Goal: Find contact information: Find contact information

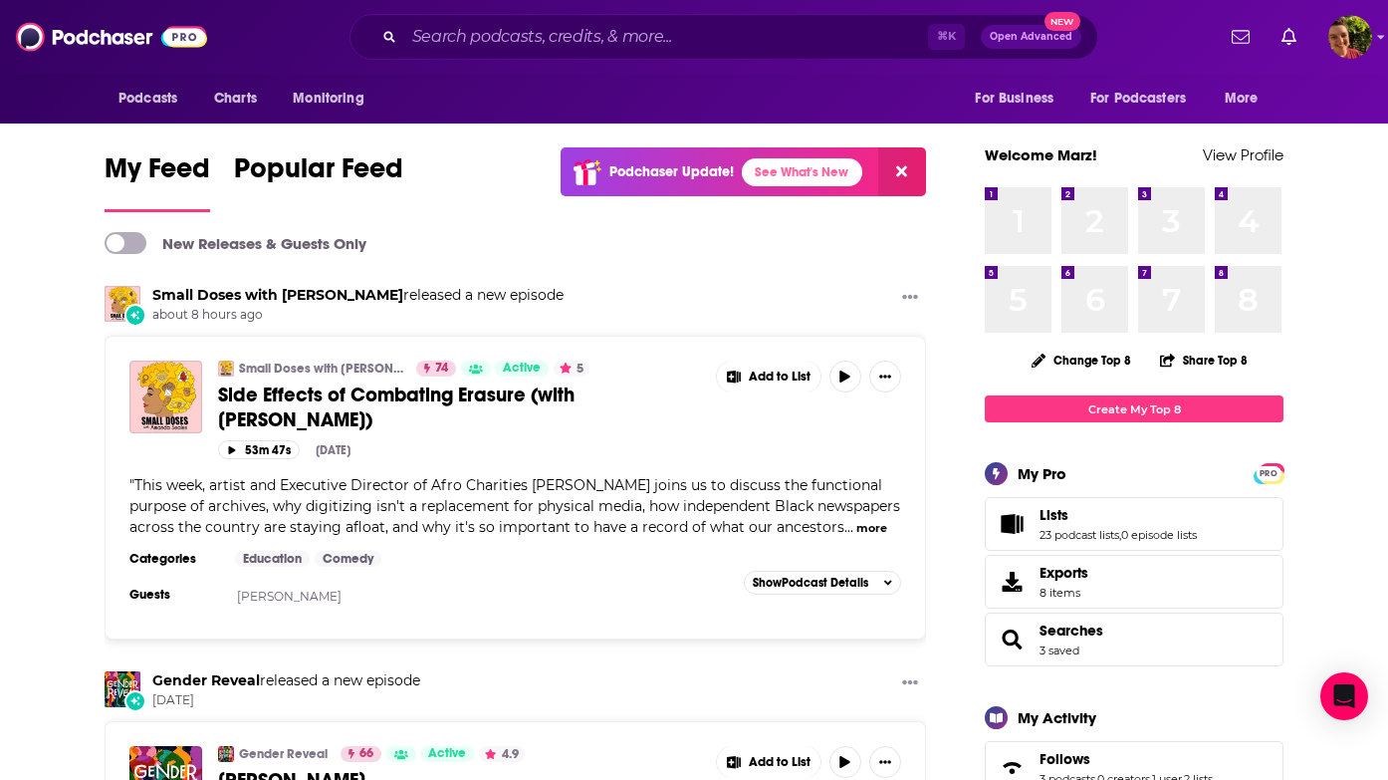
click at [597, 53] on div "⌘ K Open Advanced New" at bounding box center [724, 37] width 749 height 46
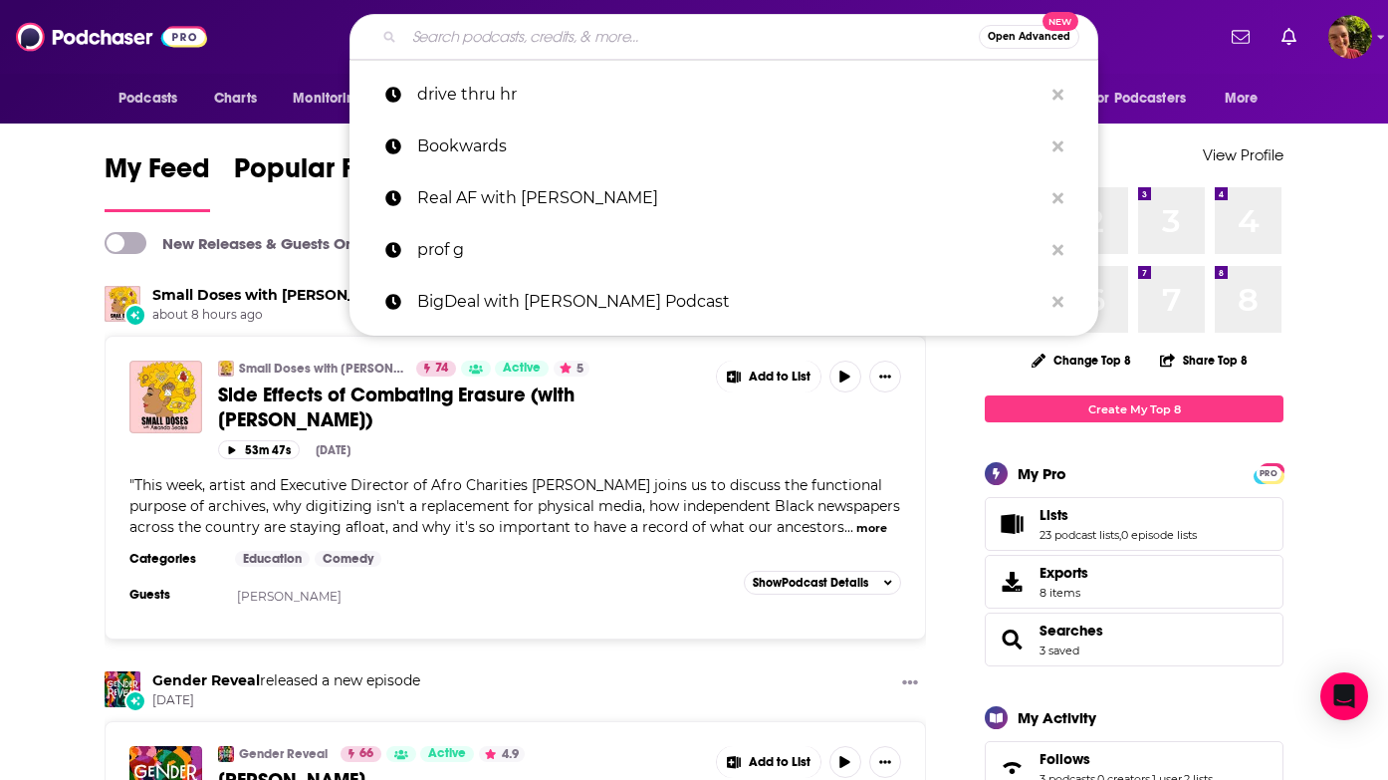
click at [575, 41] on input "Search podcasts, credits, & more..." at bounding box center [691, 37] width 575 height 32
paste input "Rumble Strip"
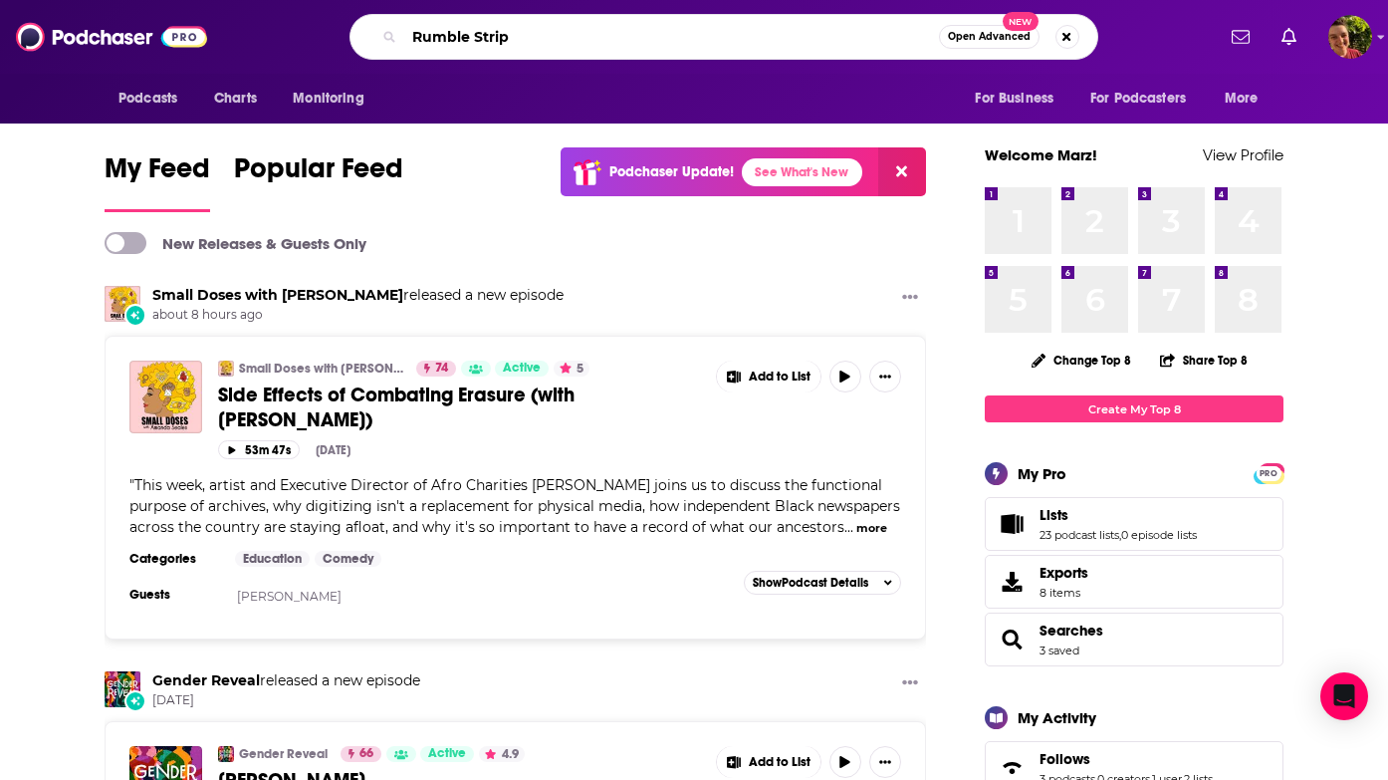
type input "Rumble Strip"
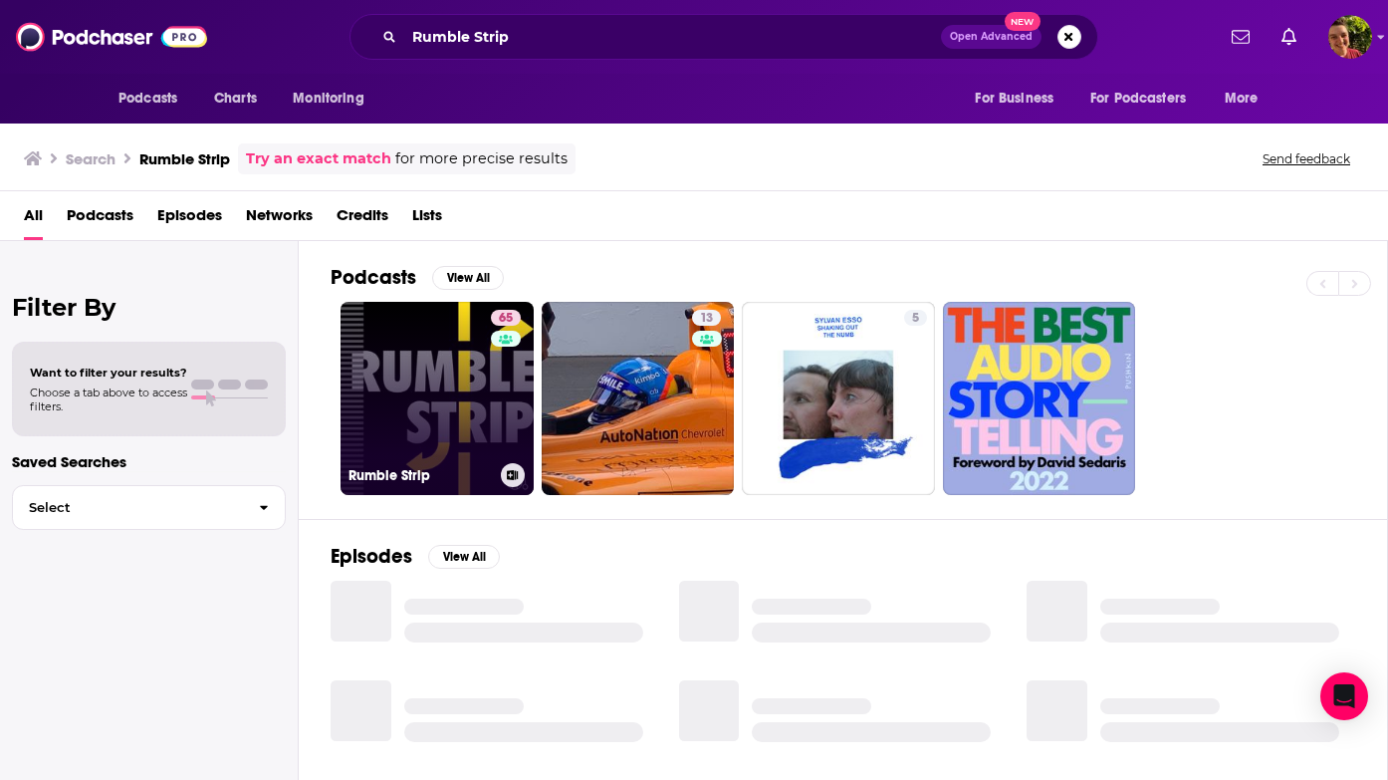
click at [417, 362] on link "65 Rumble Strip" at bounding box center [437, 398] width 193 height 193
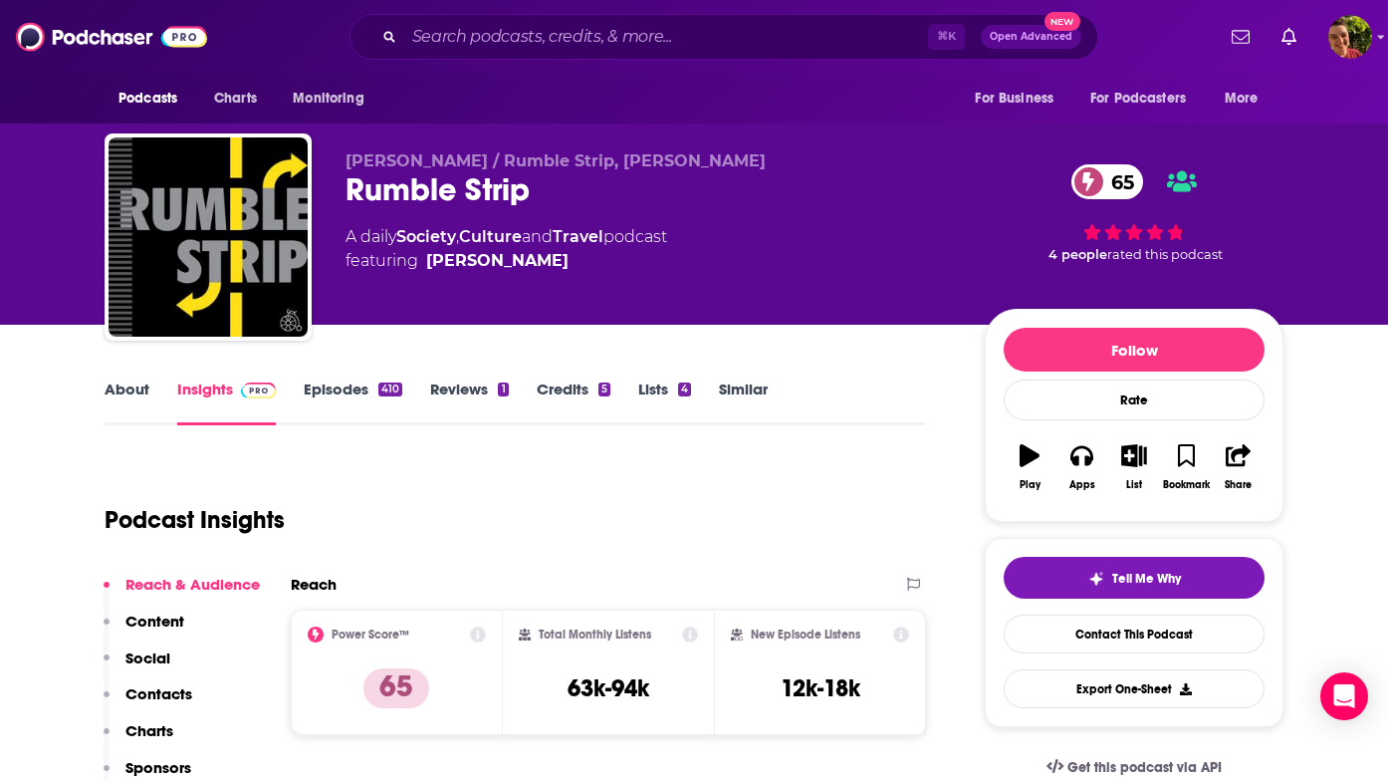
click at [179, 697] on p "Contacts" at bounding box center [158, 693] width 67 height 19
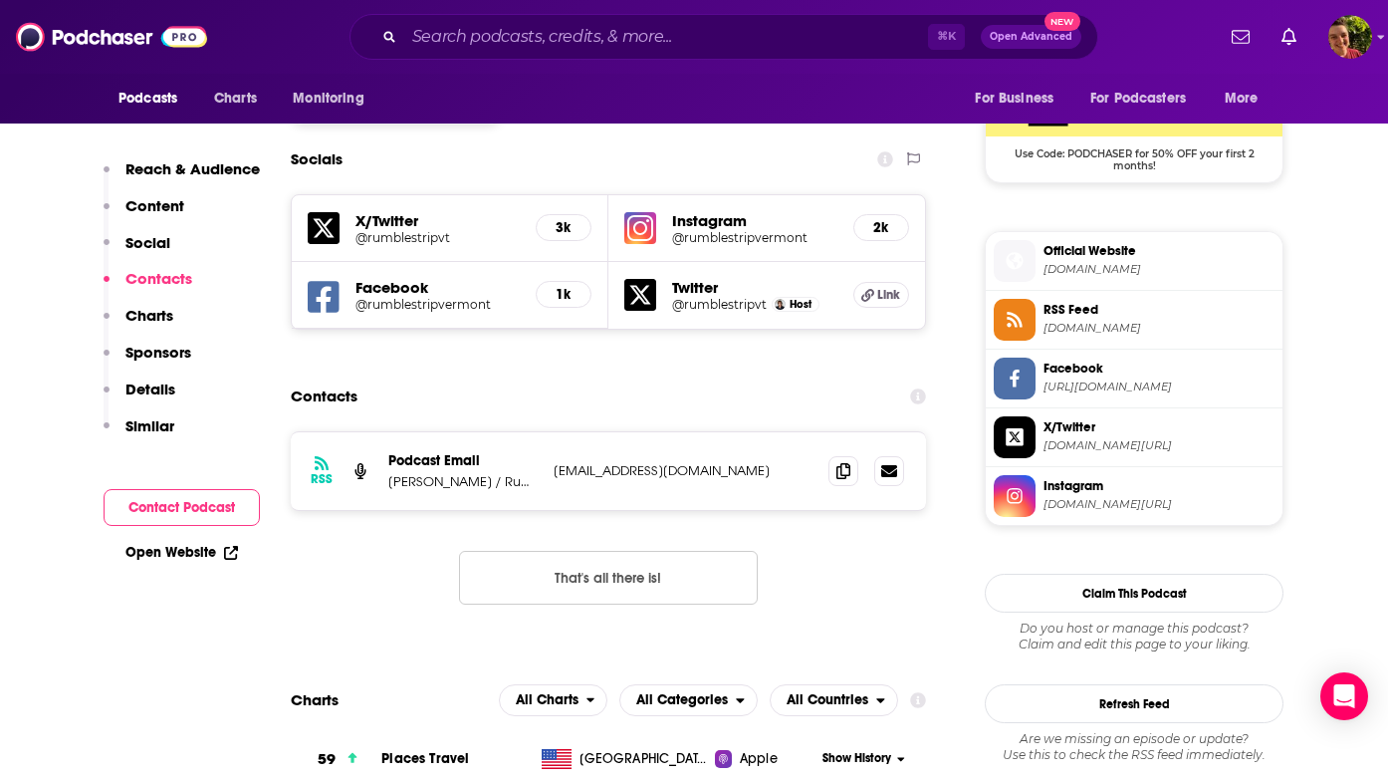
scroll to position [1665, 0]
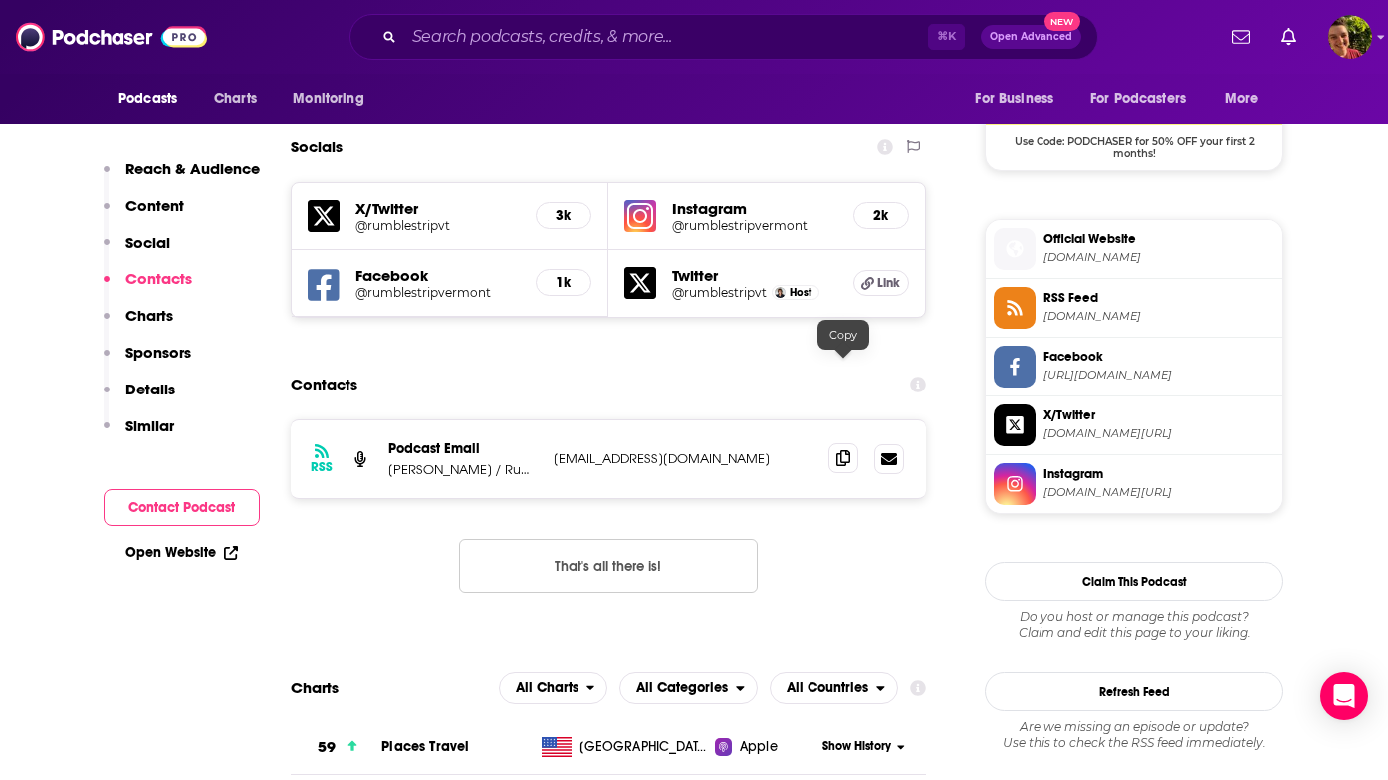
click at [844, 450] on icon at bounding box center [843, 458] width 14 height 16
click at [639, 31] on input "Search podcasts, credits, & more..." at bounding box center [666, 37] width 524 height 32
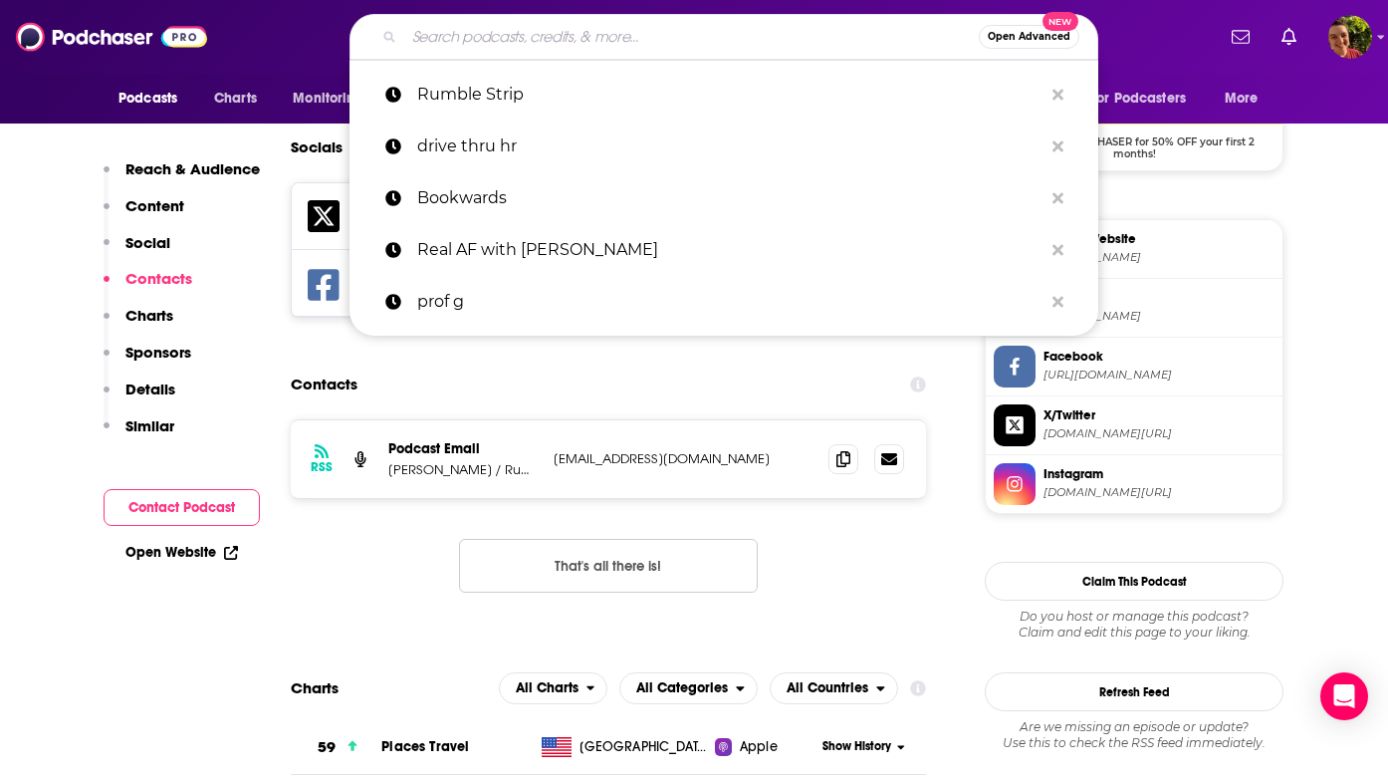
paste input "All At Sea"
type input "All At Sea"
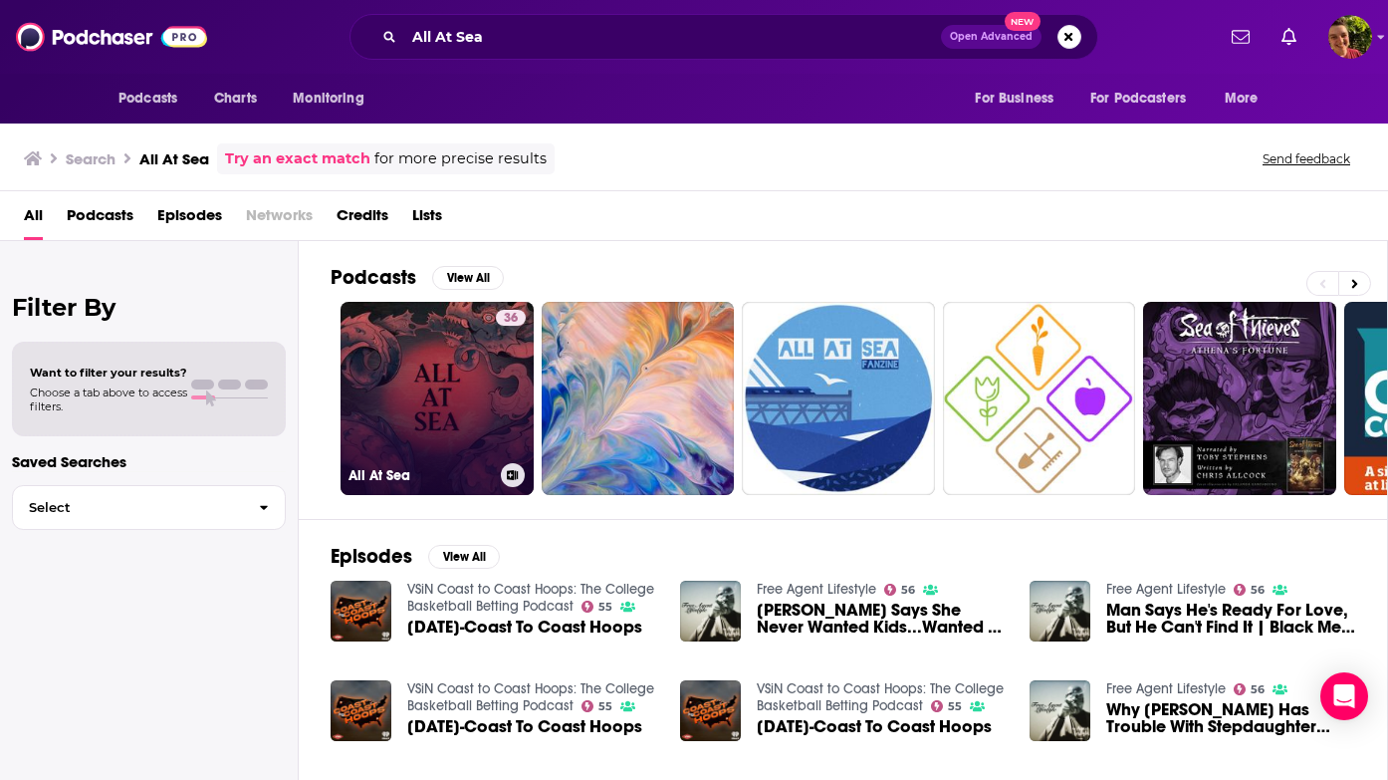
click at [442, 385] on link "36 All At Sea" at bounding box center [437, 398] width 193 height 193
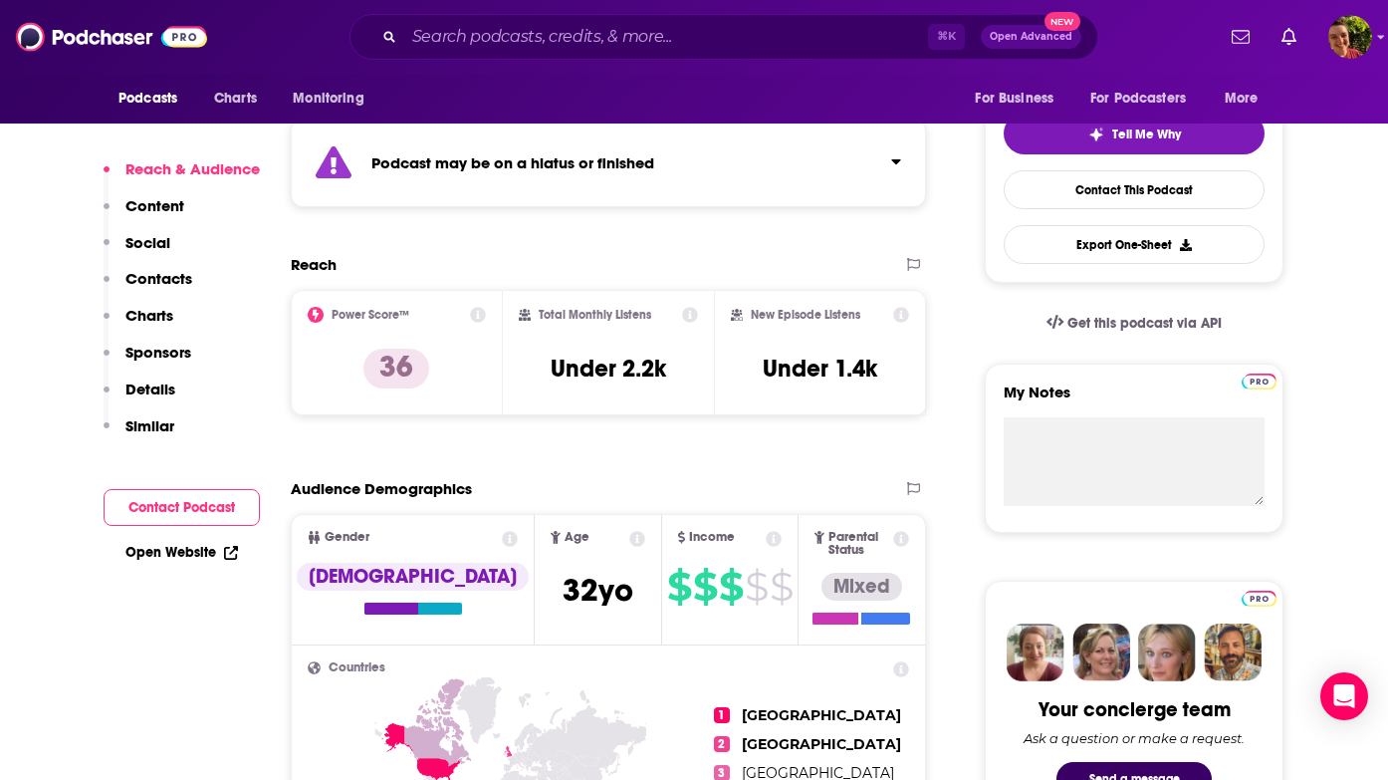
scroll to position [438, 0]
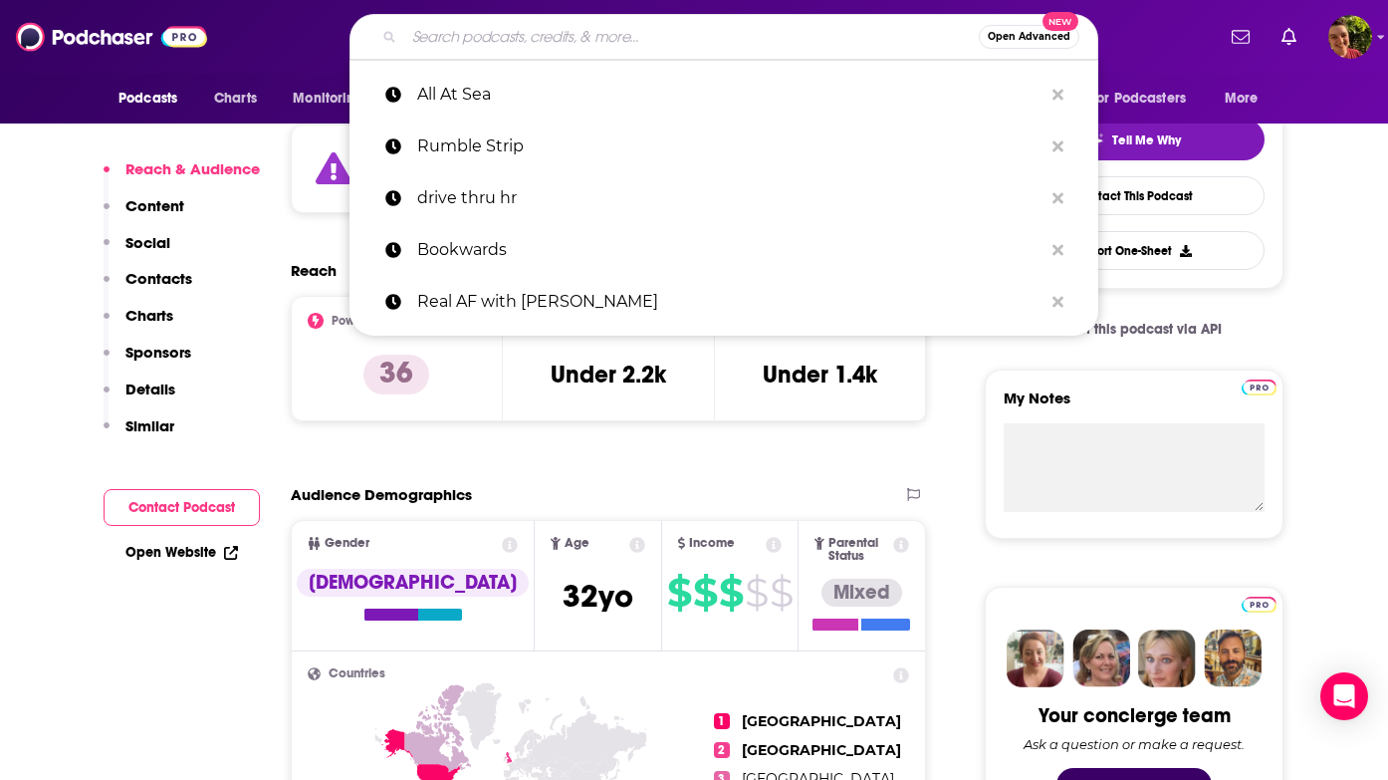
click at [695, 28] on input "Search podcasts, credits, & more..." at bounding box center [691, 37] width 575 height 32
paste input "Berlant & Novak"
type input "Berlant & Novak"
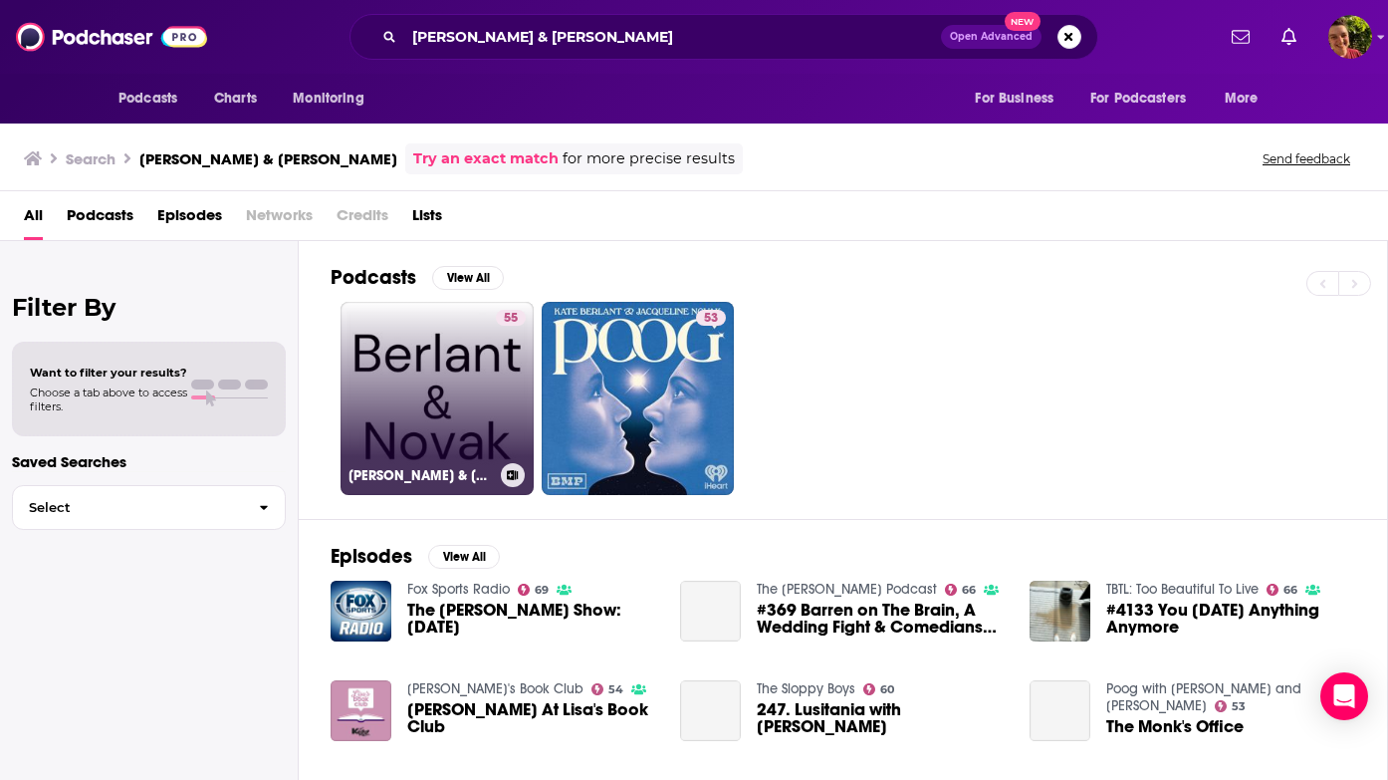
click at [437, 391] on link "55 Berlant & Novak" at bounding box center [437, 398] width 193 height 193
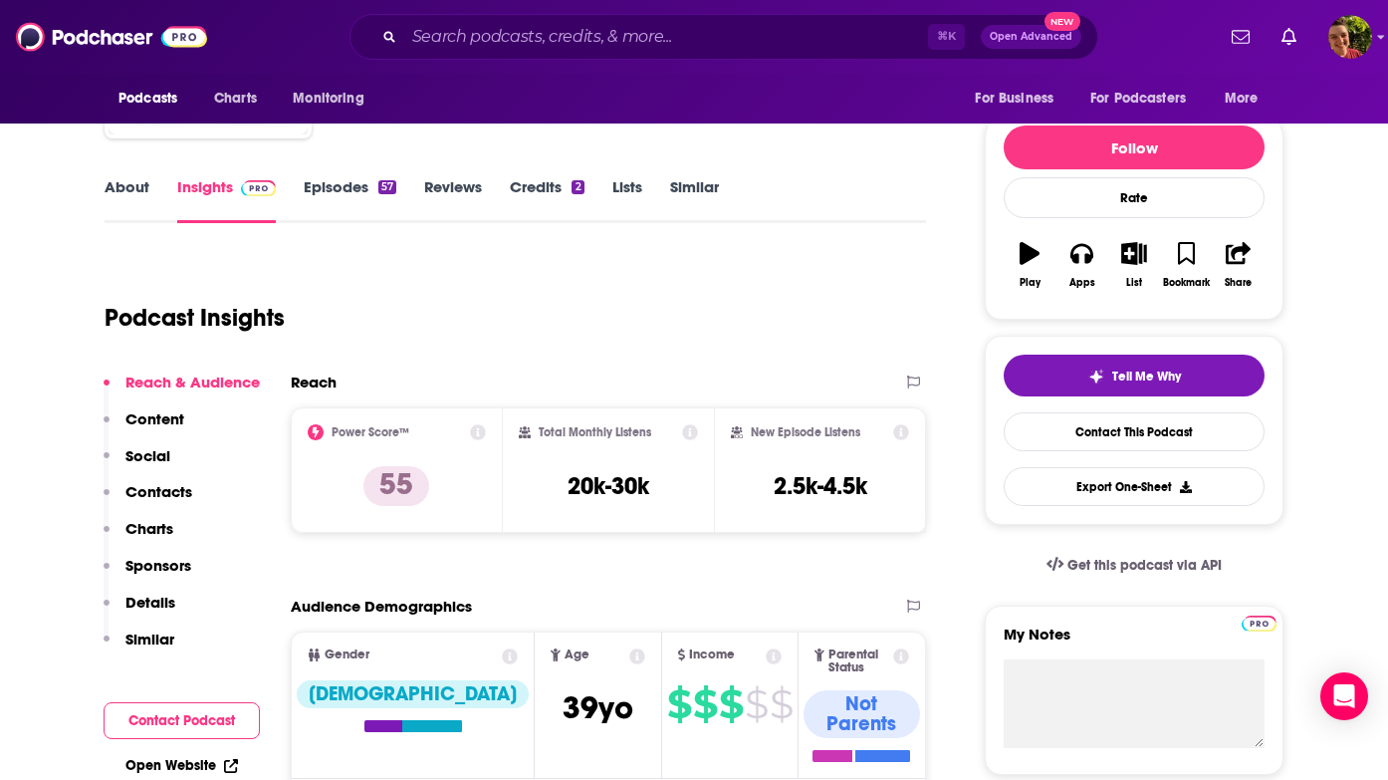
click at [169, 493] on p "Contacts" at bounding box center [158, 491] width 67 height 19
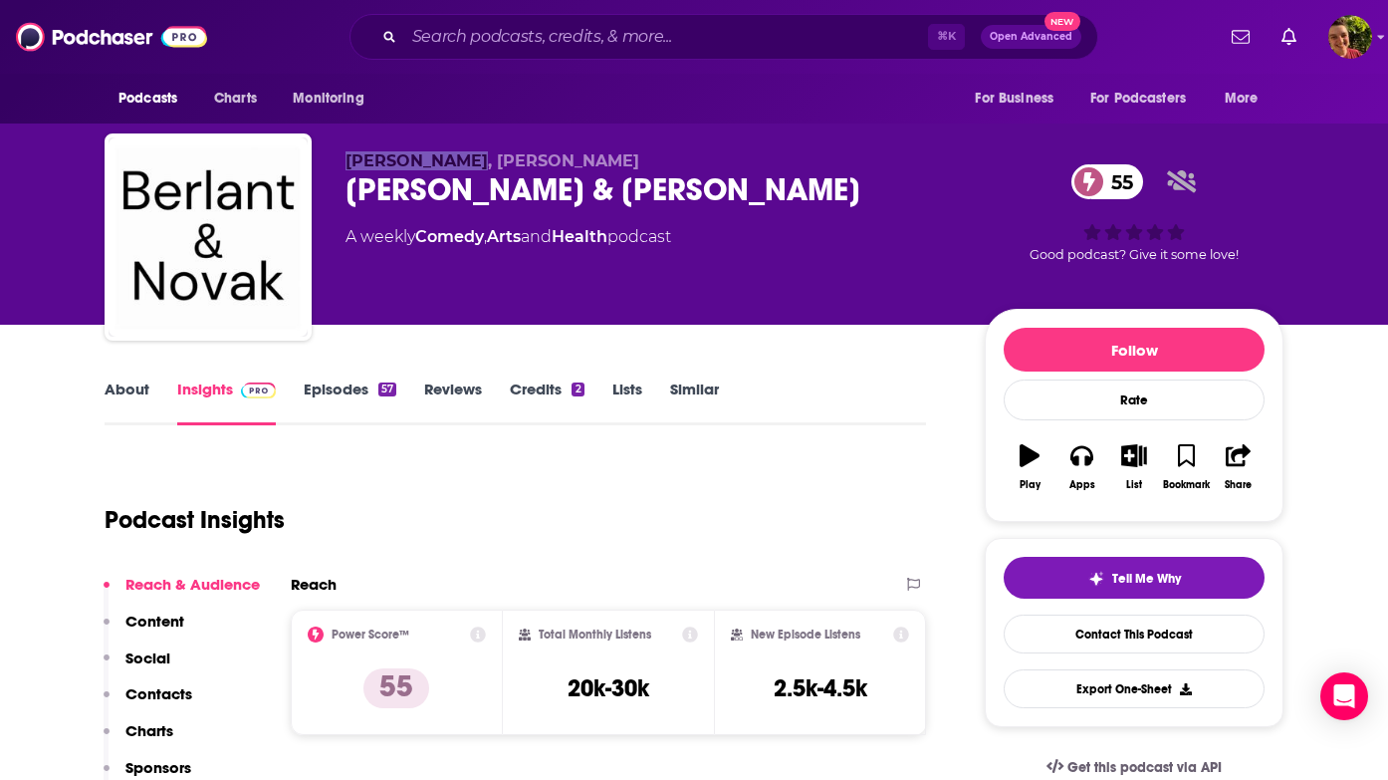
drag, startPoint x: 345, startPoint y: 165, endPoint x: 452, endPoint y: 165, distance: 107.5
click at [452, 165] on span "Kate Berlant, Jacqueline Novak" at bounding box center [493, 160] width 294 height 19
copy span "Kate Berlant,"
click at [652, 45] on input "Search podcasts, credits, & more..." at bounding box center [666, 37] width 524 height 32
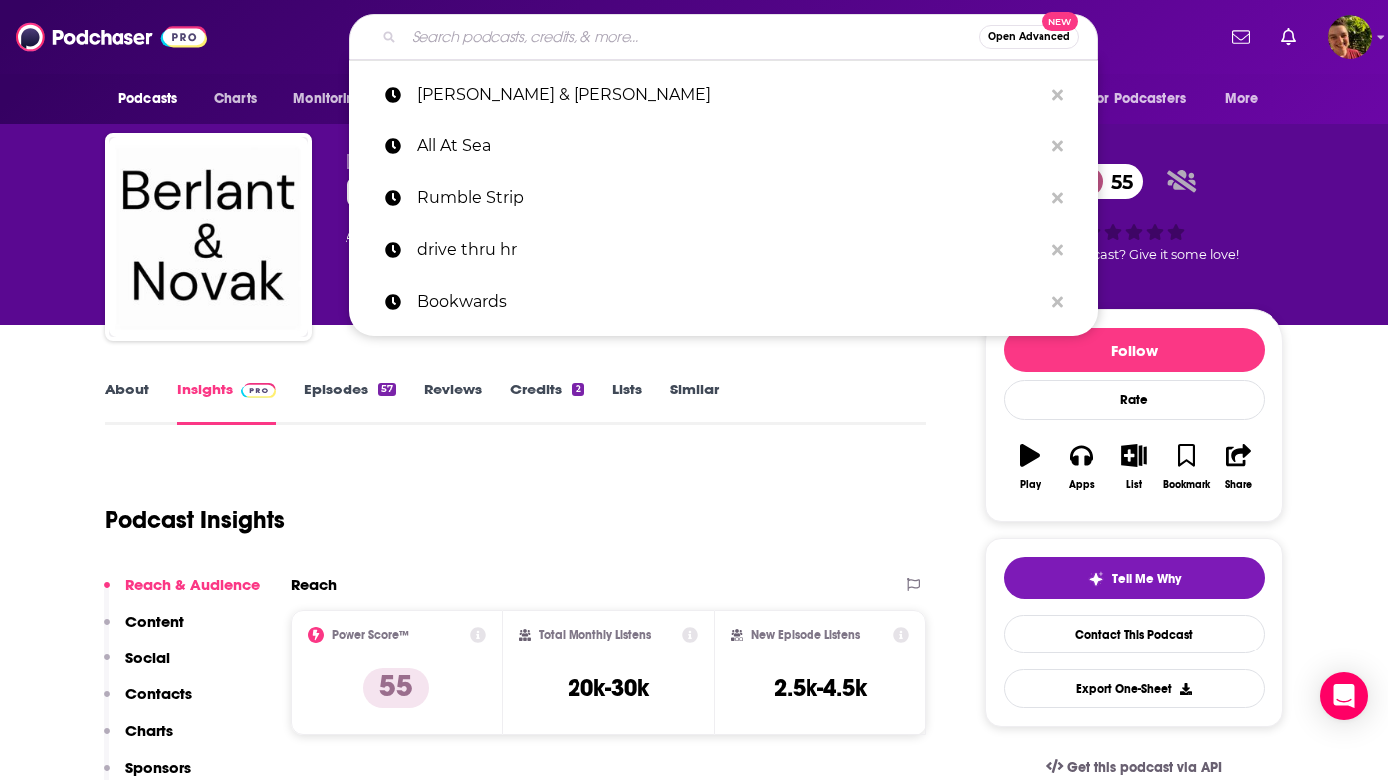
paste input "C-PTSD: Let's Make Sense Of This Sh*t"
type input "C-PTSD: Let's Make Sense Of This Sh*t"
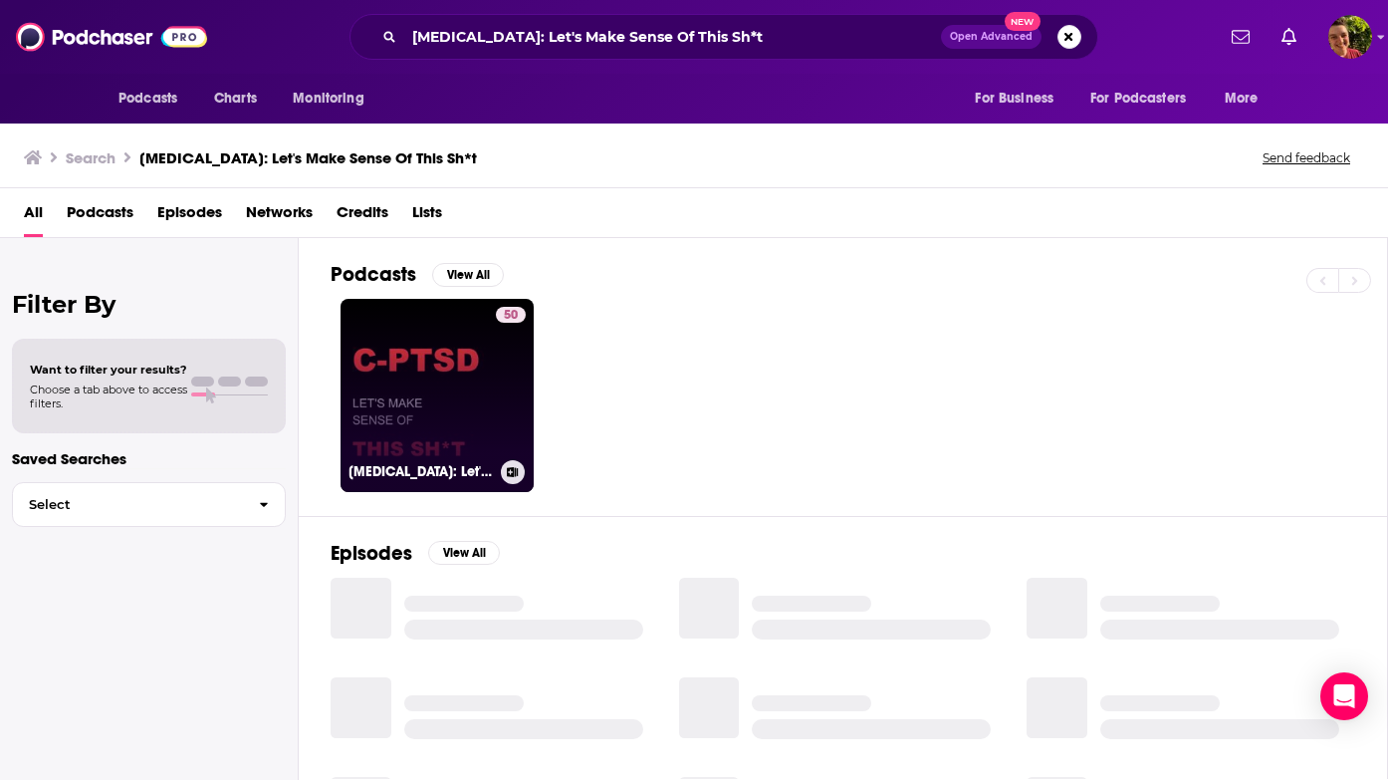
click at [440, 328] on link "50 C-PTSD: Let's Make Sense Of This Sh*t" at bounding box center [437, 395] width 193 height 193
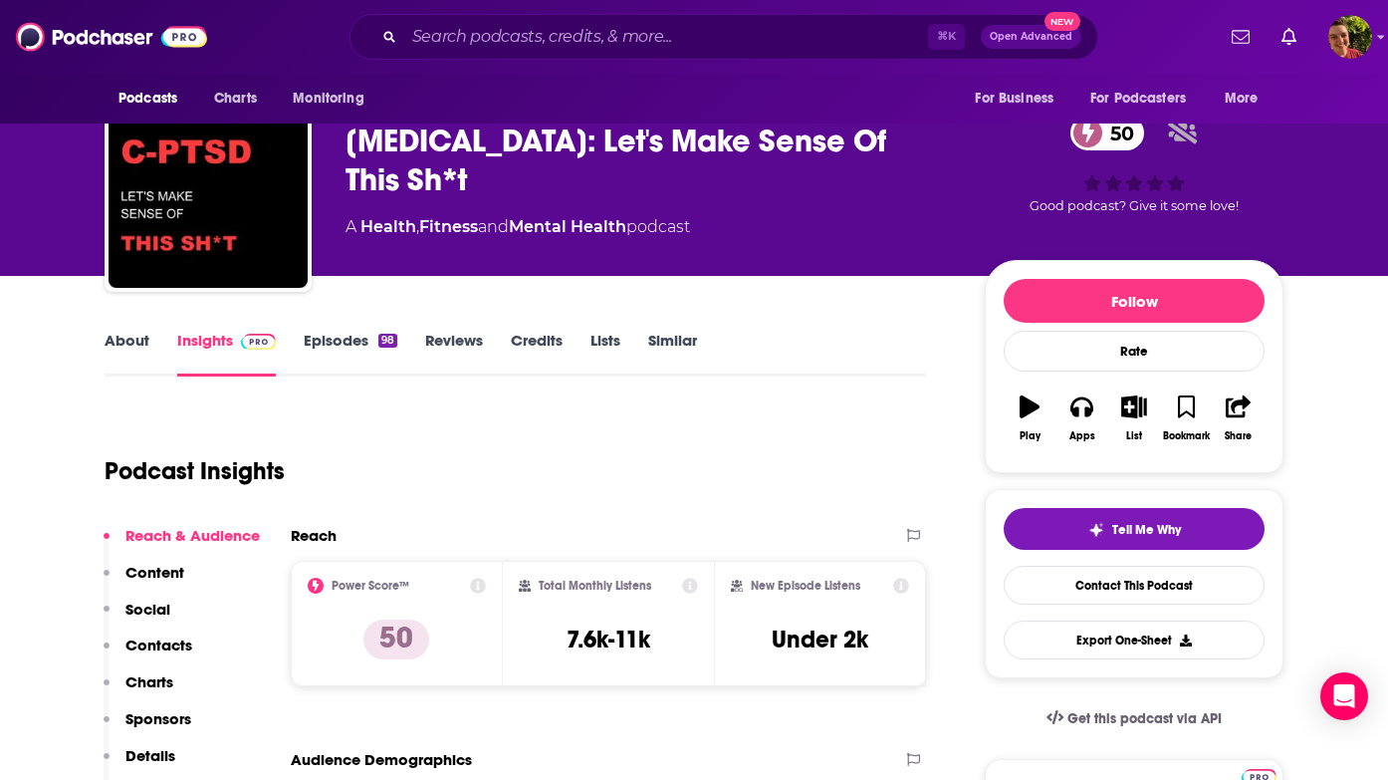
scroll to position [188, 0]
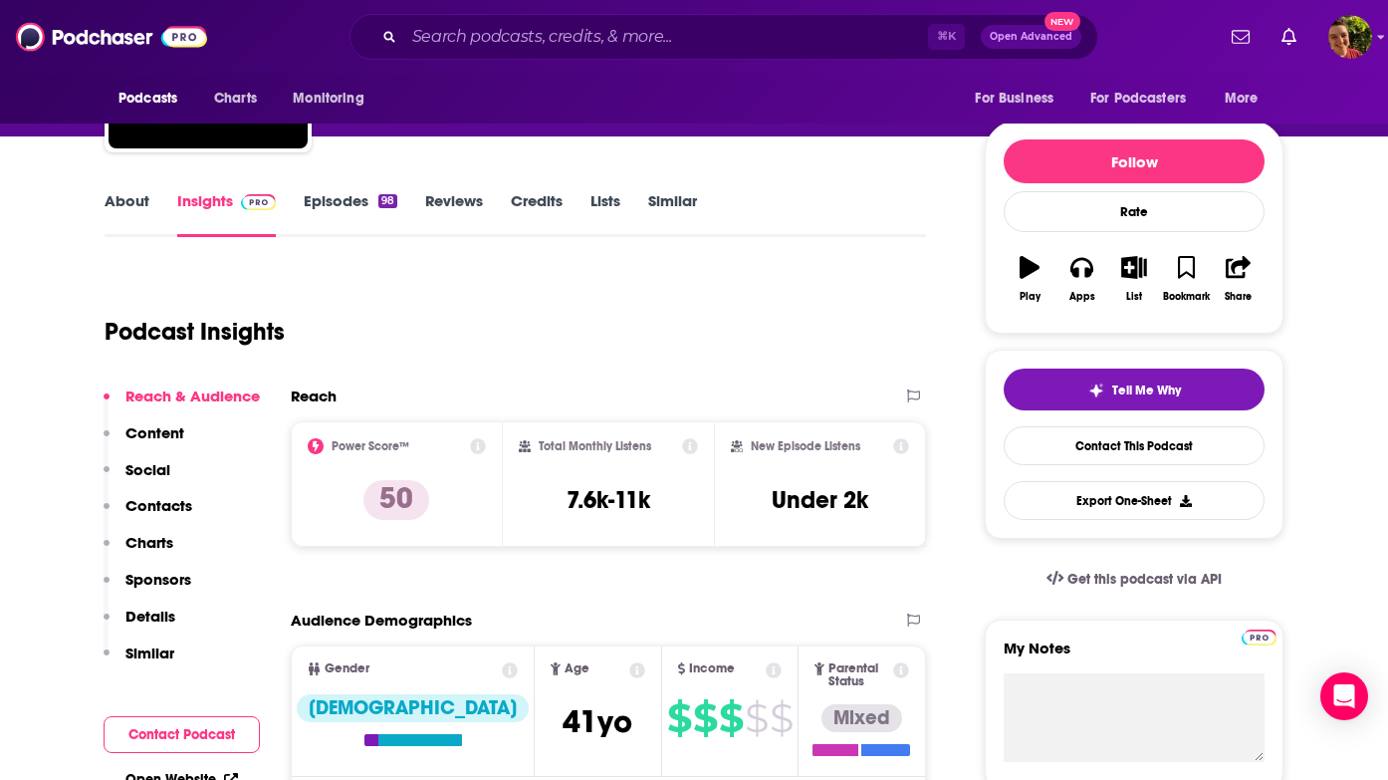
click at [180, 502] on p "Contacts" at bounding box center [158, 505] width 67 height 19
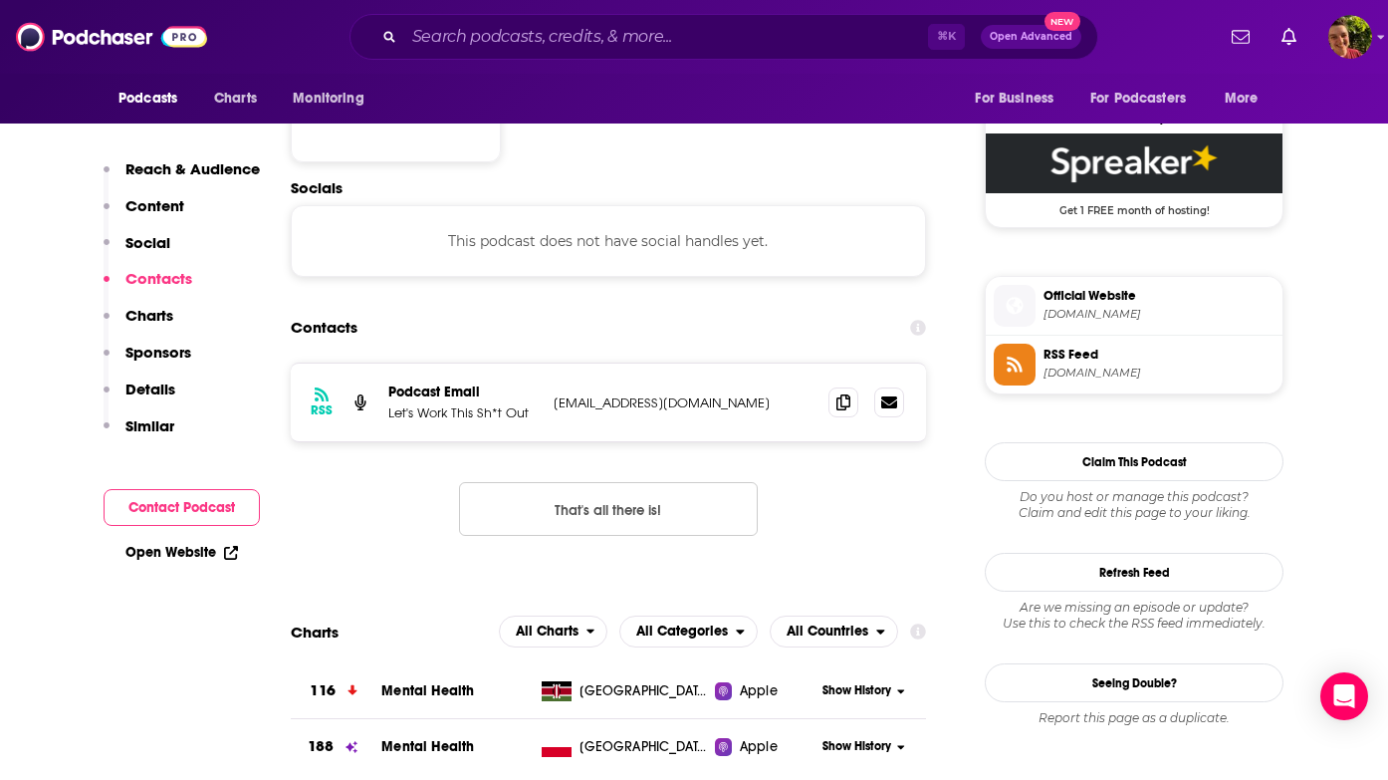
scroll to position [1598, 0]
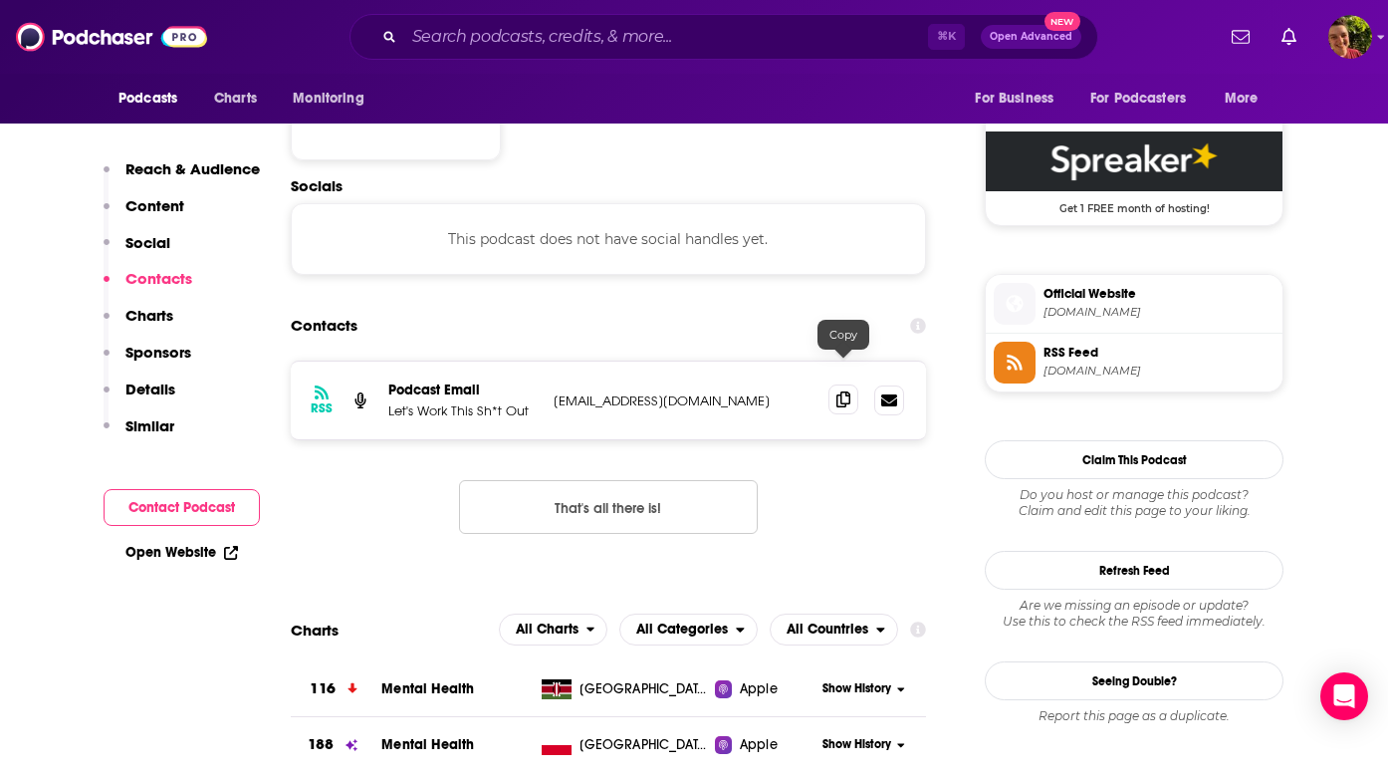
click at [853, 384] on span at bounding box center [844, 399] width 30 height 30
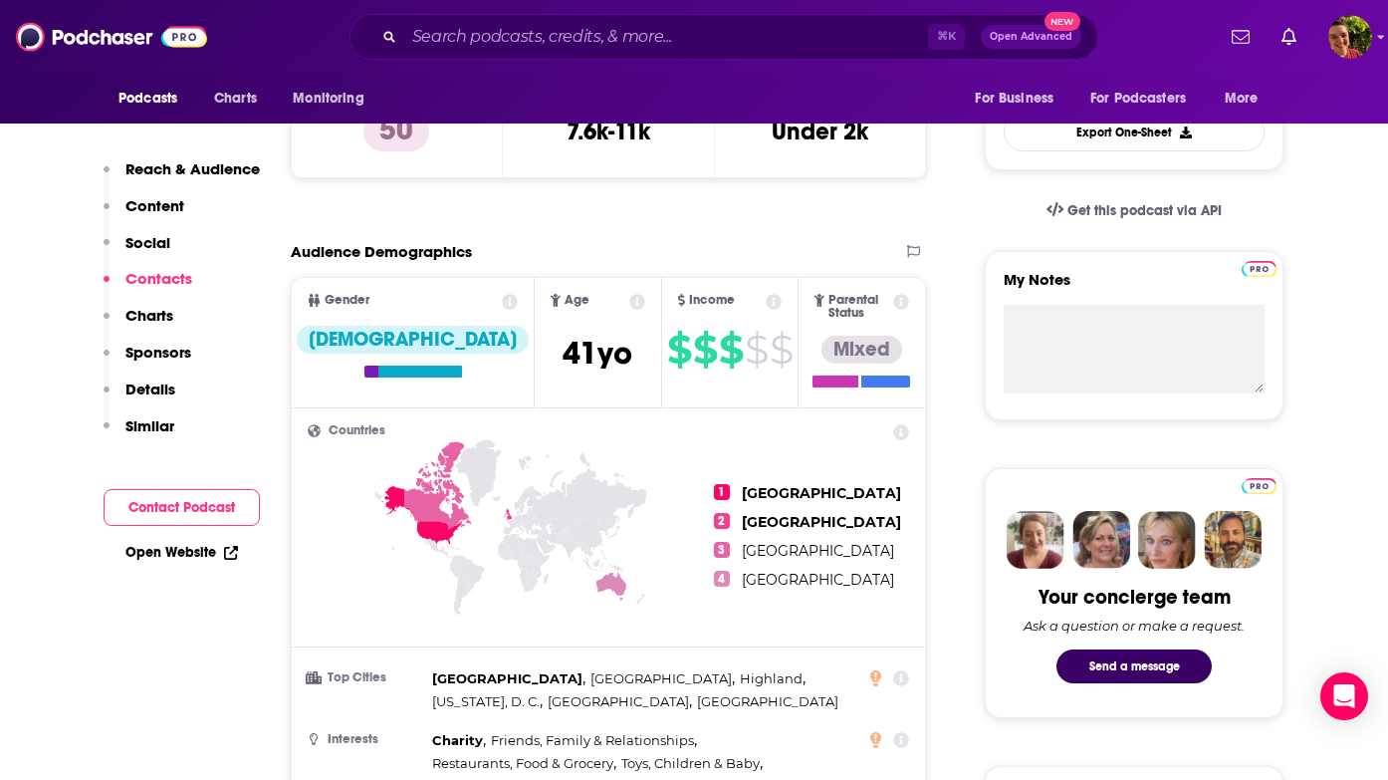
scroll to position [0, 0]
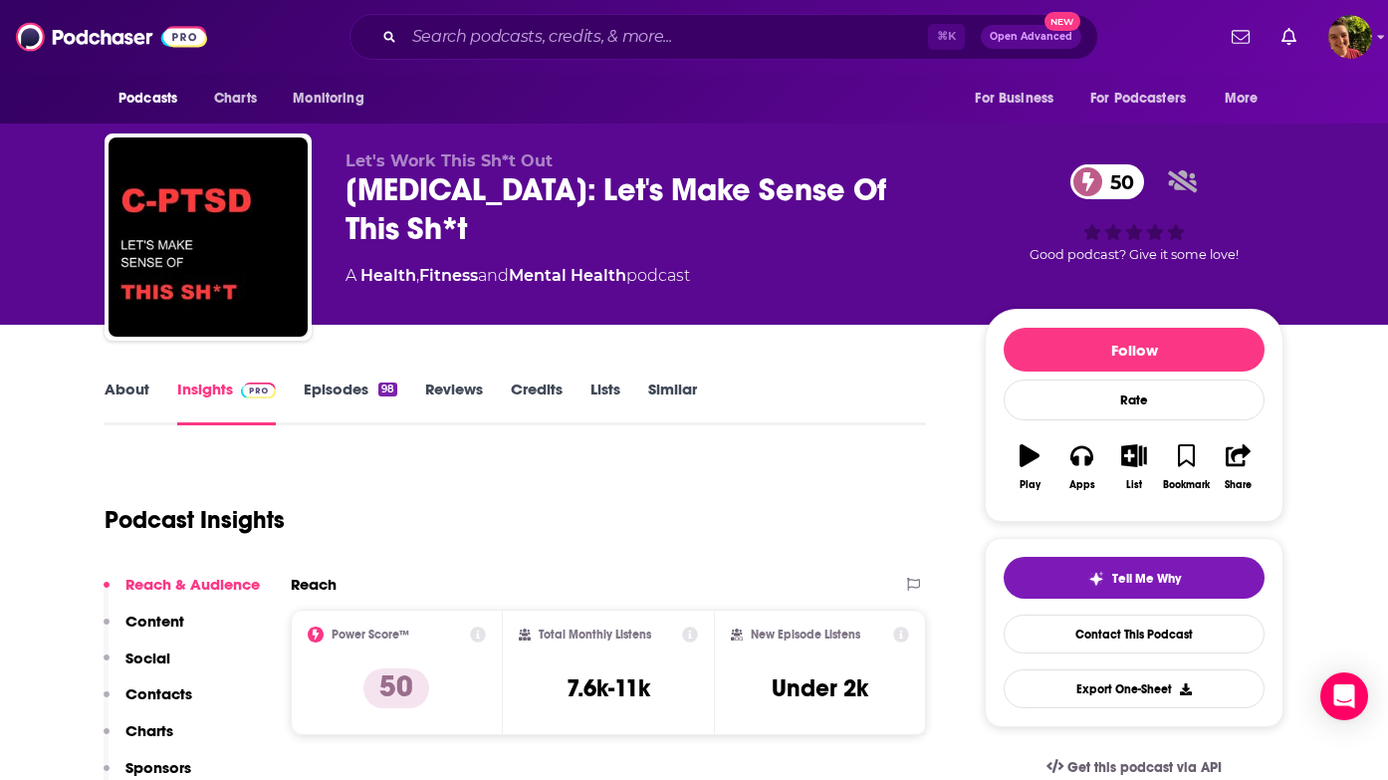
click at [129, 398] on link "About" at bounding box center [127, 402] width 45 height 46
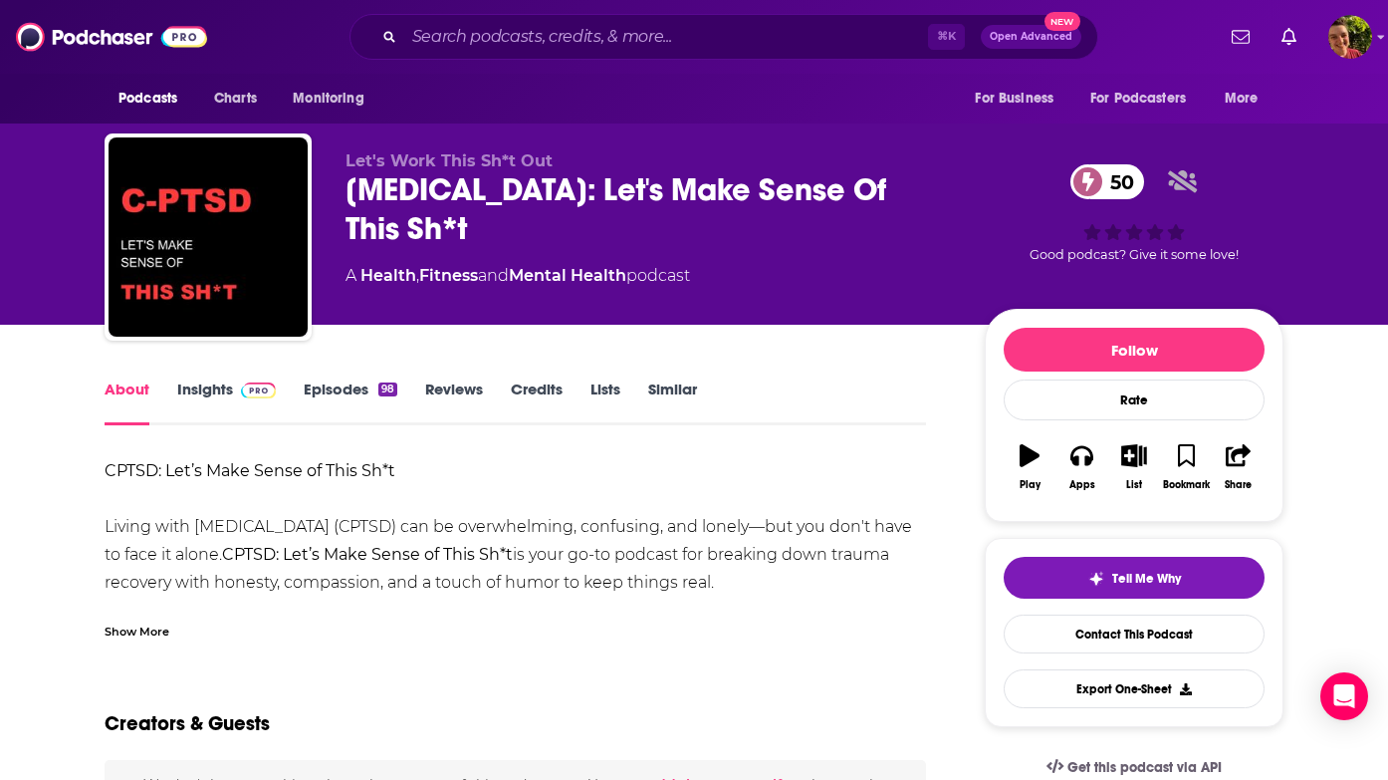
click at [157, 617] on div "Show More" at bounding box center [516, 623] width 822 height 34
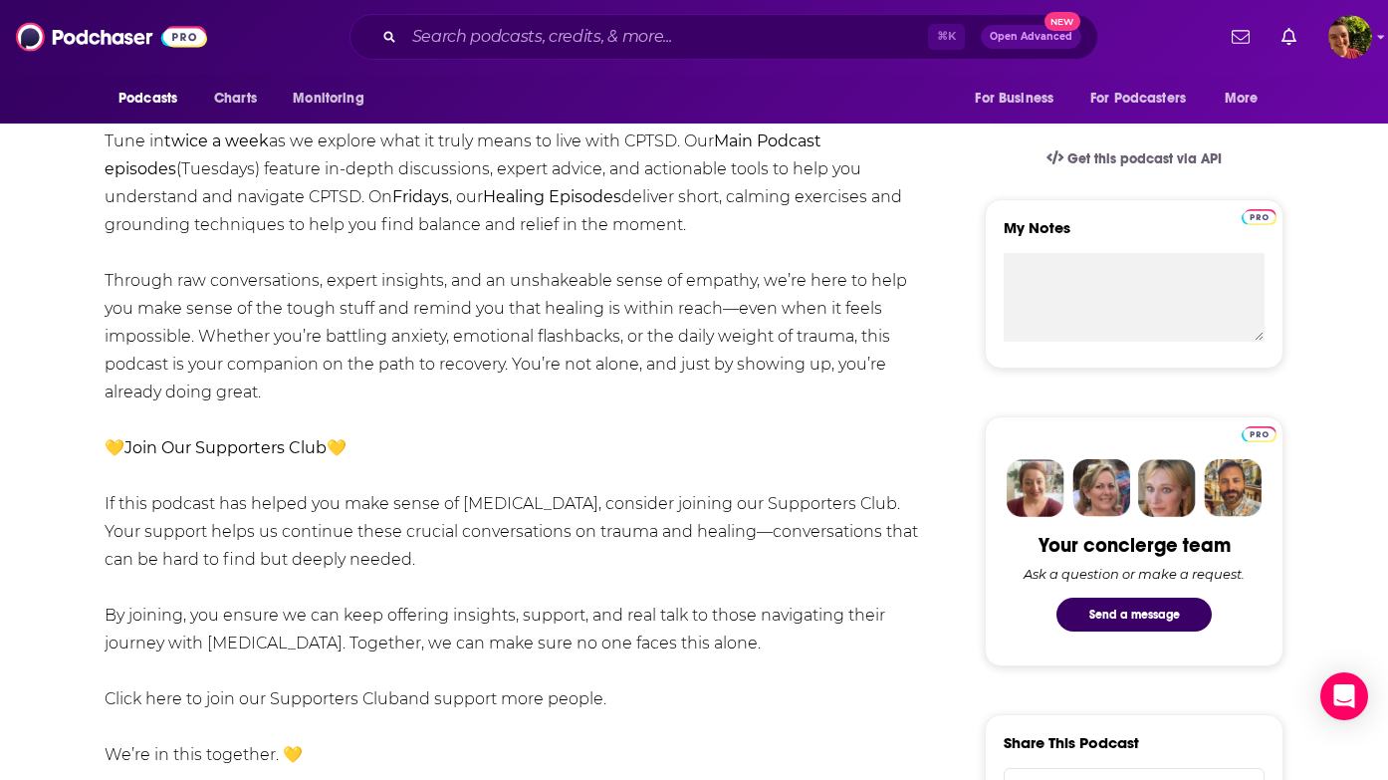
scroll to position [714, 0]
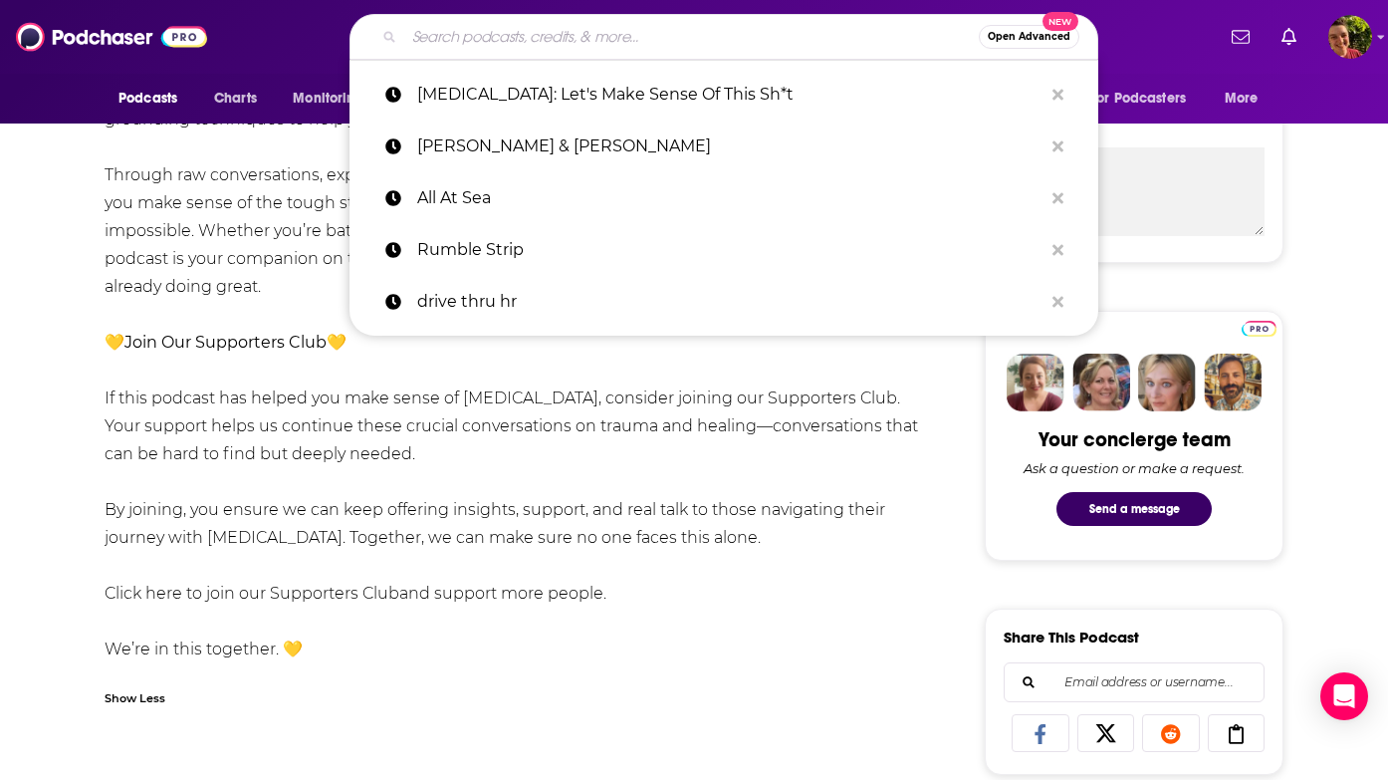
click at [730, 34] on input "Search podcasts, credits, & more..." at bounding box center [691, 37] width 575 height 32
paste input "Hearthbound"
type input "Hearthbound"
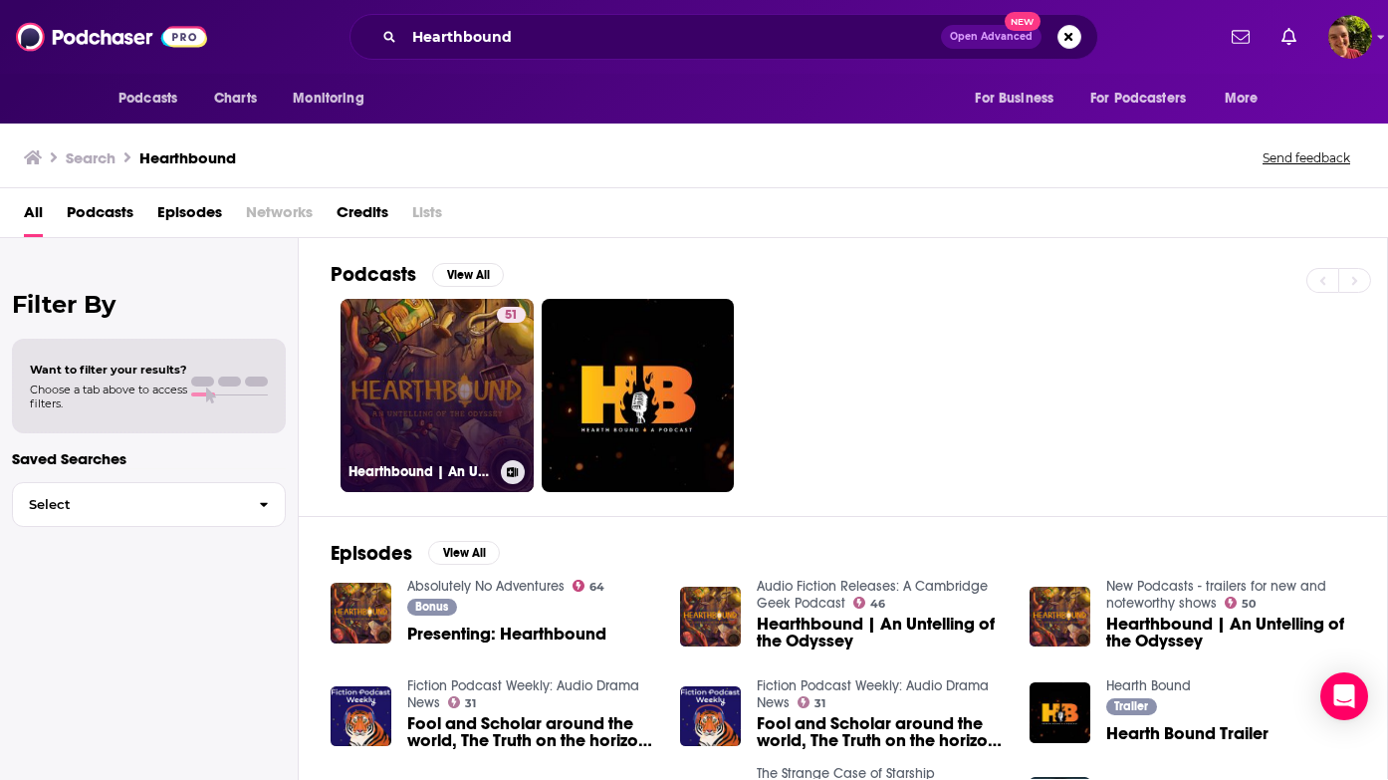
click at [447, 400] on link "51 Hearthbound | An Untelling of the Odyssey" at bounding box center [437, 395] width 193 height 193
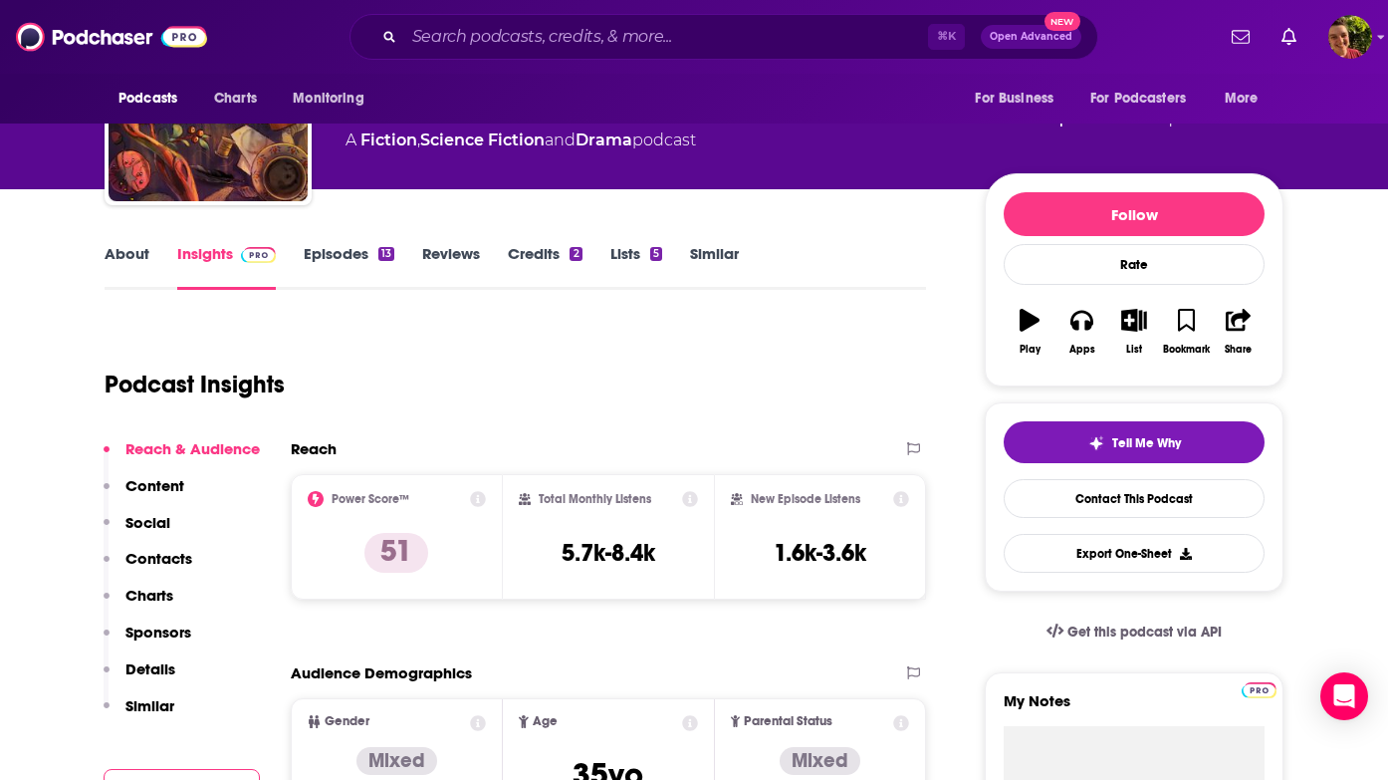
click at [180, 559] on p "Contacts" at bounding box center [158, 558] width 67 height 19
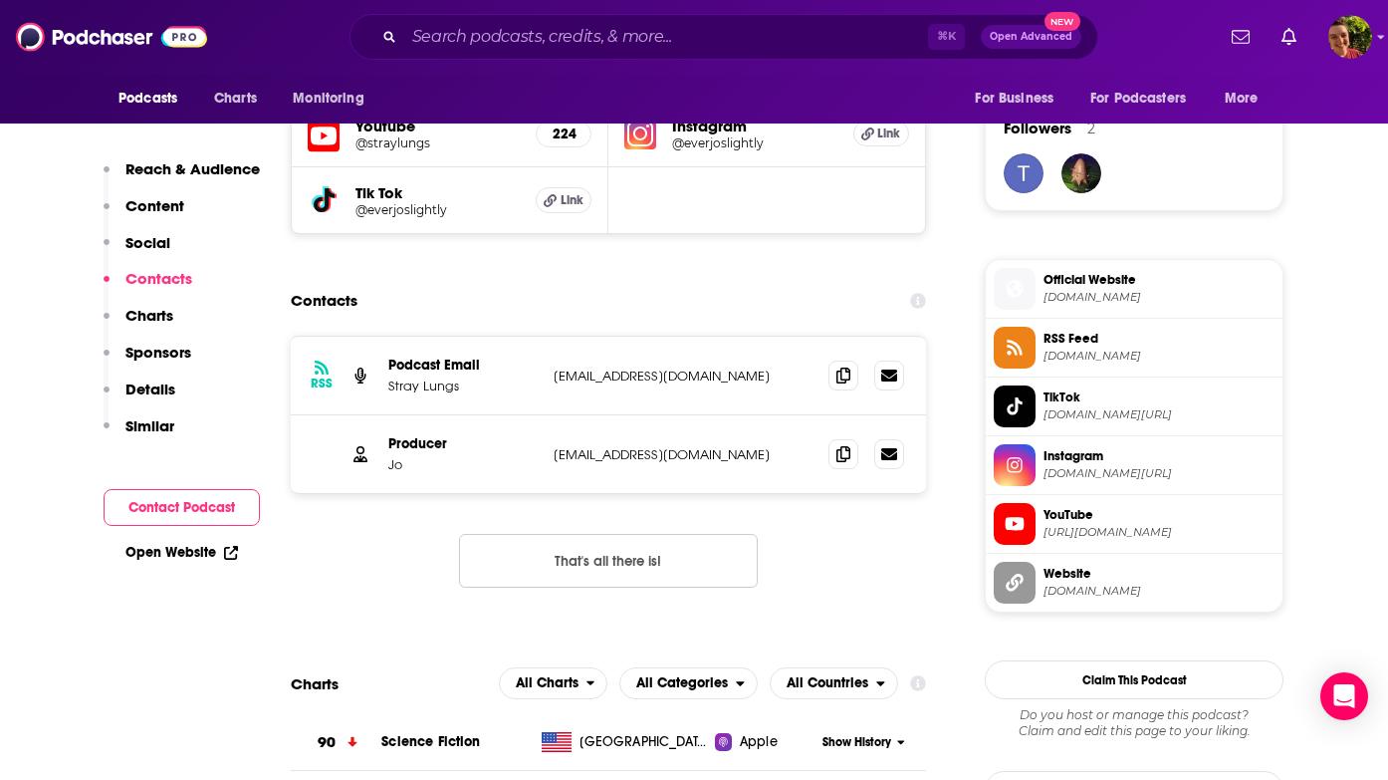
scroll to position [1437, 0]
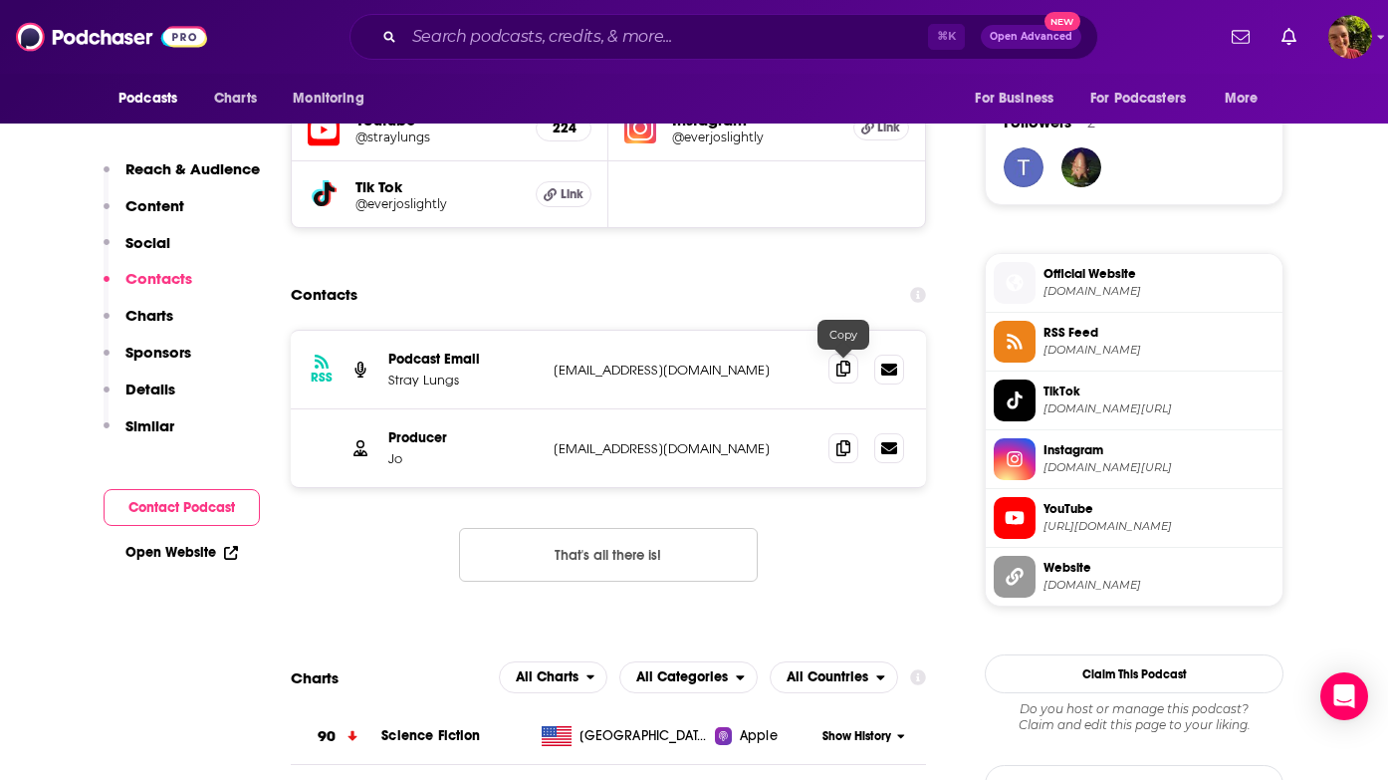
click at [841, 369] on icon at bounding box center [843, 368] width 14 height 16
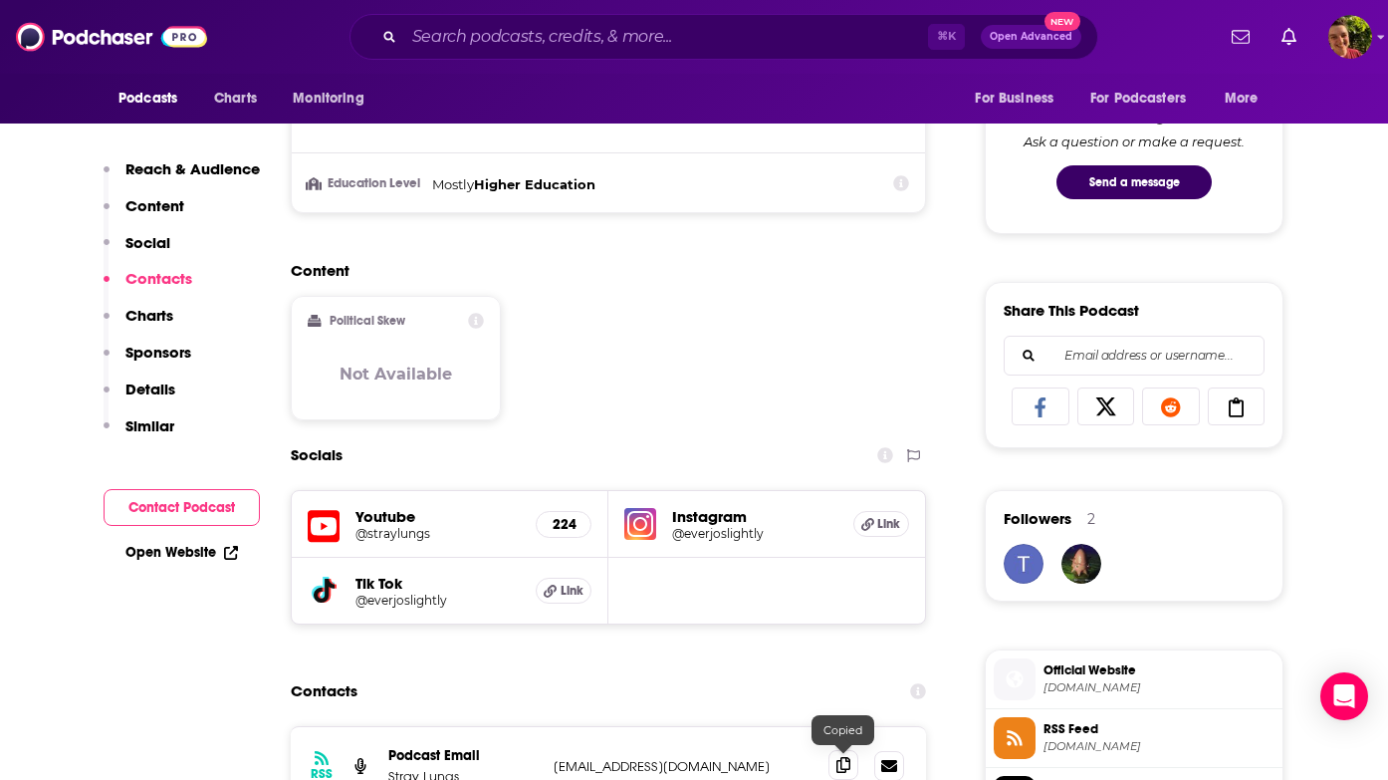
scroll to position [0, 0]
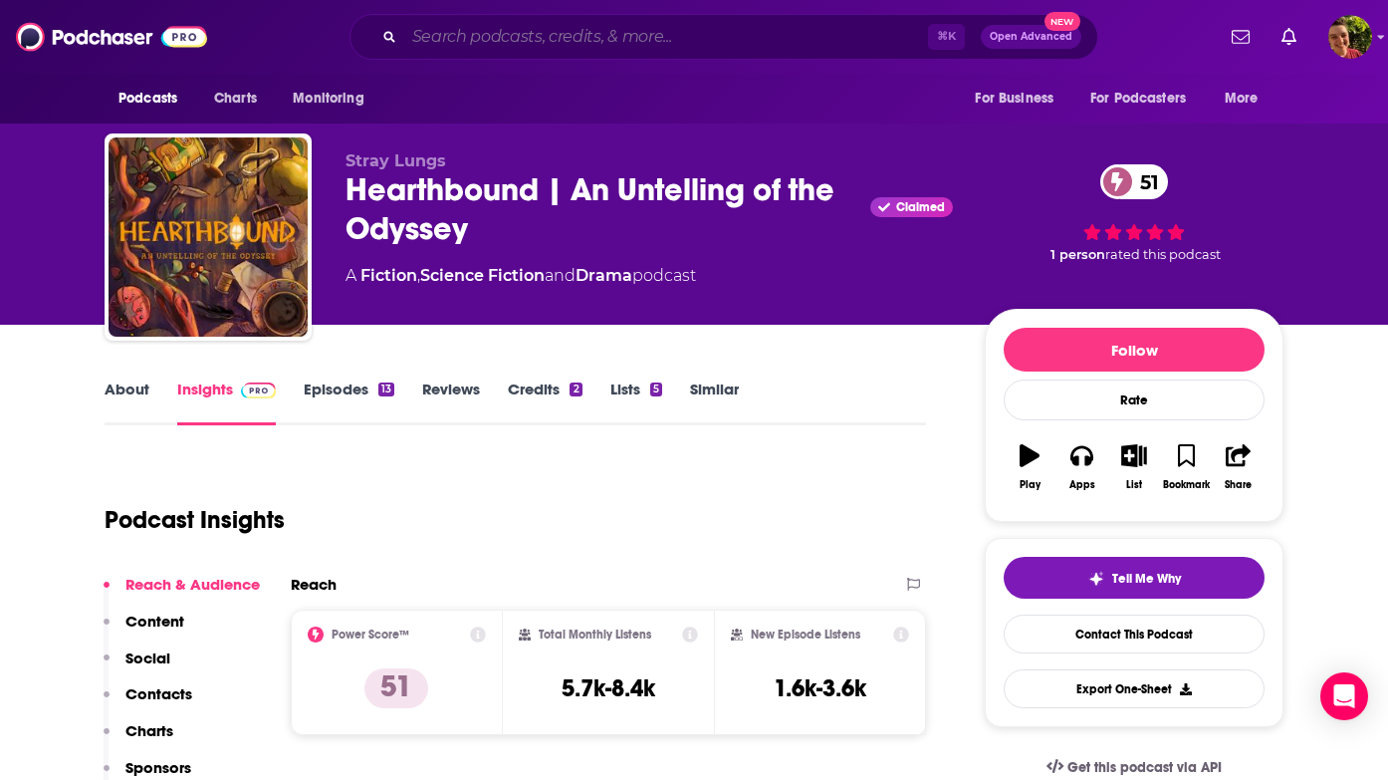
click at [701, 43] on input "Search podcasts, credits, & more..." at bounding box center [666, 37] width 524 height 32
paste input "Home Cooking"
type input "Home Cooking"
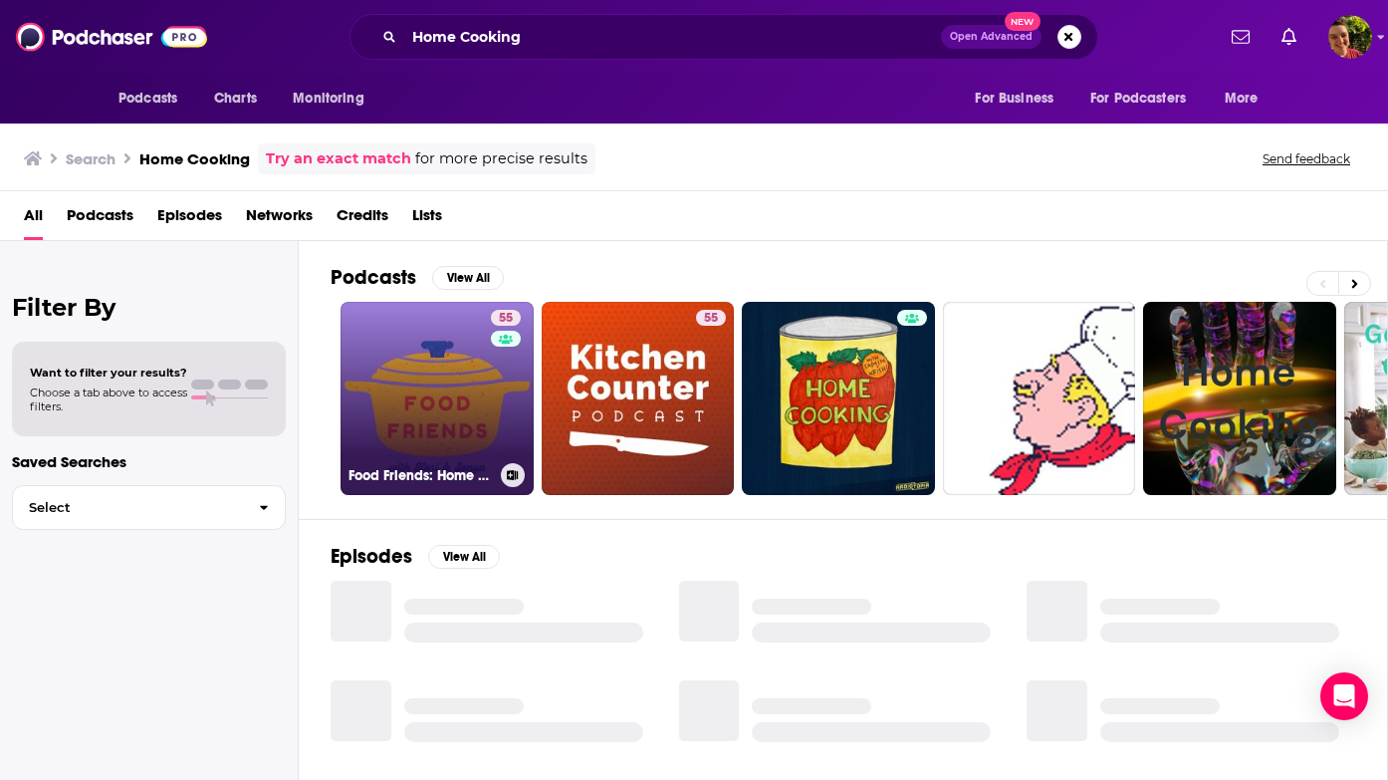
click at [434, 375] on link "55 Food Friends: Home Cooking Made Easy" at bounding box center [437, 398] width 193 height 193
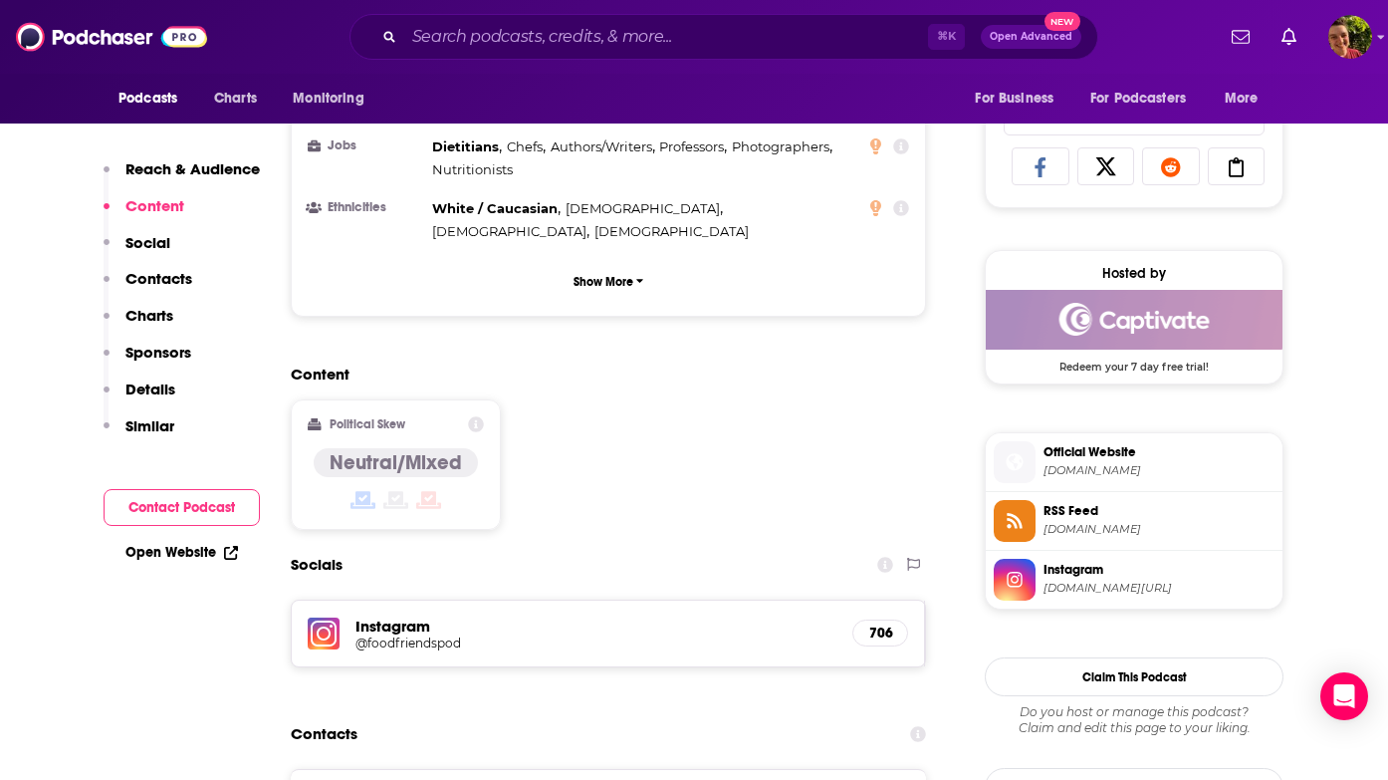
scroll to position [1679, 0]
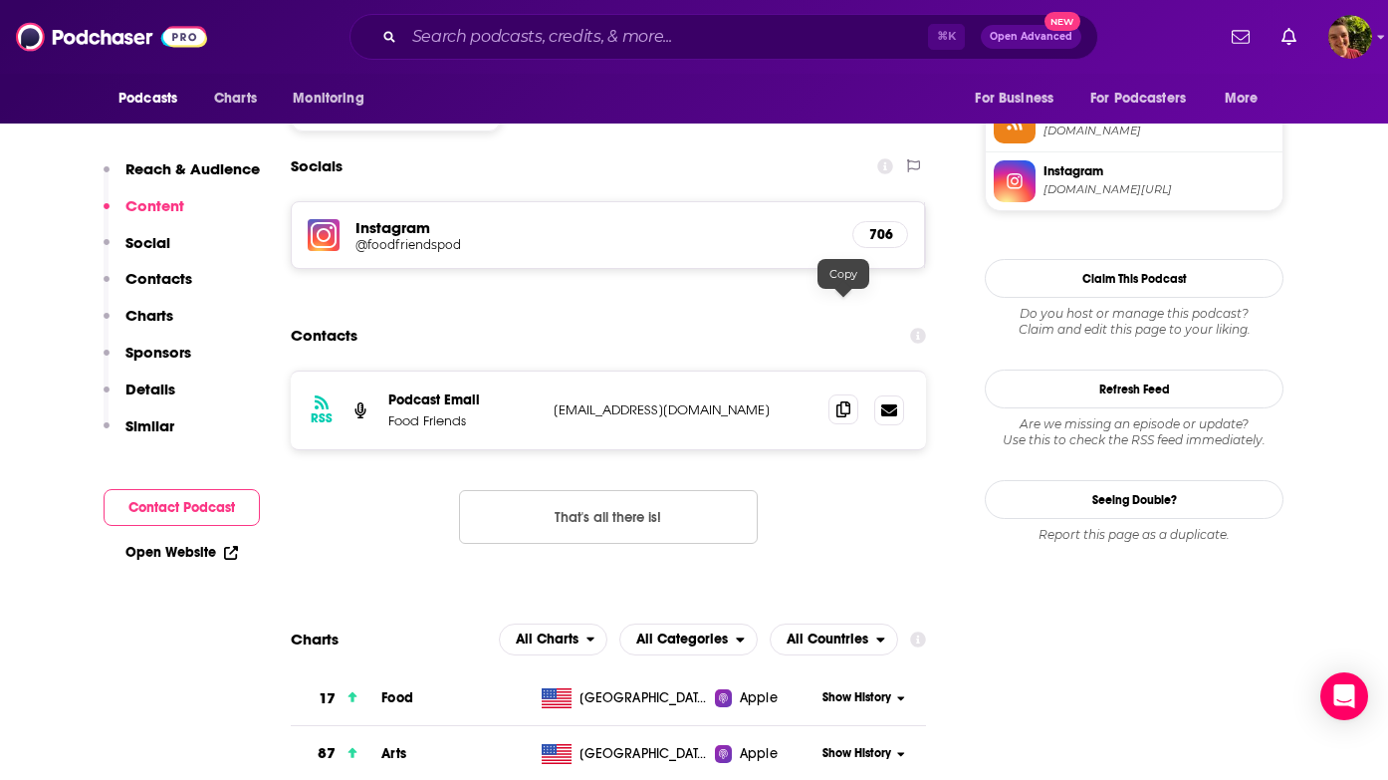
click at [846, 401] on icon at bounding box center [843, 409] width 14 height 16
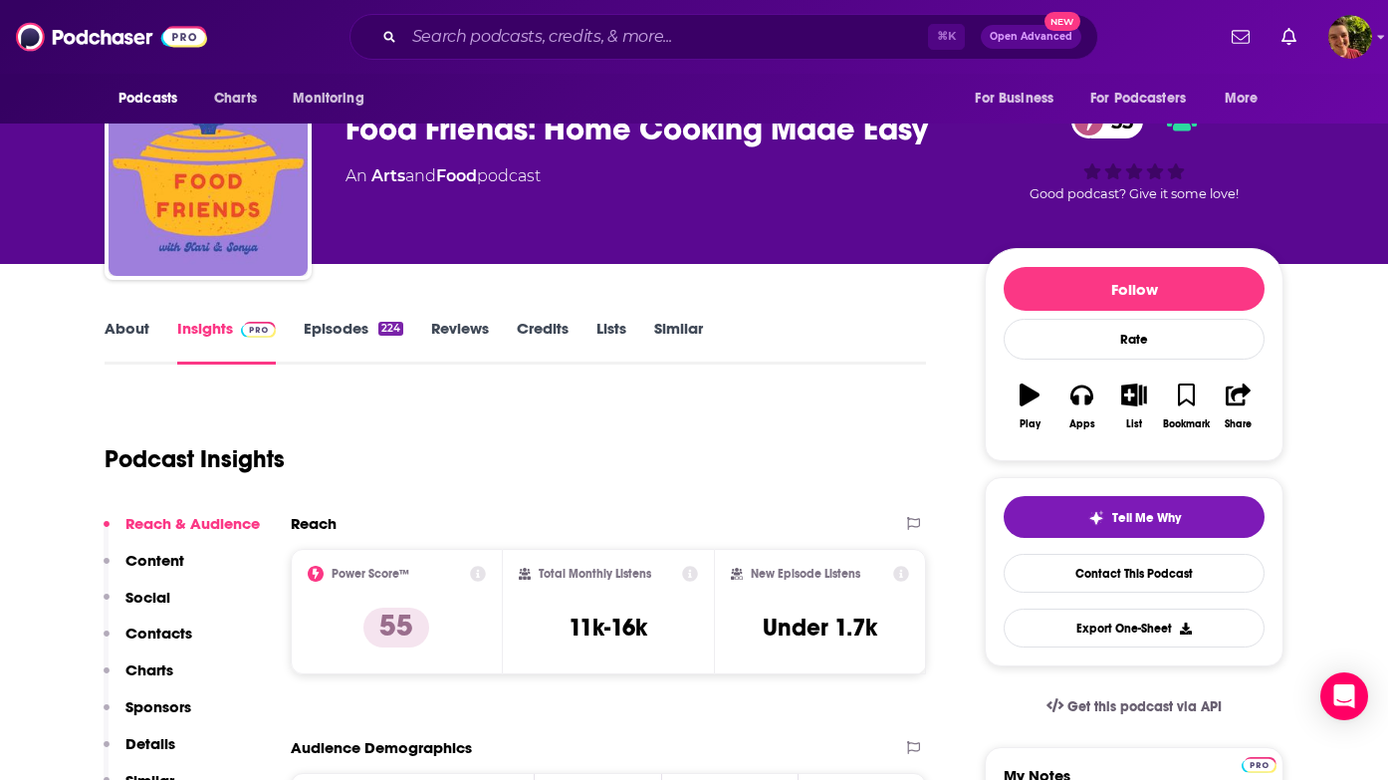
scroll to position [0, 0]
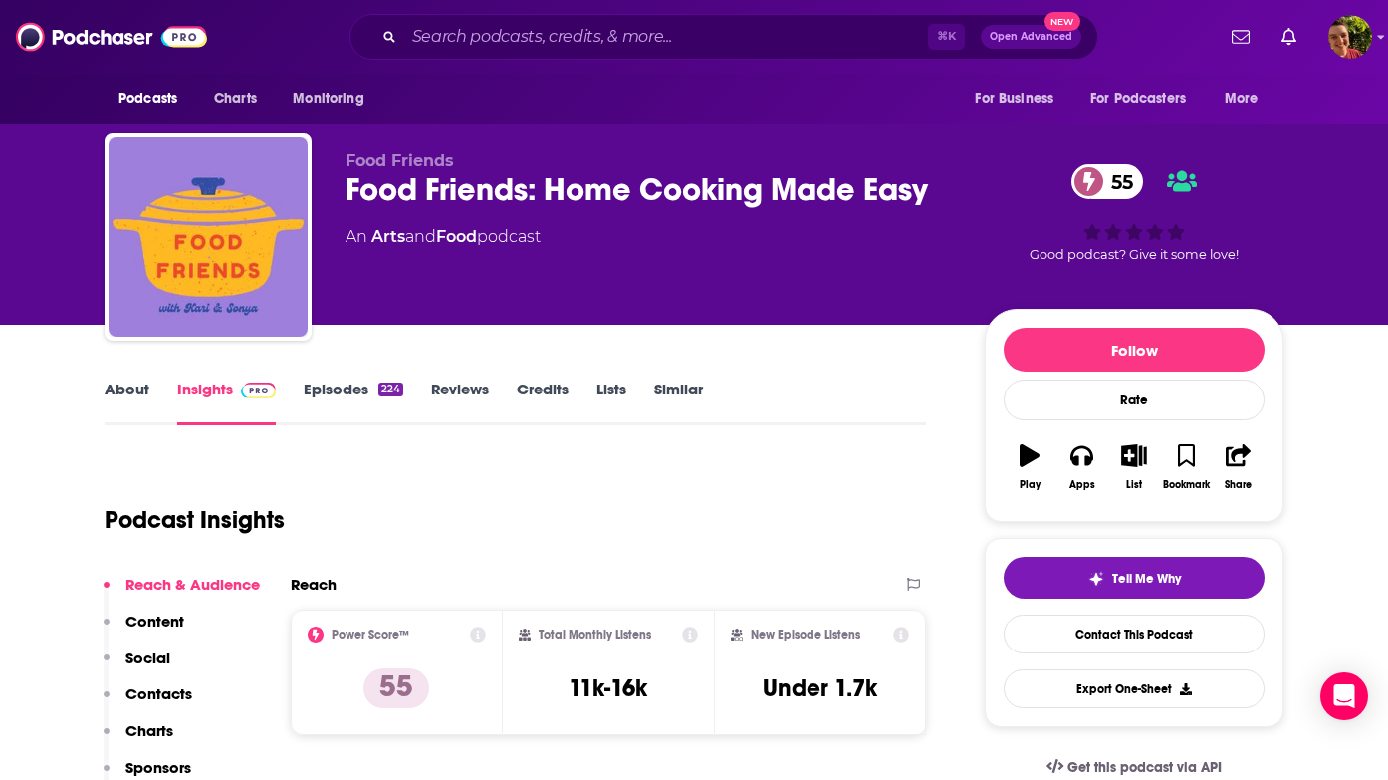
click at [151, 692] on p "Contacts" at bounding box center [158, 693] width 67 height 19
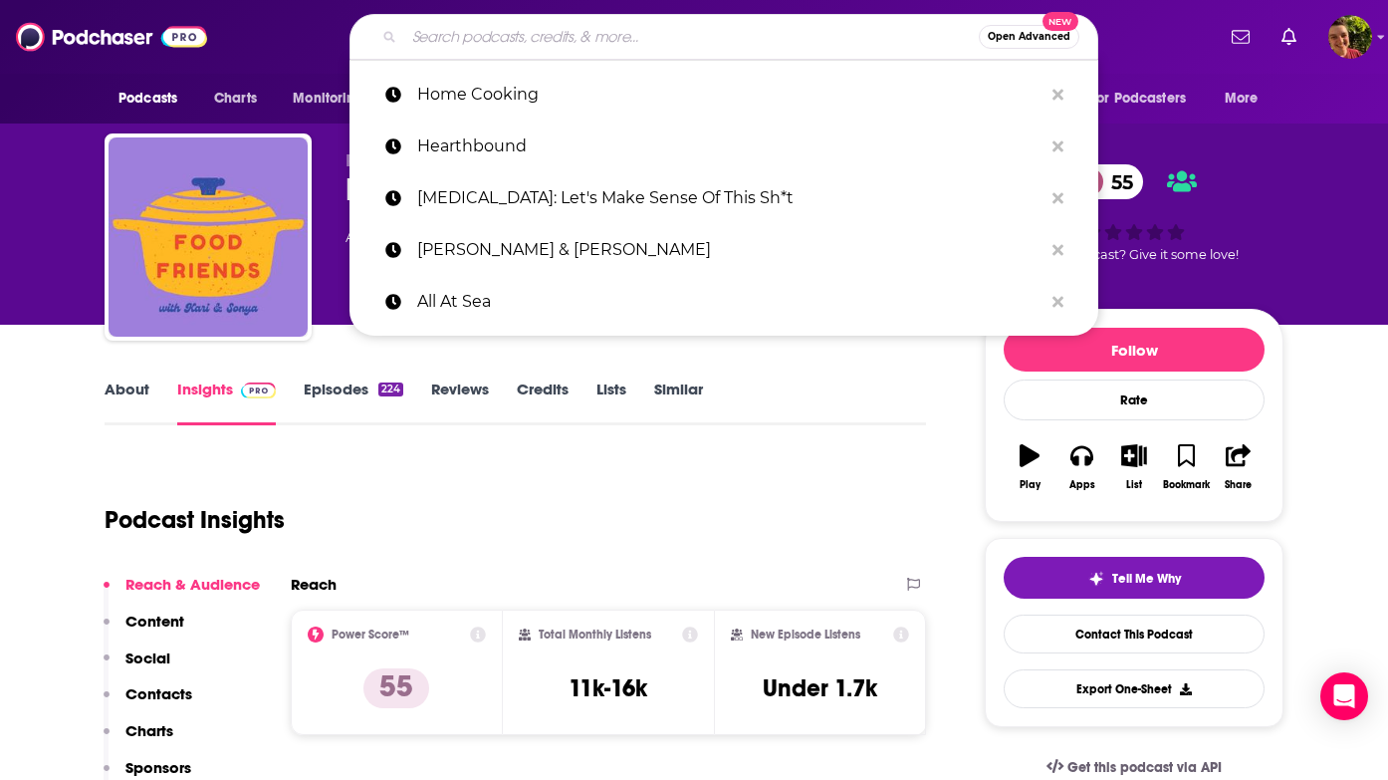
click at [691, 27] on input "Search podcasts, credits, & more..." at bounding box center [691, 37] width 575 height 32
paste input "Mixed Signals"
type input "Mixed Signals"
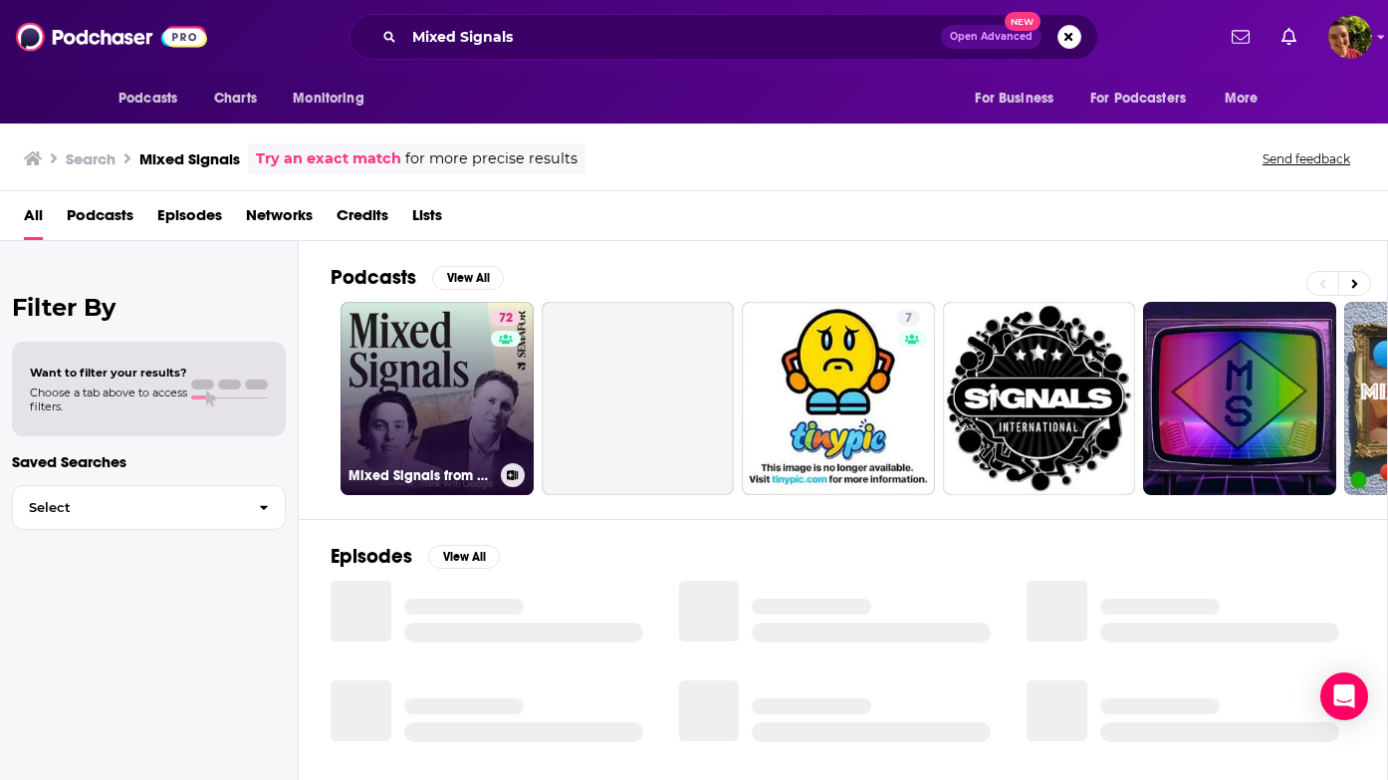
click at [469, 384] on link "72 Mixed Signals from Semafor Media" at bounding box center [437, 398] width 193 height 193
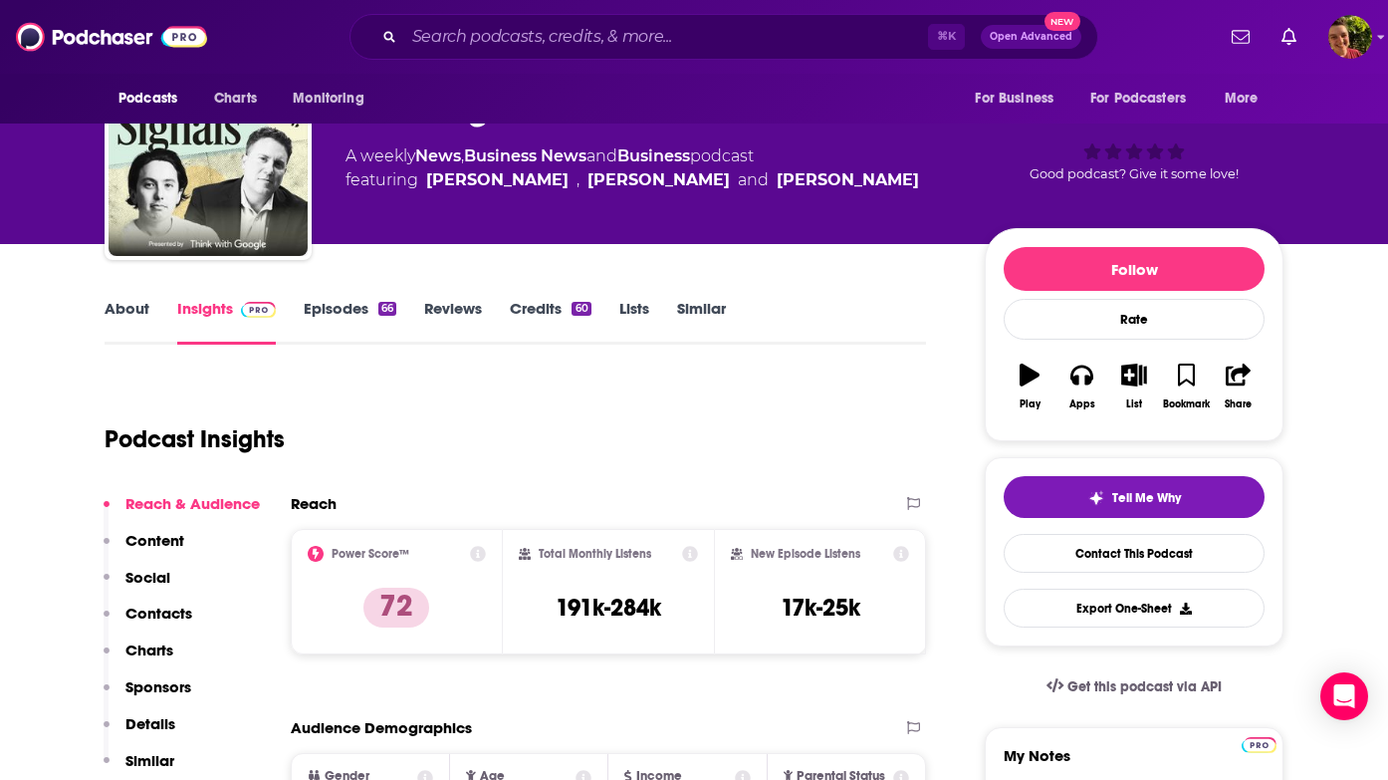
scroll to position [466, 0]
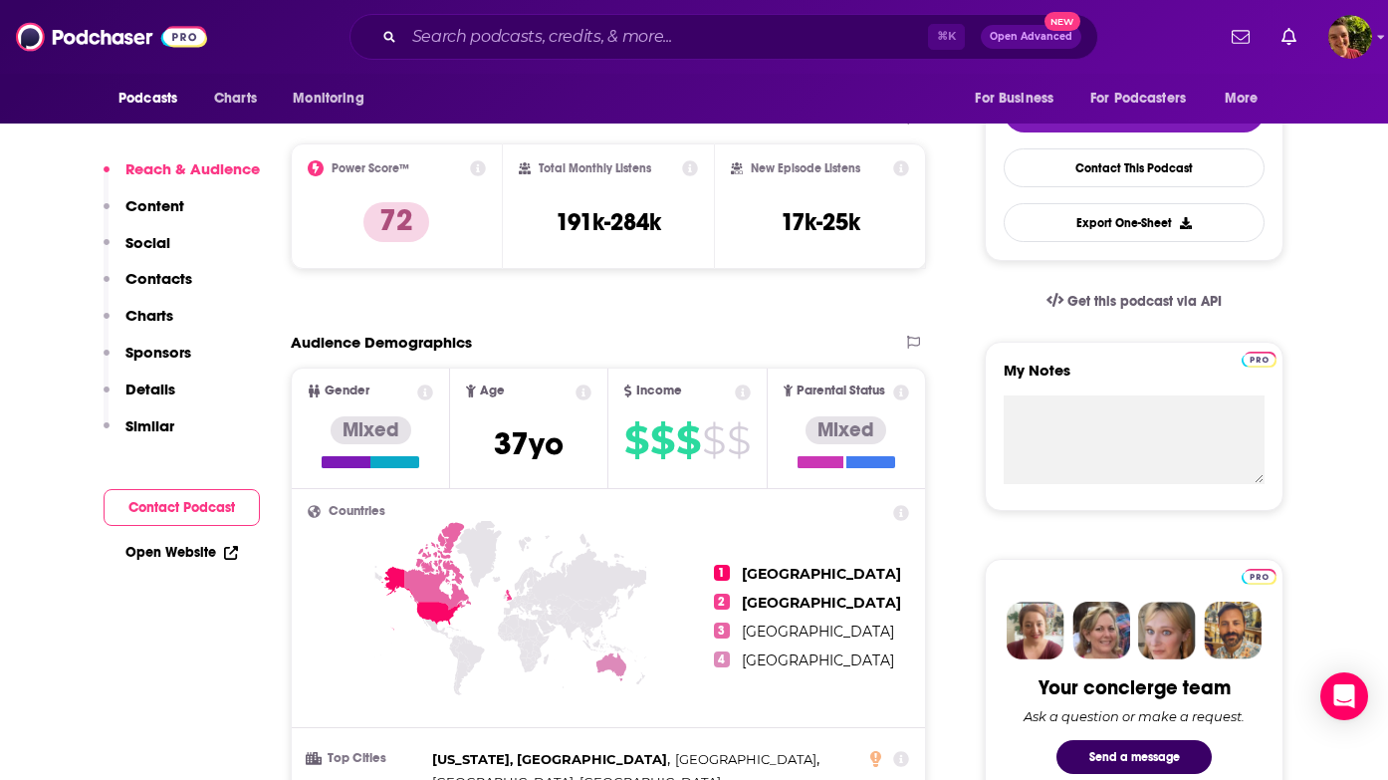
click at [177, 289] on button "Contacts" at bounding box center [148, 287] width 89 height 37
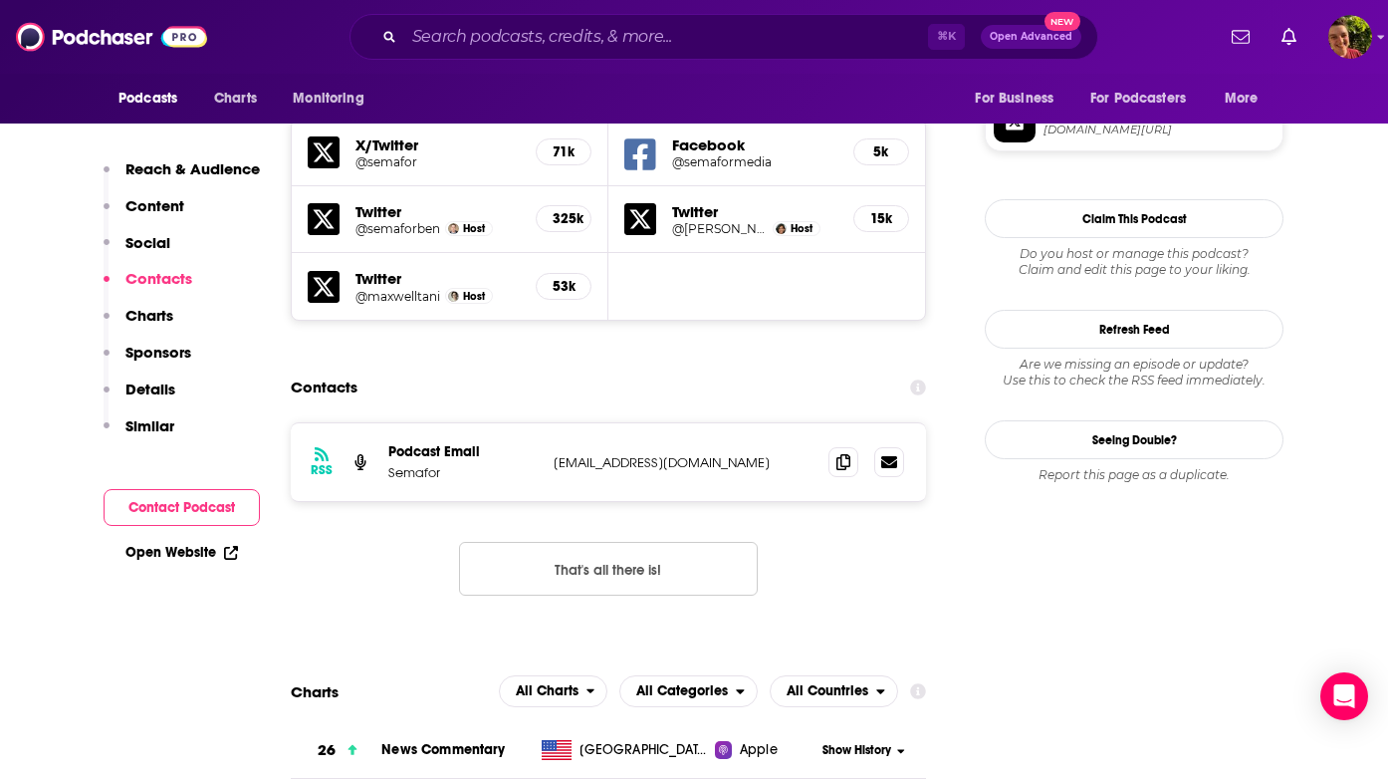
scroll to position [1781, 0]
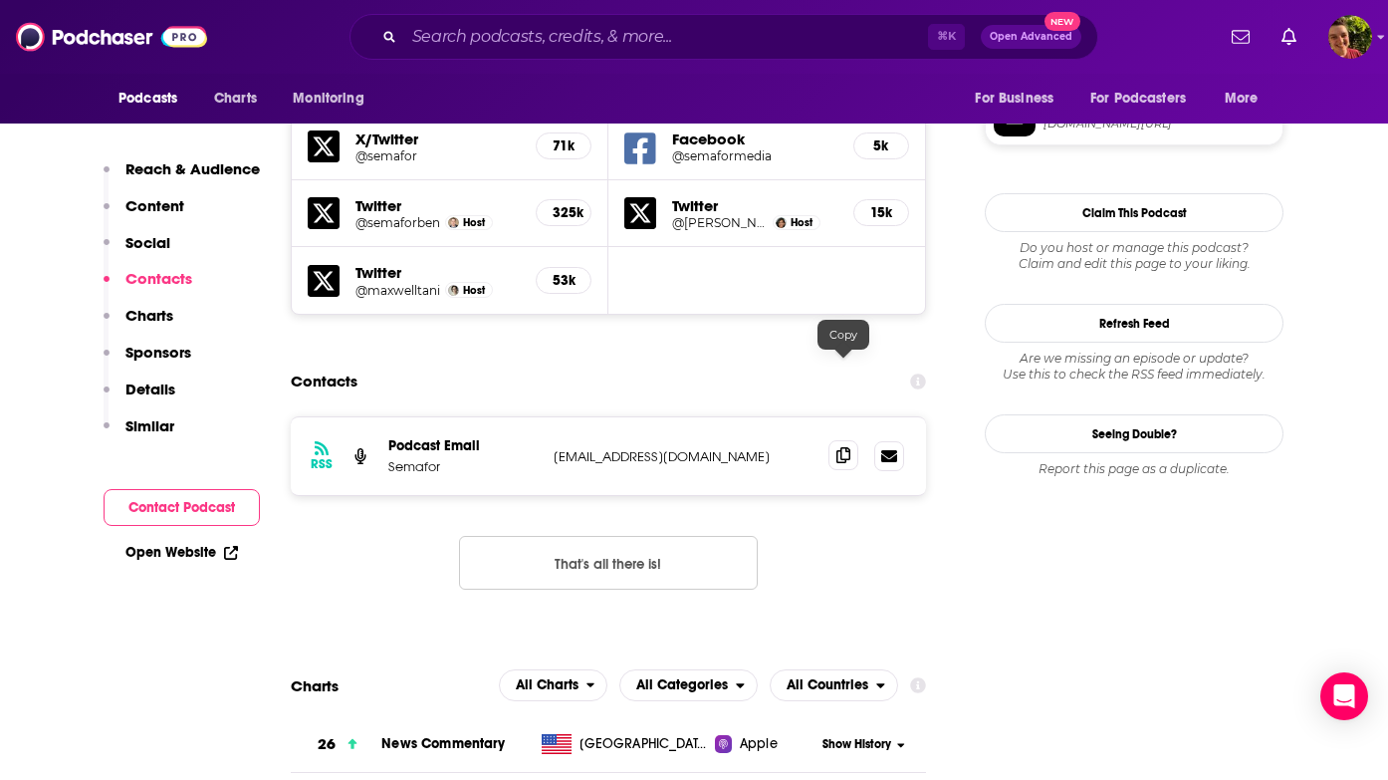
click at [850, 440] on span at bounding box center [844, 455] width 30 height 30
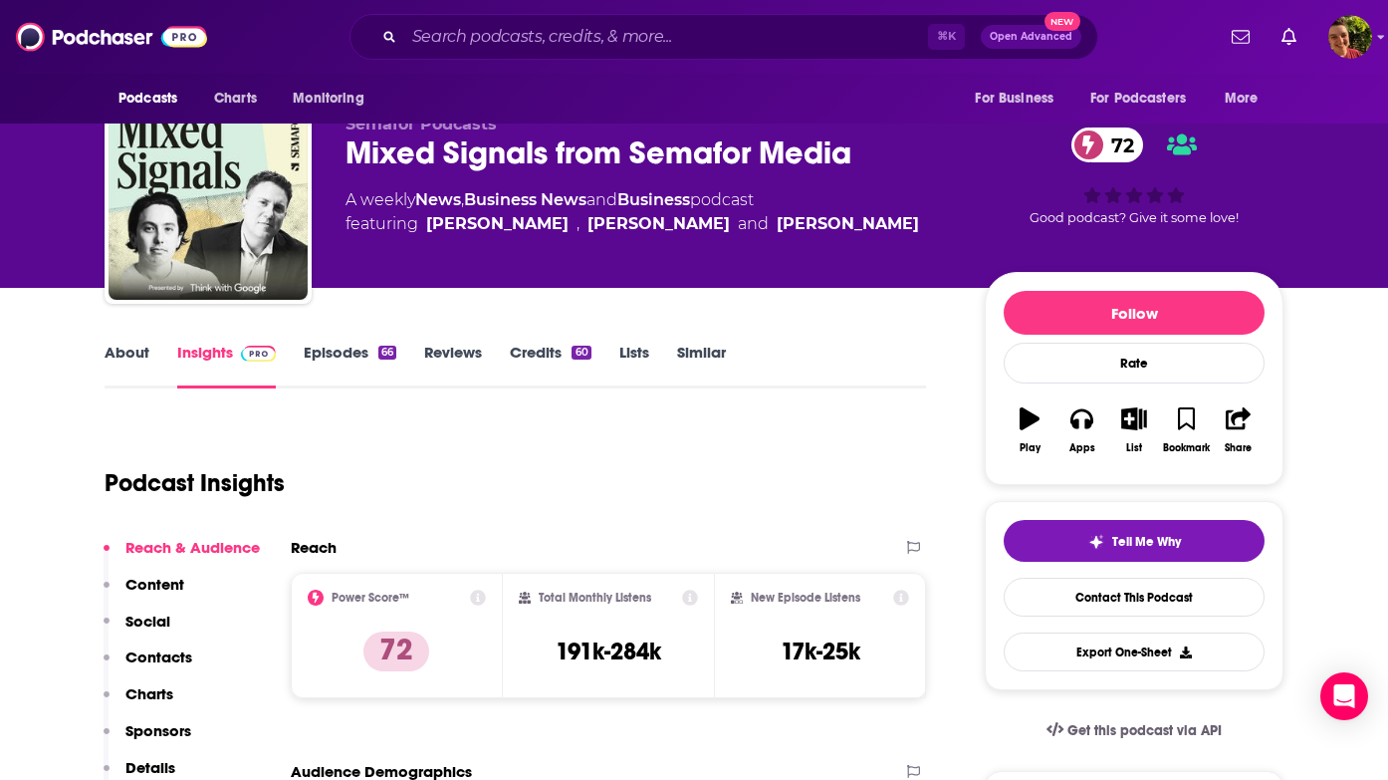
scroll to position [0, 0]
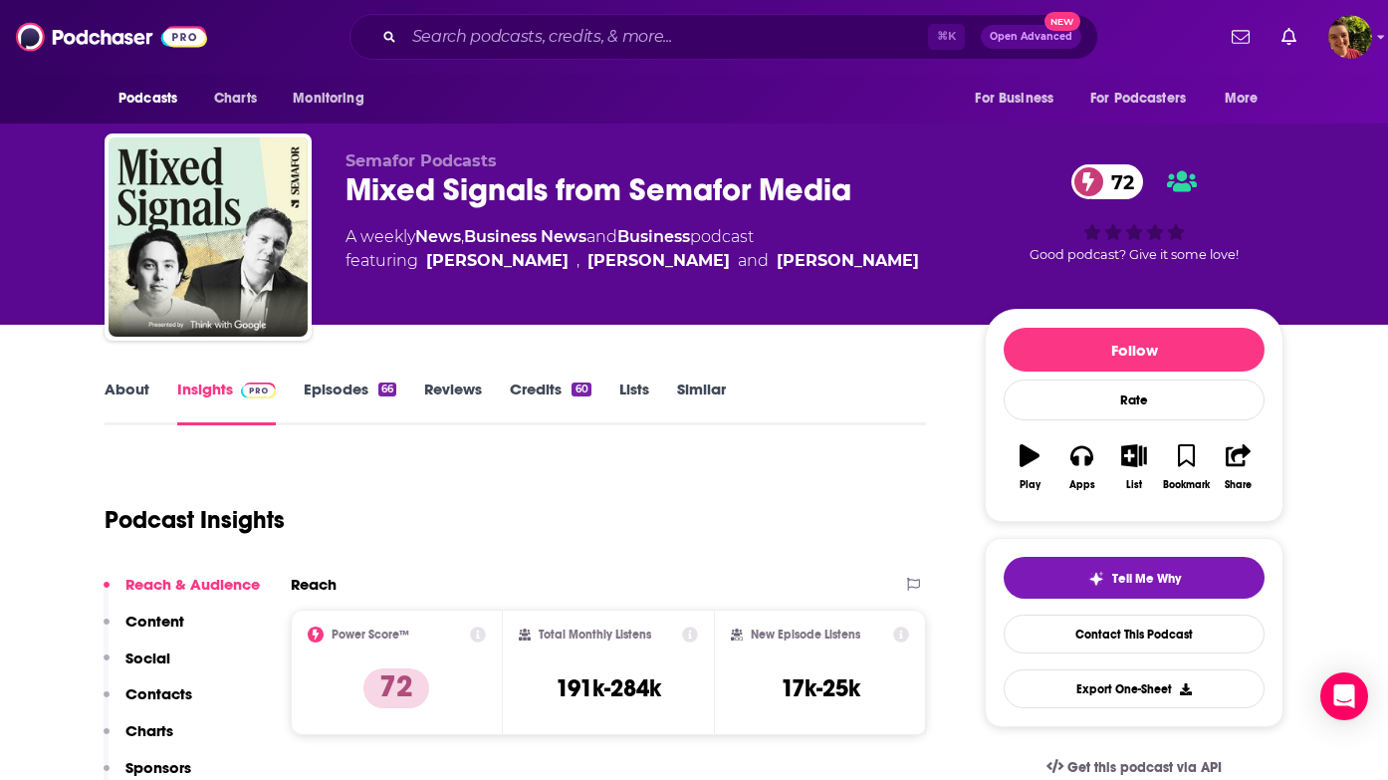
click at [679, 58] on div "⌘ K Open Advanced New" at bounding box center [724, 37] width 749 height 46
click at [679, 39] on input "Search podcasts, credits, & more..." at bounding box center [666, 37] width 524 height 32
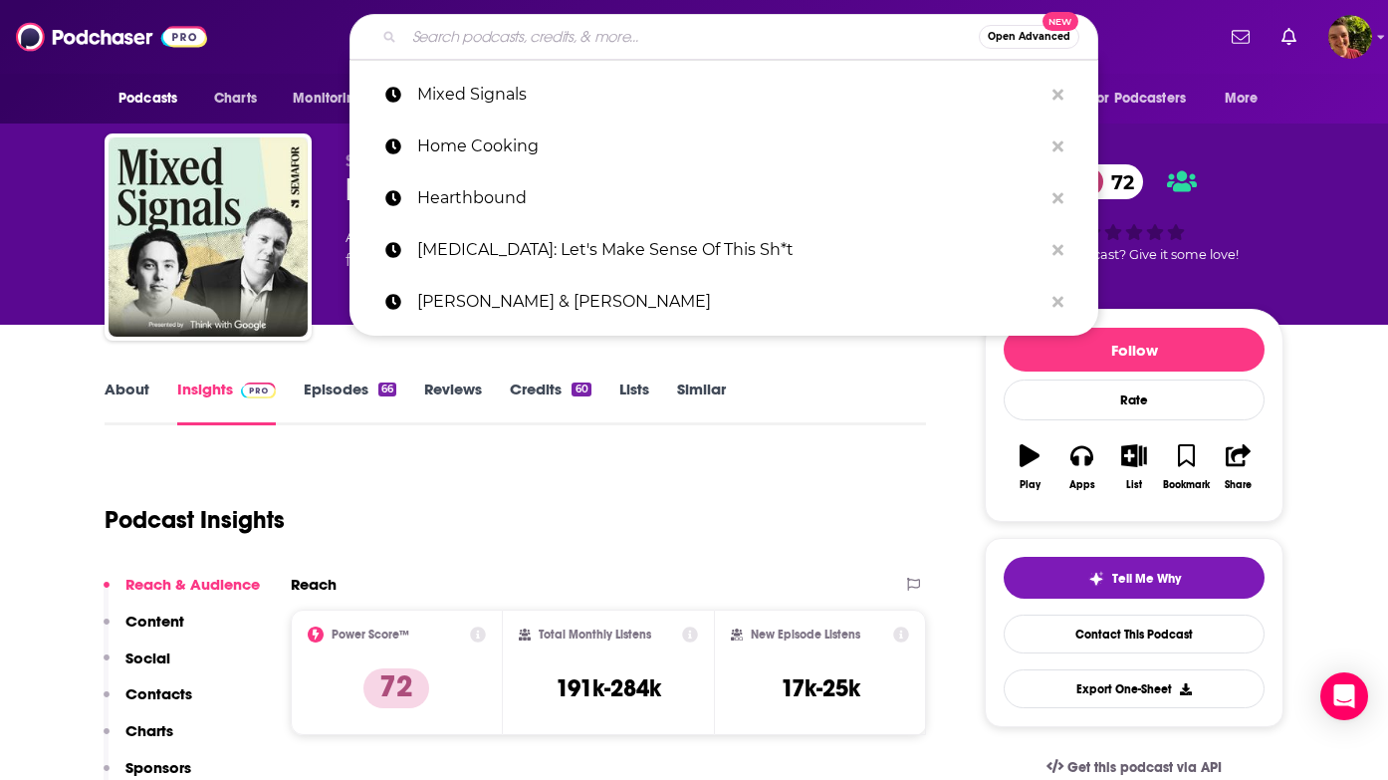
paste input "Murderhobos: Masculinity Throughout History"
type input "Murderhobos: Masculinity Throughout History"
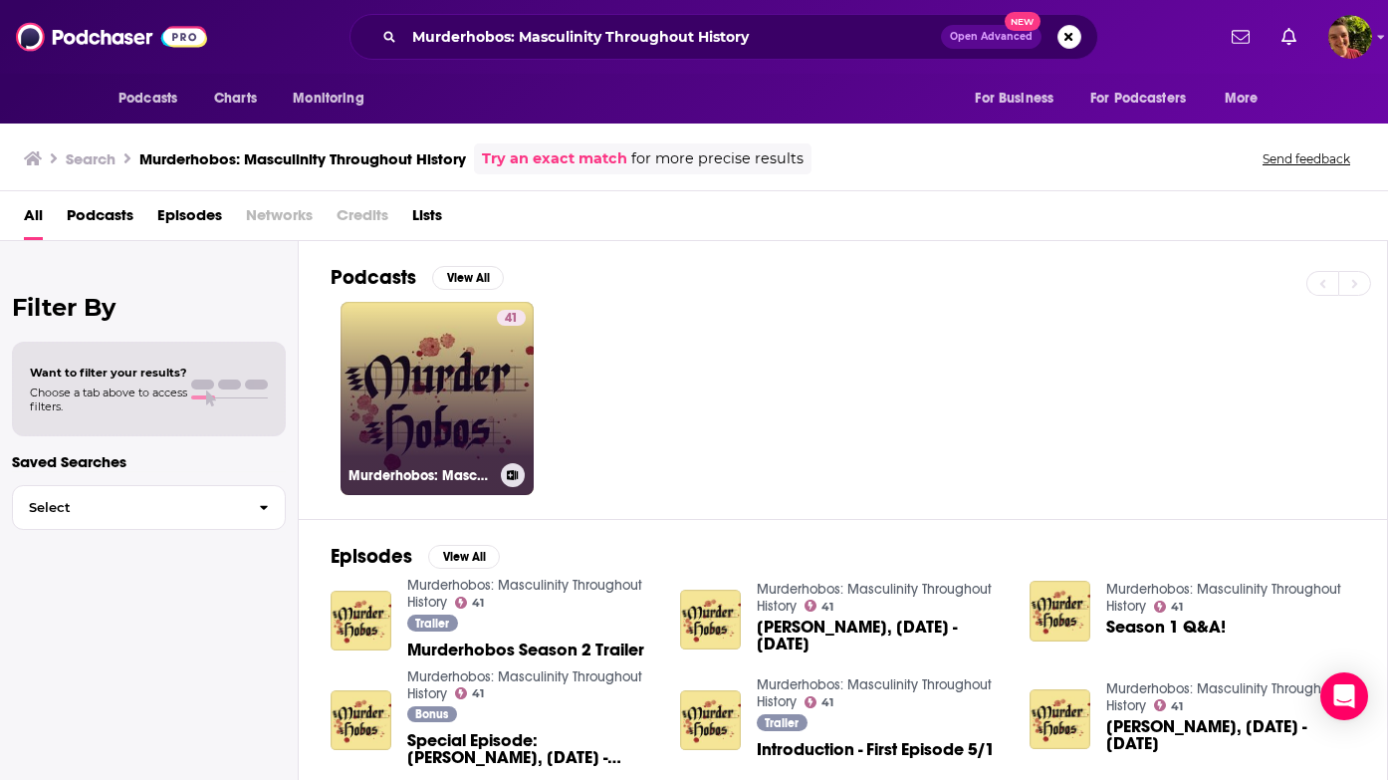
click at [486, 398] on link "41 Murderhobos: Masculinity Throughout History" at bounding box center [437, 398] width 193 height 193
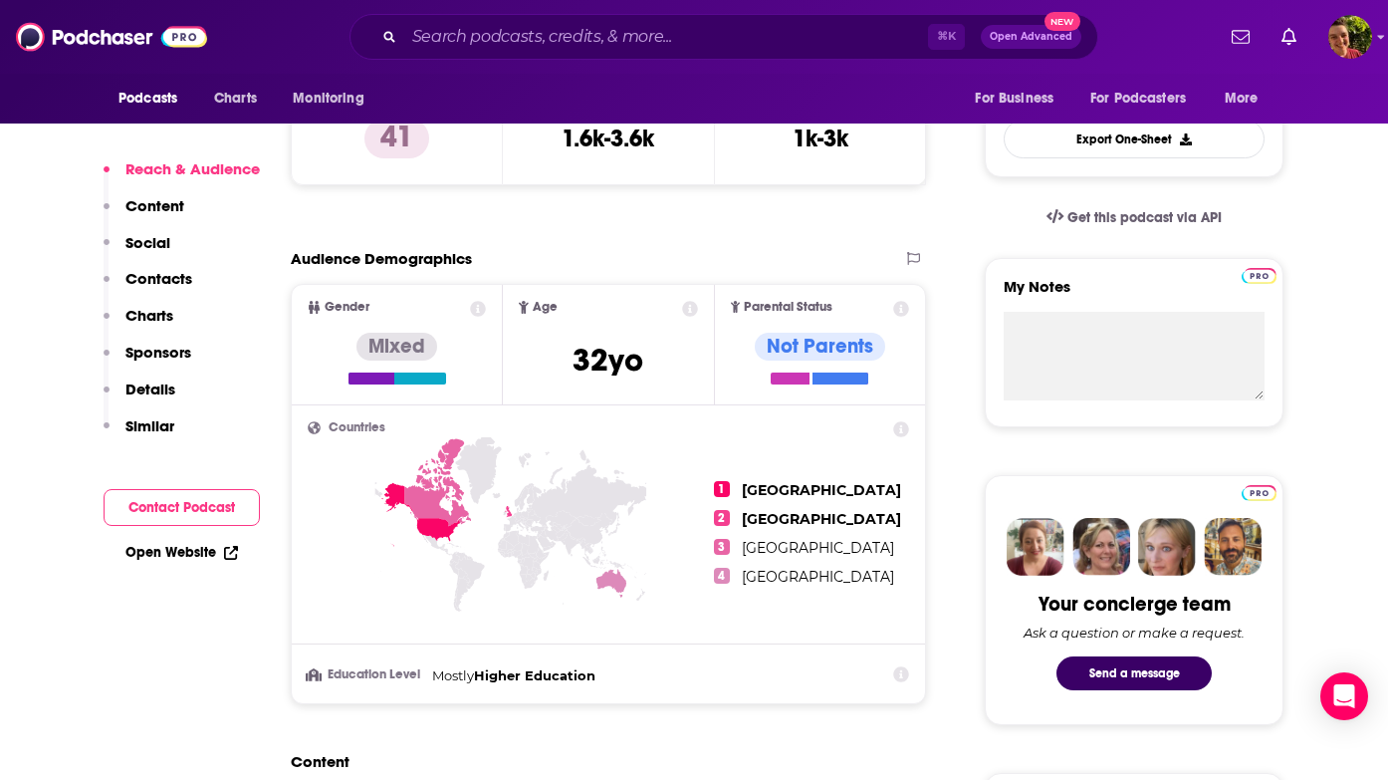
scroll to position [1231, 0]
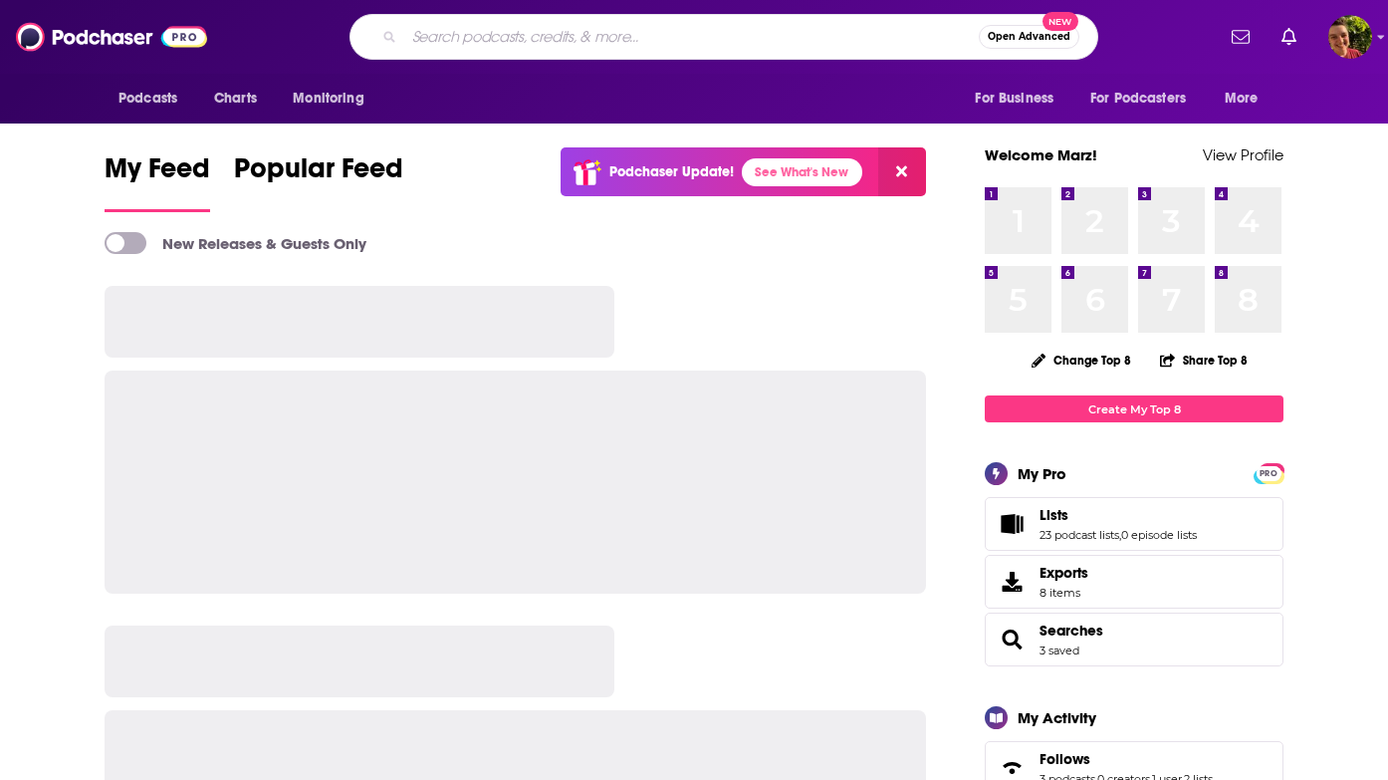
click at [572, 46] on input "Search podcasts, credits, & more..." at bounding box center [691, 37] width 575 height 32
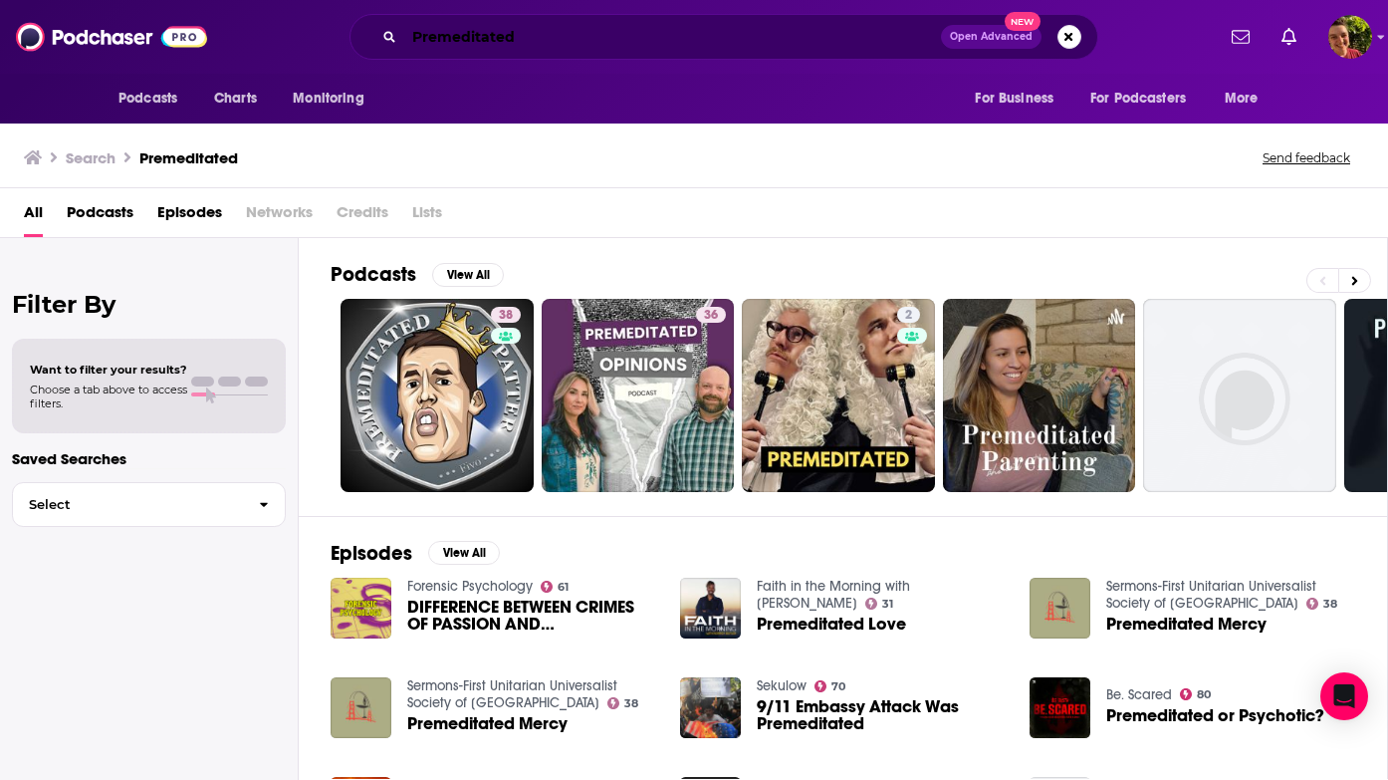
click at [679, 41] on input "Premeditated" at bounding box center [672, 37] width 537 height 32
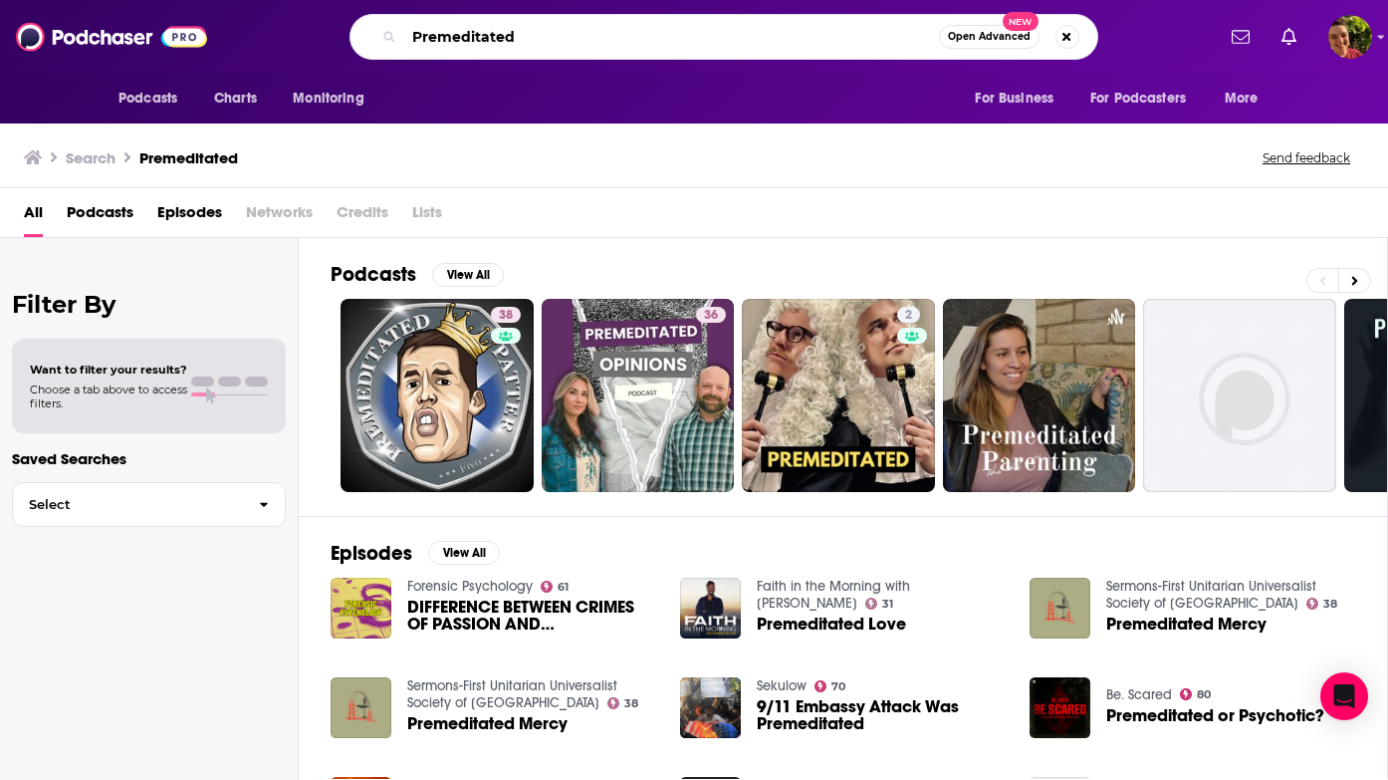
paste input "Sweet Little Human"
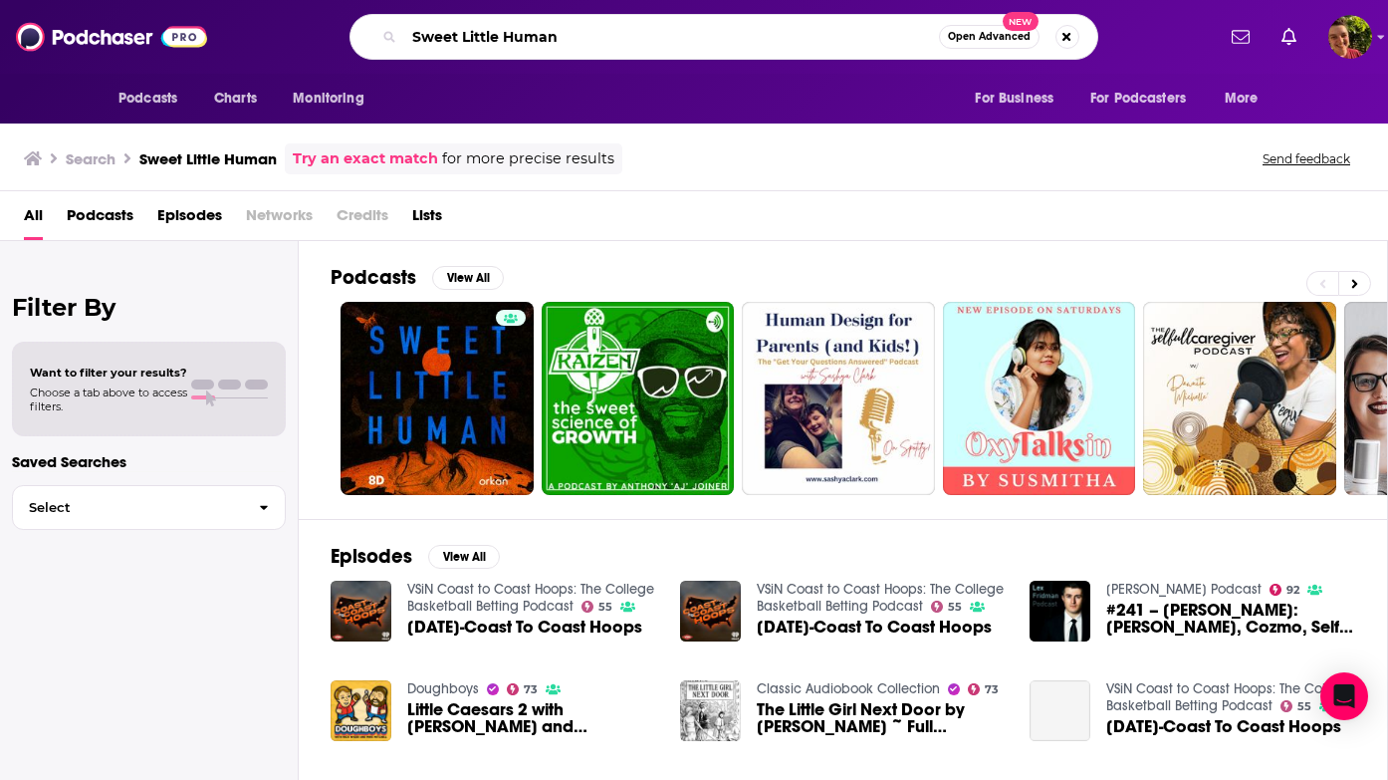
click at [740, 26] on input "Sweet Little Human" at bounding box center [671, 37] width 535 height 32
paste input "The Bardic Hearth"
type input "The Bardic Hearth"
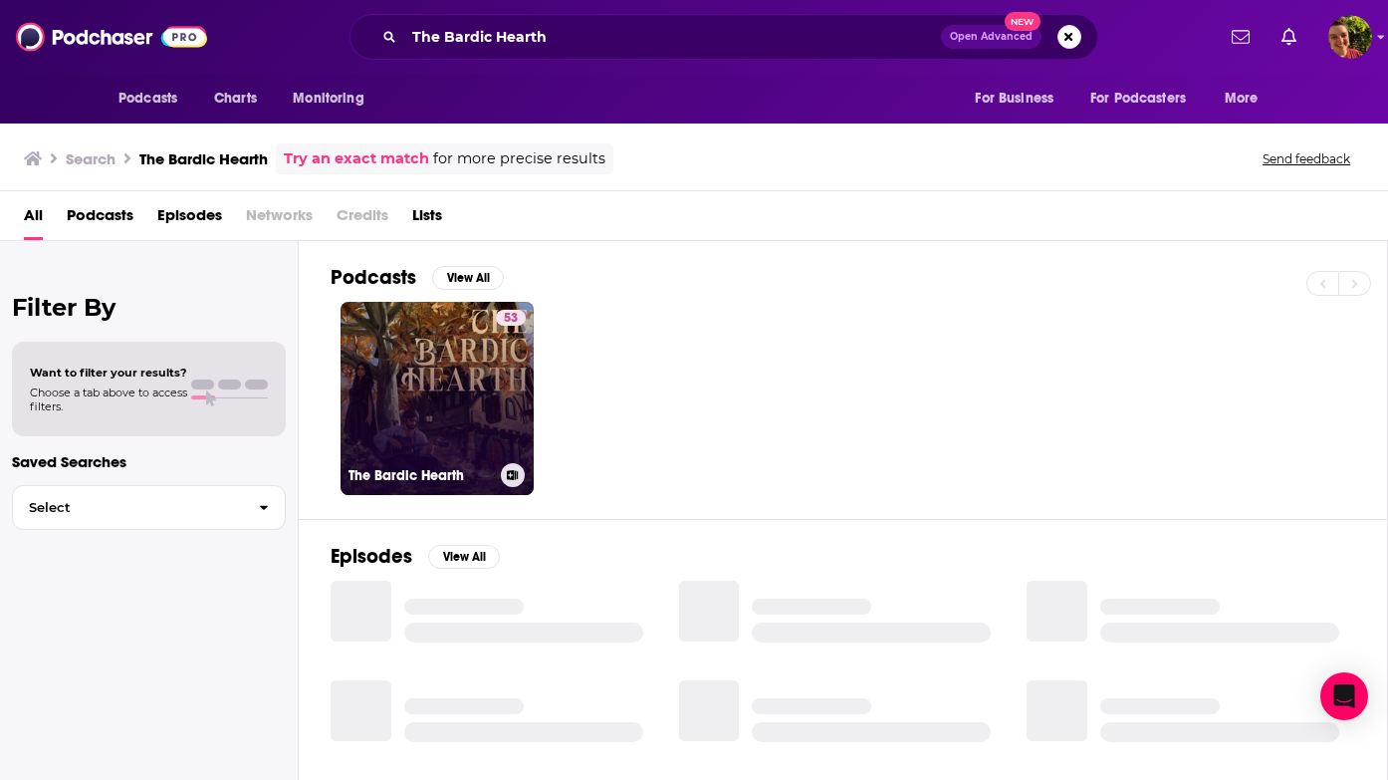
click at [498, 414] on div "53" at bounding box center [511, 386] width 30 height 153
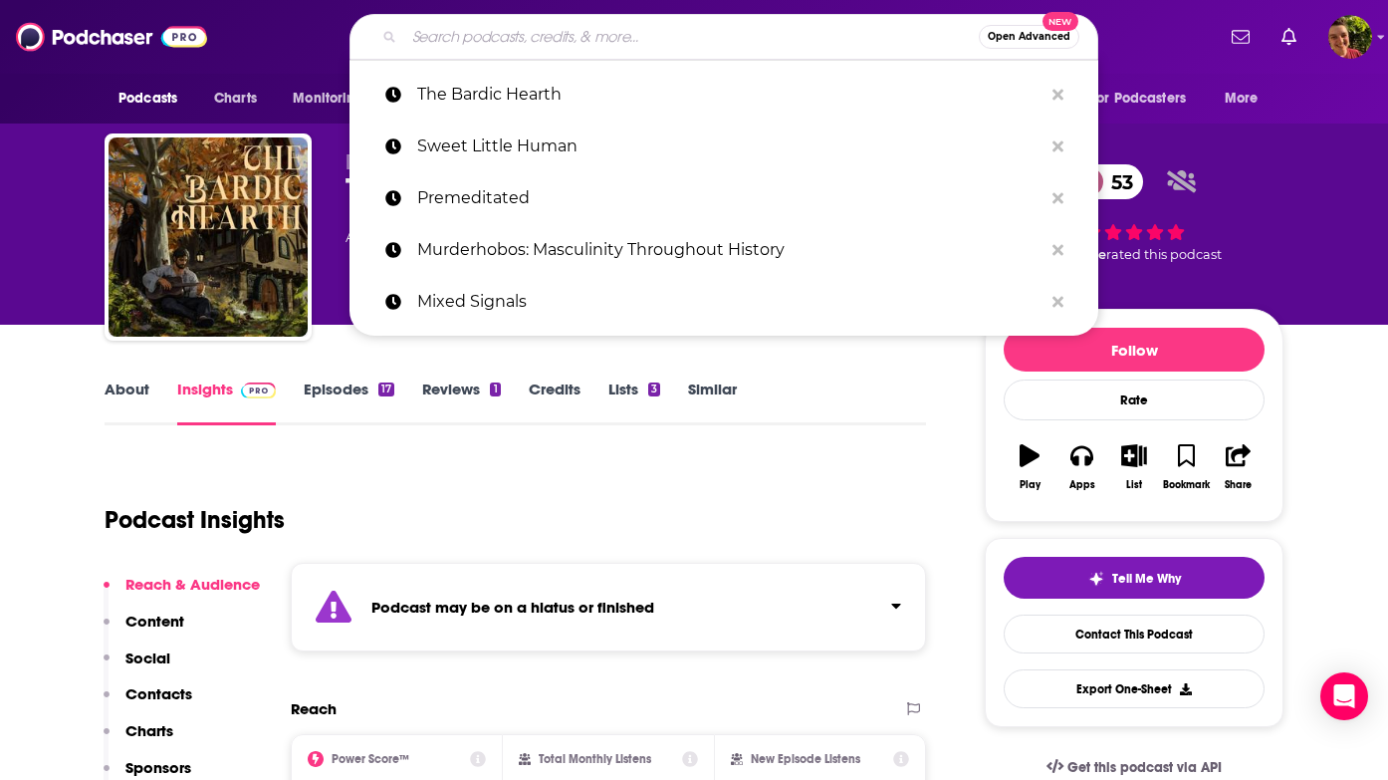
click at [688, 40] on input "Search podcasts, credits, & more..." at bounding box center [691, 37] width 575 height 32
paste input "The Holmwood Foundation"
type input "The Holmwood Foundation"
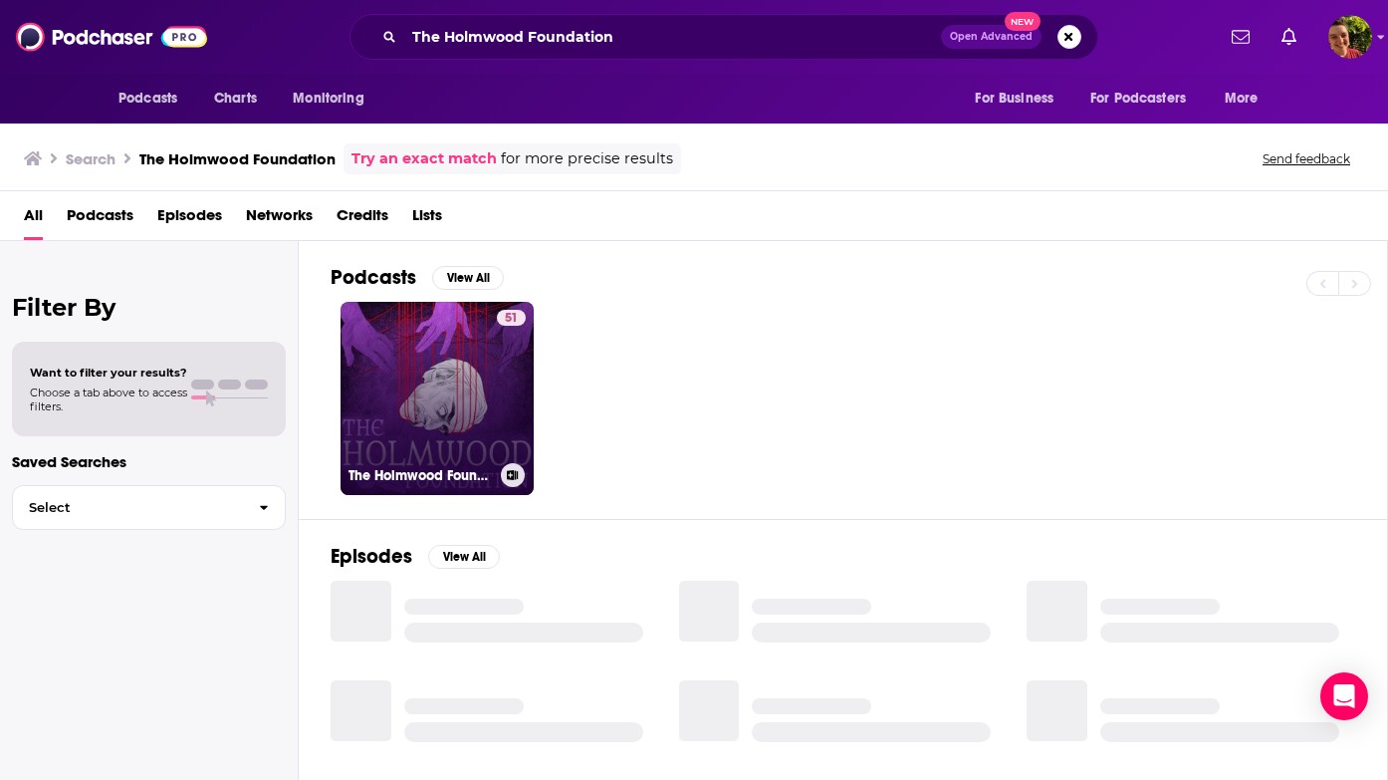
click at [494, 383] on link "51 The Holmwood Foundation" at bounding box center [437, 398] width 193 height 193
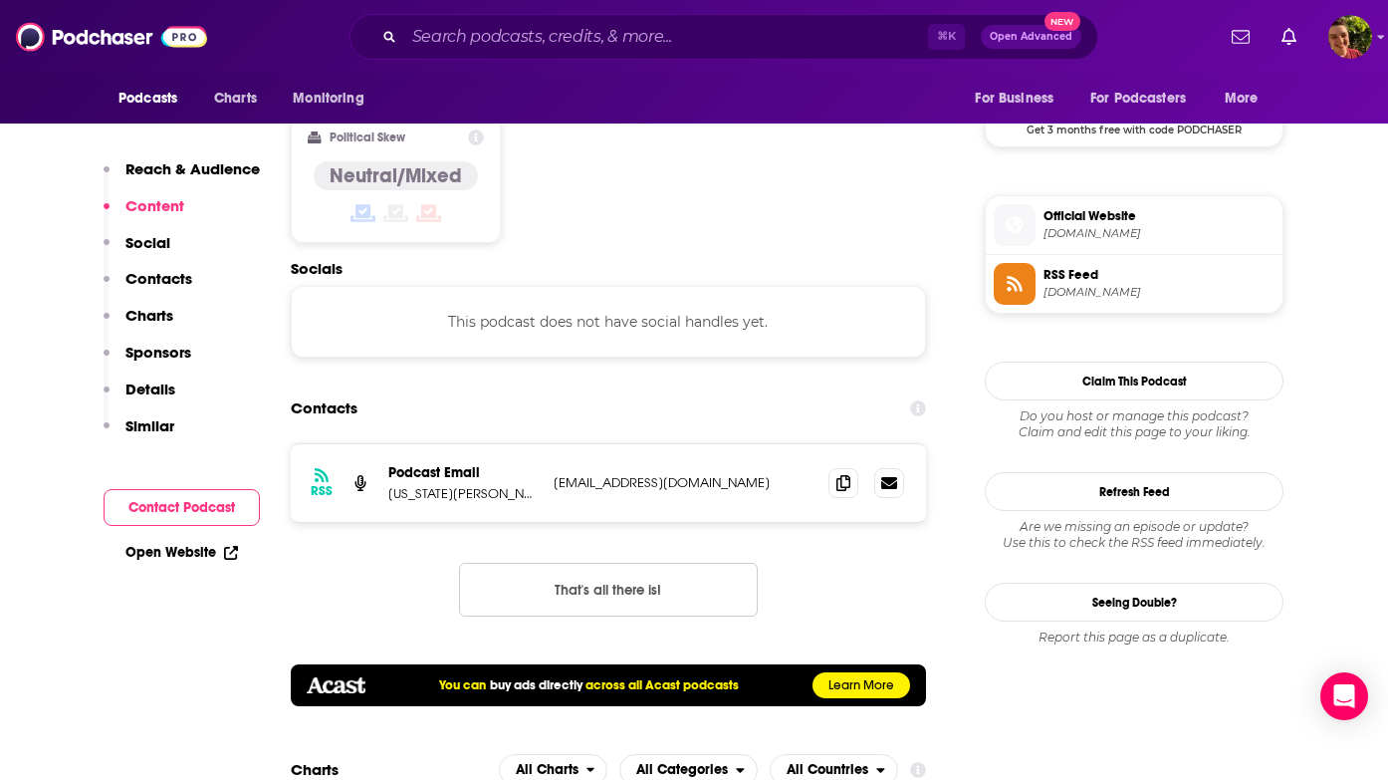
scroll to position [1758, 0]
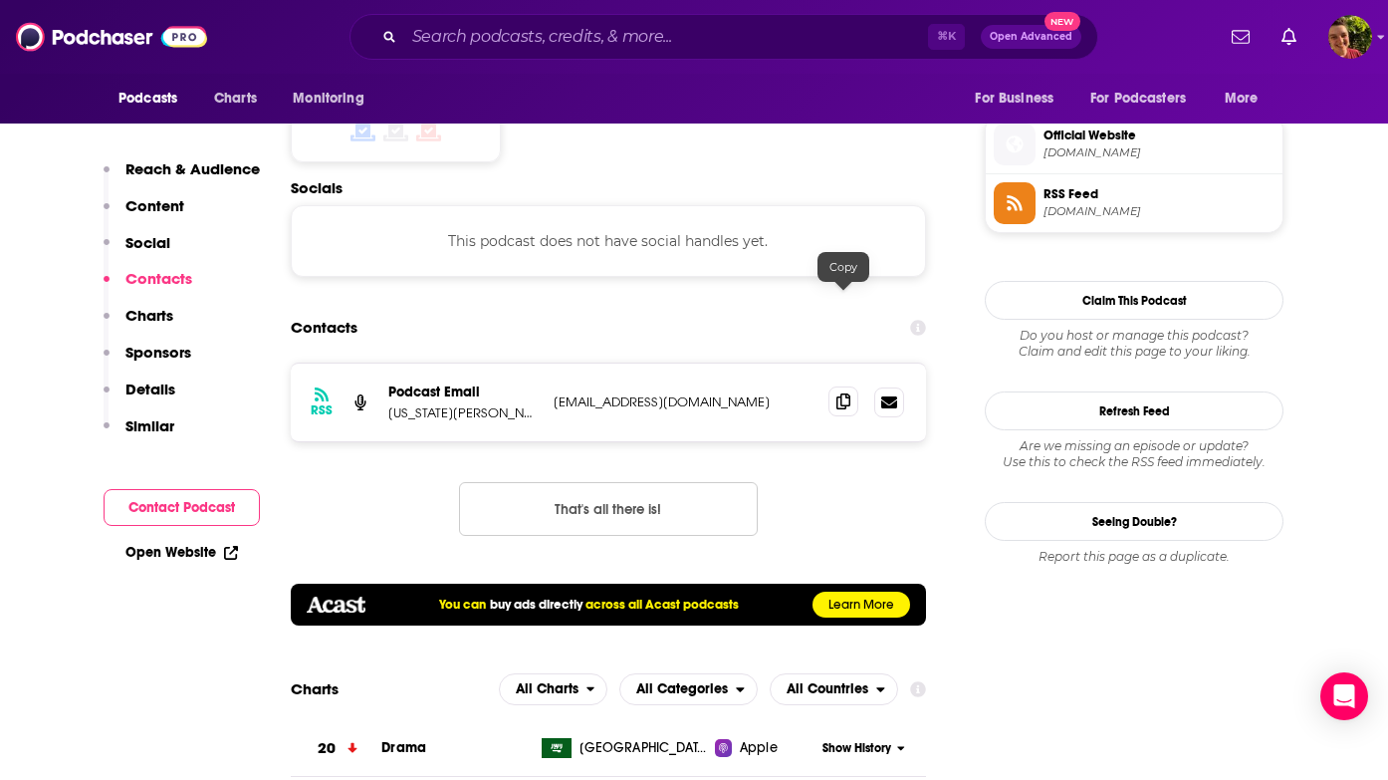
click at [836, 386] on span at bounding box center [844, 401] width 30 height 30
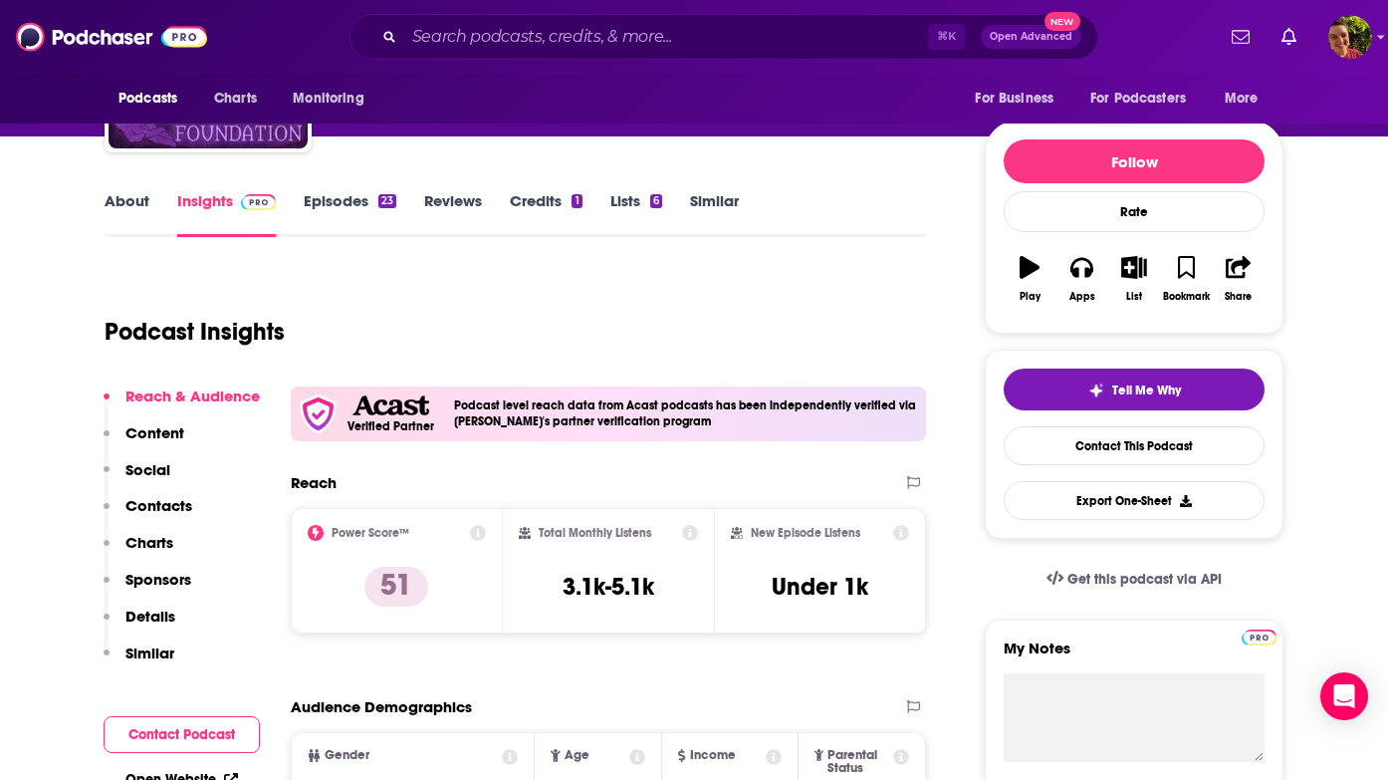
scroll to position [21, 0]
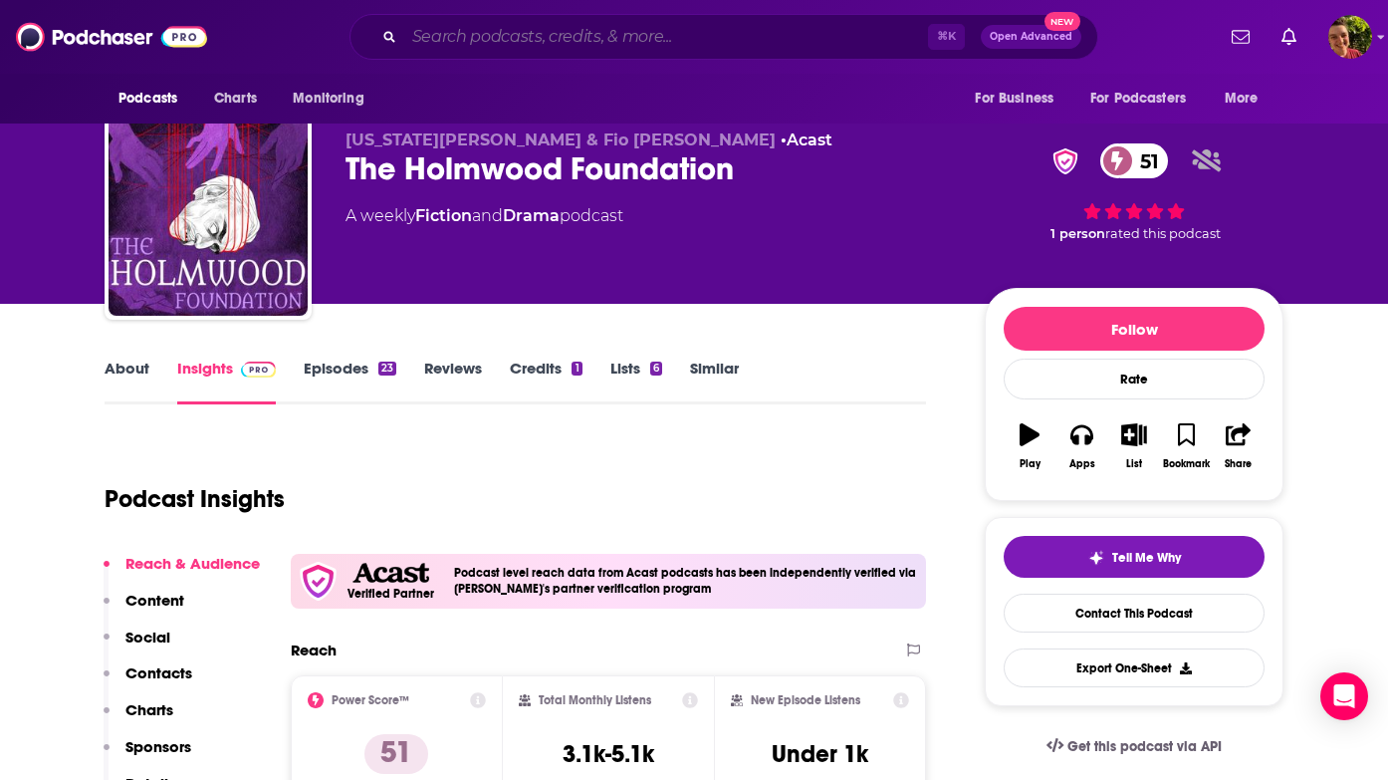
click at [772, 44] on input "Search podcasts, credits, & more..." at bounding box center [666, 37] width 524 height 32
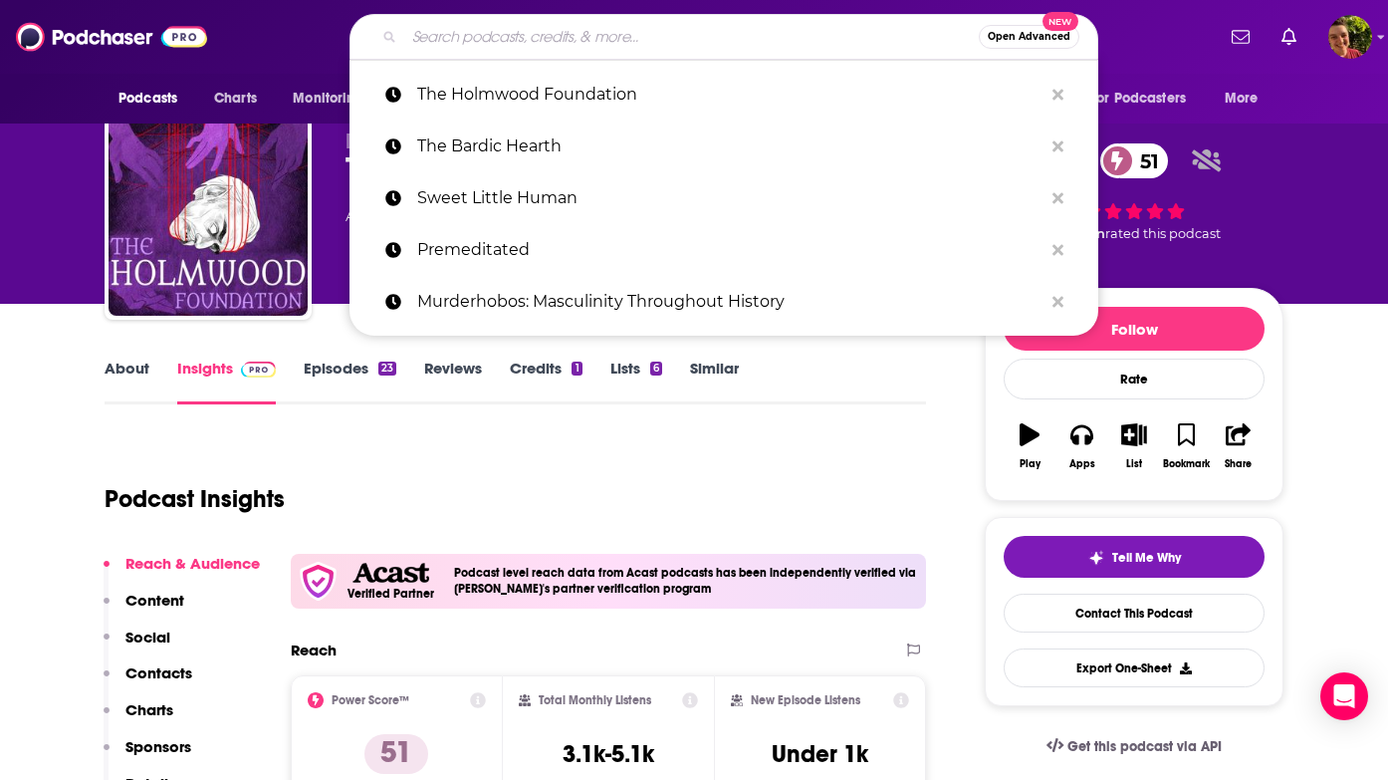
paste input "The Sound Session"
type input "The Sound Session"
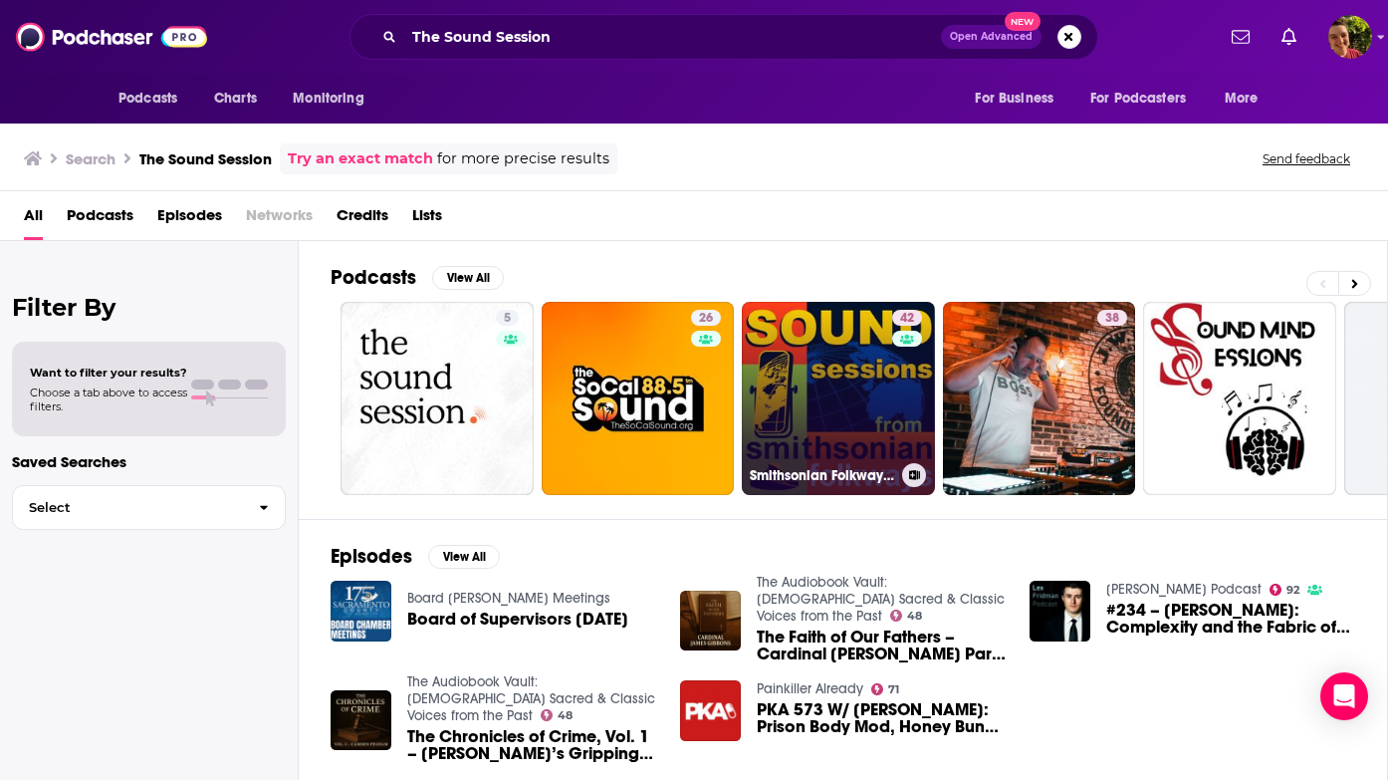
click at [875, 431] on link "42 Smithsonian Folkways Sound Sessions" at bounding box center [838, 398] width 193 height 193
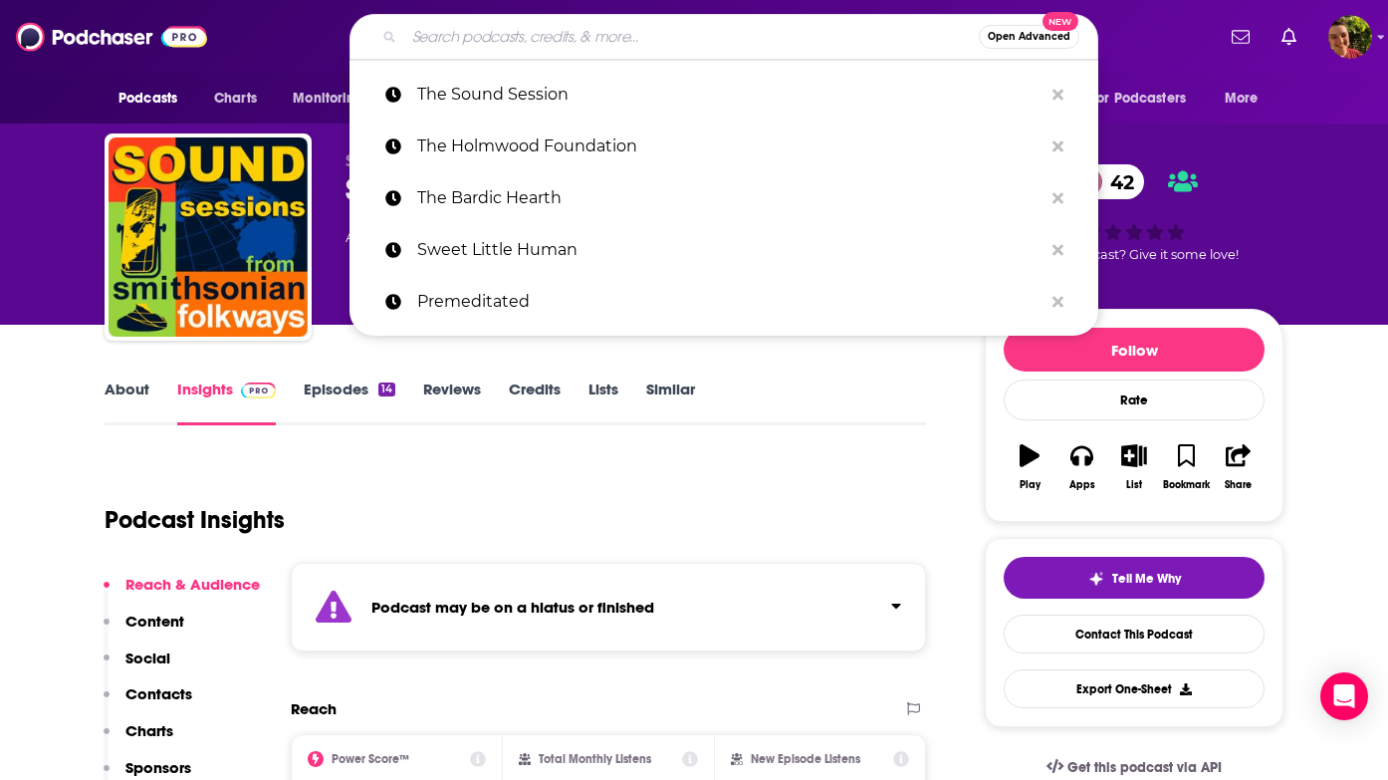
click at [692, 33] on input "Search podcasts, credits, & more..." at bounding box center [691, 37] width 575 height 32
paste input "Vintage Annals Archive Podcast"
type input "Vintage Annals Archive Podcast"
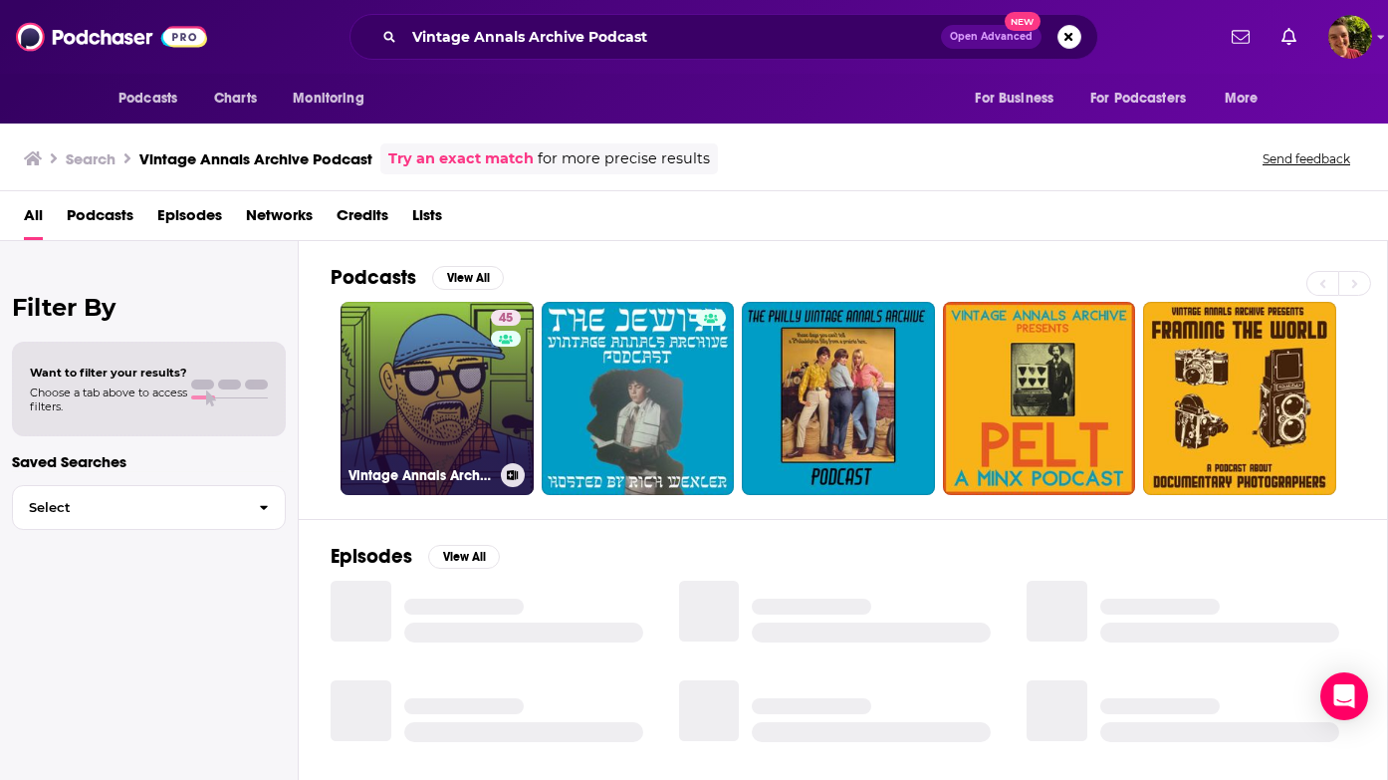
click at [442, 406] on link "45 Vintage Annals Archive Podcast" at bounding box center [437, 398] width 193 height 193
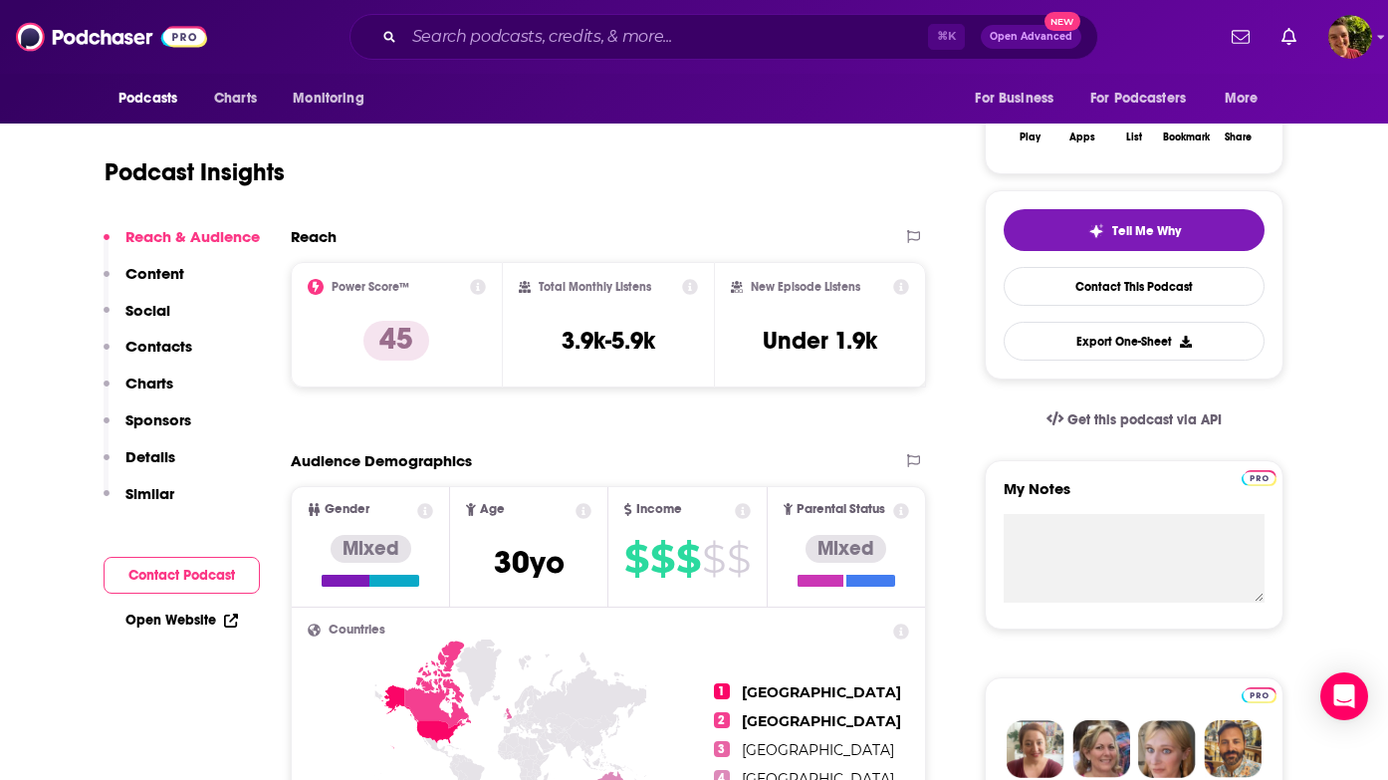
click at [147, 339] on p "Contacts" at bounding box center [158, 346] width 67 height 19
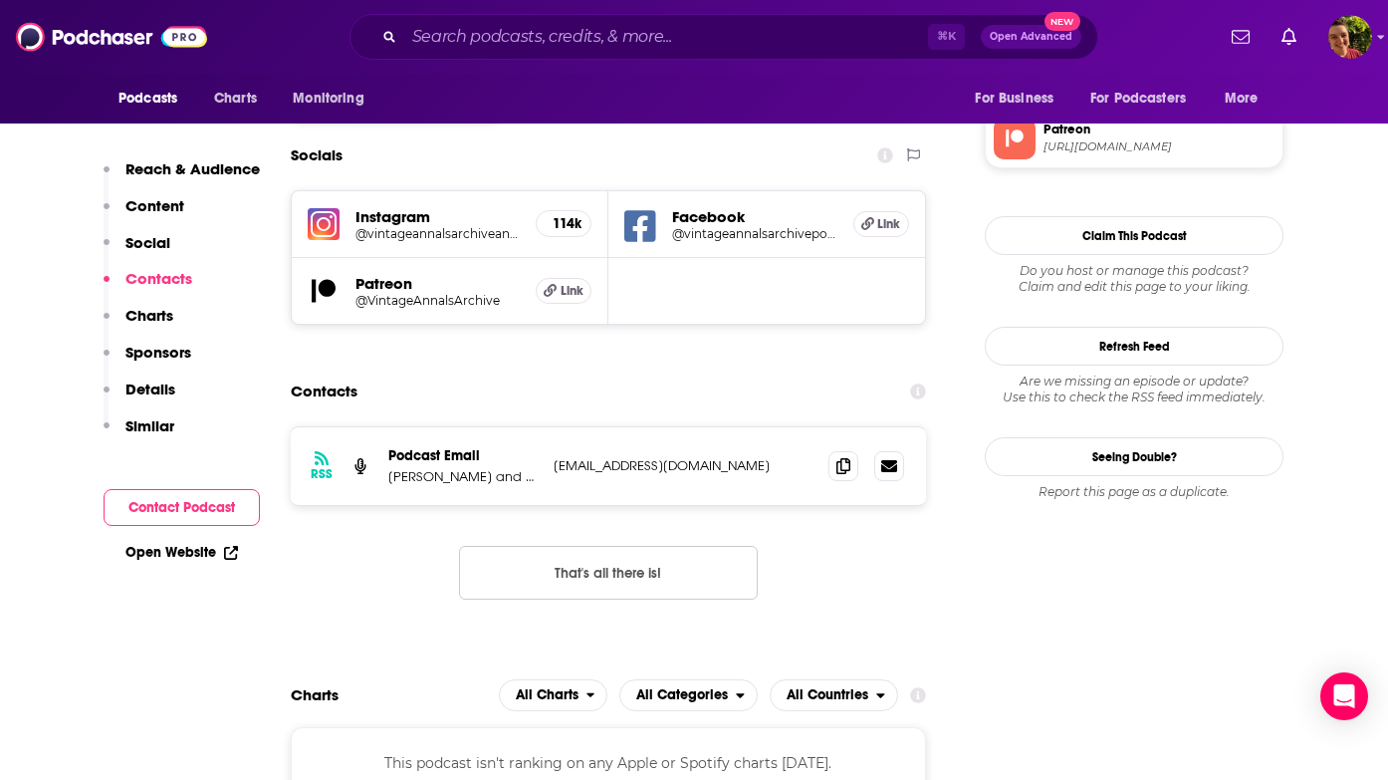
scroll to position [1663, 0]
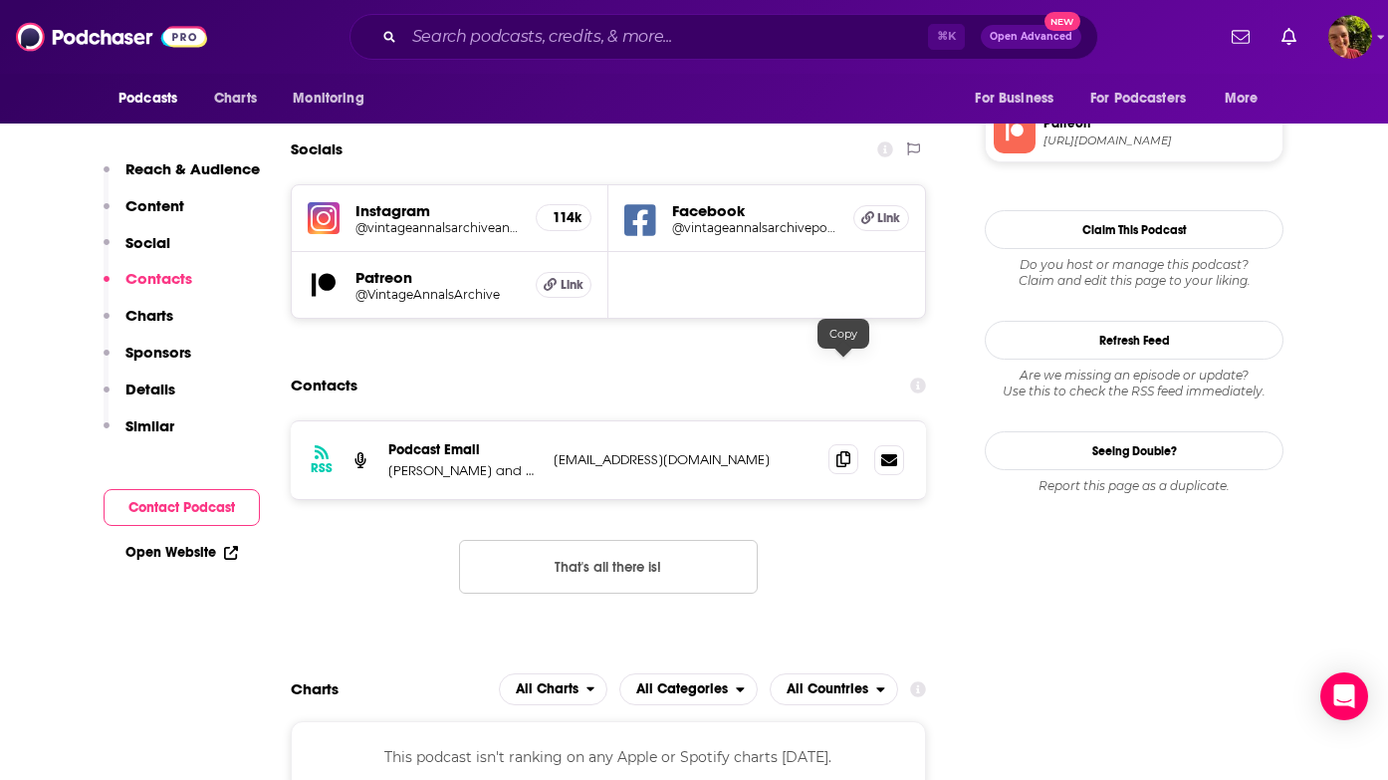
click at [844, 451] on icon at bounding box center [843, 459] width 14 height 16
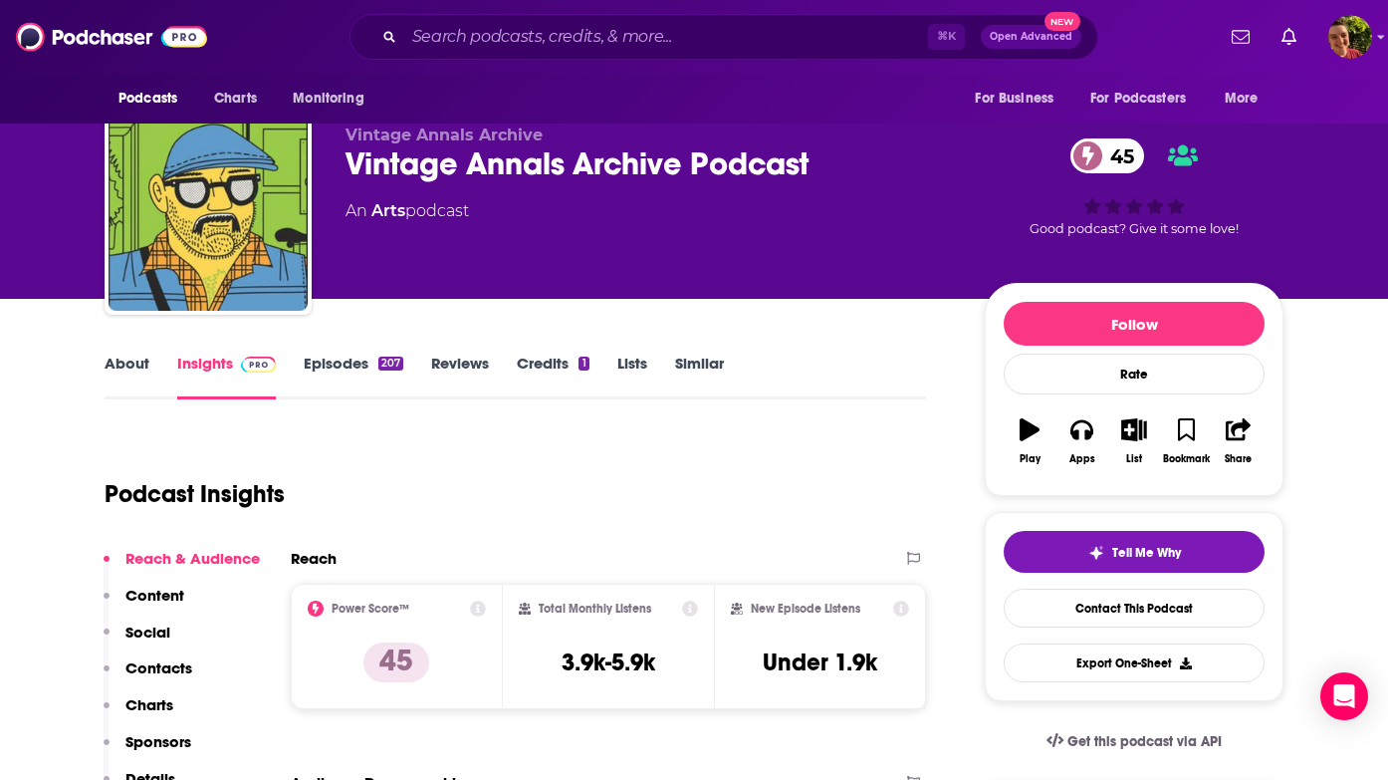
scroll to position [0, 0]
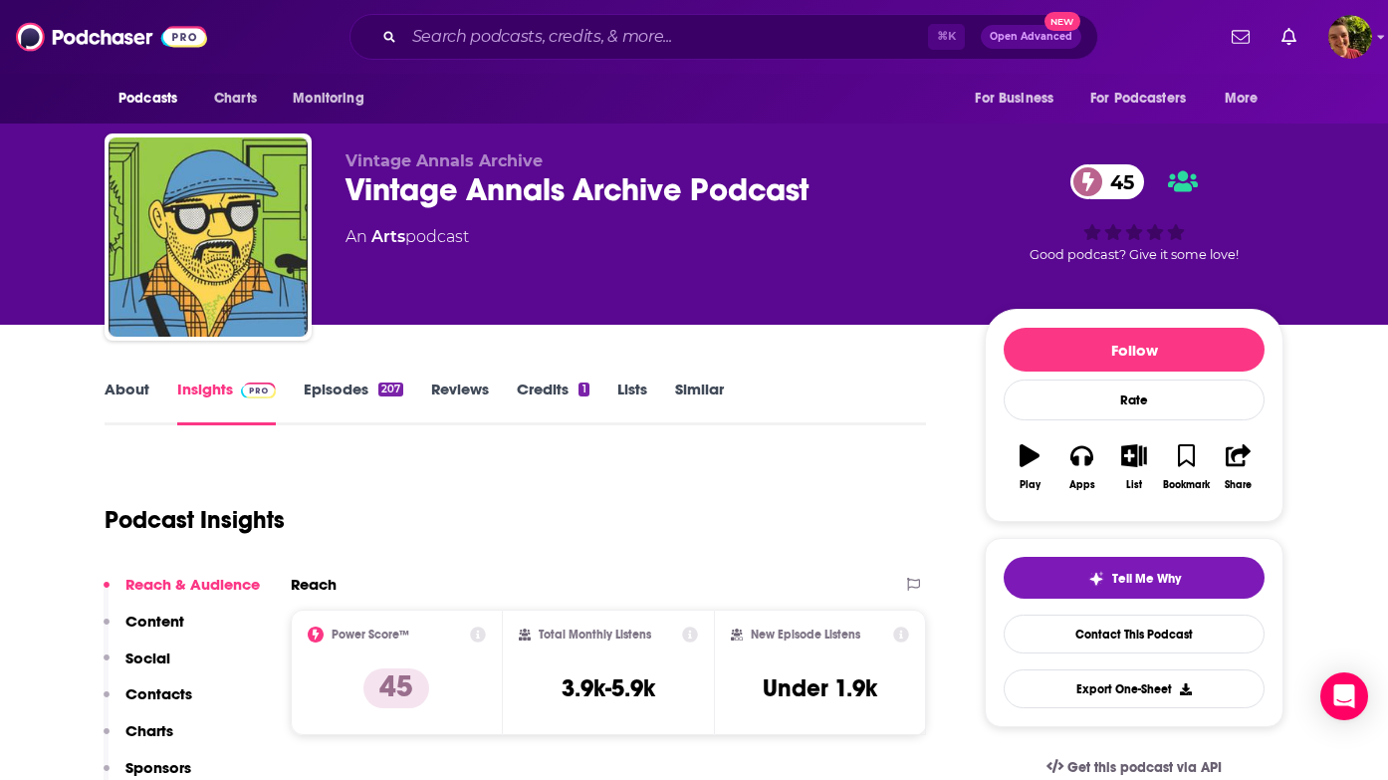
click at [655, 161] on p "Vintage Annals Archive" at bounding box center [649, 160] width 607 height 19
click at [629, 195] on div "Vintage Annals Archive Podcast 45" at bounding box center [649, 189] width 607 height 39
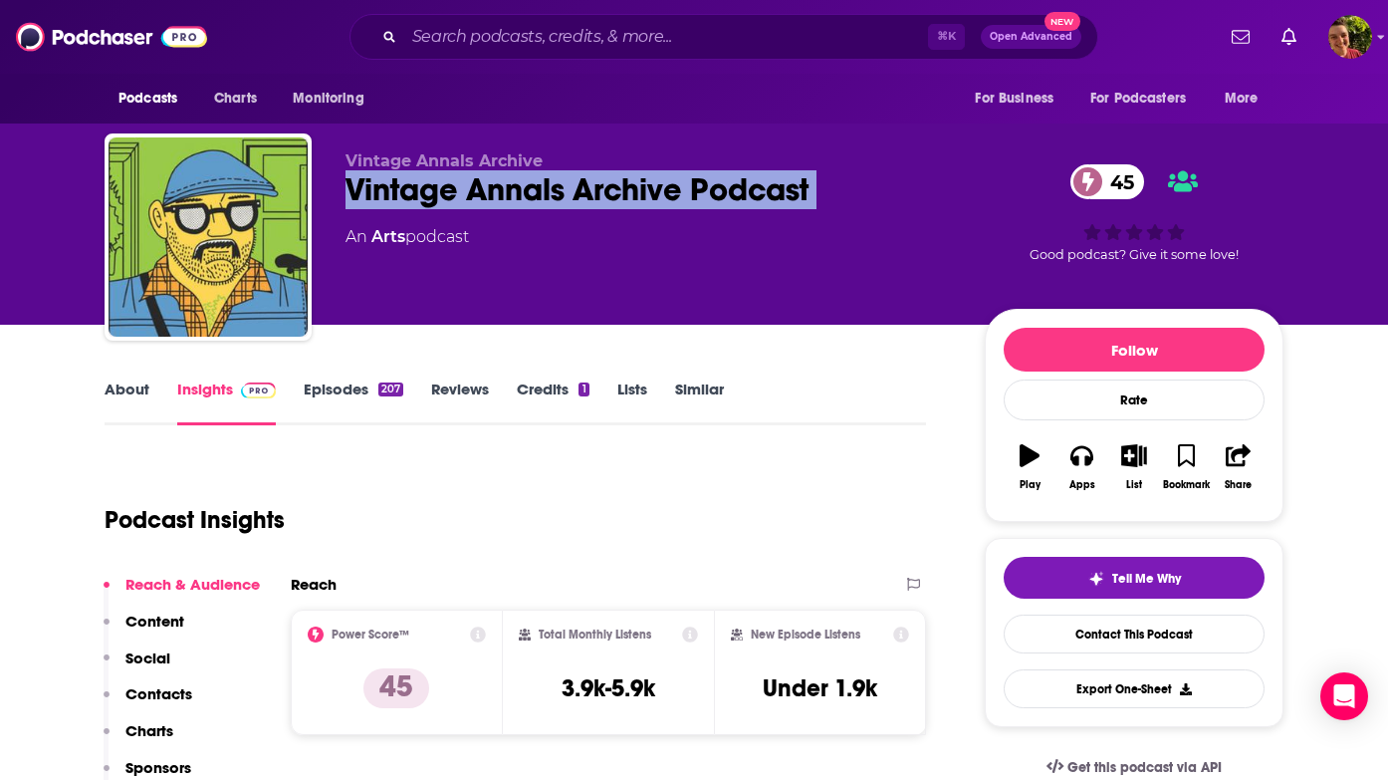
click at [629, 195] on div "Vintage Annals Archive Podcast 45" at bounding box center [649, 189] width 607 height 39
copy div "Vintage Annals Archive Podcast 45"
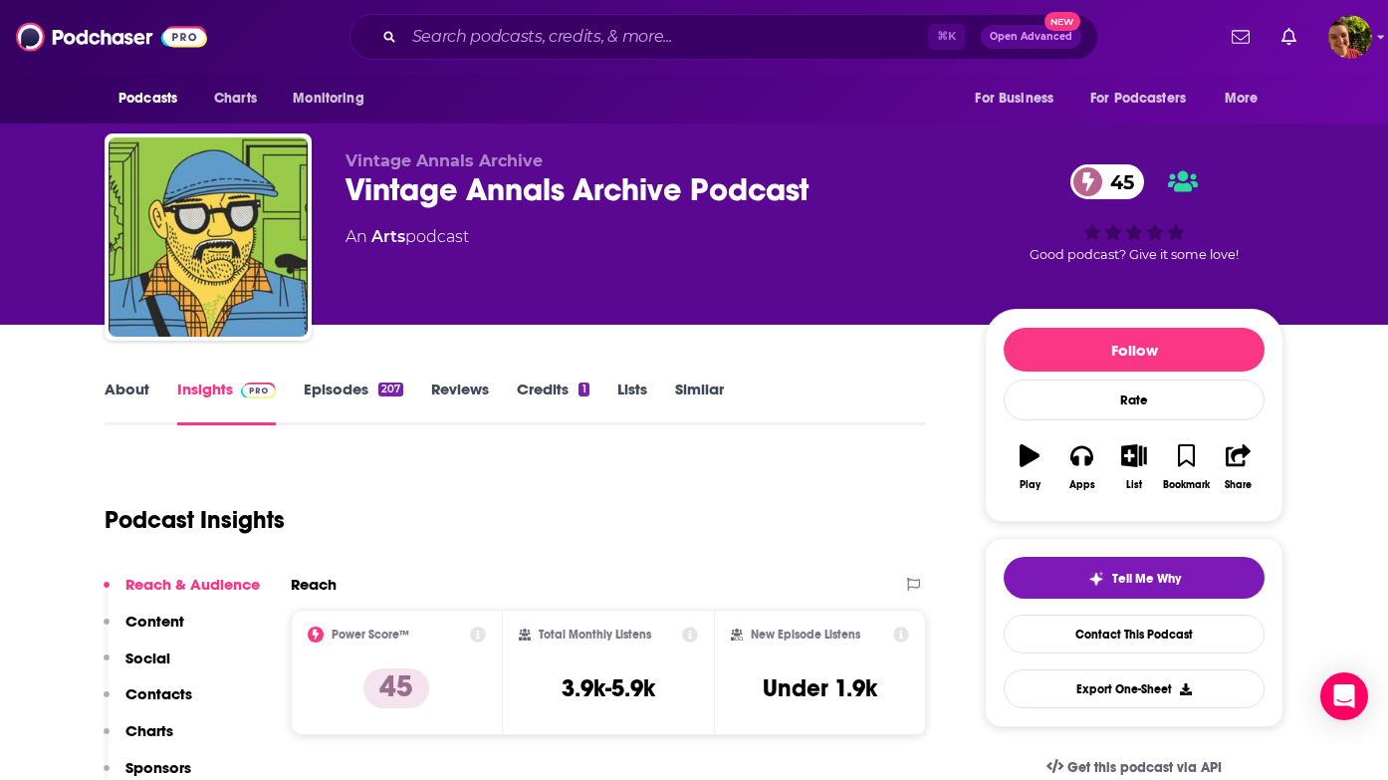
click at [610, 20] on div "⌘ K Open Advanced New" at bounding box center [724, 37] width 749 height 46
click at [579, 39] on input "Search podcasts, credits, & more..." at bounding box center [666, 37] width 524 height 32
paste input "Wisecrack"
type input "Wisecrack"
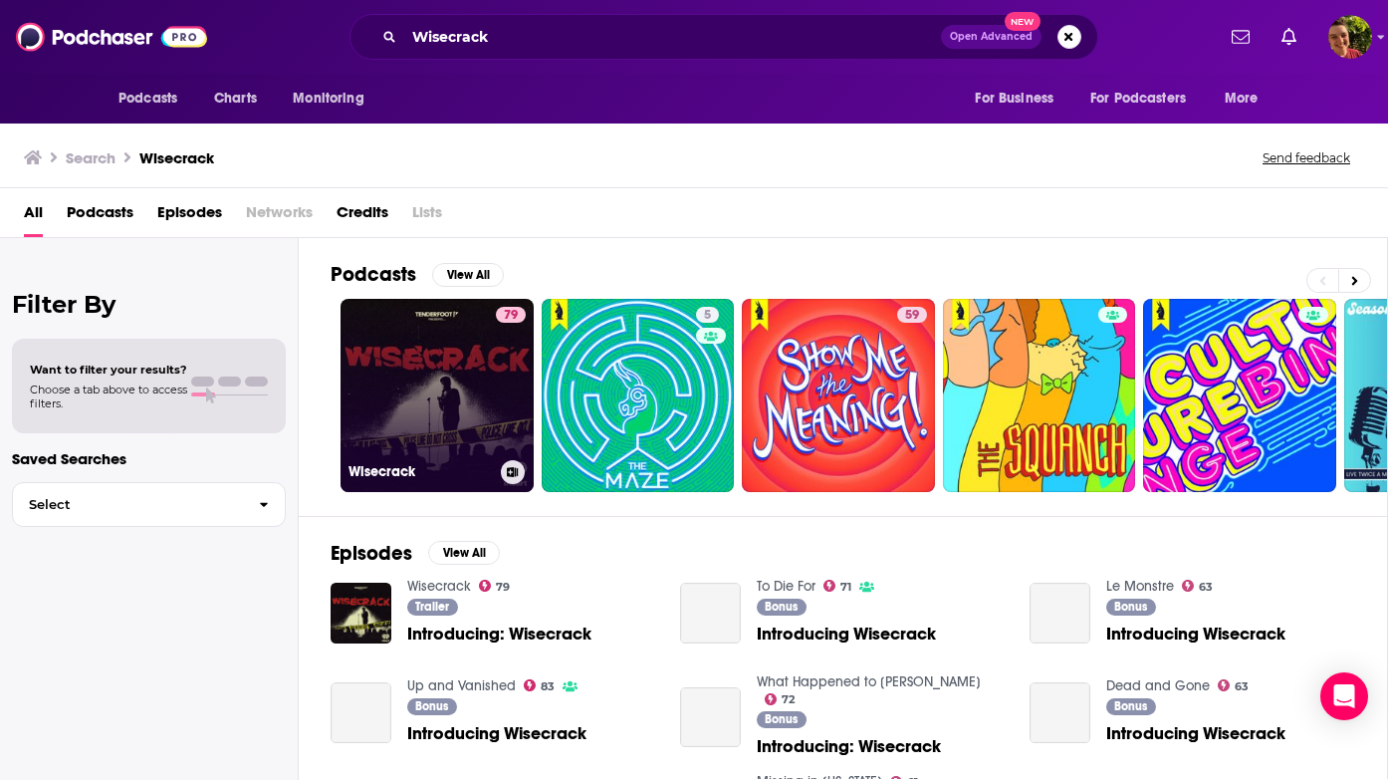
click at [460, 382] on link "79 Wisecrack" at bounding box center [437, 395] width 193 height 193
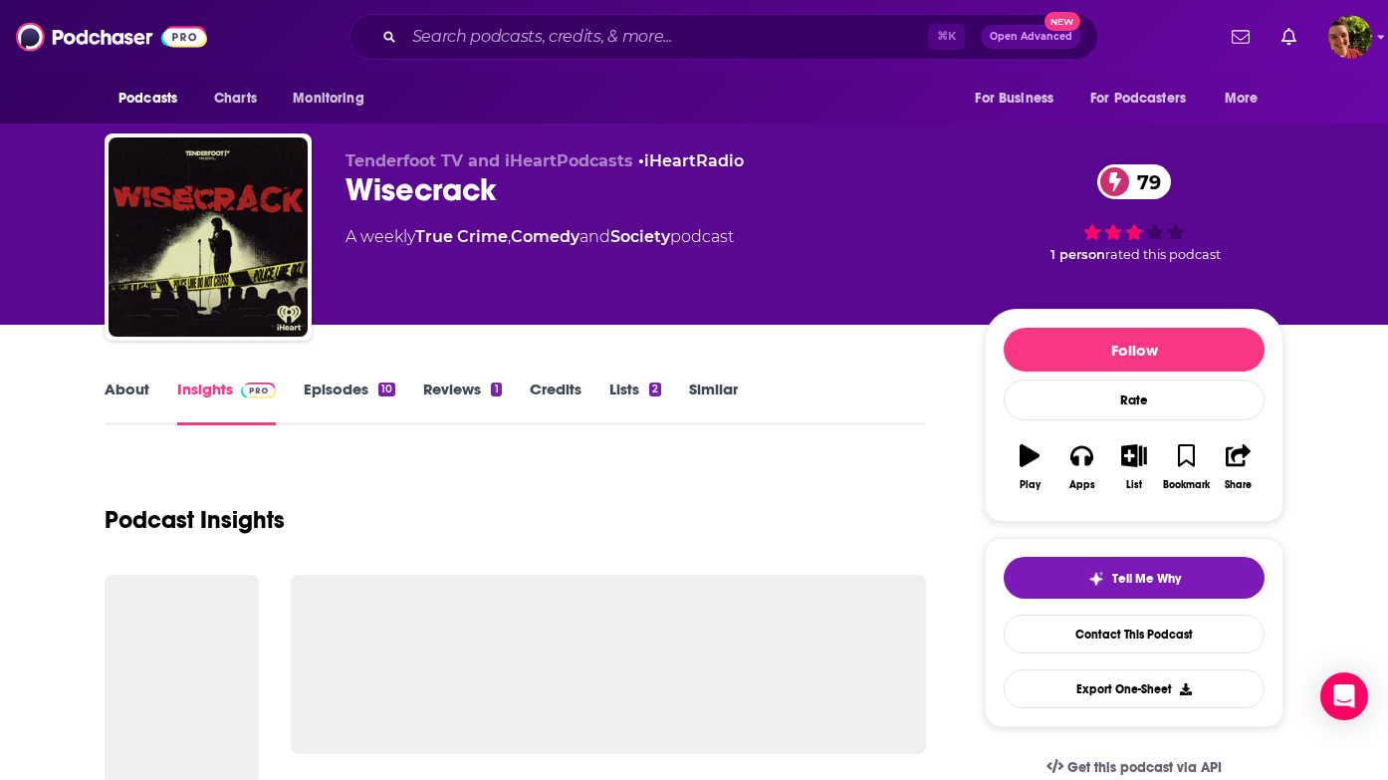
scroll to position [178, 0]
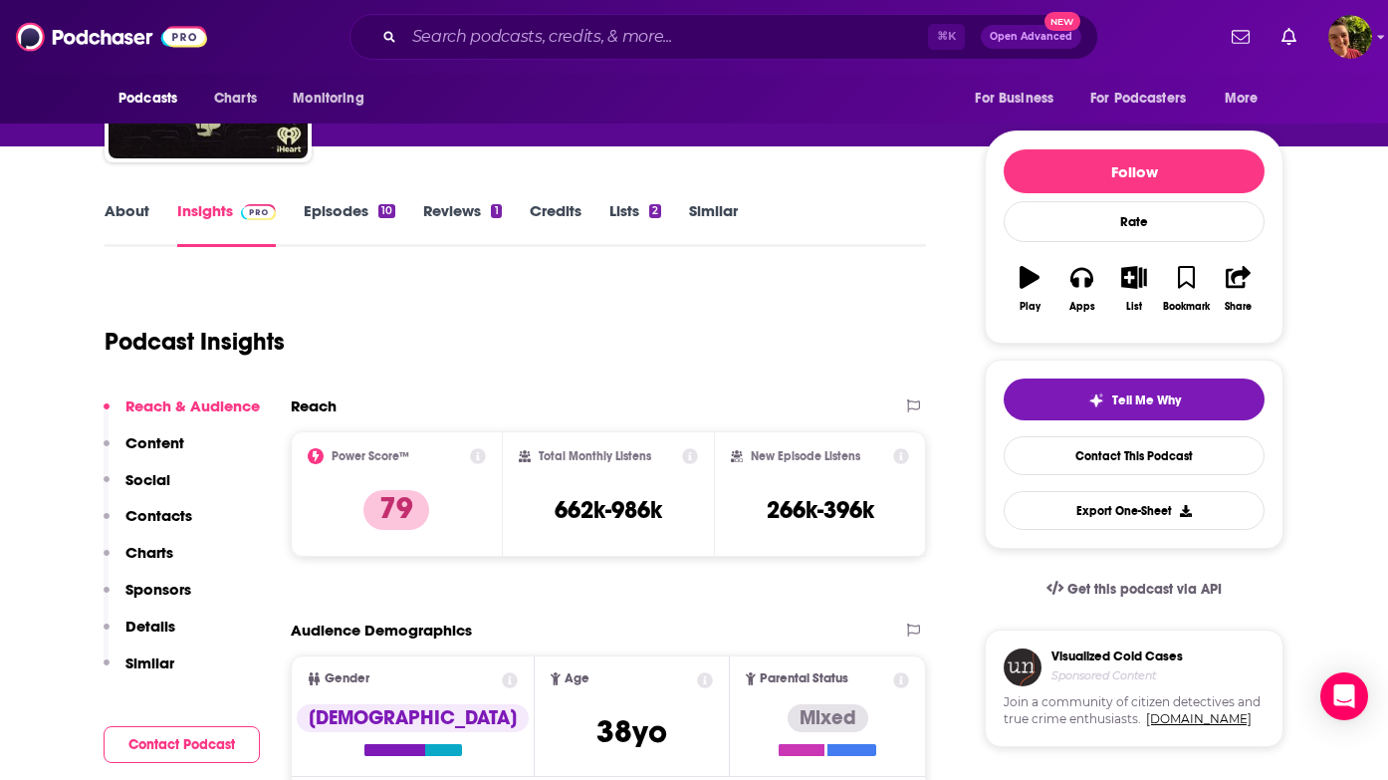
click at [188, 511] on p "Contacts" at bounding box center [158, 515] width 67 height 19
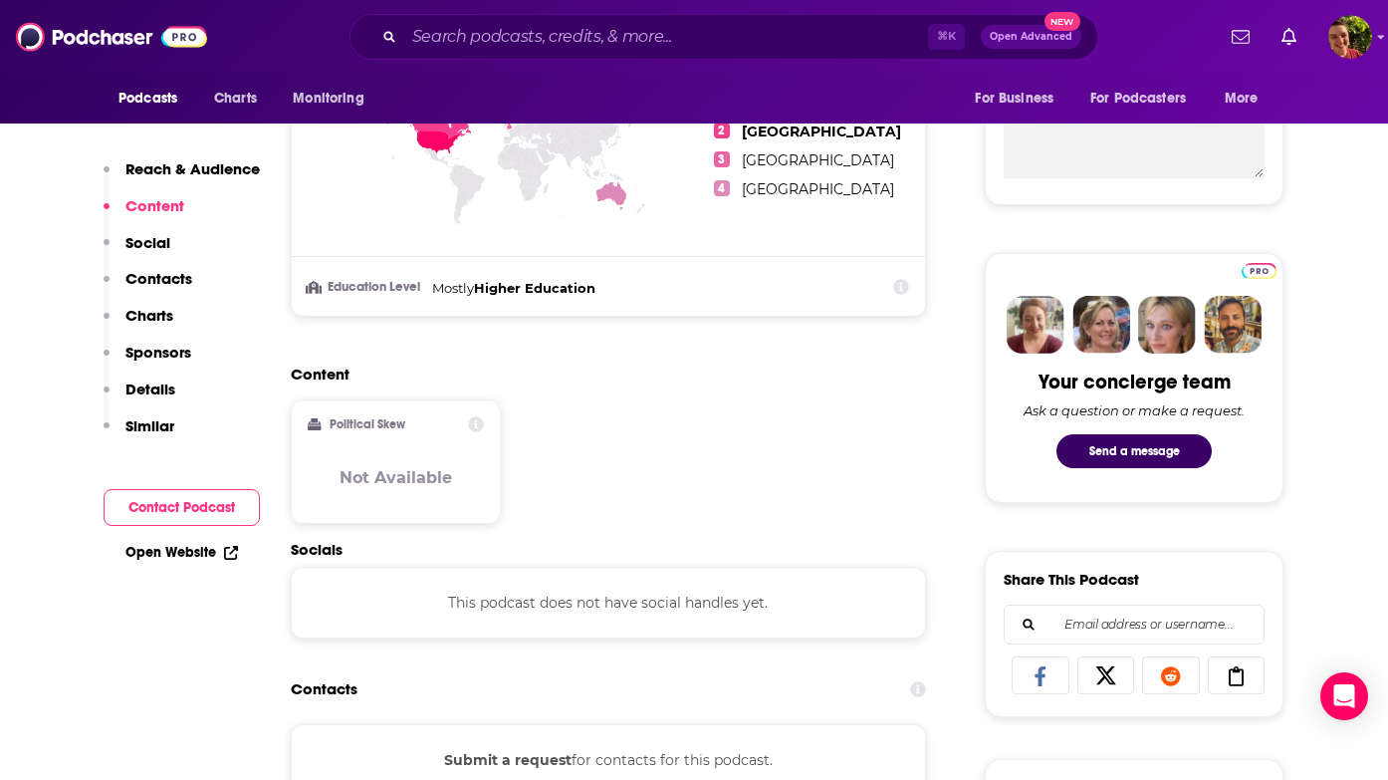
scroll to position [0, 0]
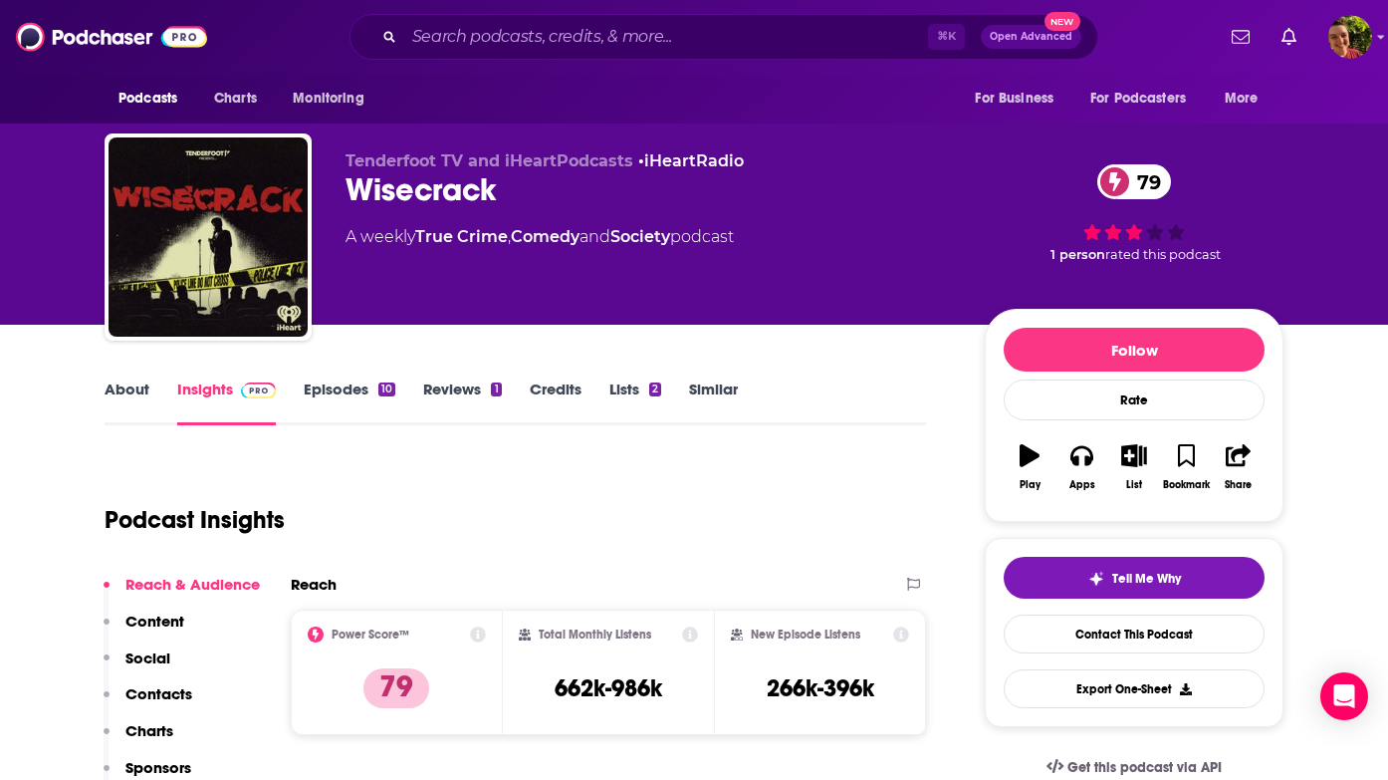
click at [485, 200] on div "Wisecrack 79" at bounding box center [649, 189] width 607 height 39
copy div "Wisecrack 79"
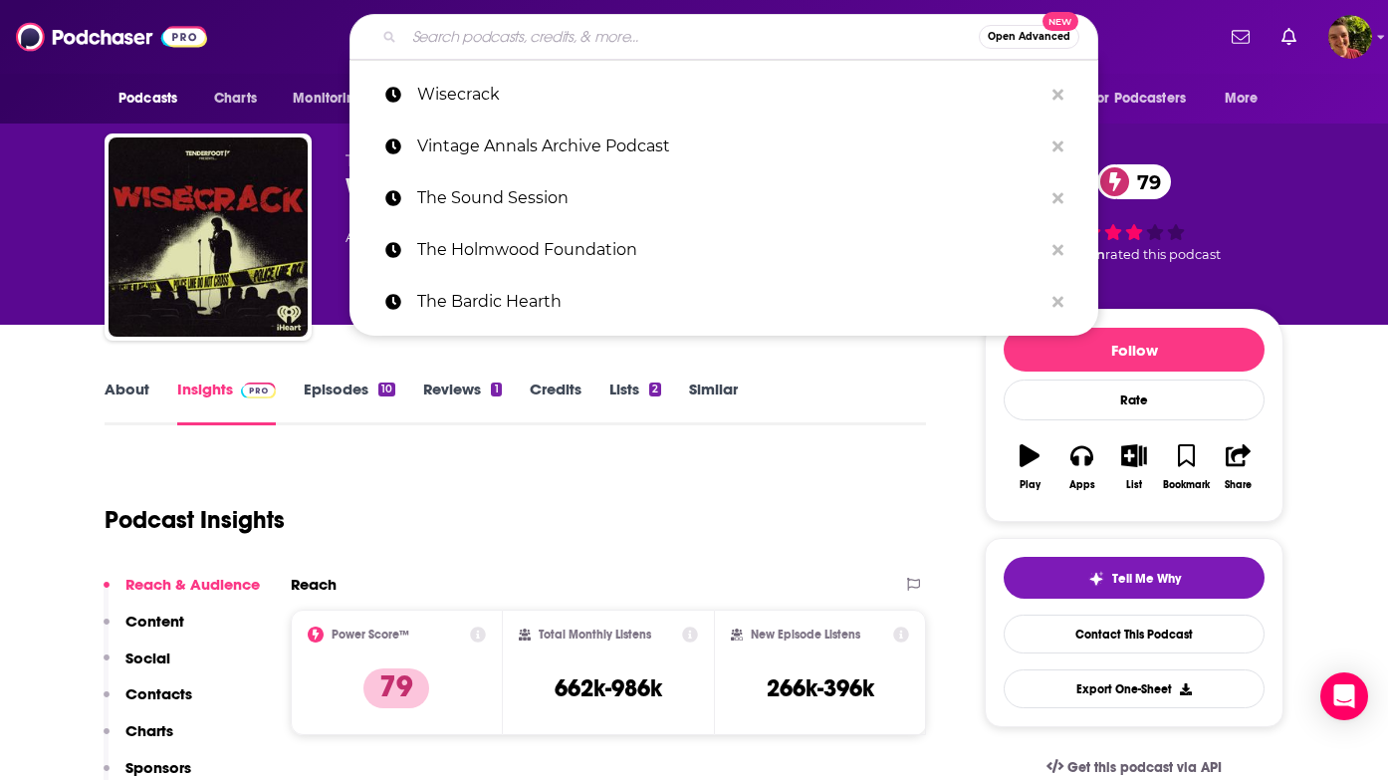
click at [696, 41] on input "Search podcasts, credits, & more..." at bounding box center [691, 37] width 575 height 32
paste input "The Holmwood Foundation"
type input "The Holmwood Foundation"
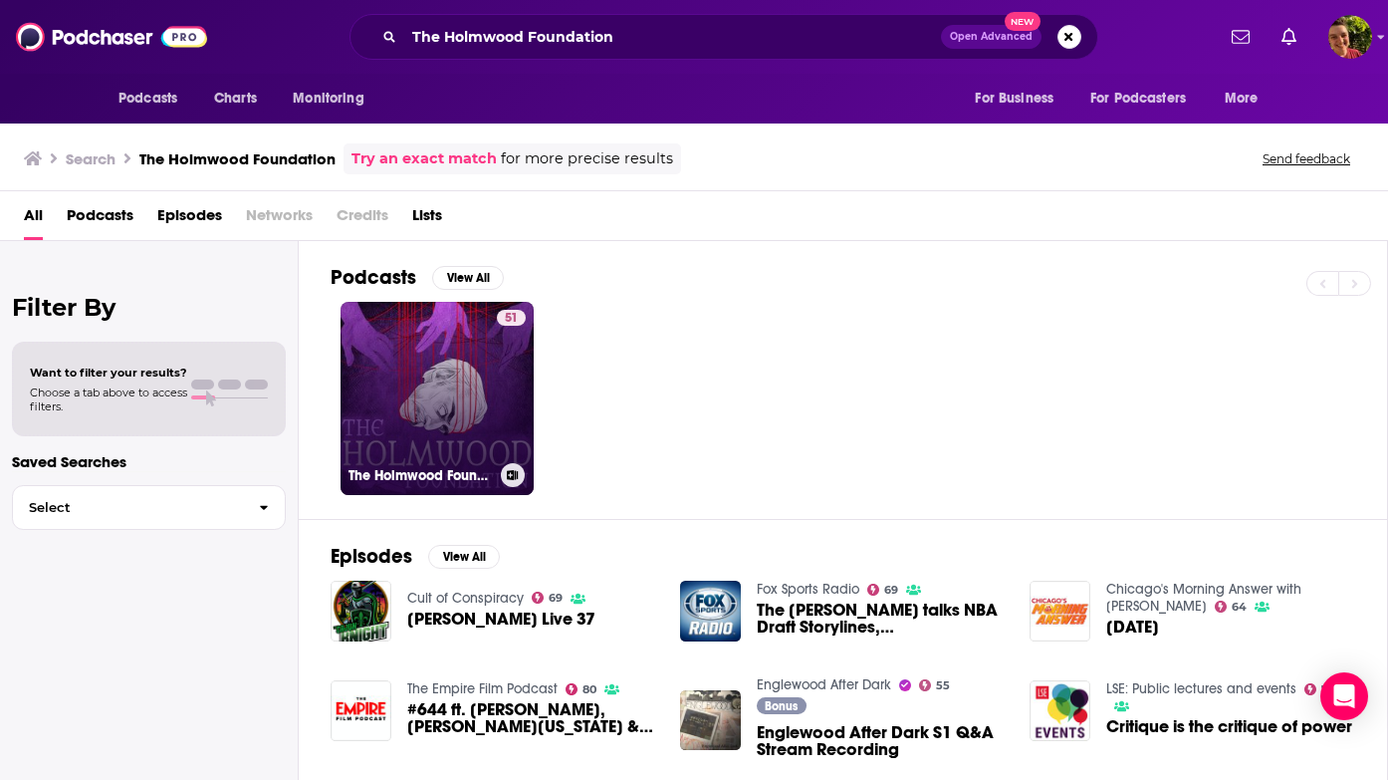
click at [424, 408] on link "51 The Holmwood Foundation" at bounding box center [437, 398] width 193 height 193
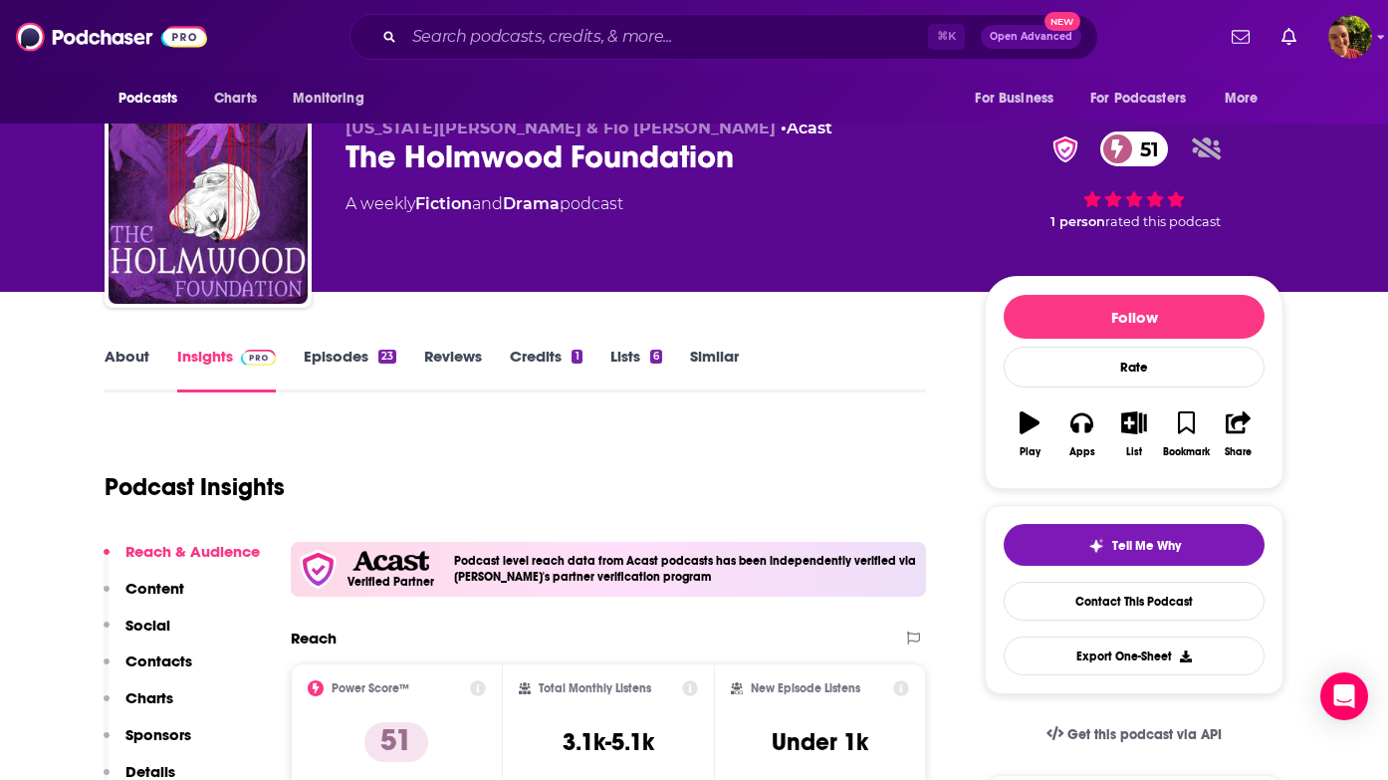
scroll to position [118, 0]
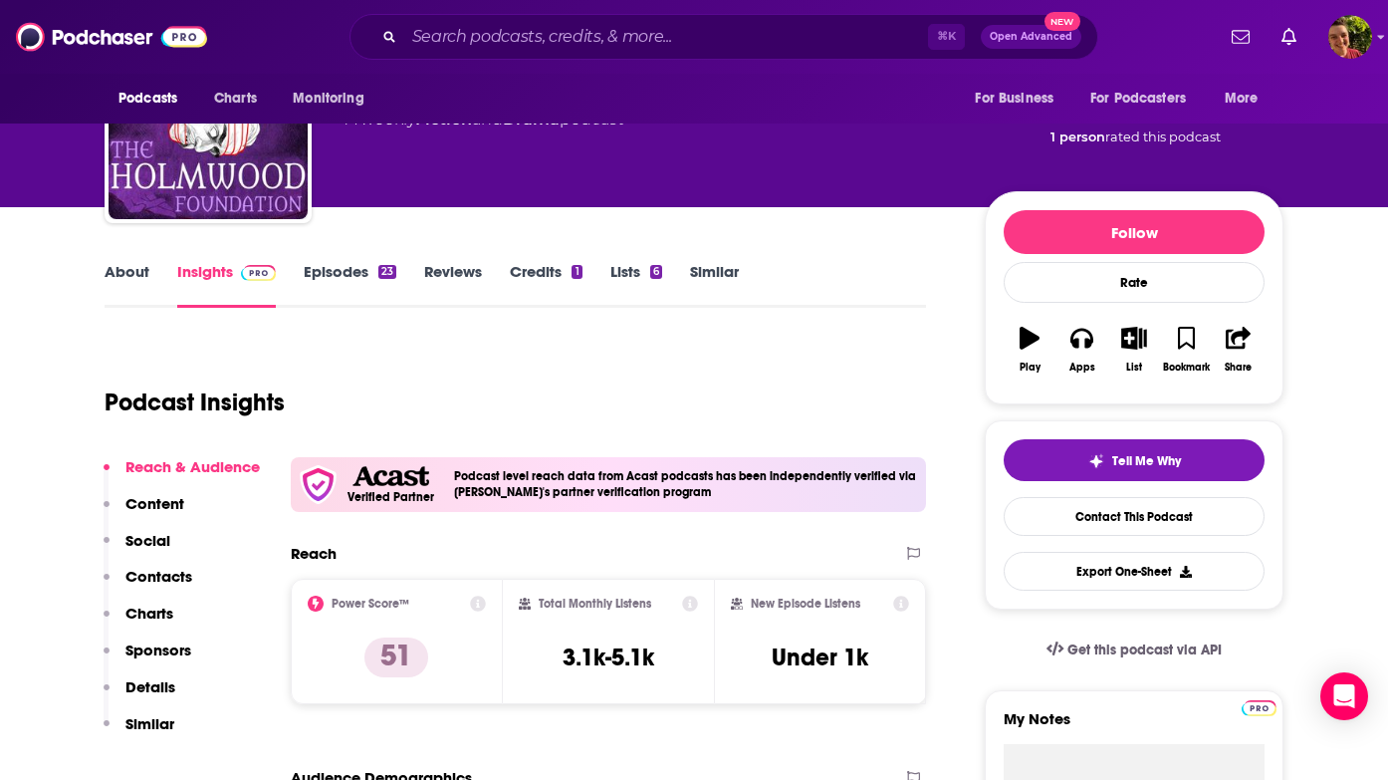
click at [576, 56] on div "⌘ K Open Advanced New" at bounding box center [724, 37] width 749 height 46
click at [576, 36] on input "Search podcasts, credits, & more..." at bounding box center [666, 37] width 524 height 32
paste input "Mixed Signals"
type input "Mixed Signals"
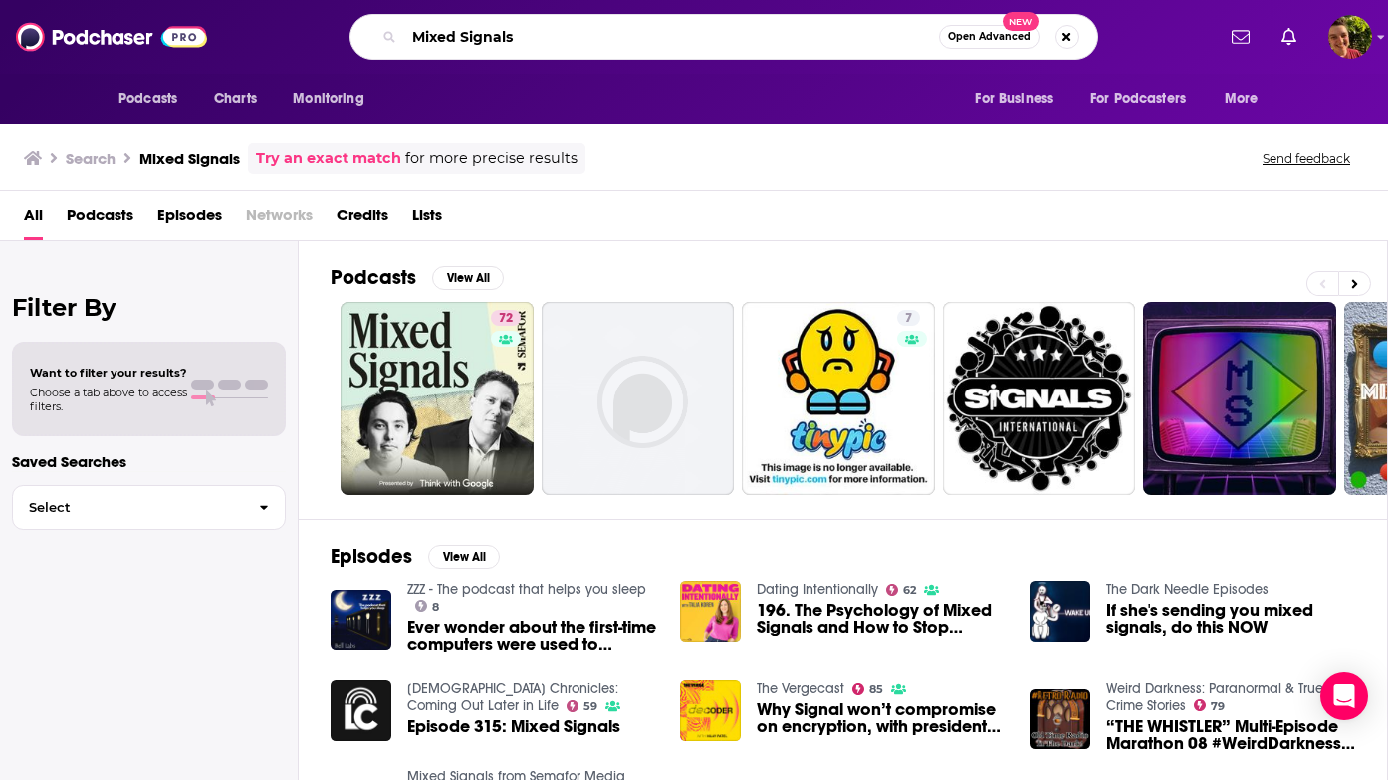
click at [645, 48] on input "Mixed Signals" at bounding box center [671, 37] width 535 height 32
paste input "Home Cooking"
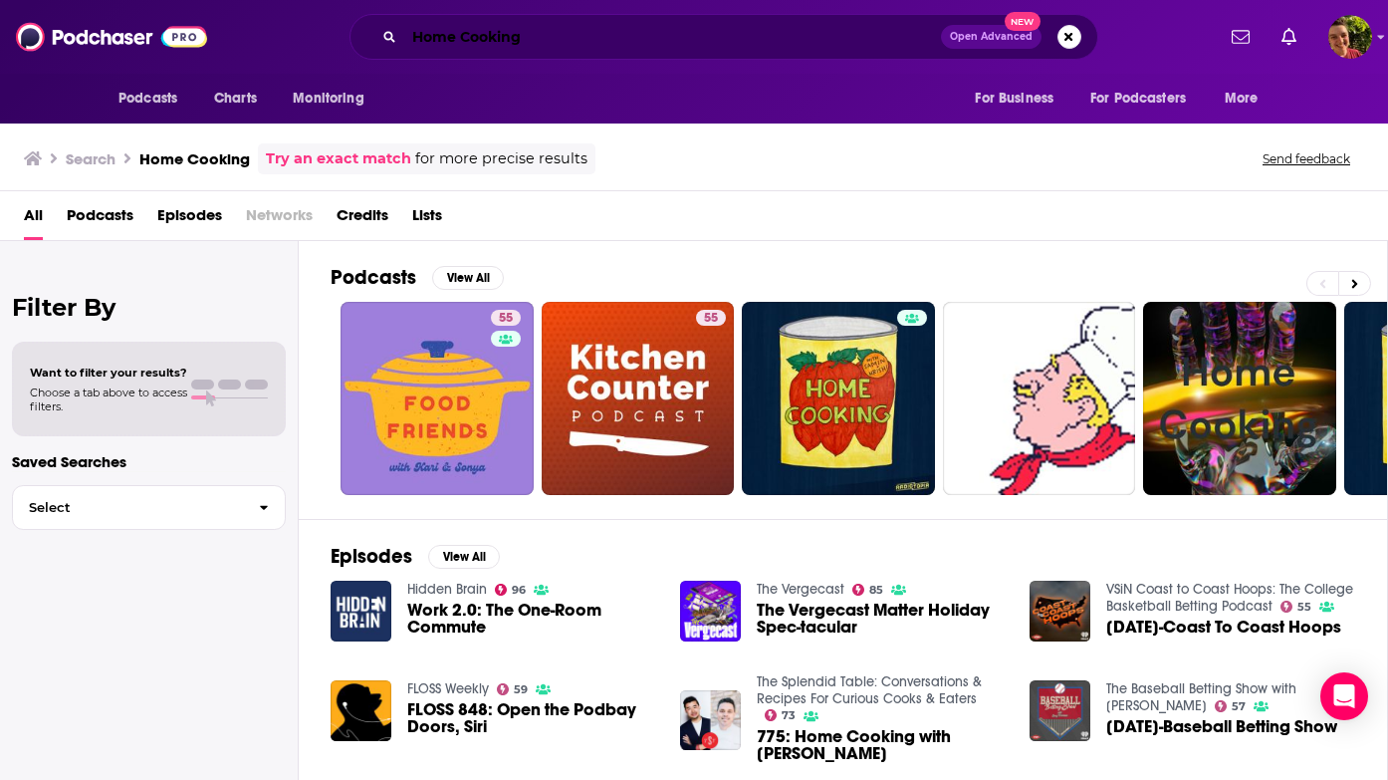
click at [624, 38] on input "Home Cooking" at bounding box center [672, 37] width 537 height 32
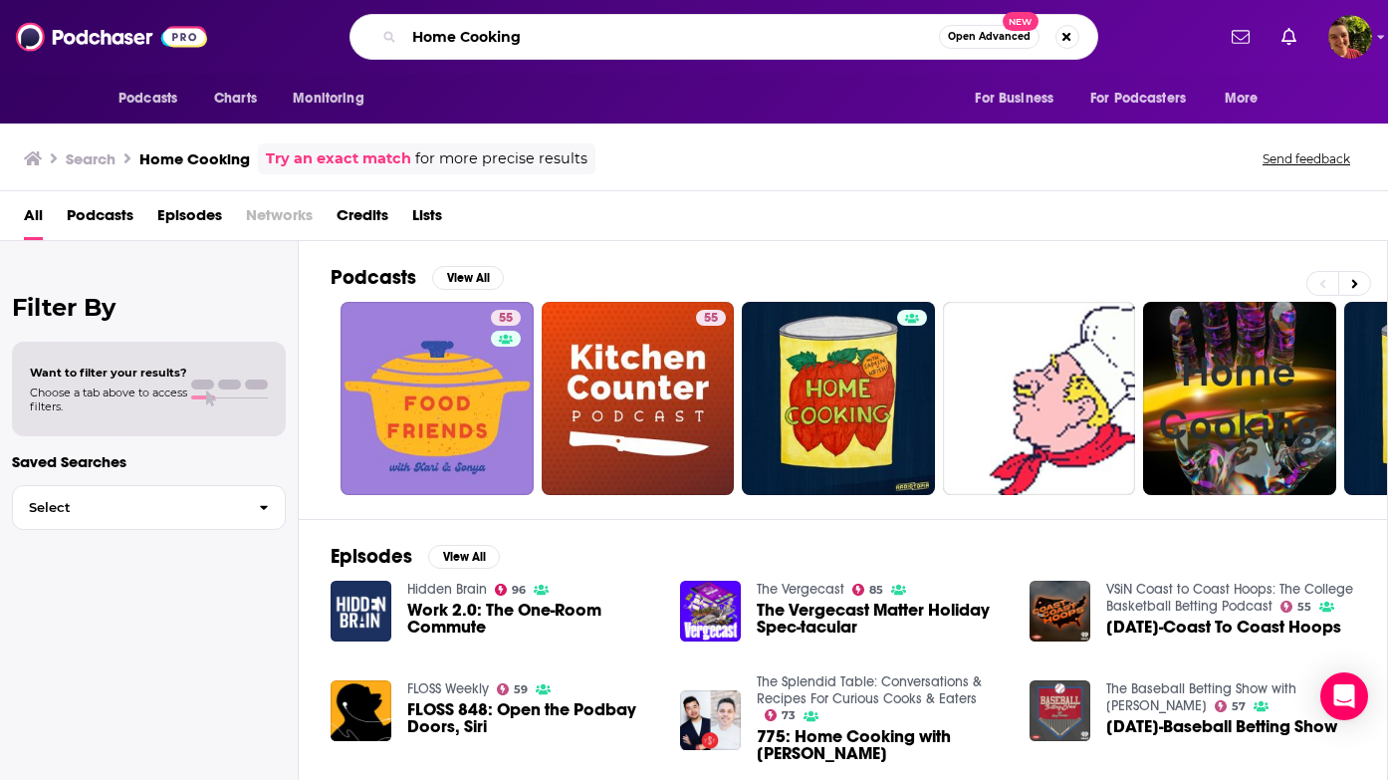
paste input "earthbound"
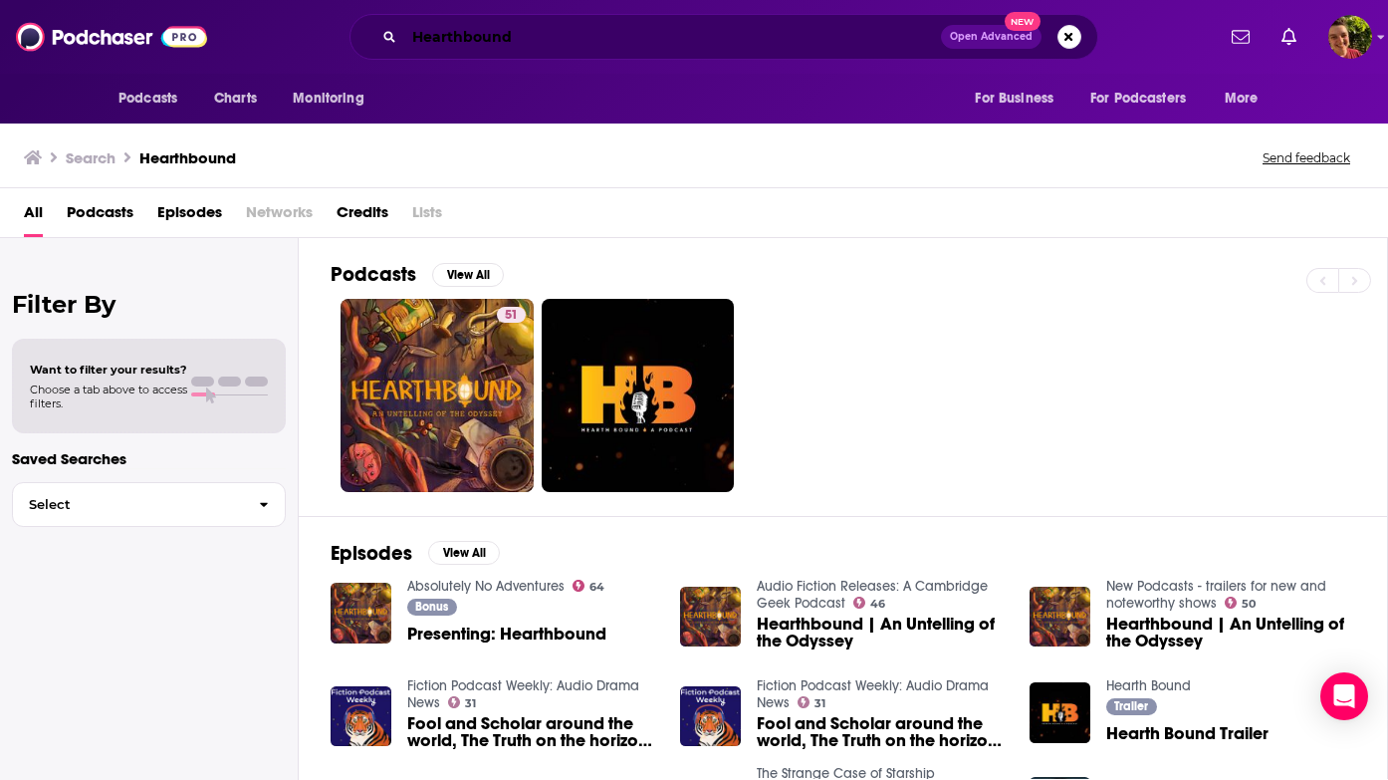
click at [688, 30] on input "Hearthbound" at bounding box center [672, 37] width 537 height 32
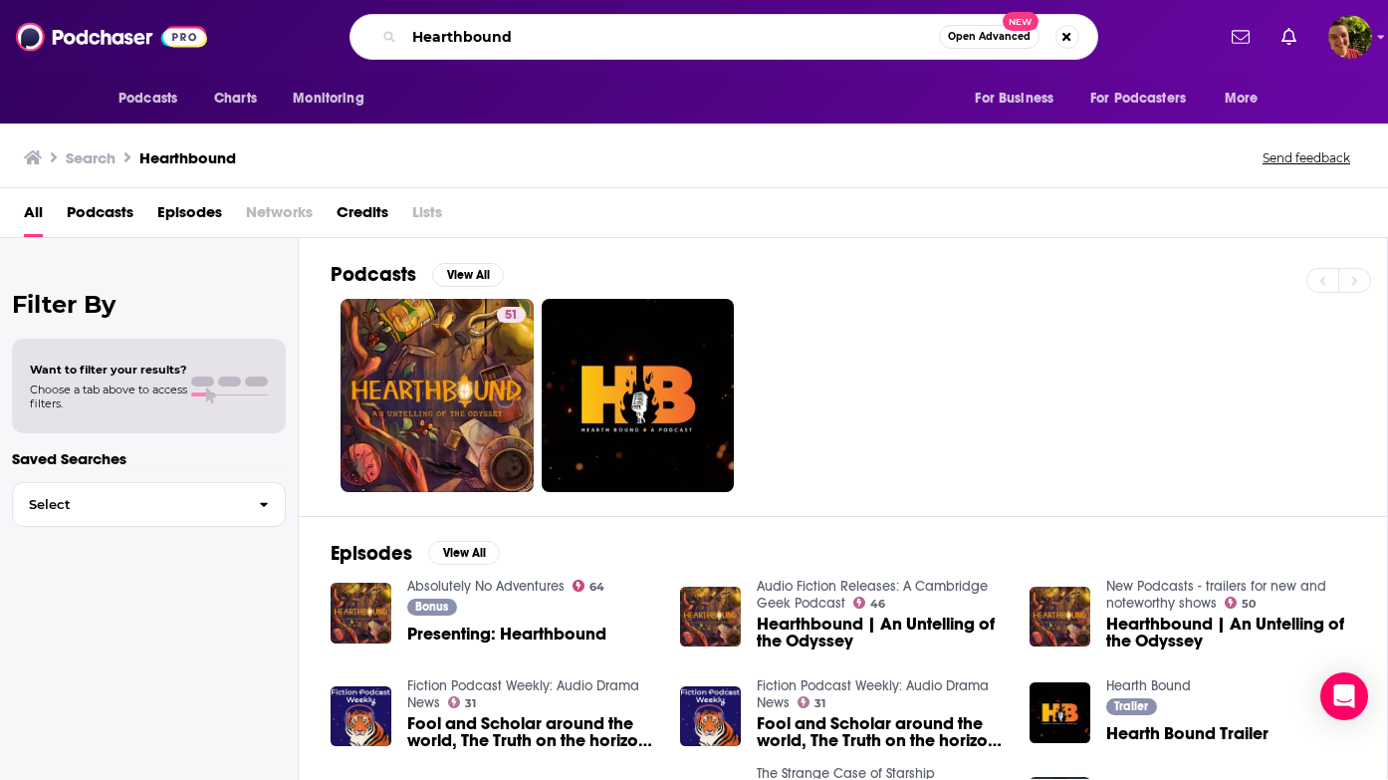
paste input "Let's Make Sense Of This Sh*t"
paste input "Search podcasts, credits, & more..."
type input "Let's Make Sense Of This Sh*t"
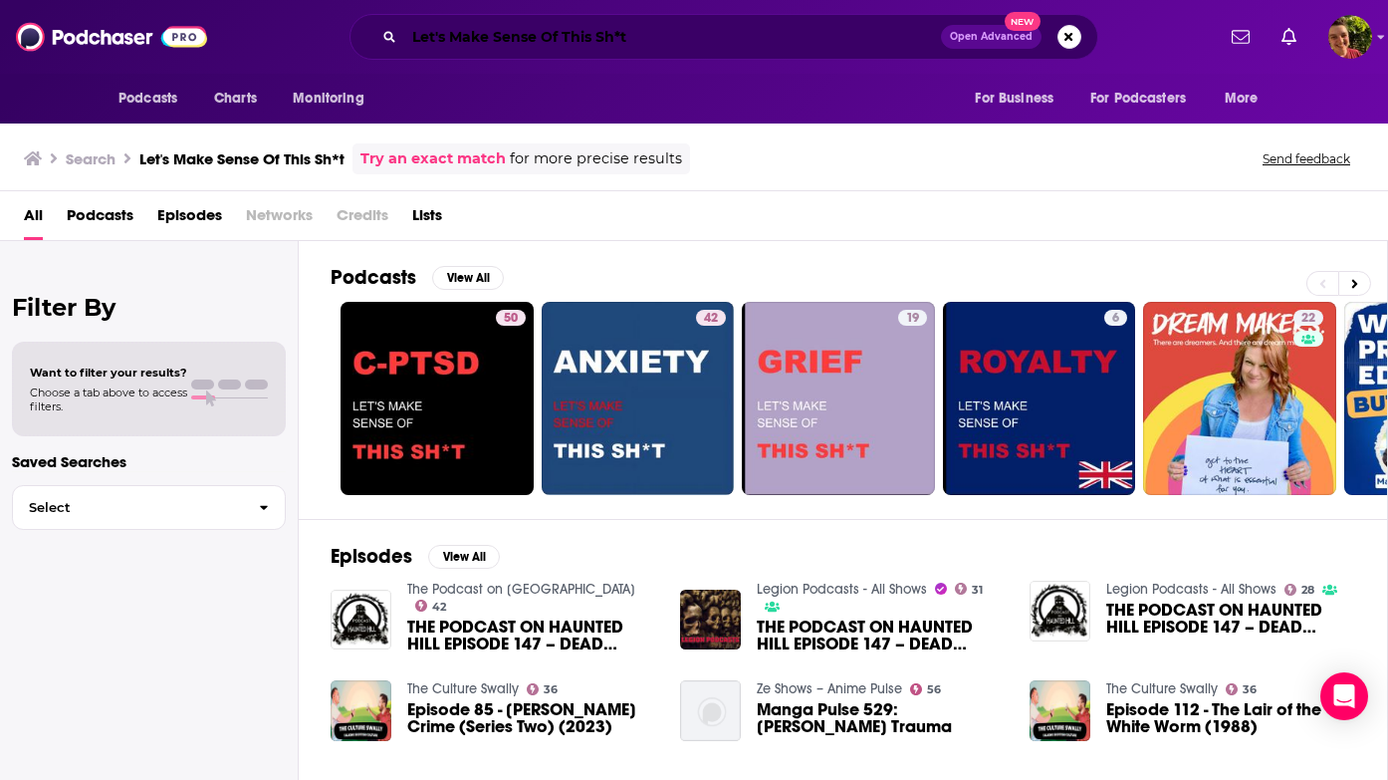
click at [464, 38] on input "Let's Make Sense Of This Sh*t" at bounding box center [672, 37] width 537 height 32
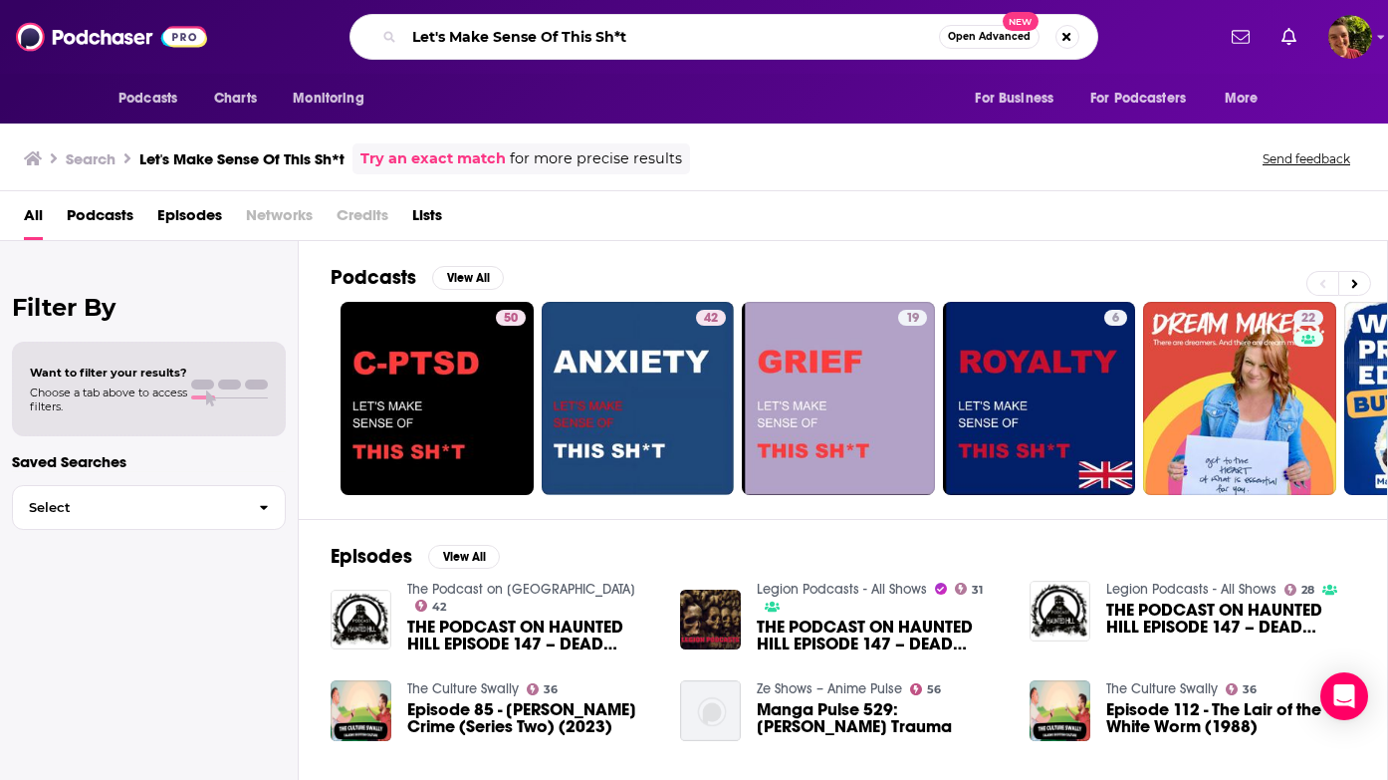
click at [464, 38] on input "Let's Make Sense Of This Sh*t" at bounding box center [671, 37] width 535 height 32
click at [165, 97] on span "Podcasts" at bounding box center [148, 99] width 59 height 28
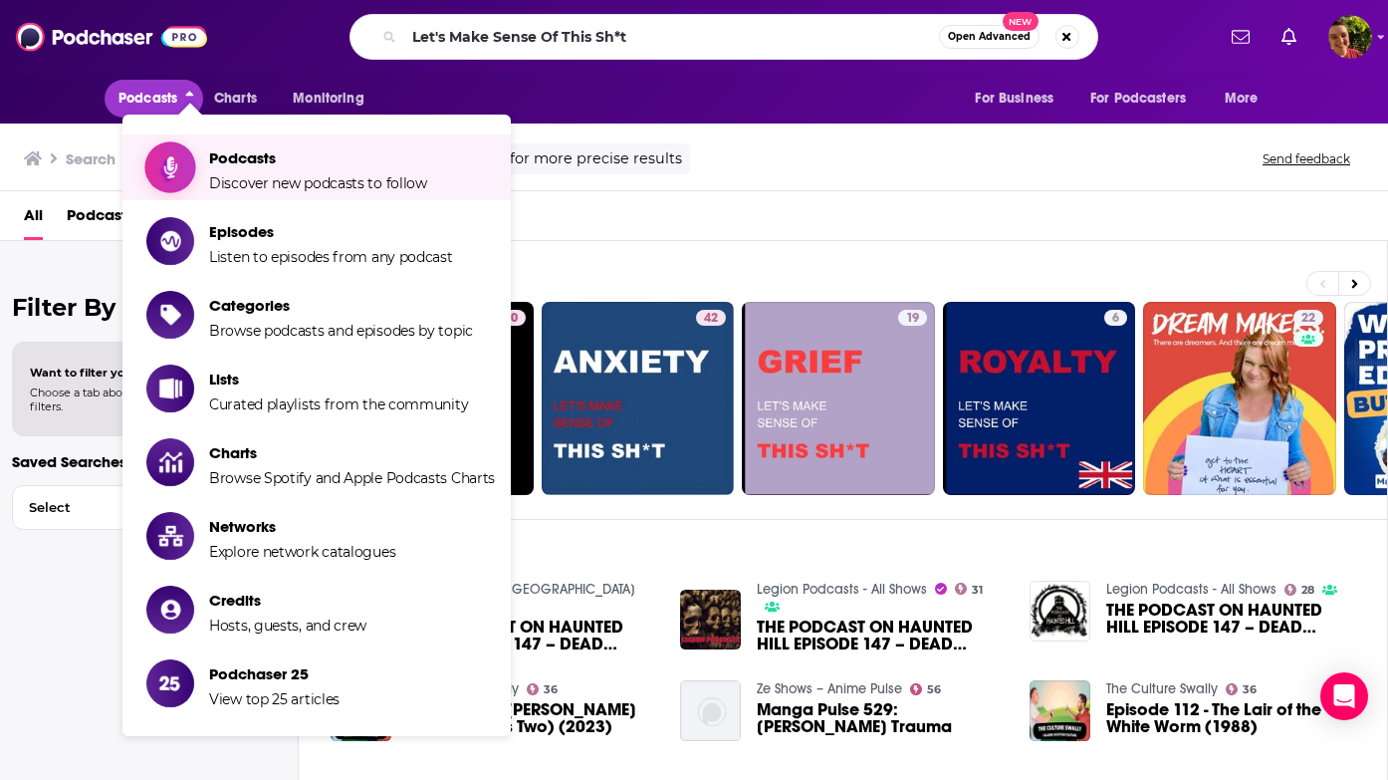
click at [222, 159] on span "Podcasts" at bounding box center [318, 157] width 218 height 19
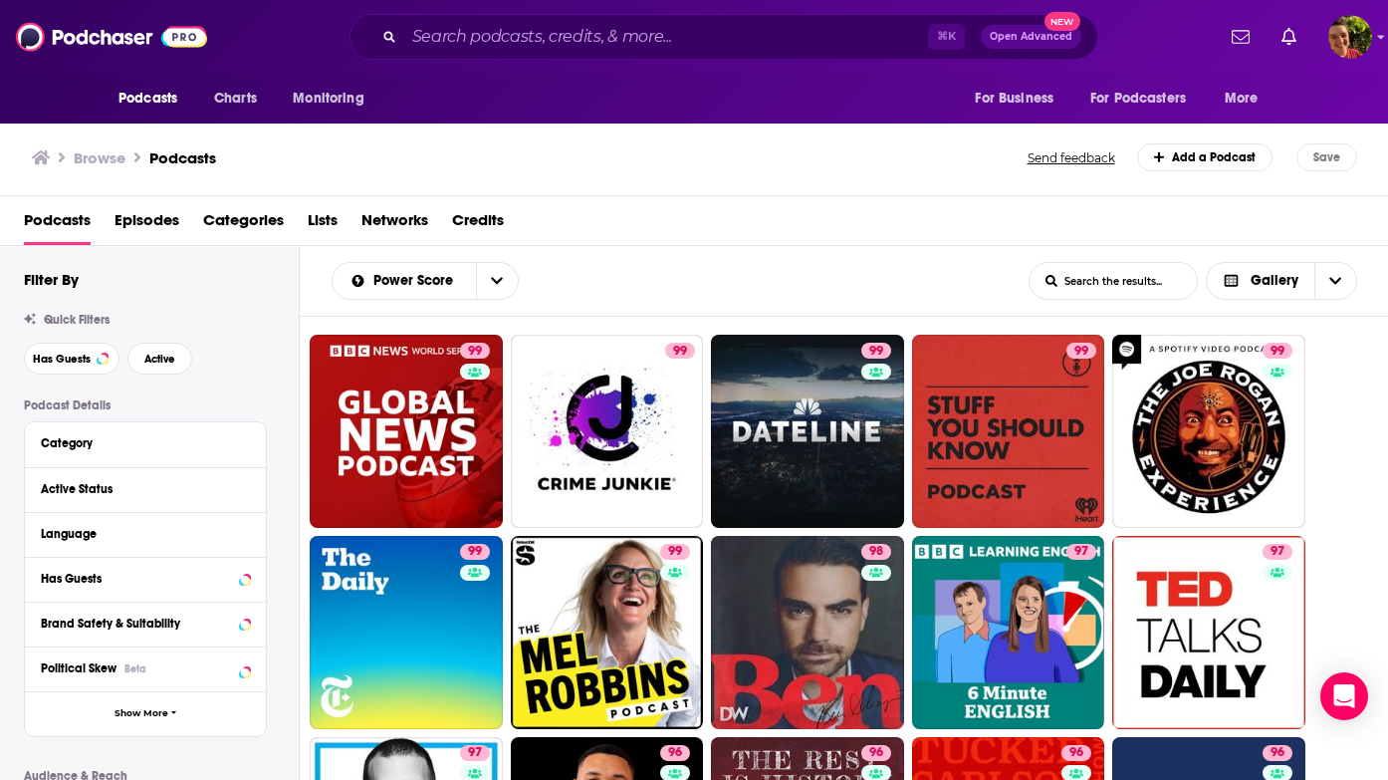
scroll to position [7, 0]
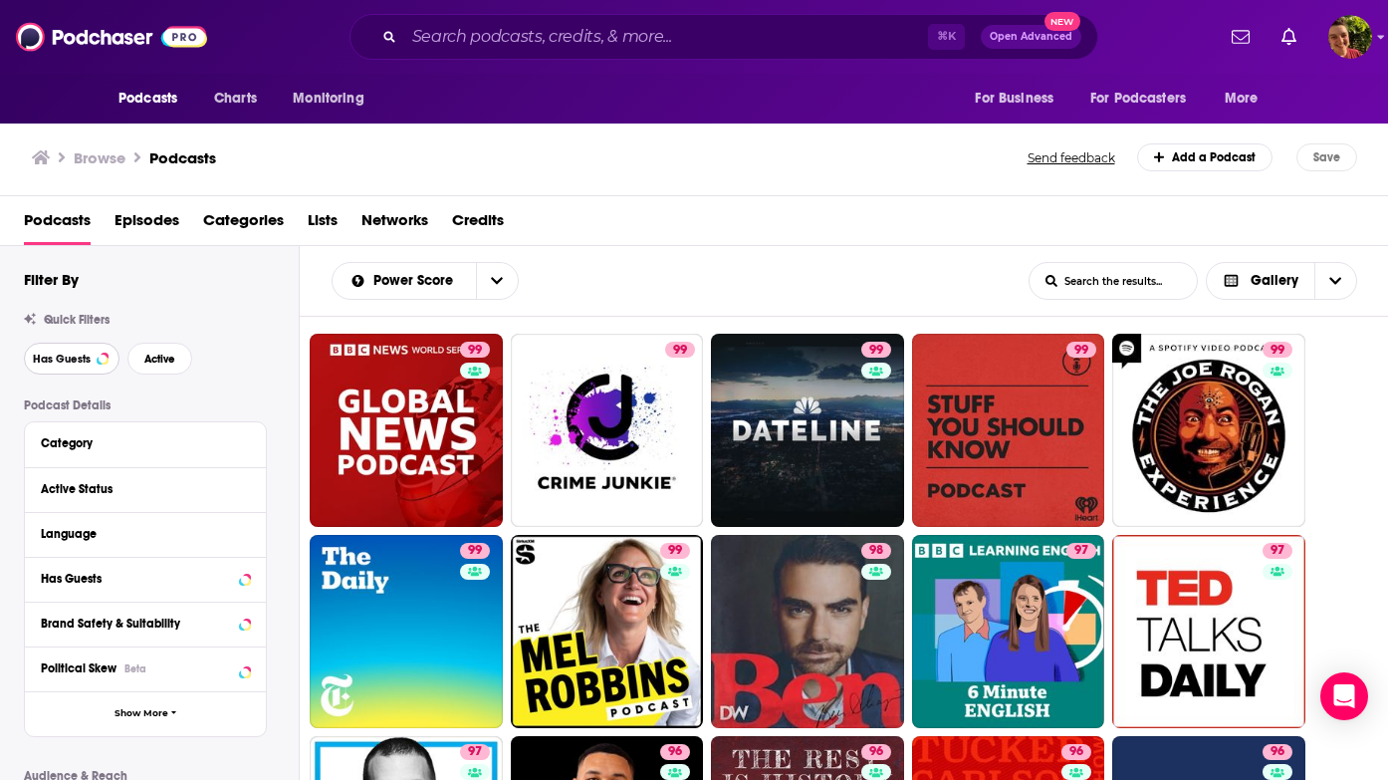
click at [96, 363] on button "Has Guests" at bounding box center [72, 359] width 96 height 32
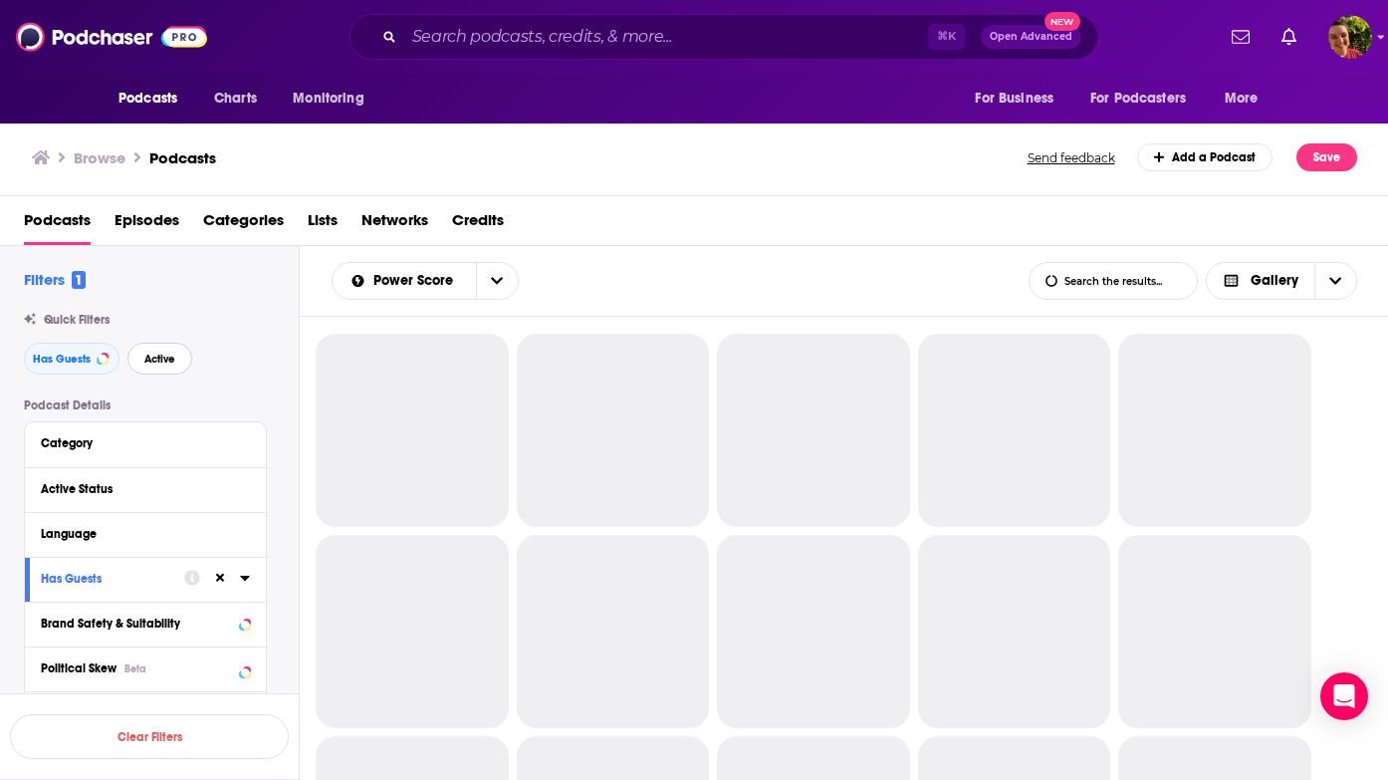
click at [148, 361] on span "Active" at bounding box center [159, 359] width 31 height 11
click at [86, 357] on span "Has Guests" at bounding box center [62, 359] width 58 height 11
click at [230, 215] on span "Categories" at bounding box center [243, 224] width 81 height 41
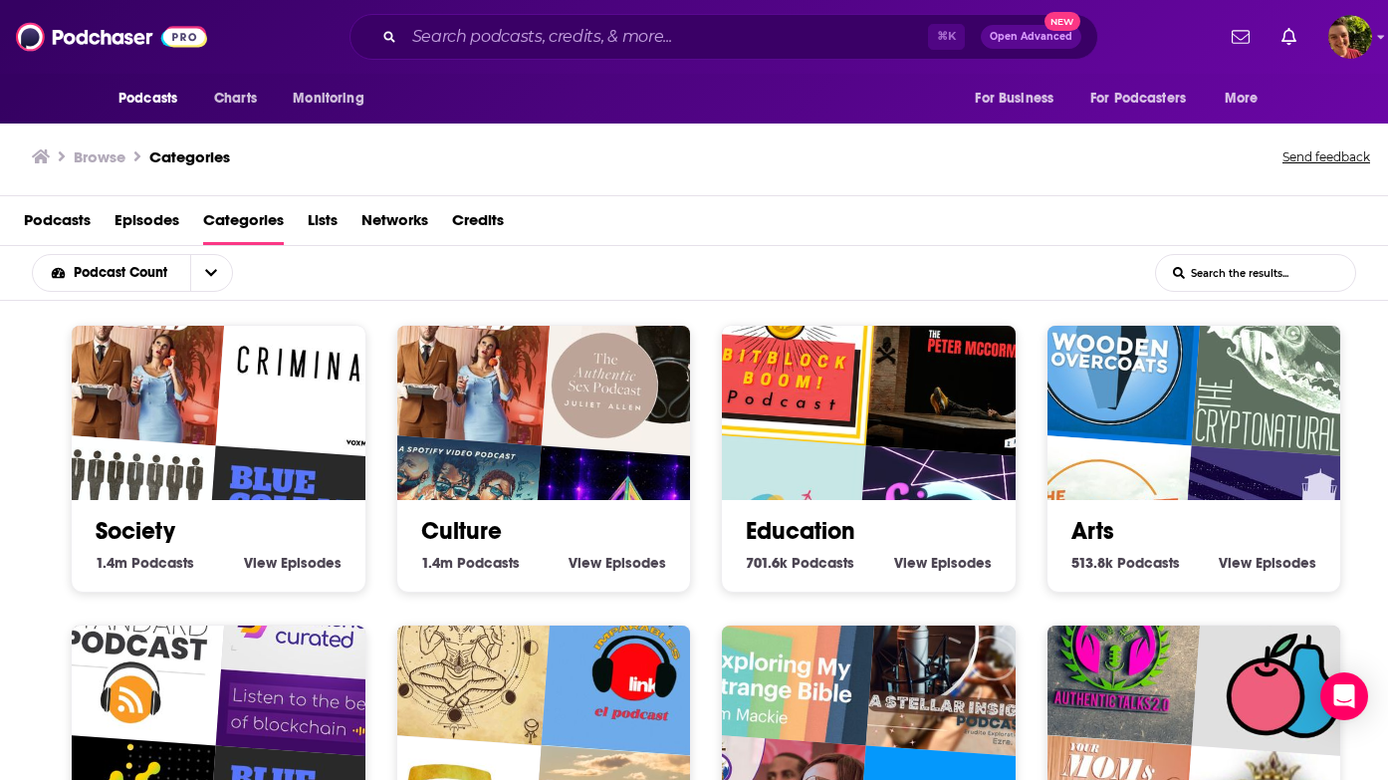
click at [308, 450] on img "Criminal" at bounding box center [310, 365] width 188 height 188
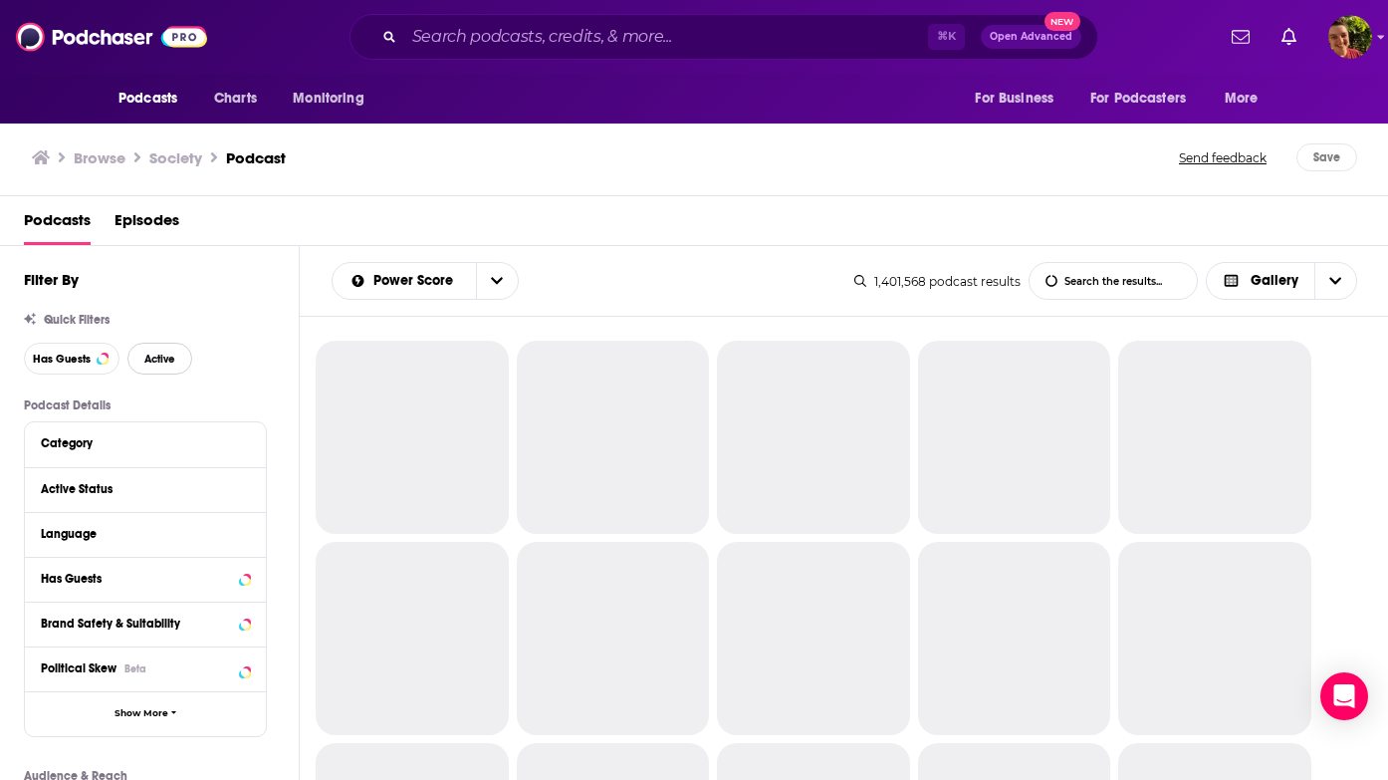
click at [168, 358] on span "Active" at bounding box center [159, 359] width 31 height 11
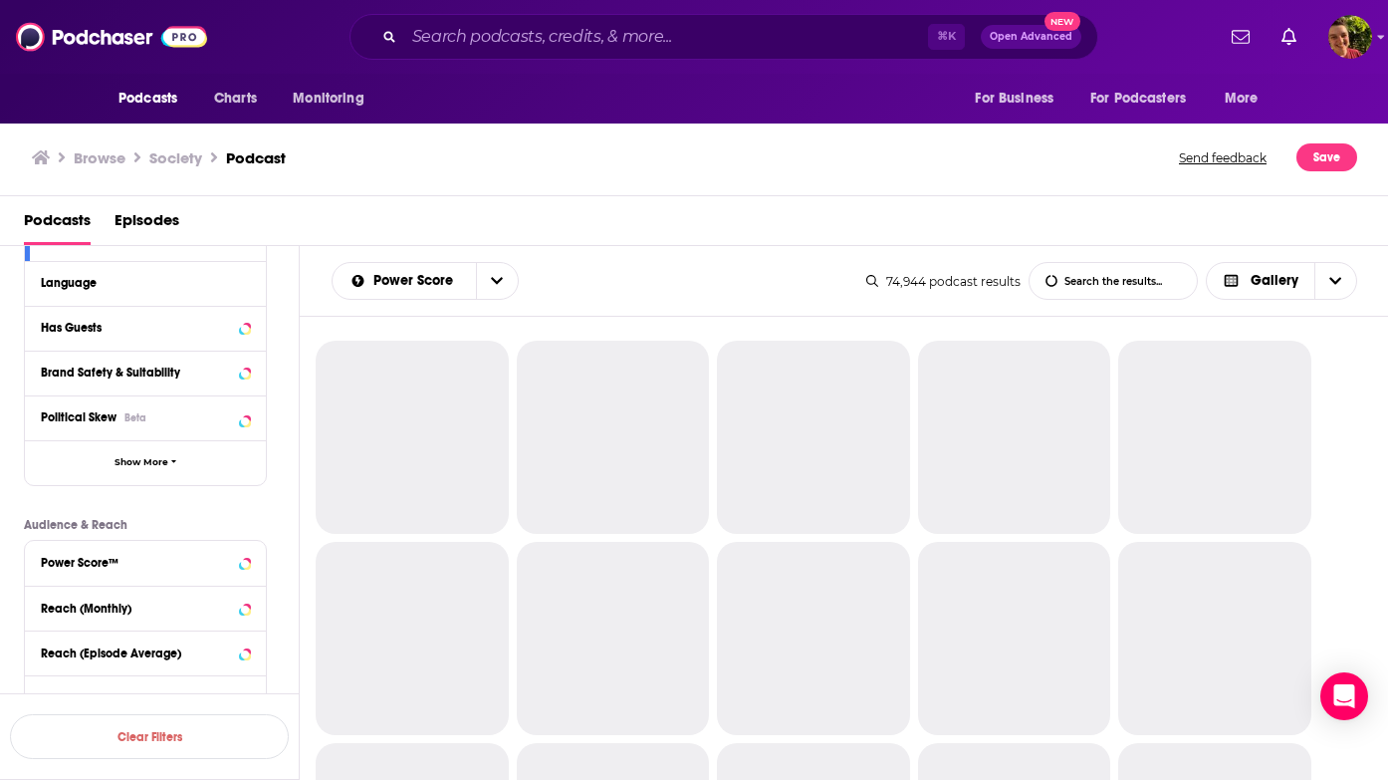
scroll to position [254, 0]
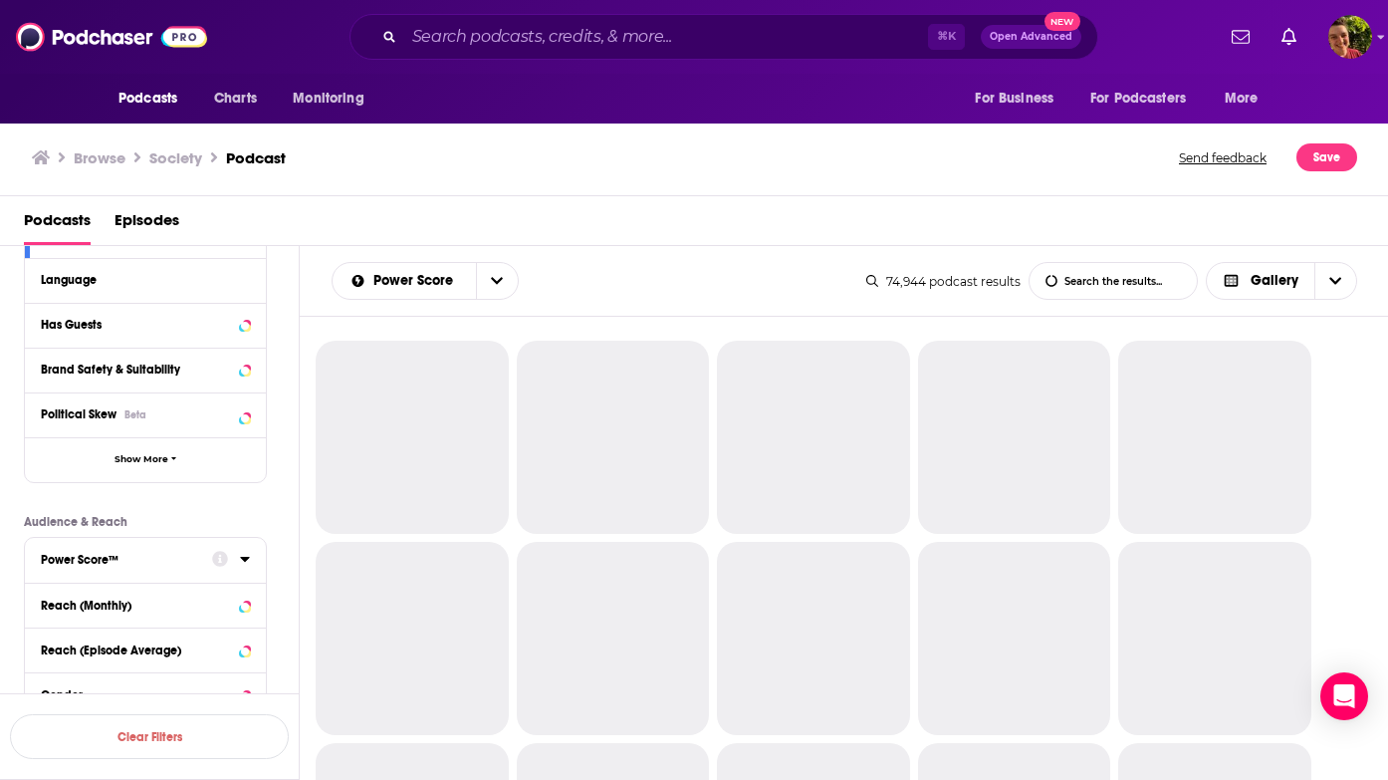
click at [191, 566] on div "Power Score™" at bounding box center [120, 560] width 158 height 14
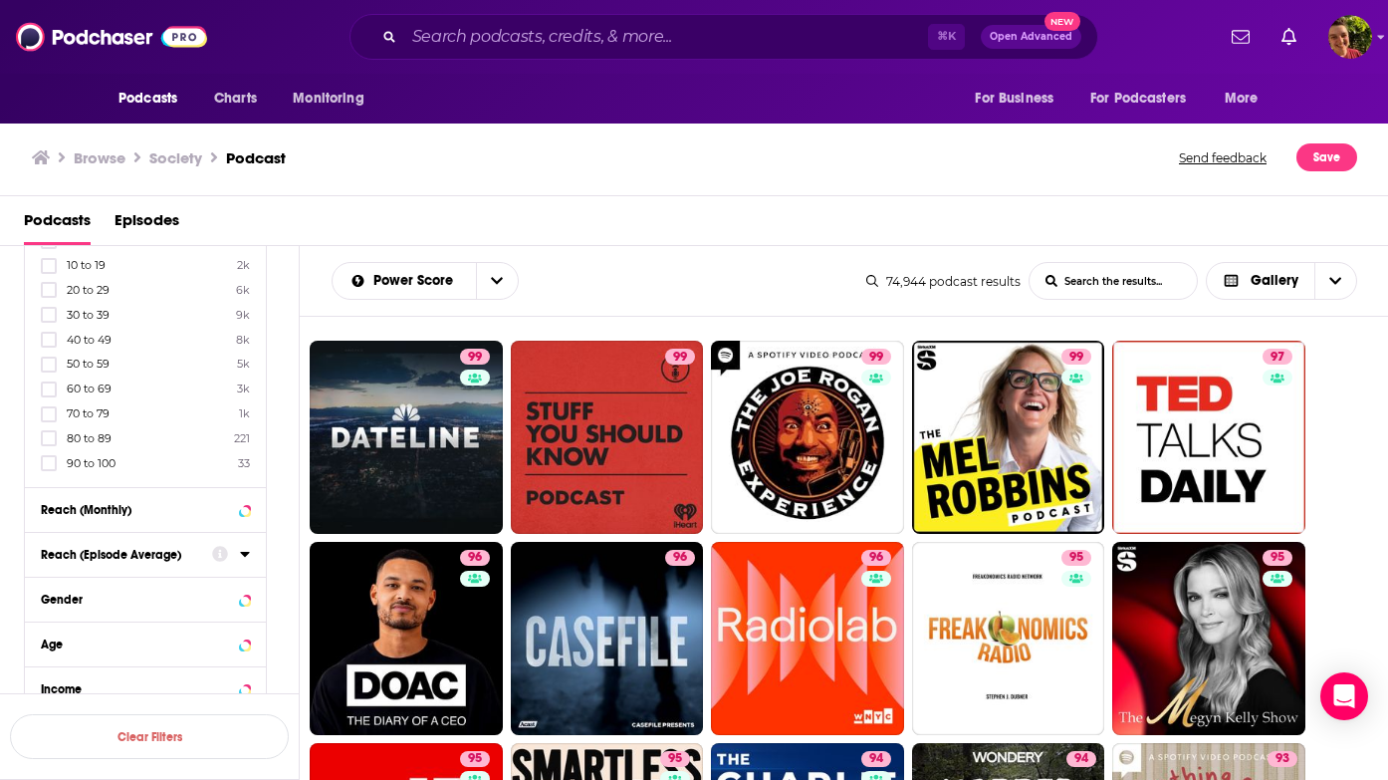
scroll to position [611, 0]
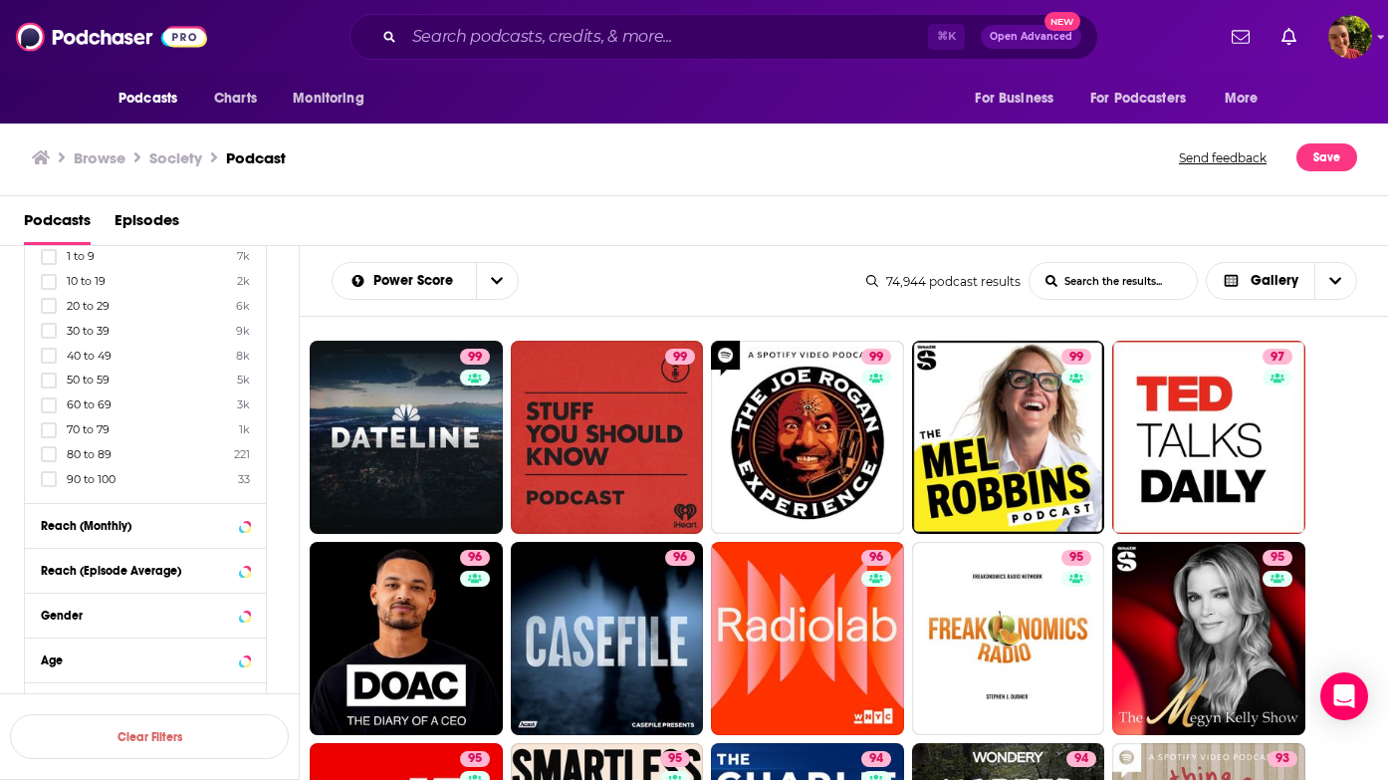
click at [88, 450] on span "80 to 89" at bounding box center [89, 454] width 45 height 14
click at [49, 460] on input "multiSelectOption-80-9" at bounding box center [49, 460] width 0 height 0
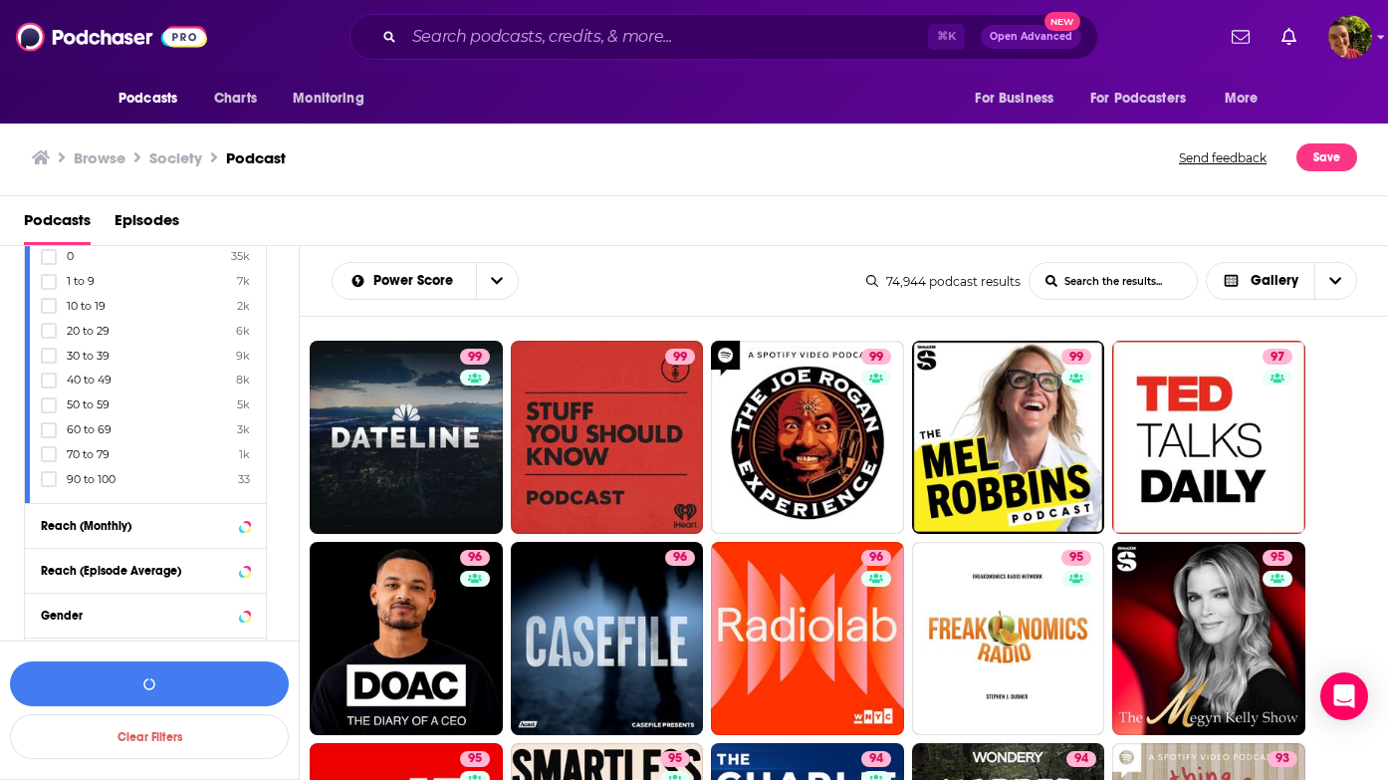
click at [82, 455] on span "70 to 79" at bounding box center [88, 454] width 43 height 14
click at [49, 460] on input "multiSelectOption-70-9" at bounding box center [49, 460] width 0 height 0
click at [144, 666] on button "View 1k Results" at bounding box center [149, 683] width 279 height 45
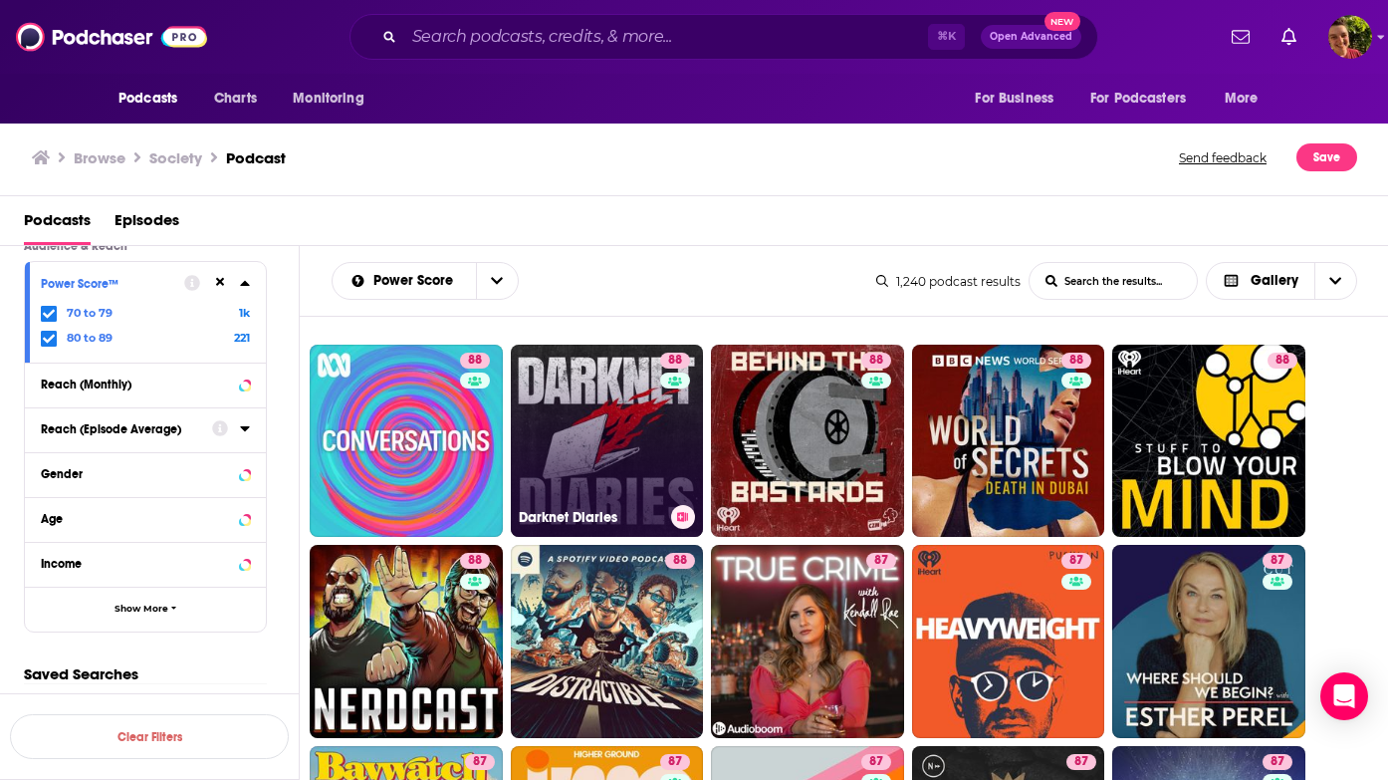
scroll to position [388, 0]
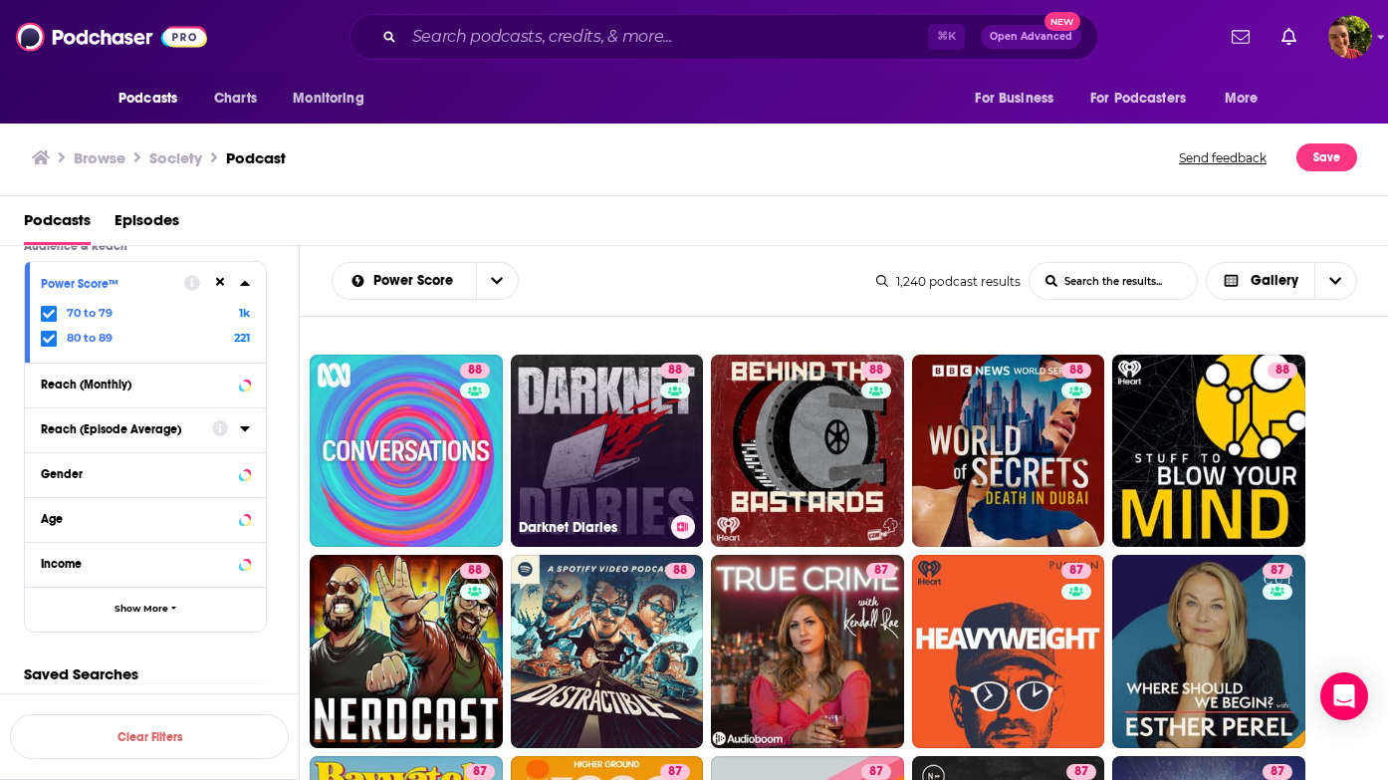
click at [598, 465] on link "88 Darknet Diaries" at bounding box center [607, 451] width 193 height 193
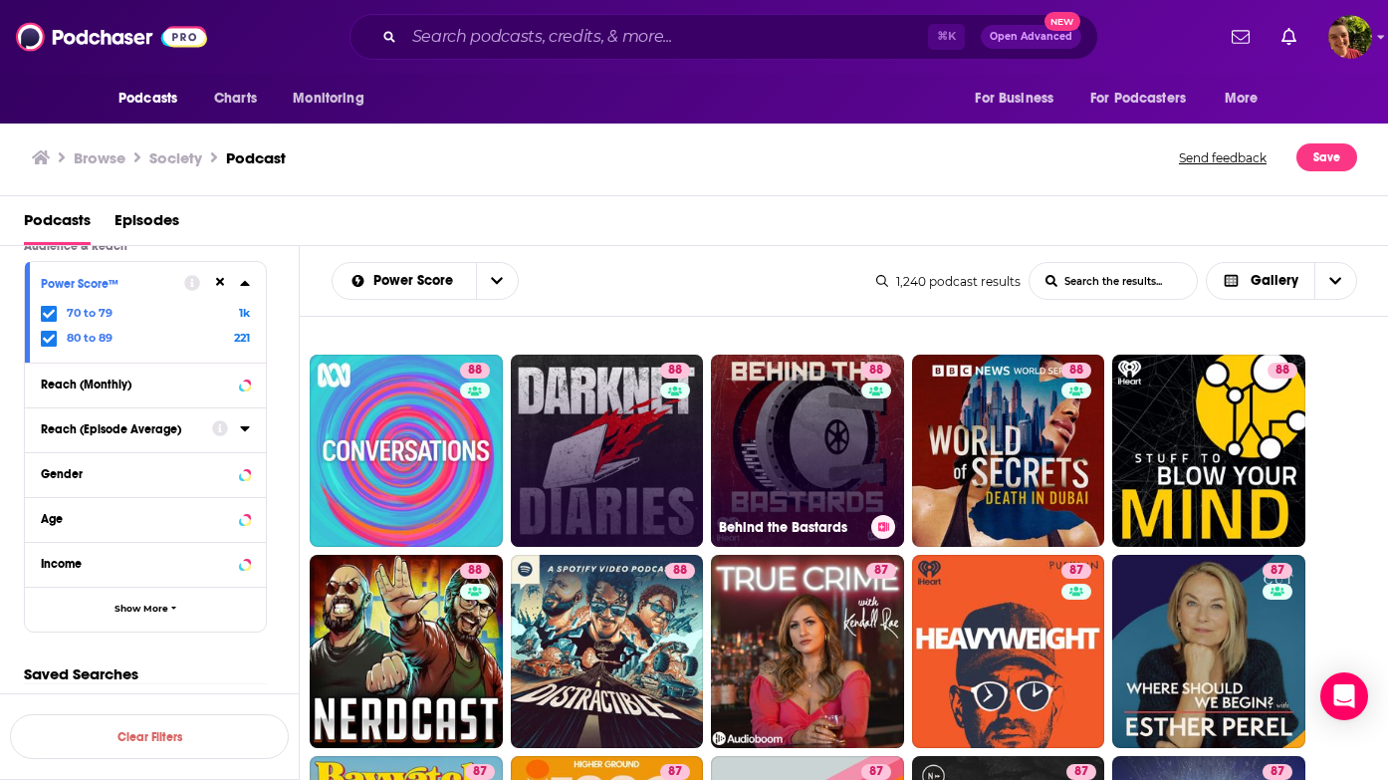
click at [817, 442] on link "88 Behind the Bastards" at bounding box center [807, 451] width 193 height 193
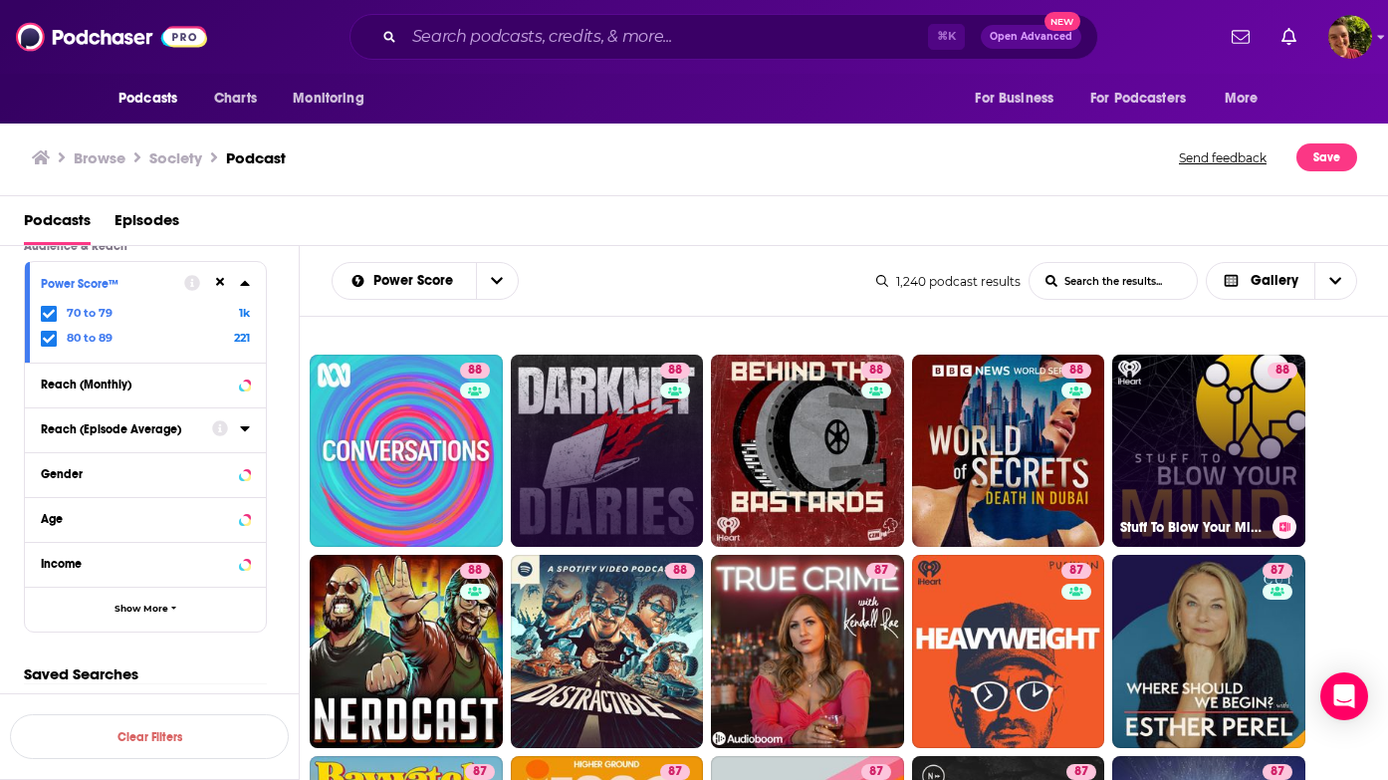
click at [1192, 444] on link "88 Stuff To Blow Your Mind" at bounding box center [1208, 451] width 193 height 193
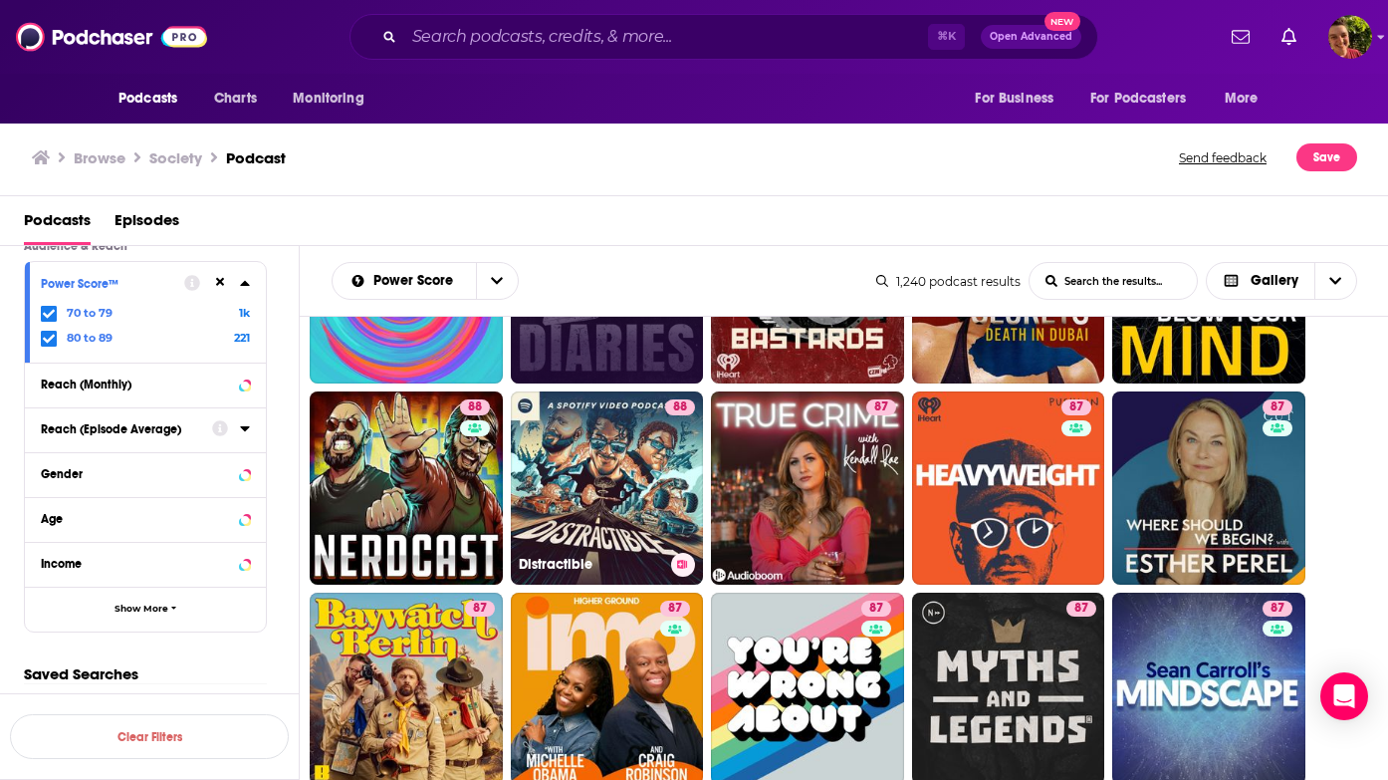
scroll to position [589, 0]
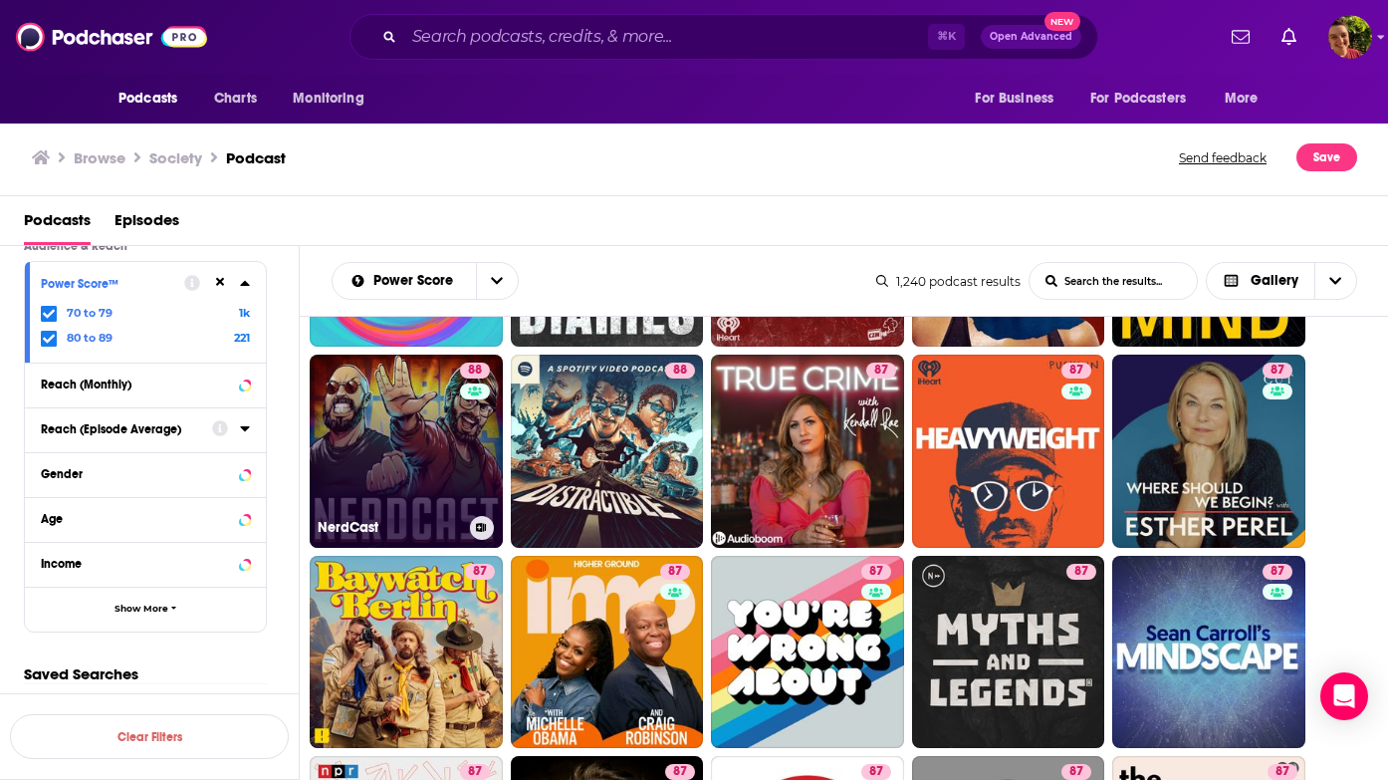
click at [454, 470] on link "88 NerdCast" at bounding box center [406, 451] width 193 height 193
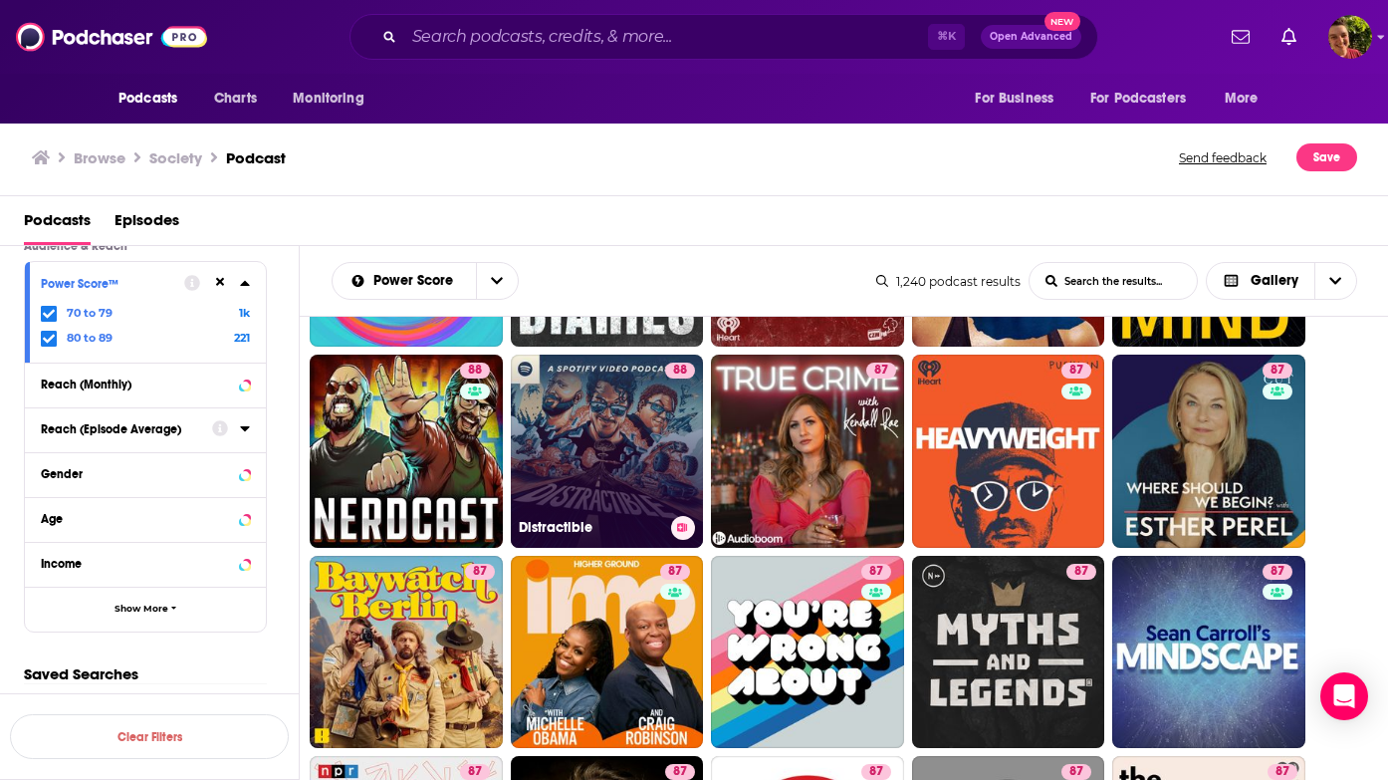
click at [641, 471] on link "88 Distractible" at bounding box center [607, 451] width 193 height 193
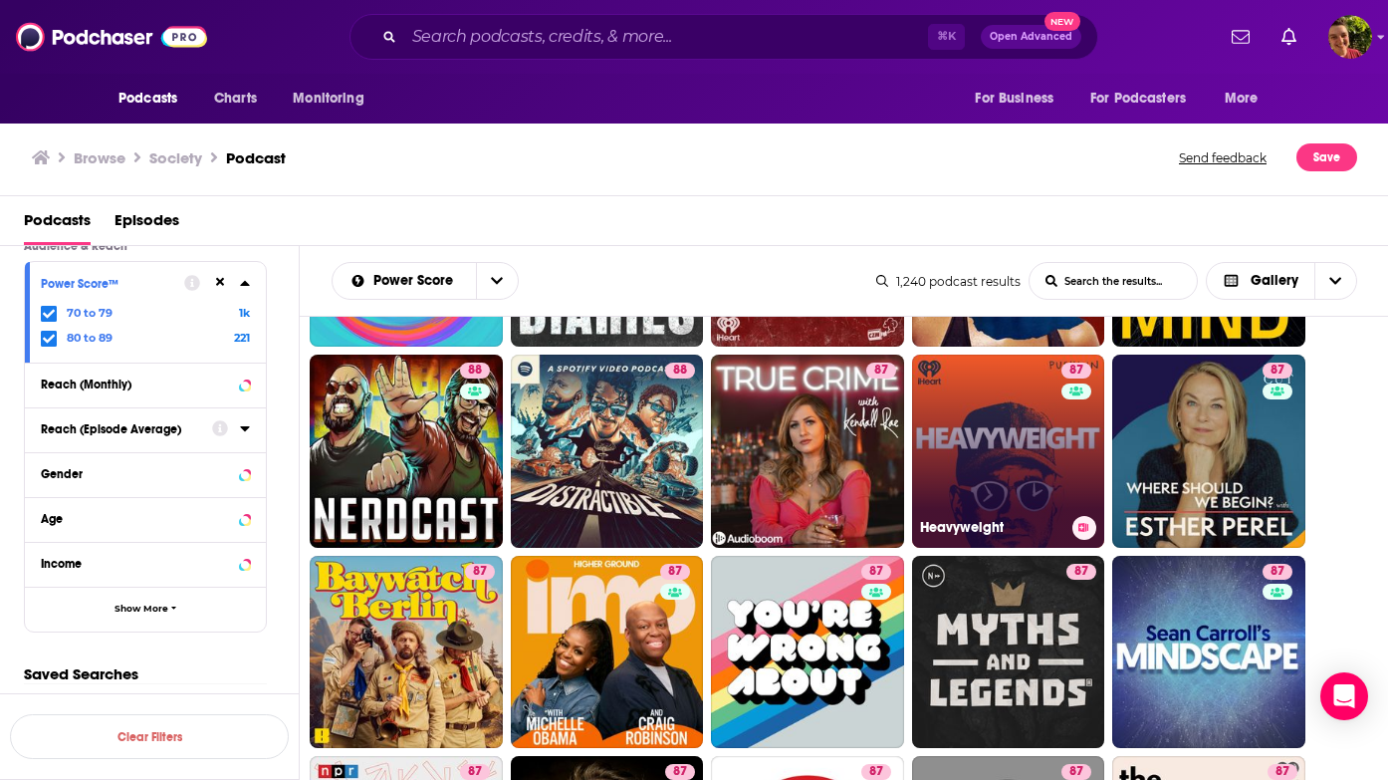
click at [960, 472] on link "87 Heavyweight" at bounding box center [1008, 451] width 193 height 193
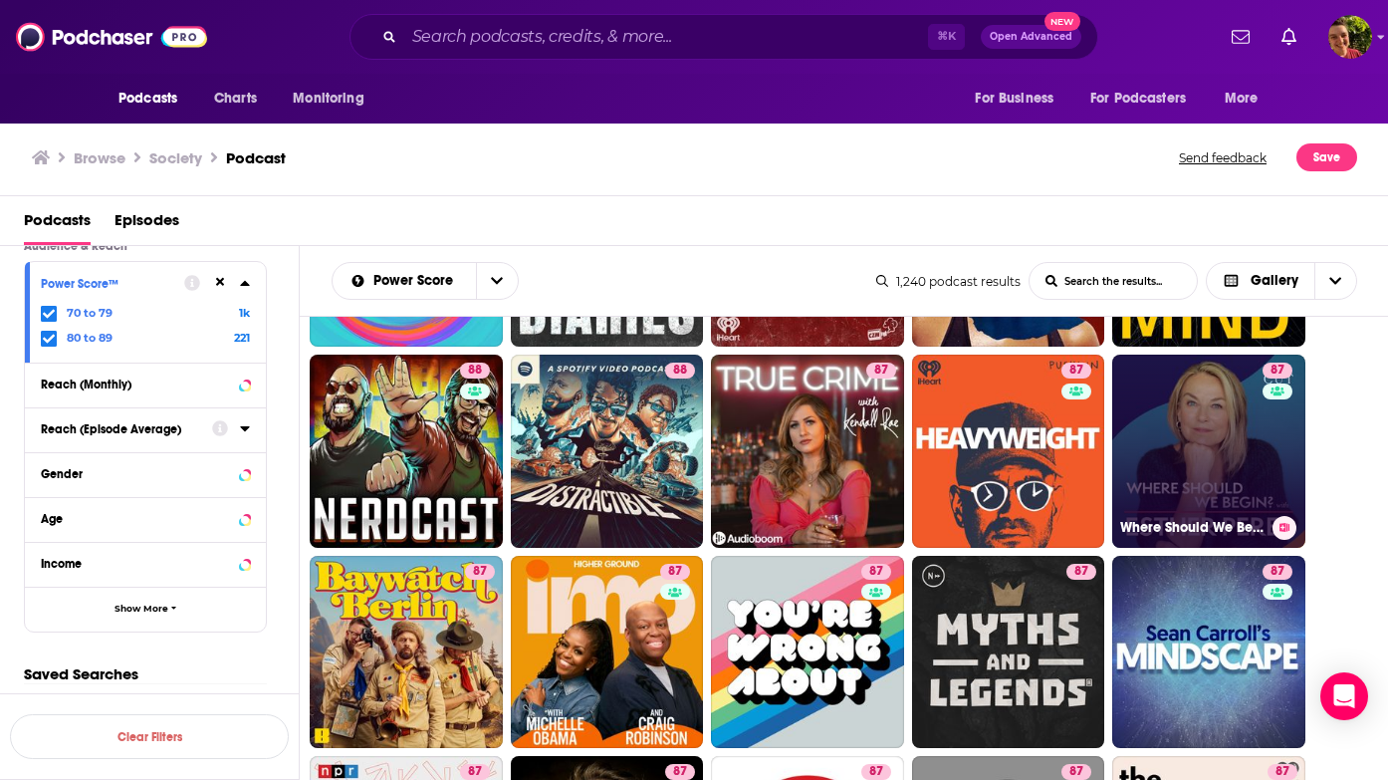
click at [1195, 470] on link "87 Where Should We Begin? with Esther Perel" at bounding box center [1208, 451] width 193 height 193
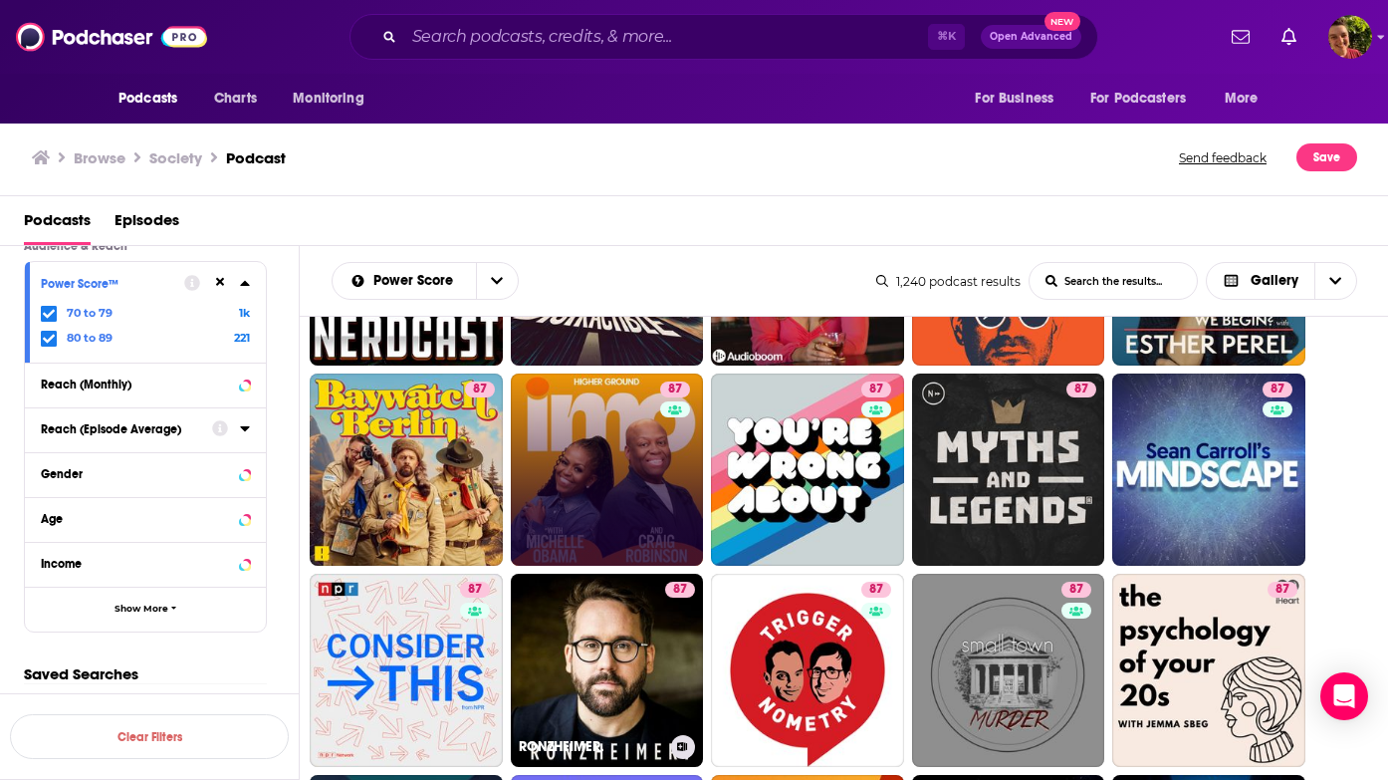
scroll to position [810, 0]
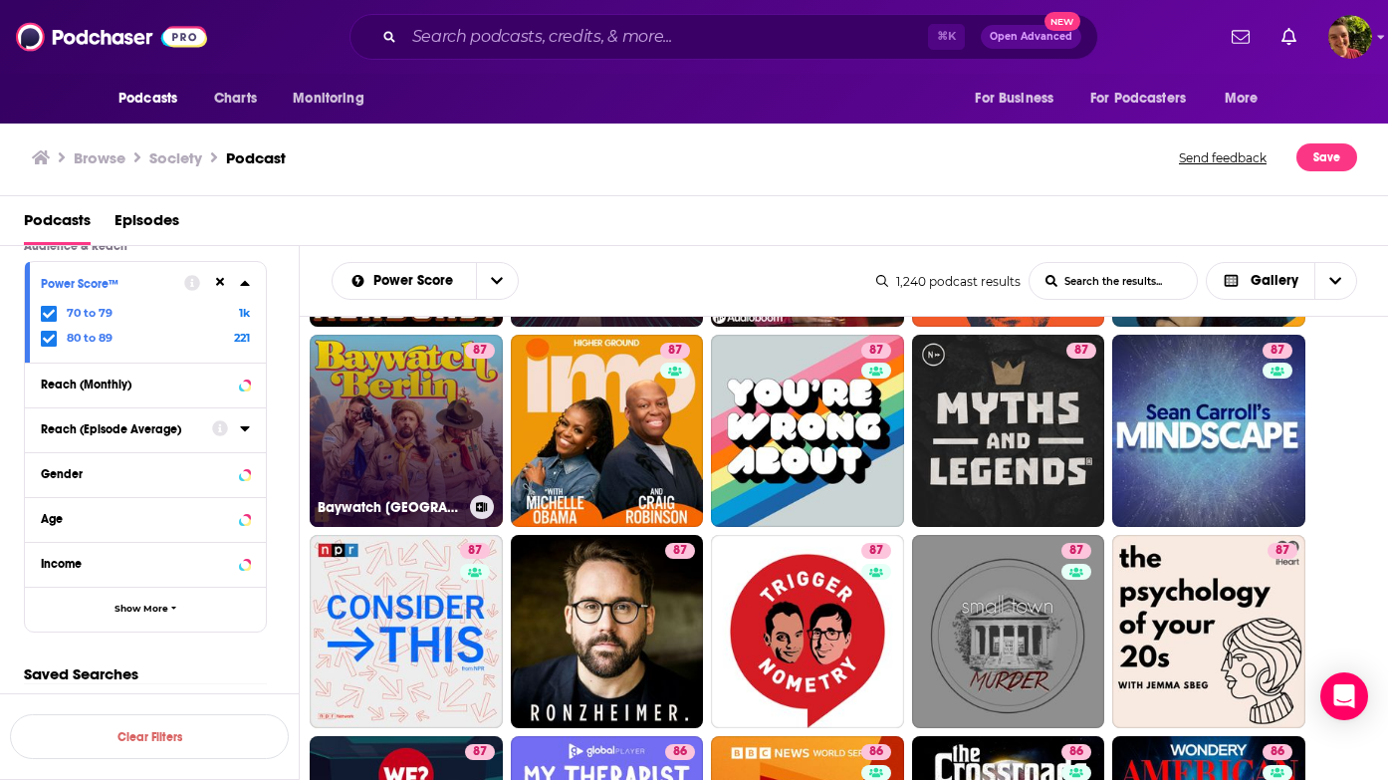
click at [433, 469] on link "87 Baywatch Berlin" at bounding box center [406, 431] width 193 height 193
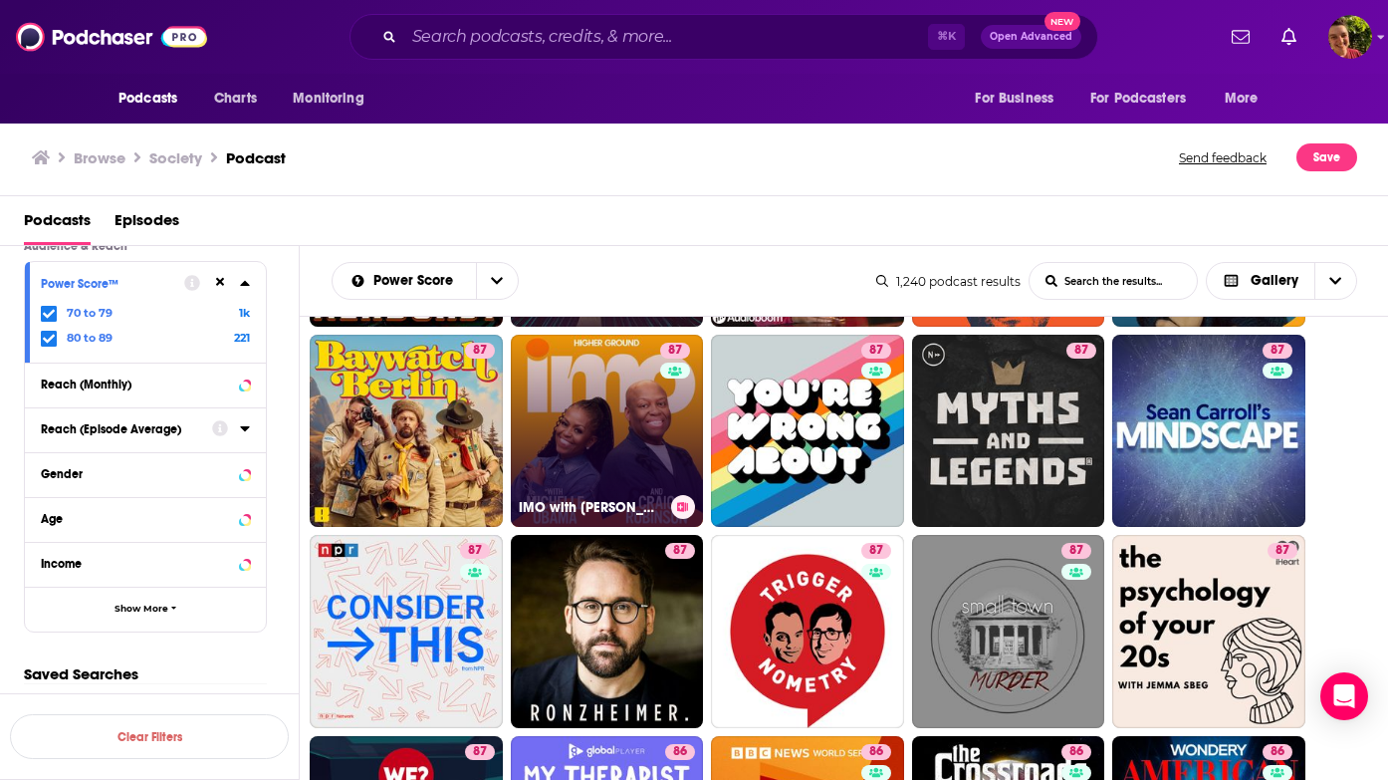
click at [619, 470] on link "87 IMO with Michelle Obama and Craig Robinson" at bounding box center [607, 431] width 193 height 193
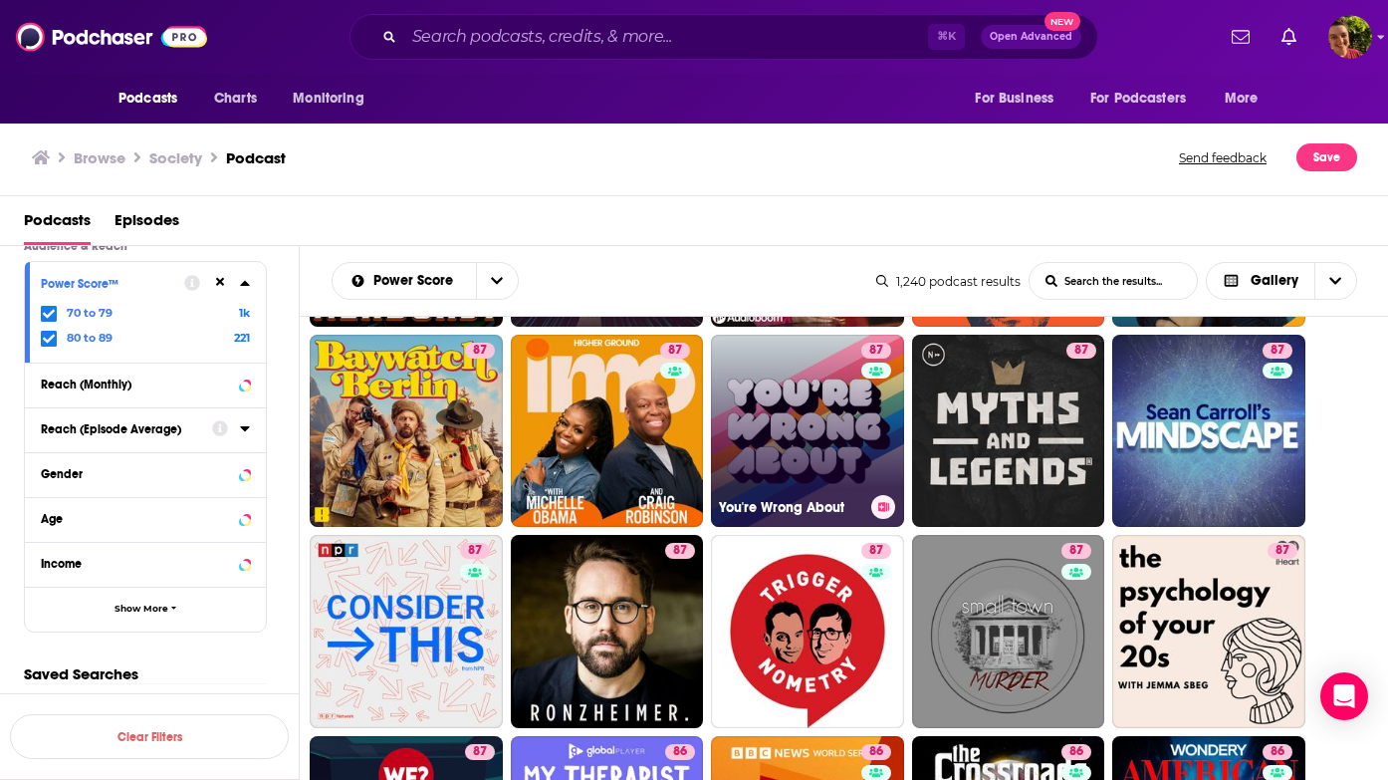
click at [812, 471] on link "87 You're Wrong About" at bounding box center [807, 431] width 193 height 193
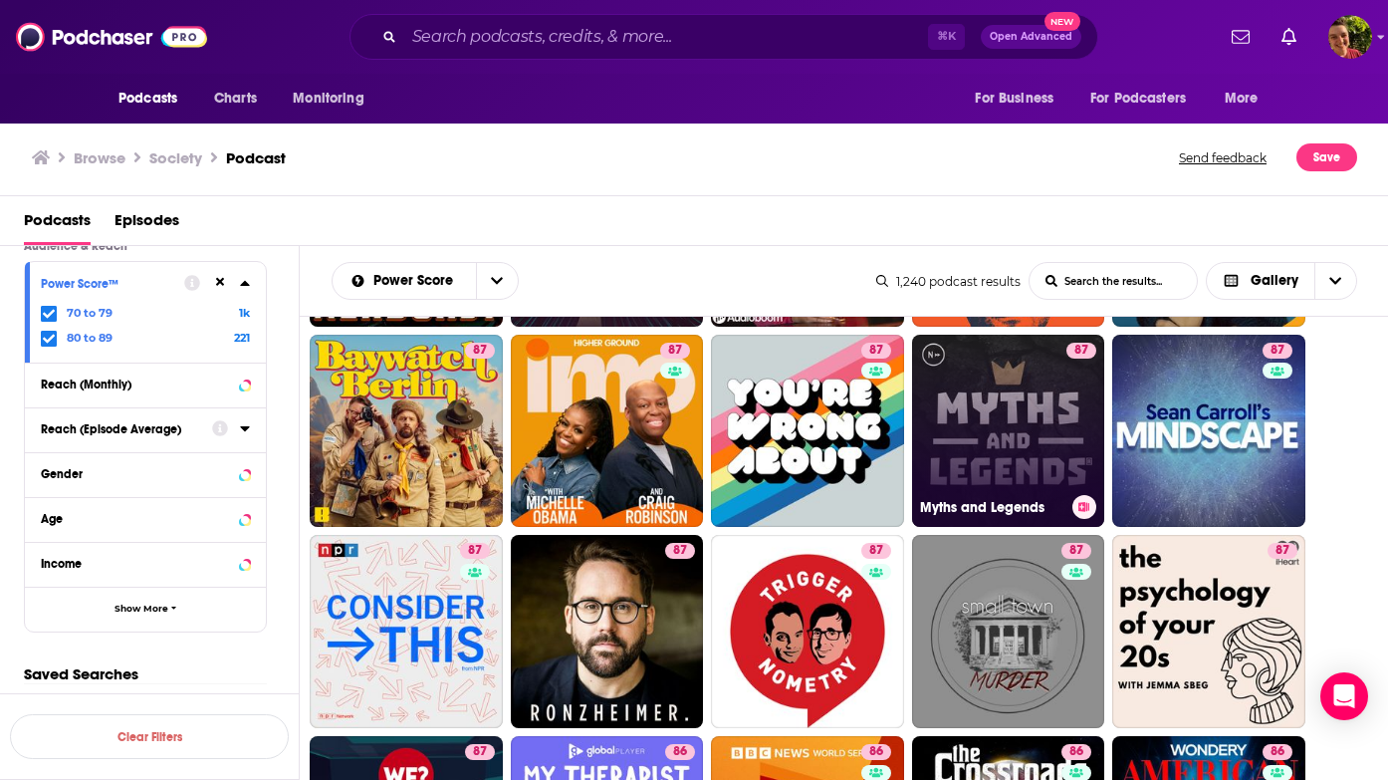
click at [1000, 455] on link "87 Myths and Legends" at bounding box center [1008, 431] width 193 height 193
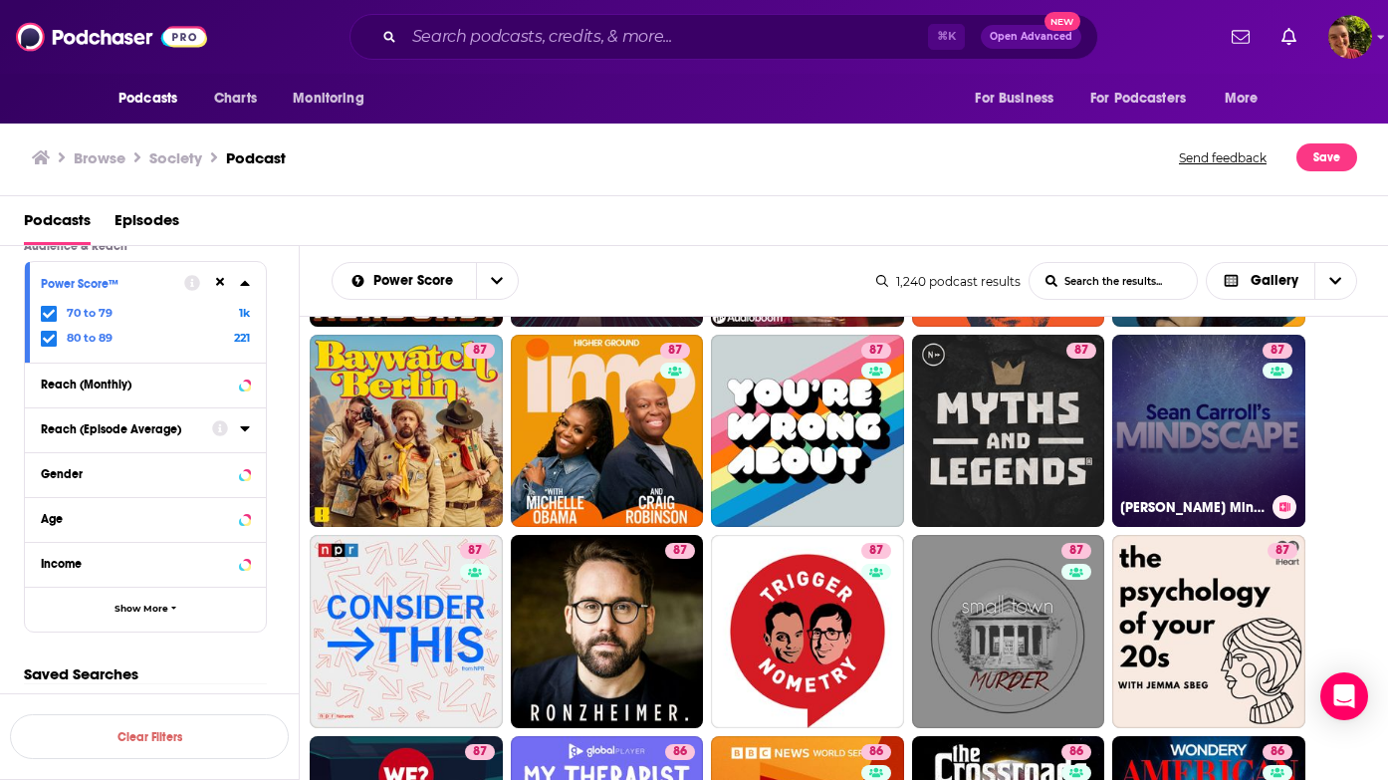
click at [1172, 445] on link "87 Sean Carroll's Mindscape: Science, Society, Philosophy, Culture, Arts, and I…" at bounding box center [1208, 431] width 193 height 193
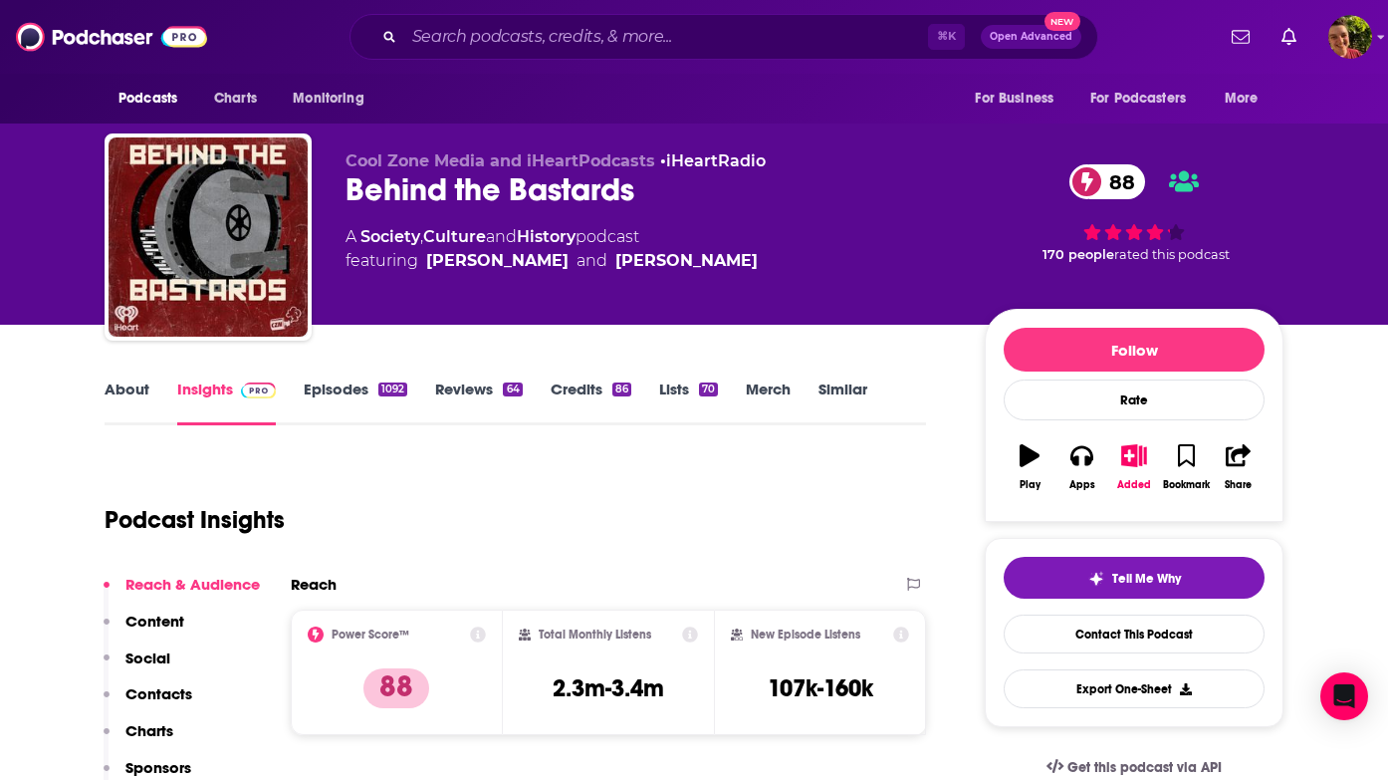
click at [530, 162] on span "Cool Zone Media and iHeartPodcasts" at bounding box center [501, 160] width 310 height 19
click at [524, 186] on div "Behind the Bastards 88" at bounding box center [649, 189] width 607 height 39
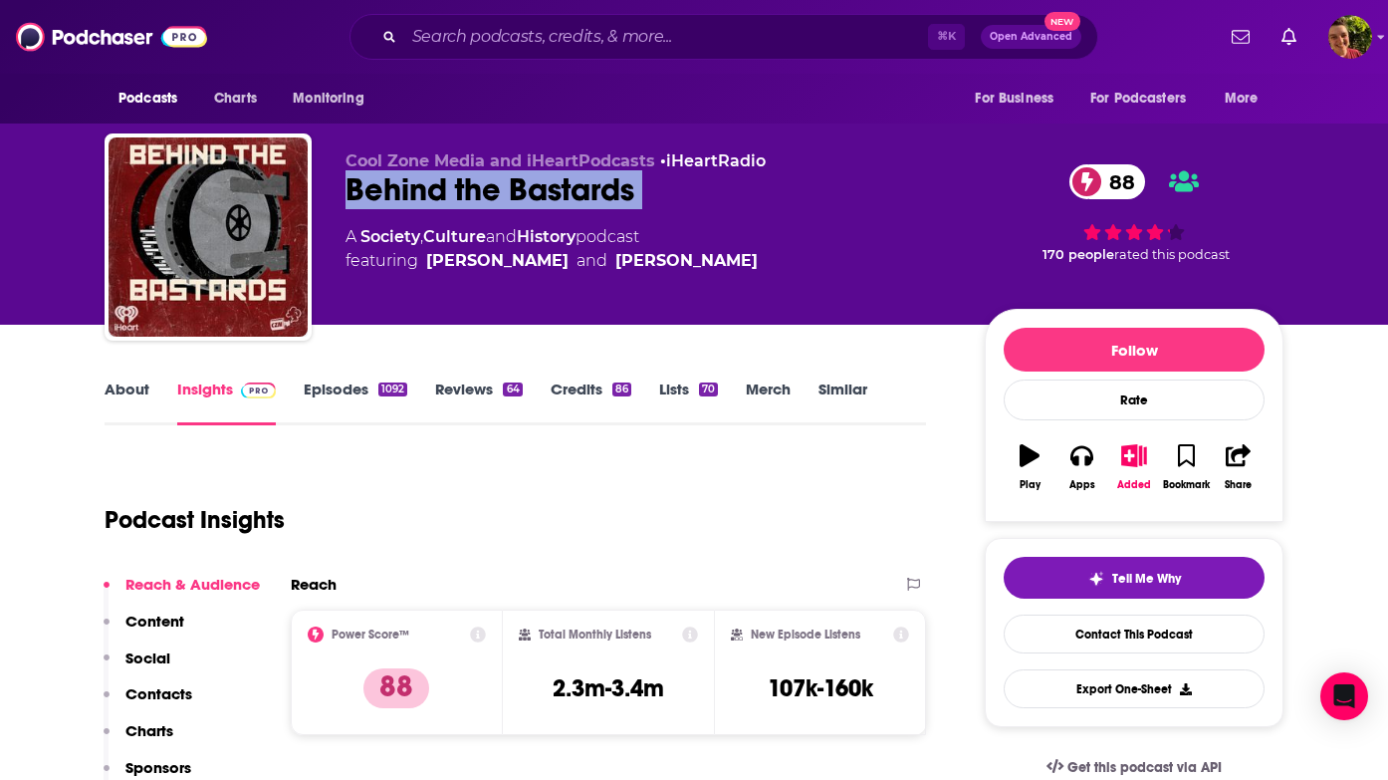
click at [524, 186] on div "Behind the Bastards 88" at bounding box center [649, 189] width 607 height 39
copy div "Behind the Bastards 88"
click at [186, 695] on p "Contacts" at bounding box center [158, 693] width 67 height 19
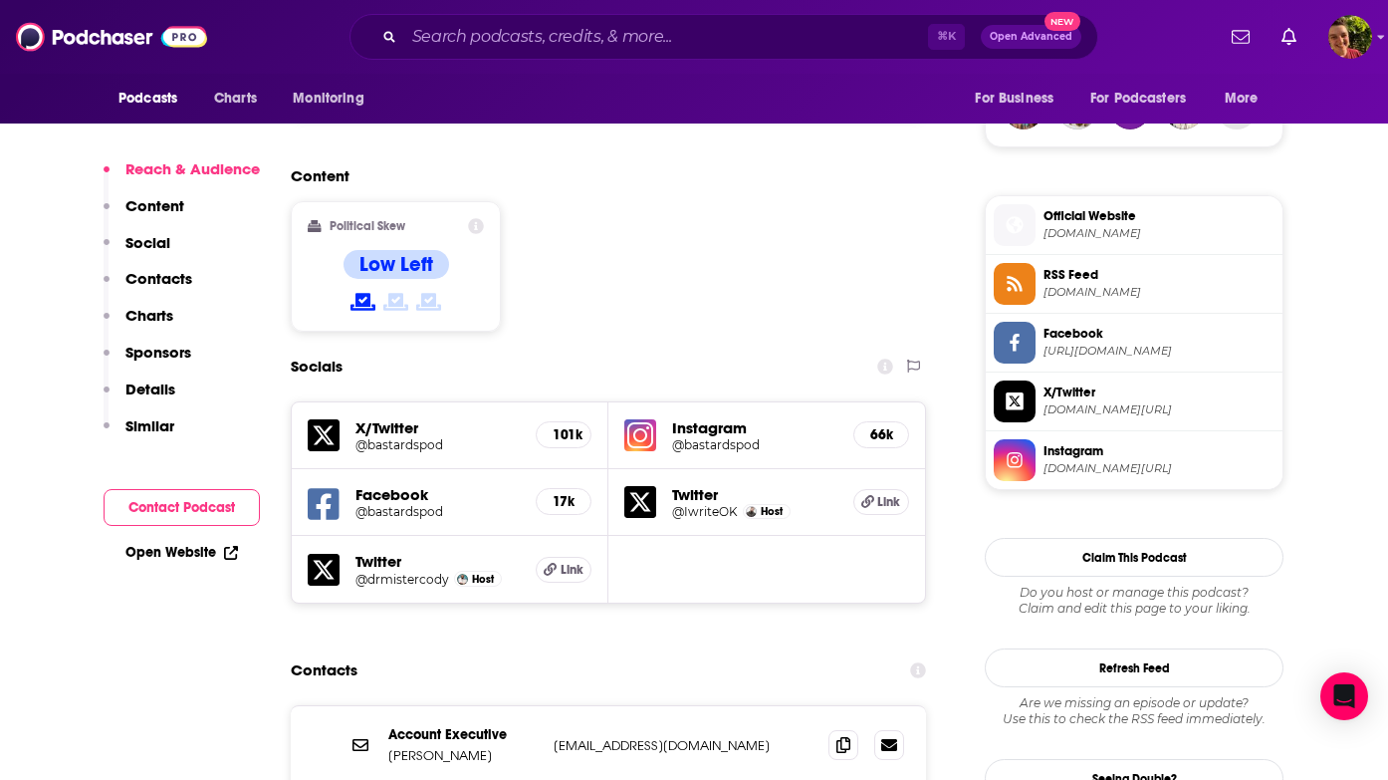
scroll to position [1786, 0]
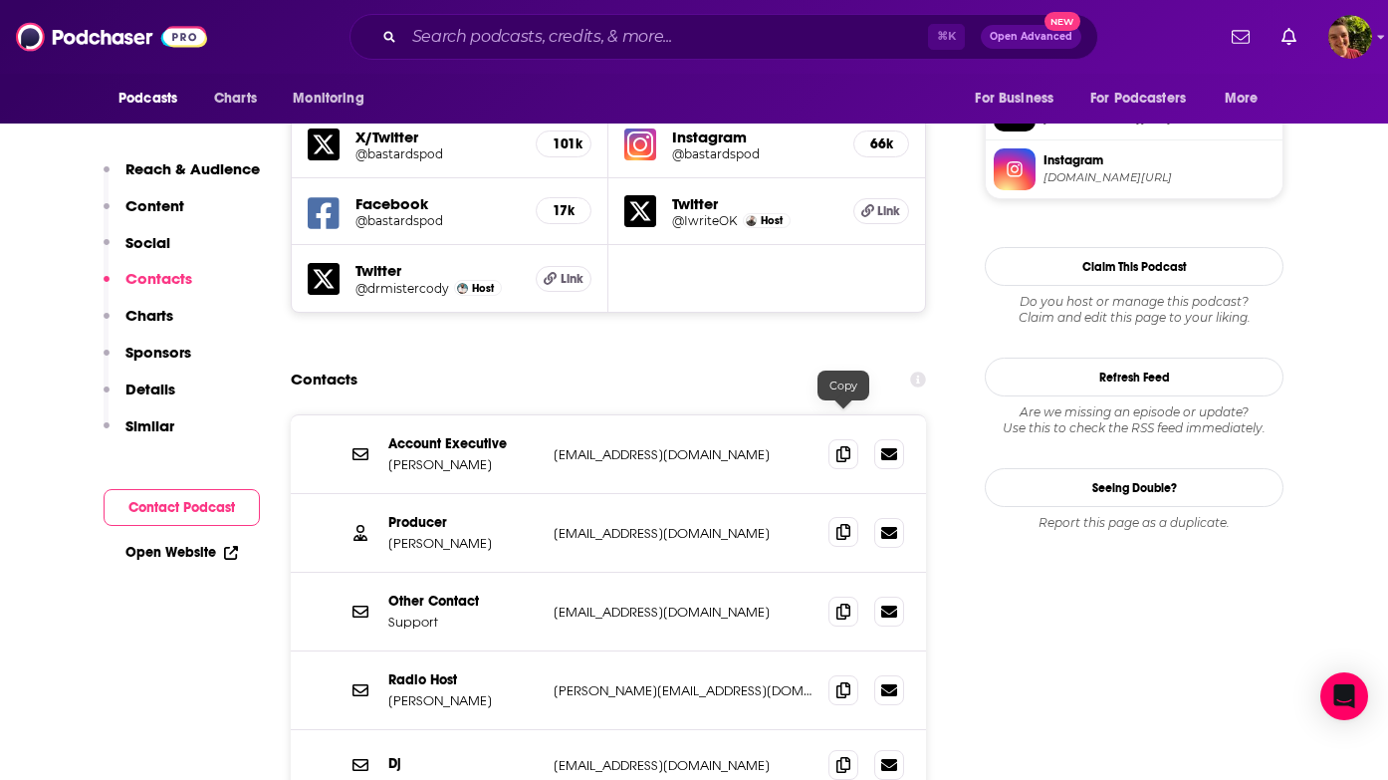
click at [843, 524] on icon at bounding box center [843, 532] width 14 height 16
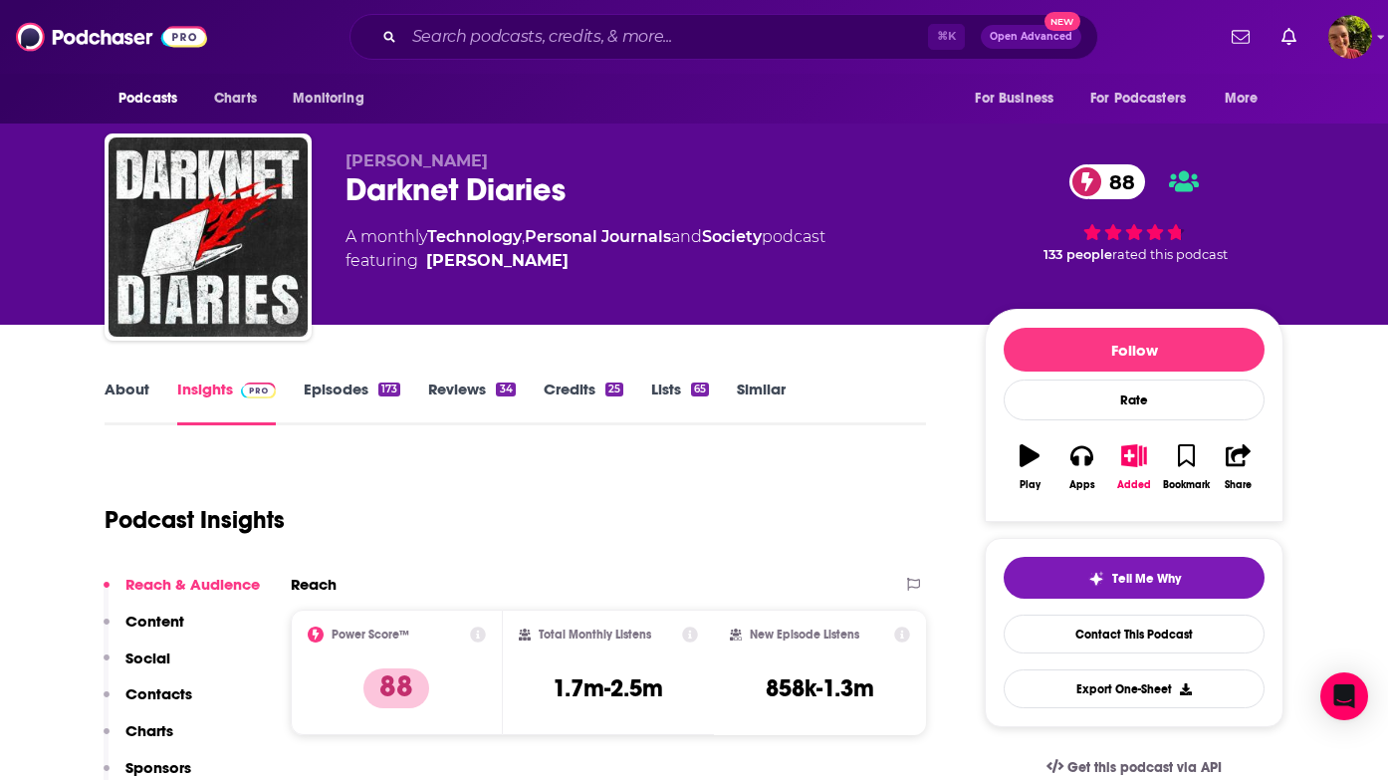
click at [500, 214] on div "Jack Rhysider Darknet Diaries 88 A monthly Technology , Personal Journals and S…" at bounding box center [649, 230] width 607 height 159
copy div "Darknet Diaries 88"
click at [141, 697] on p "Contacts" at bounding box center [158, 693] width 67 height 19
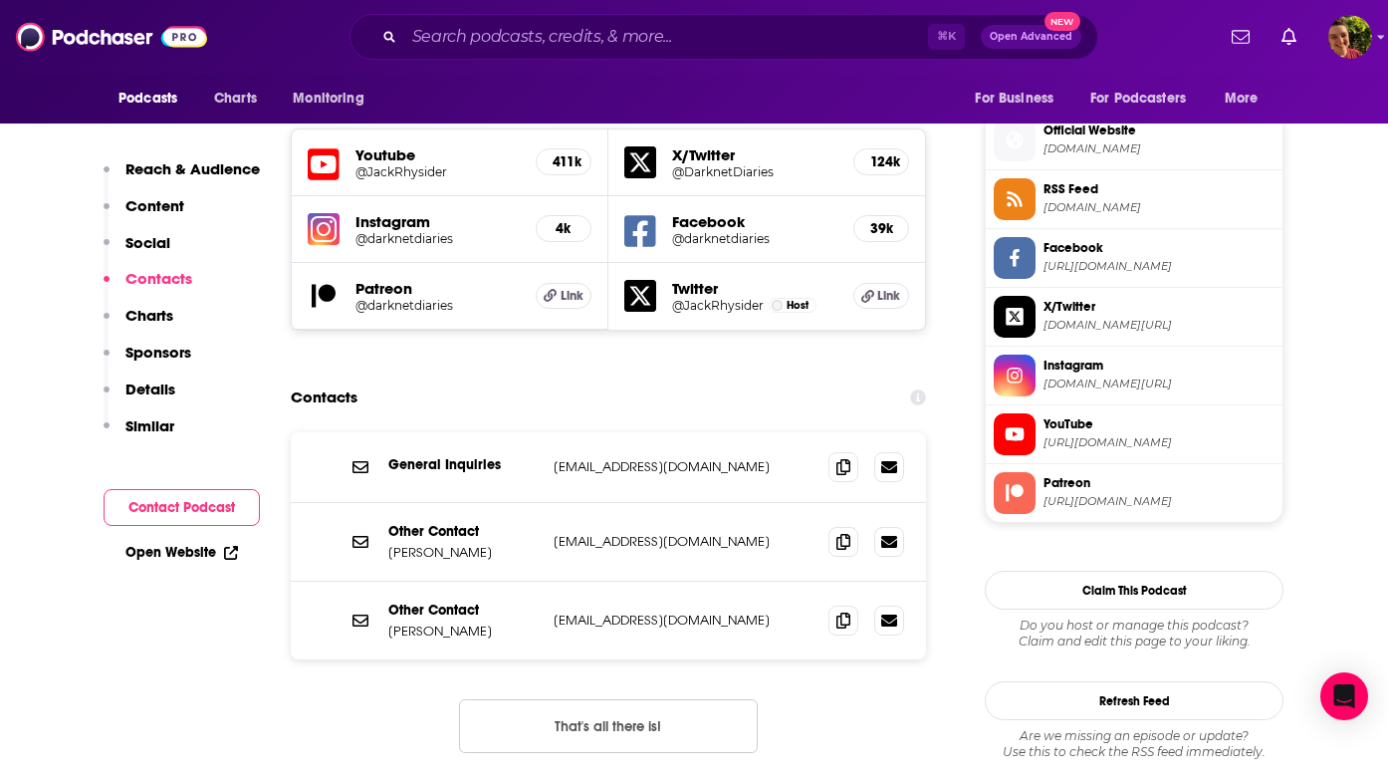
scroll to position [1755, 0]
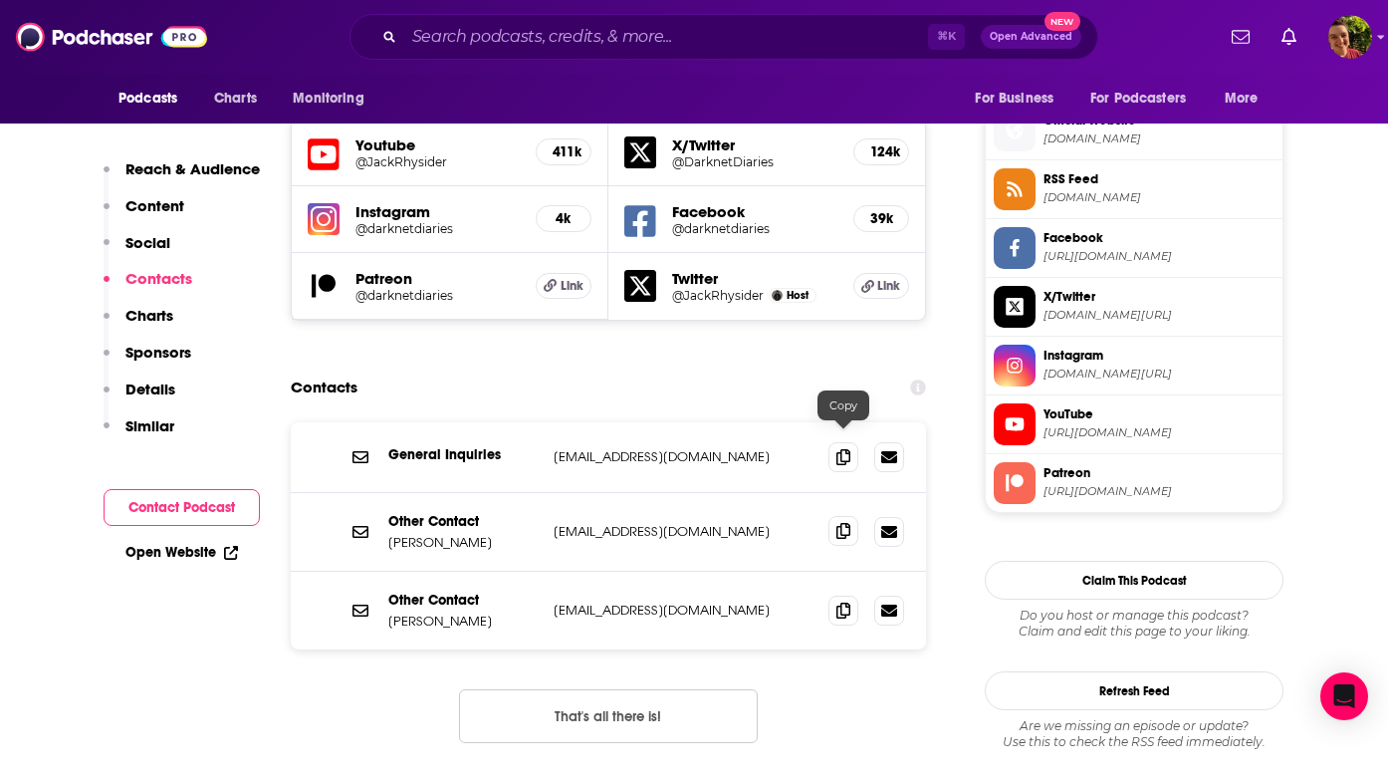
click at [848, 523] on icon at bounding box center [843, 531] width 14 height 16
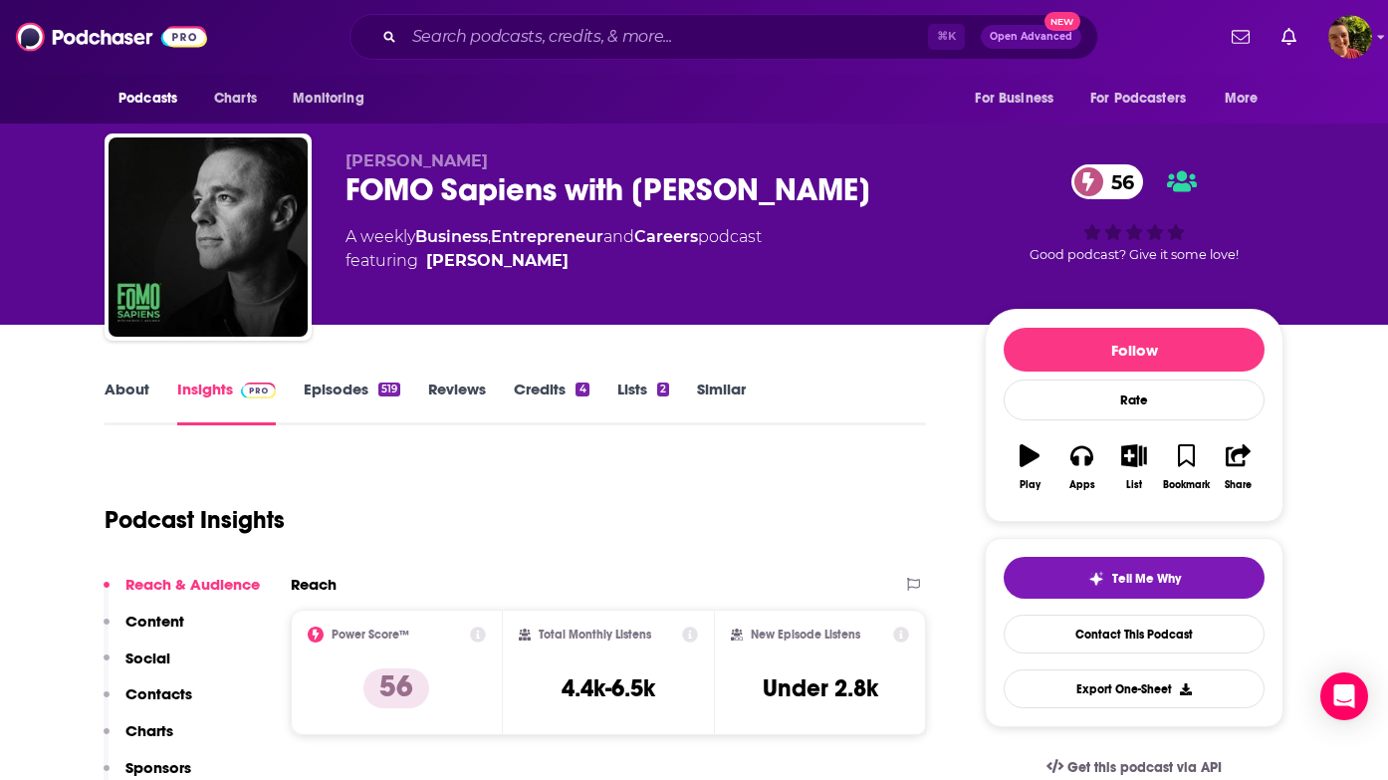
click at [529, 187] on div "FOMO Sapiens with [PERSON_NAME] 56" at bounding box center [649, 189] width 607 height 39
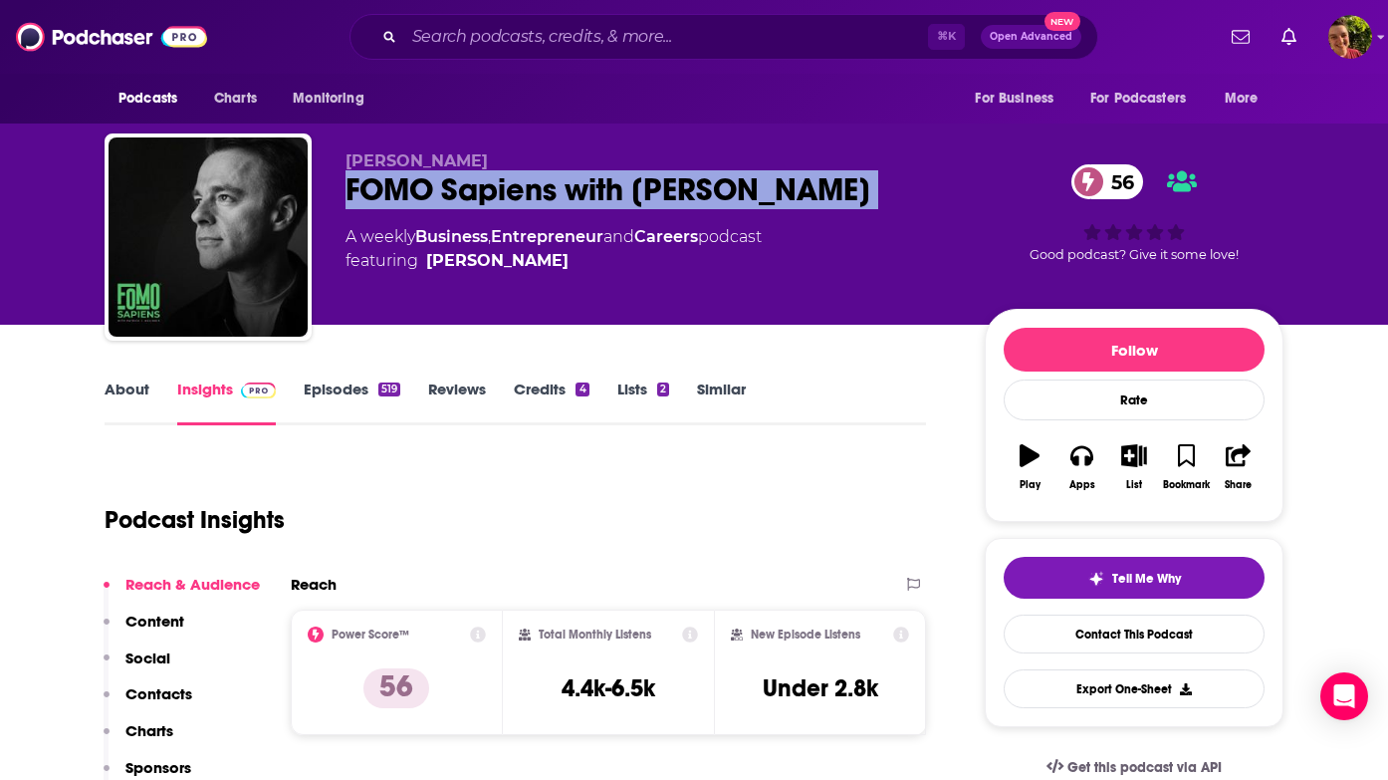
click at [529, 187] on div "FOMO Sapiens with Patrick J. McGinnis 56" at bounding box center [649, 189] width 607 height 39
copy div "FOMO Sapiens with Patrick J. McGinnis 56"
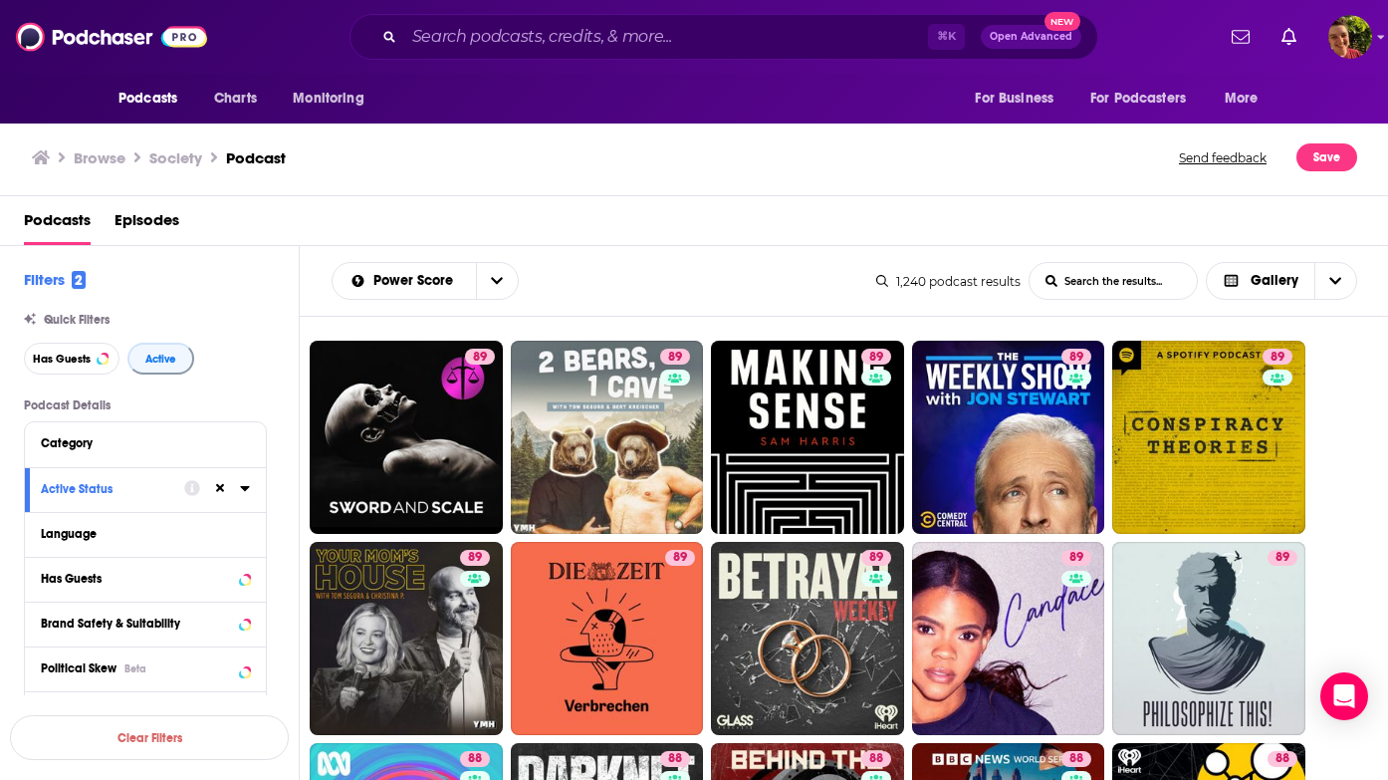
scroll to position [810, 0]
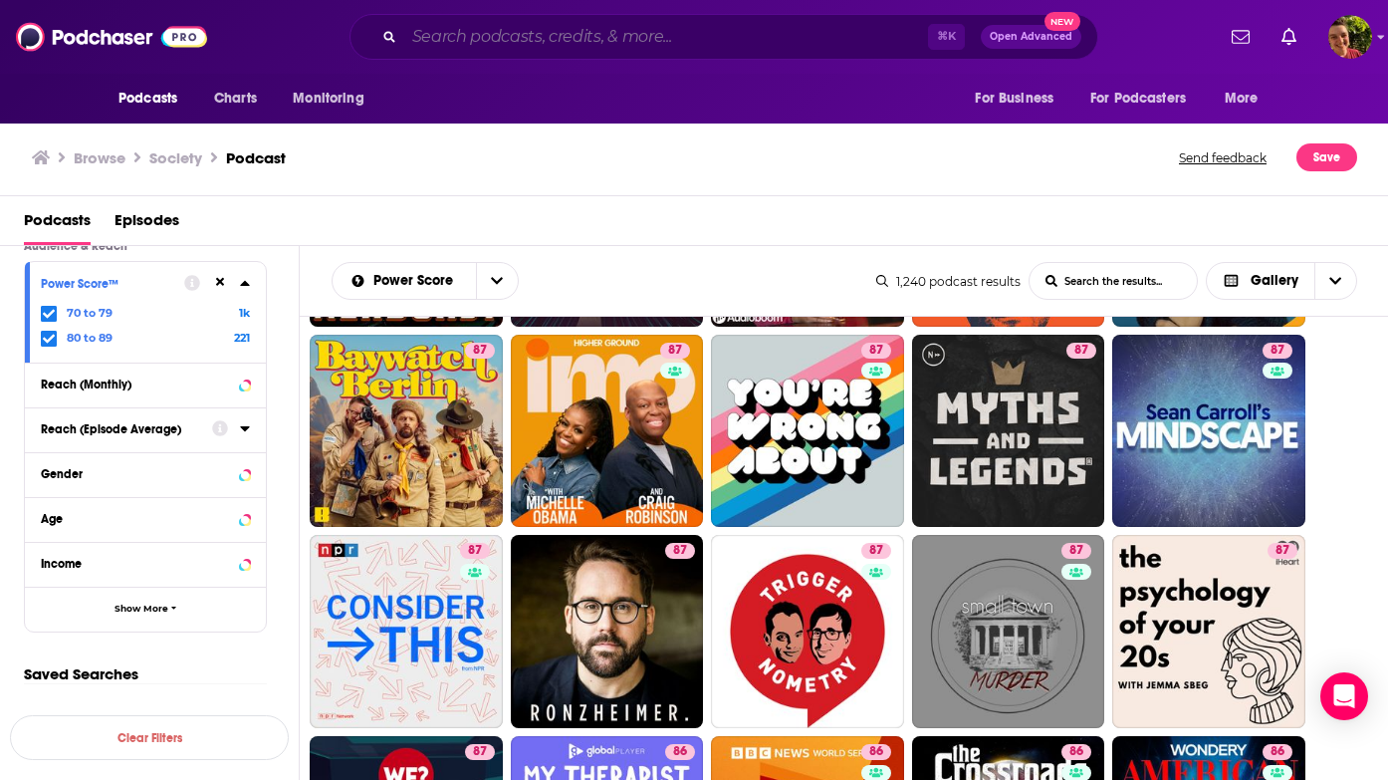
click at [699, 51] on input "Search podcasts, credits, & more..." at bounding box center [666, 37] width 524 height 32
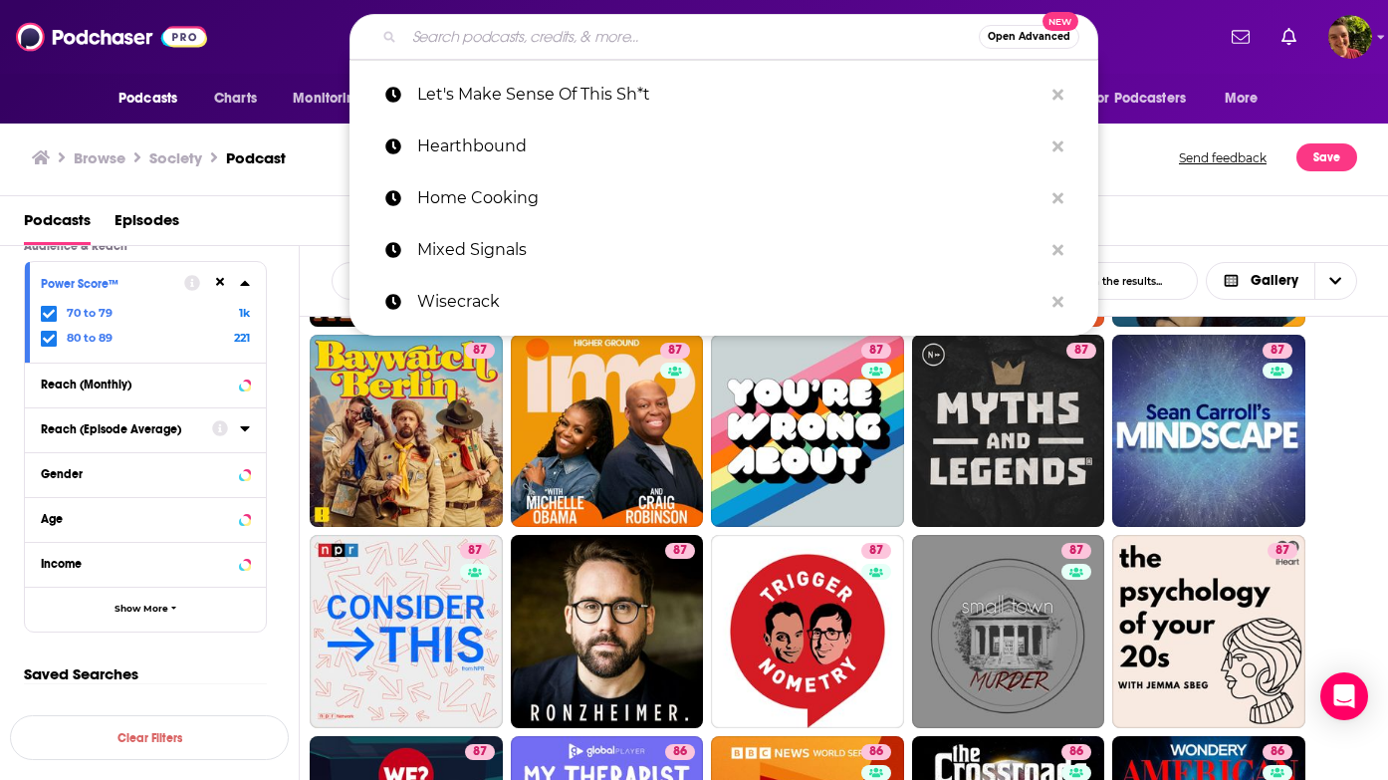
paste input "Debt Free Dad Podcast"
type input "Debt Free Dad Podcast"
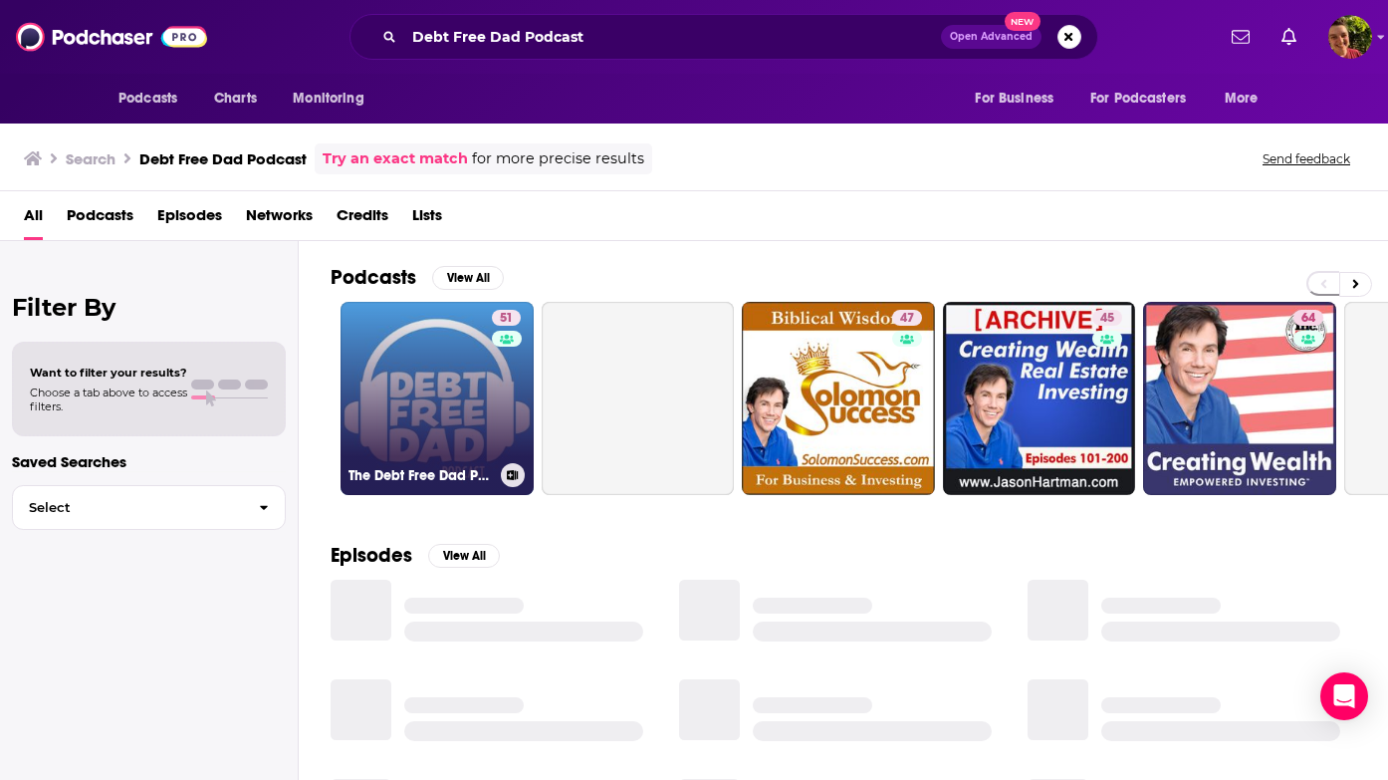
click at [434, 404] on link "51 The Debt Free Dad Podcast" at bounding box center [437, 398] width 193 height 193
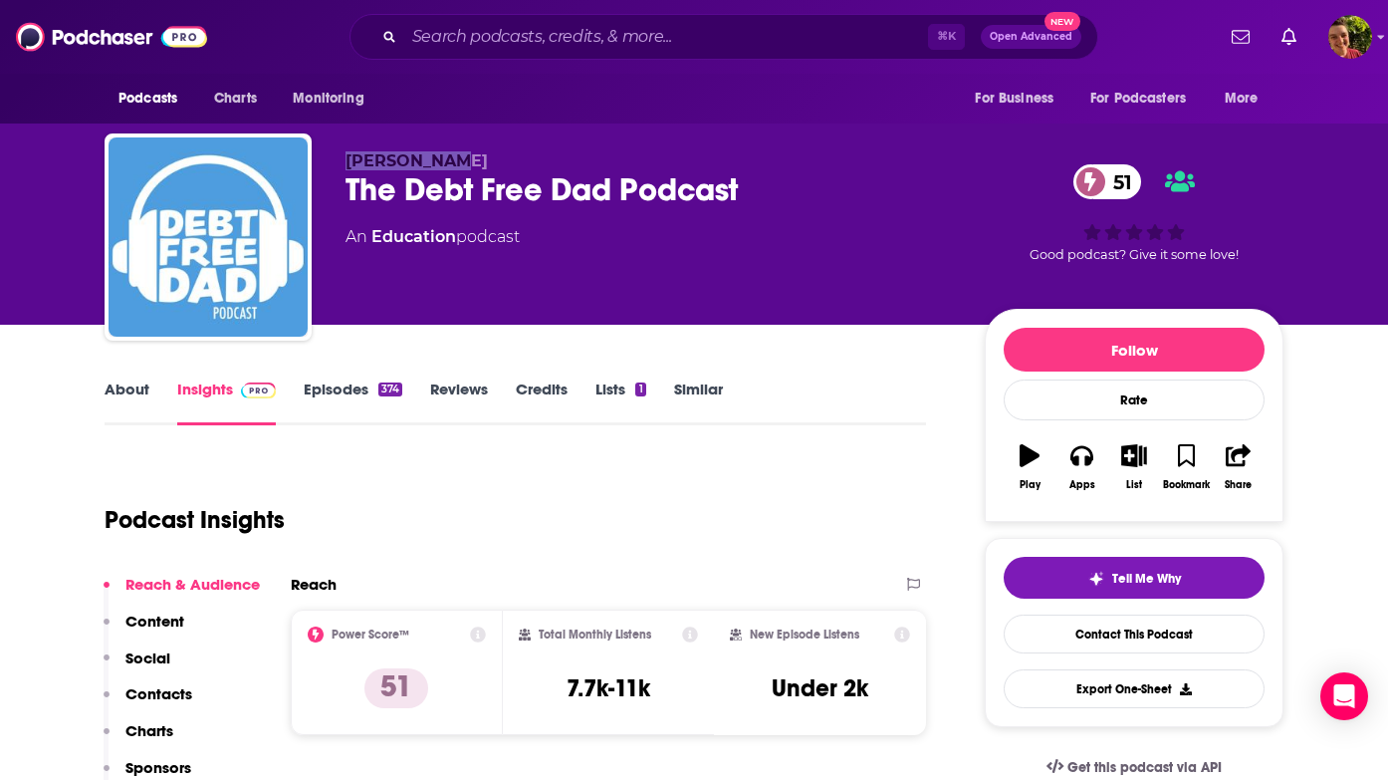
drag, startPoint x: 432, startPoint y: 143, endPoint x: 472, endPoint y: 154, distance: 41.3
click at [472, 154] on div "Brad Nelson The Debt Free Dad Podcast 51 An Education podcast 51 Good podcast? …" at bounding box center [694, 240] width 1179 height 215
copy span "Brad Nelson"
click at [576, 31] on input "Search podcasts, credits, & more..." at bounding box center [666, 37] width 524 height 32
paste input "The Wealthy Entrepreneur Podcast"
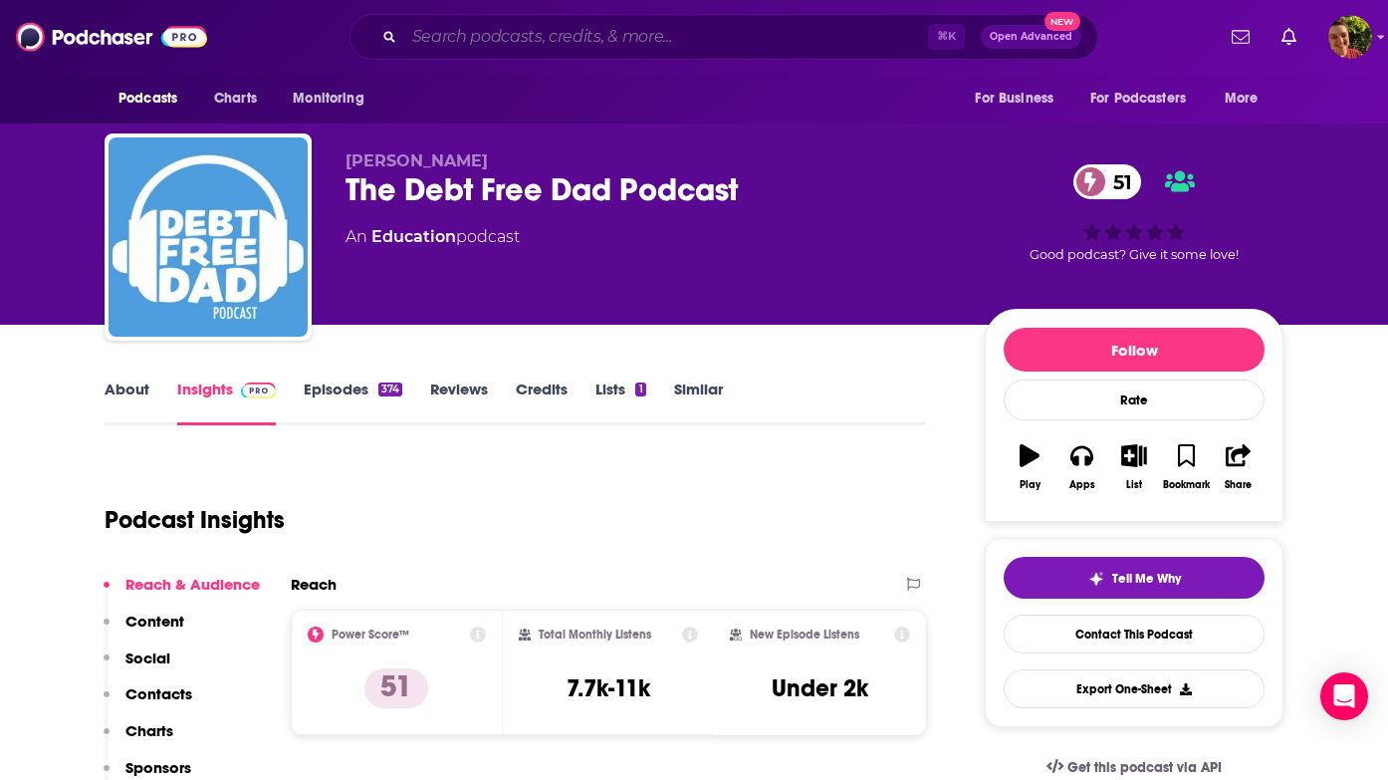
type input "The Wealthy Entrepreneur Podcast"
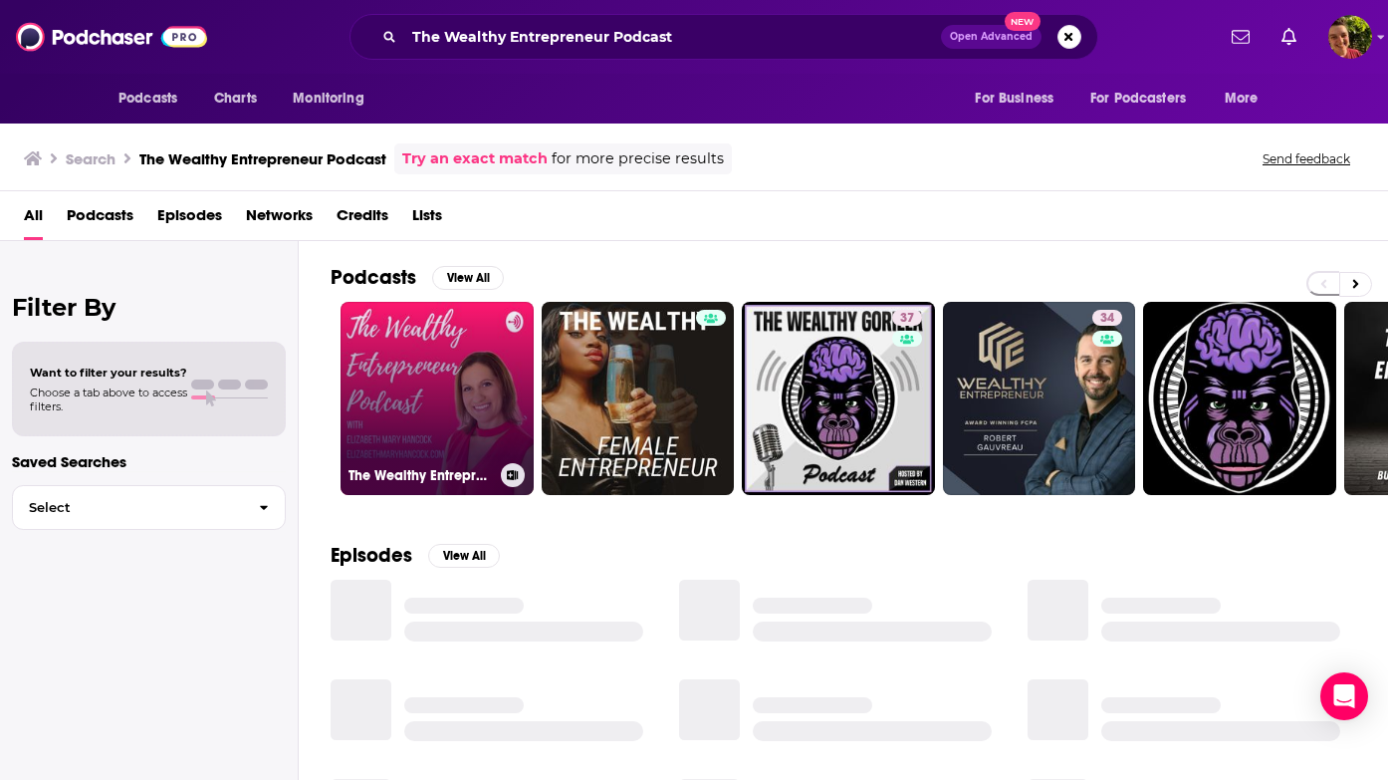
click at [441, 360] on link "The Wealthy Entrepreneur Podcast" at bounding box center [437, 398] width 193 height 193
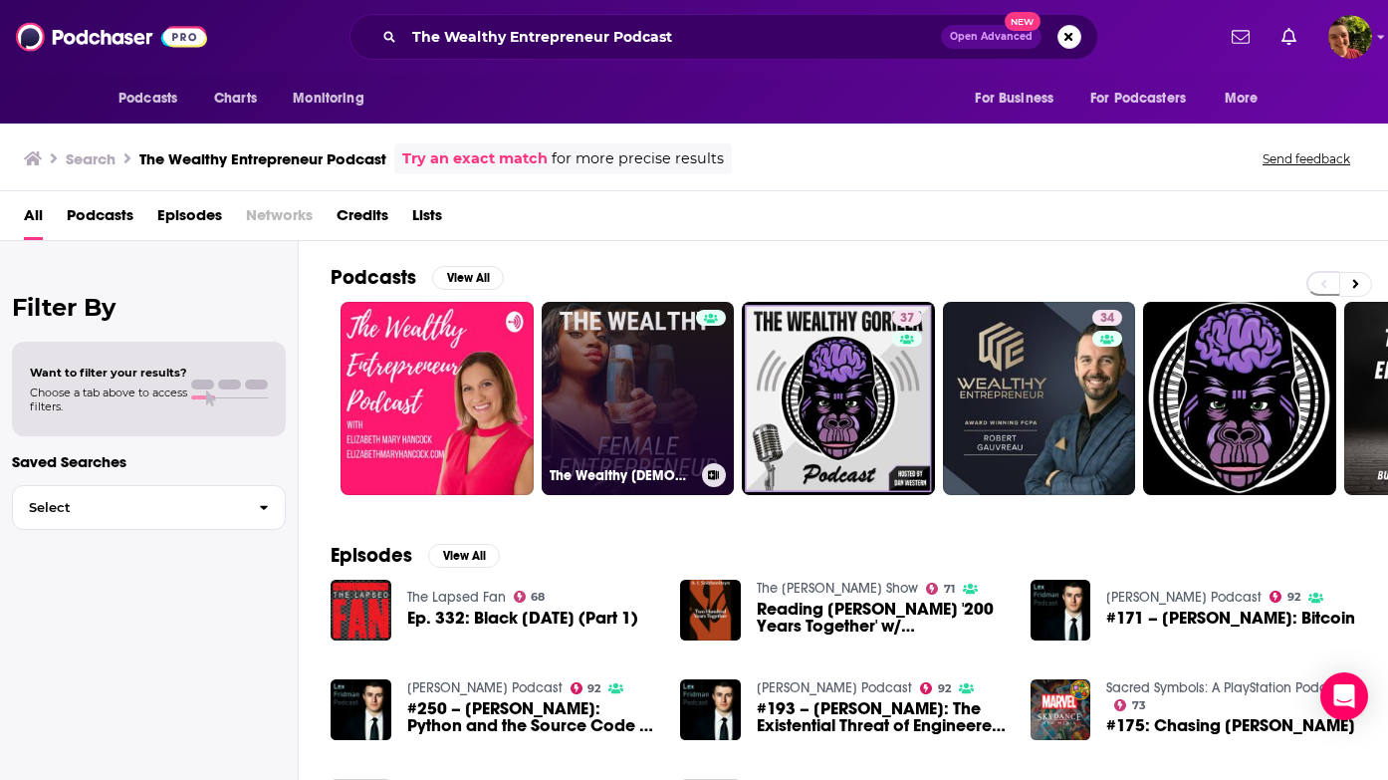
click at [577, 351] on link "The Wealthy Female Entrepreneur Podcast" at bounding box center [638, 398] width 193 height 193
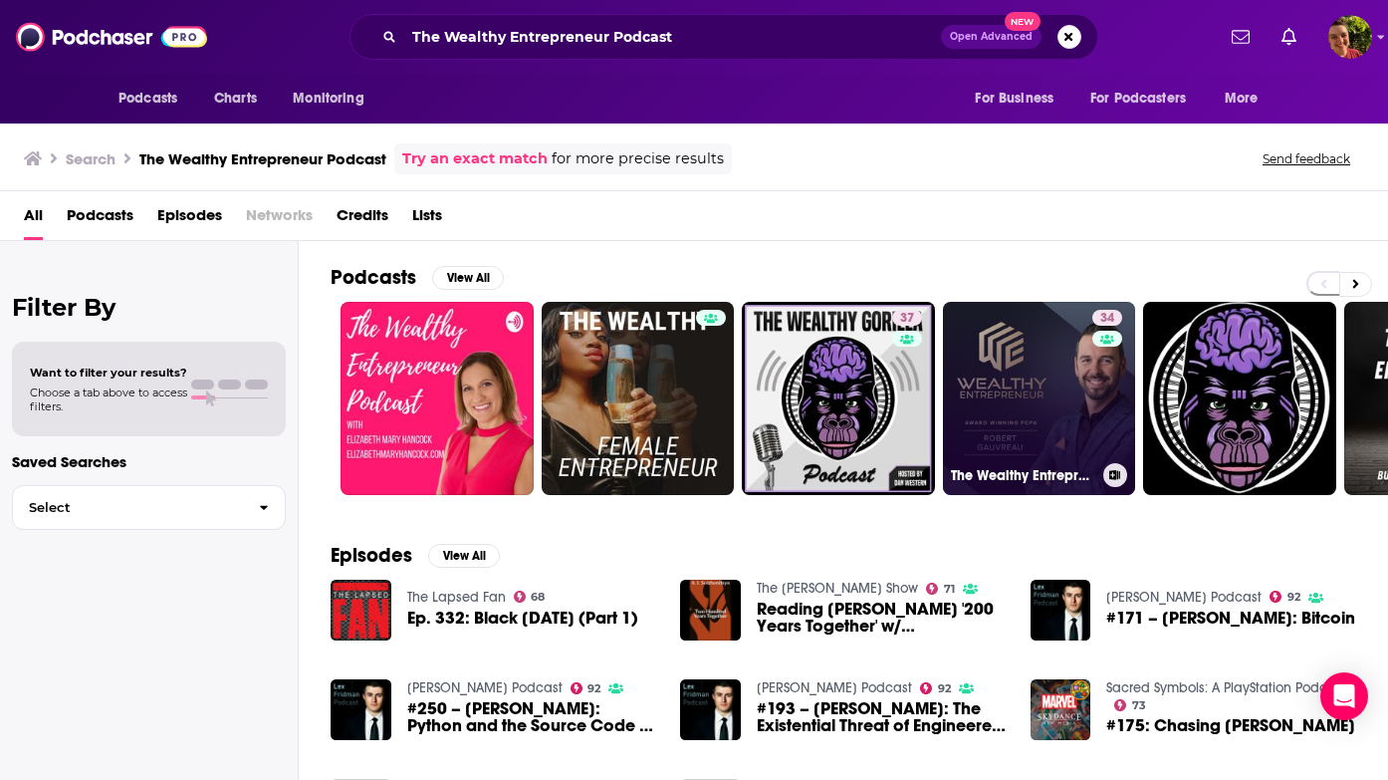
click at [974, 332] on link "34 The Wealthy Entrepreneur" at bounding box center [1039, 398] width 193 height 193
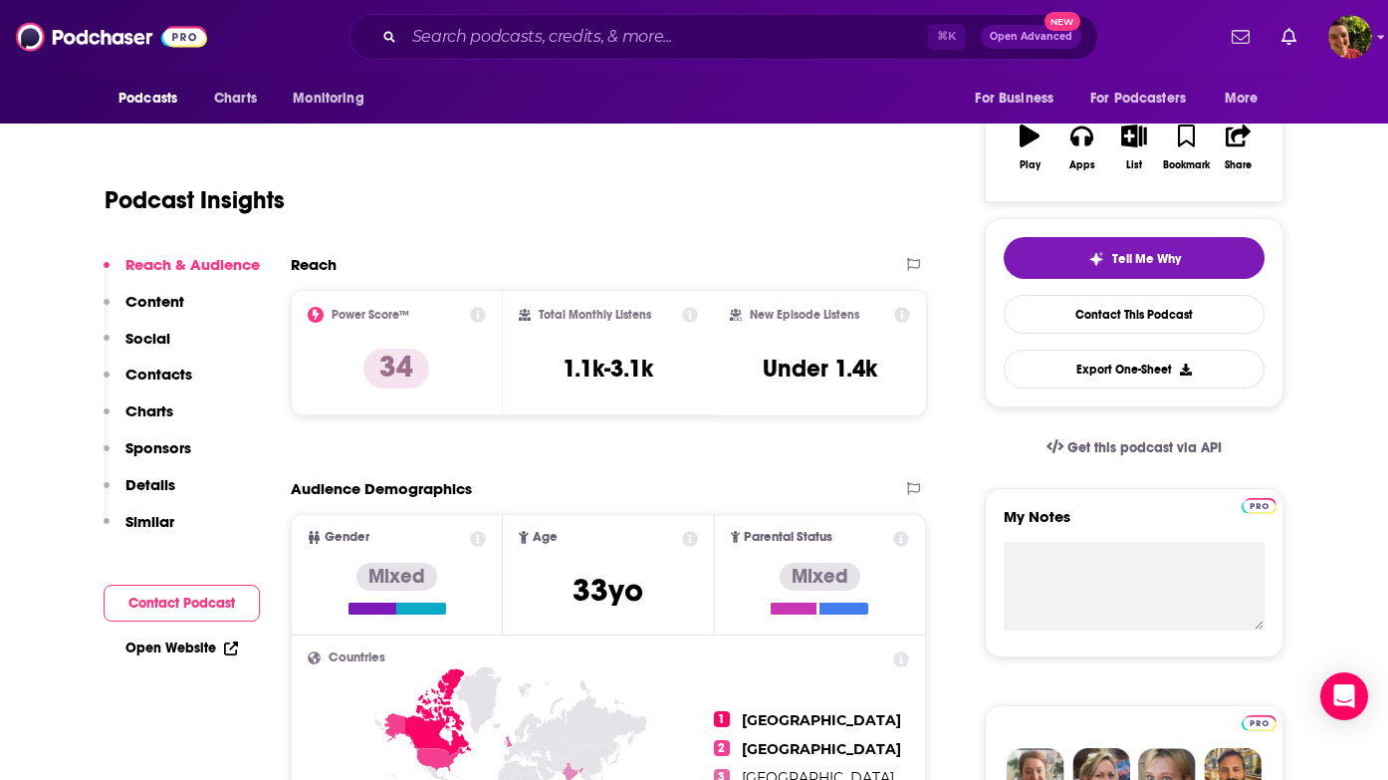
click at [181, 369] on p "Contacts" at bounding box center [158, 373] width 67 height 19
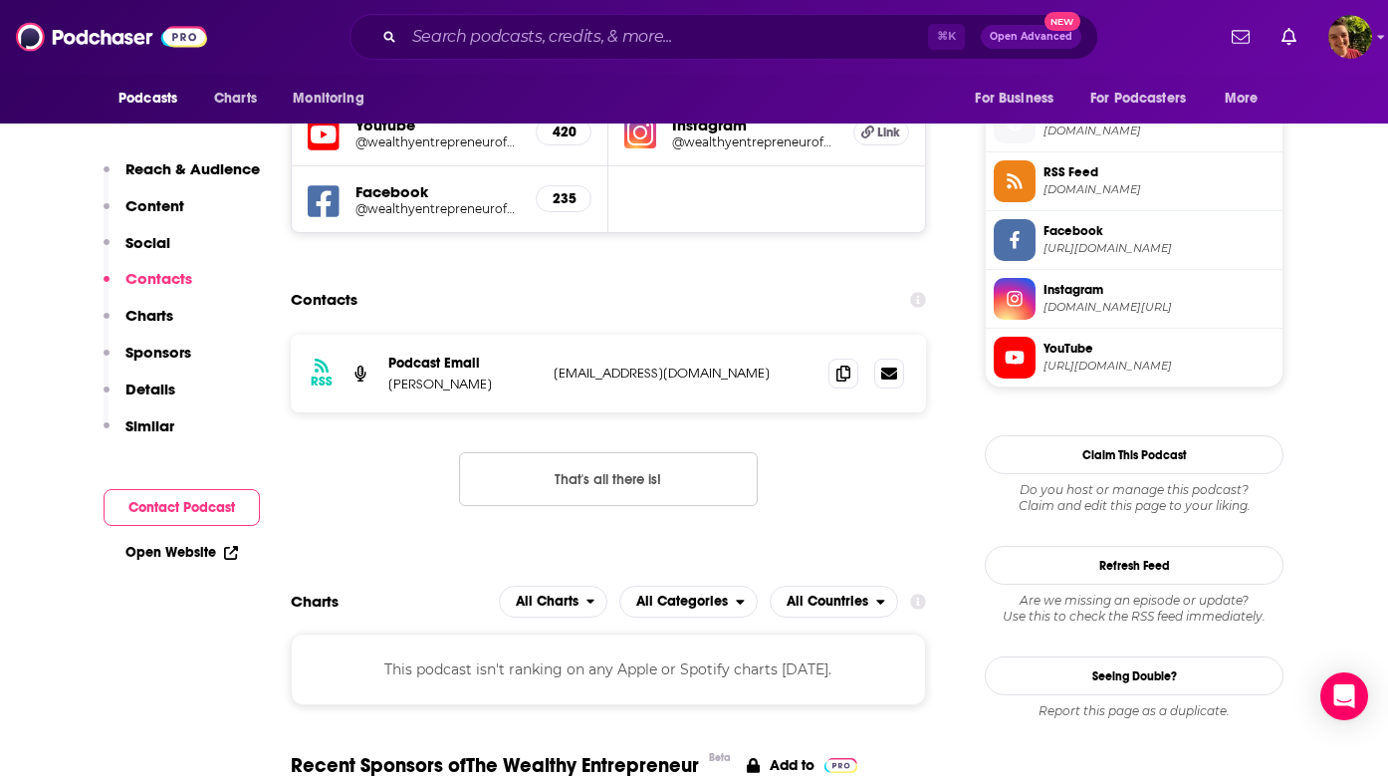
scroll to position [1443, 0]
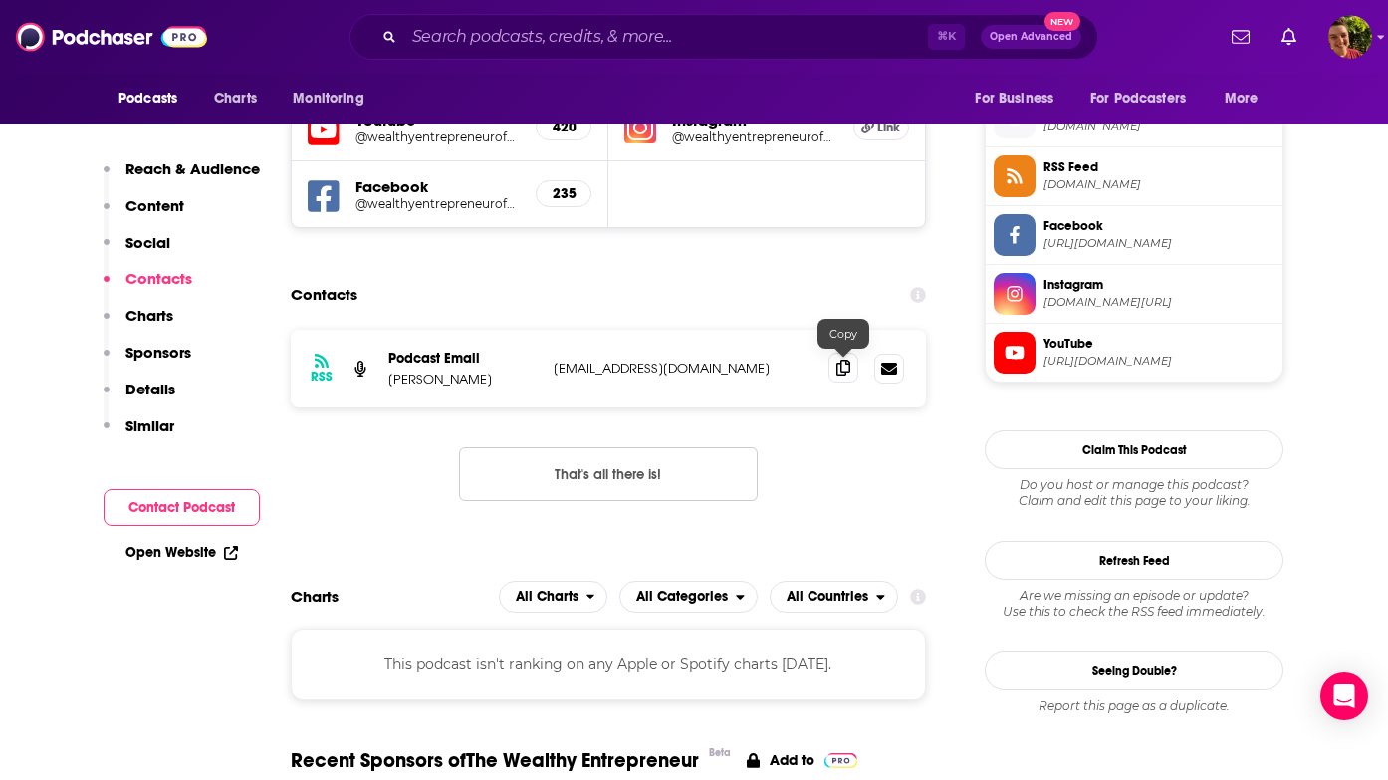
click at [844, 373] on icon at bounding box center [843, 367] width 14 height 16
click at [674, 52] on input "Search podcasts, credits, & more..." at bounding box center [666, 37] width 524 height 32
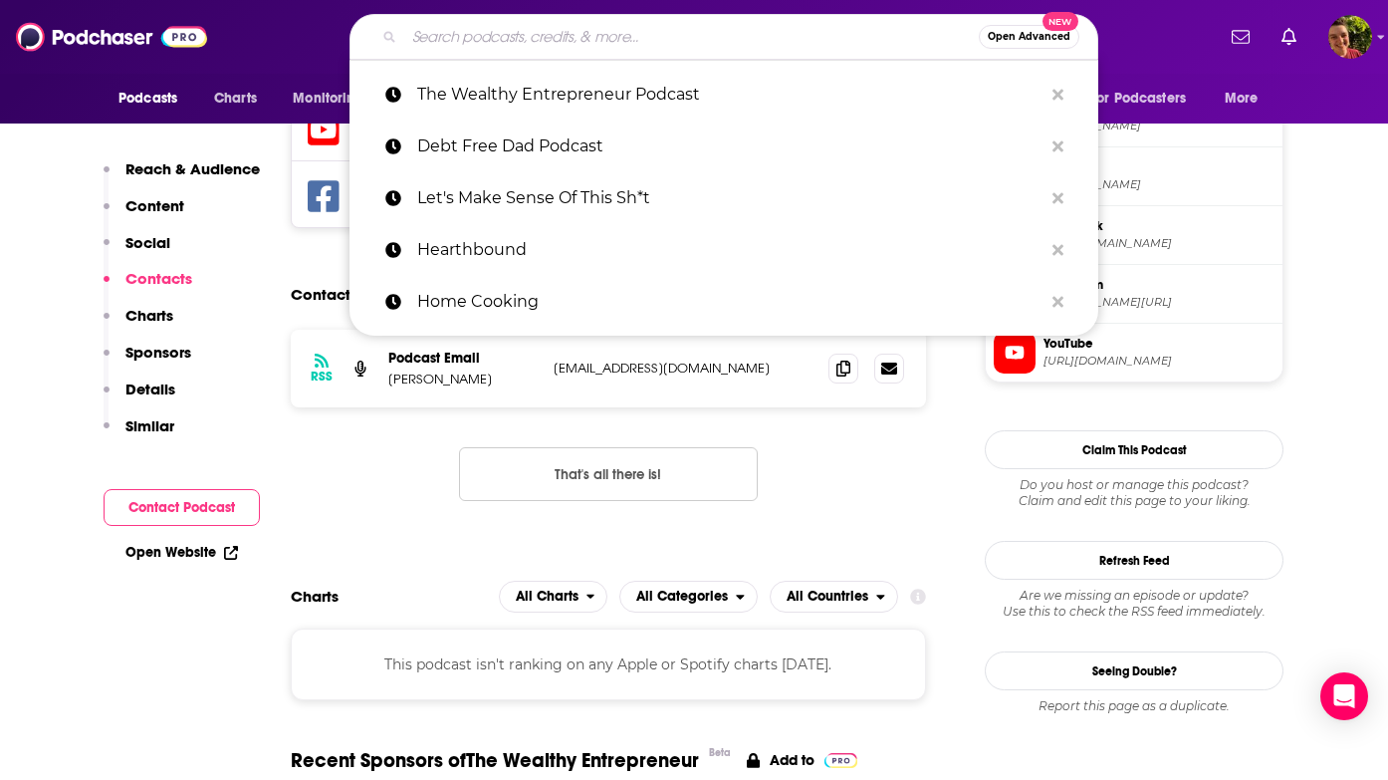
paste input "Business Brain"
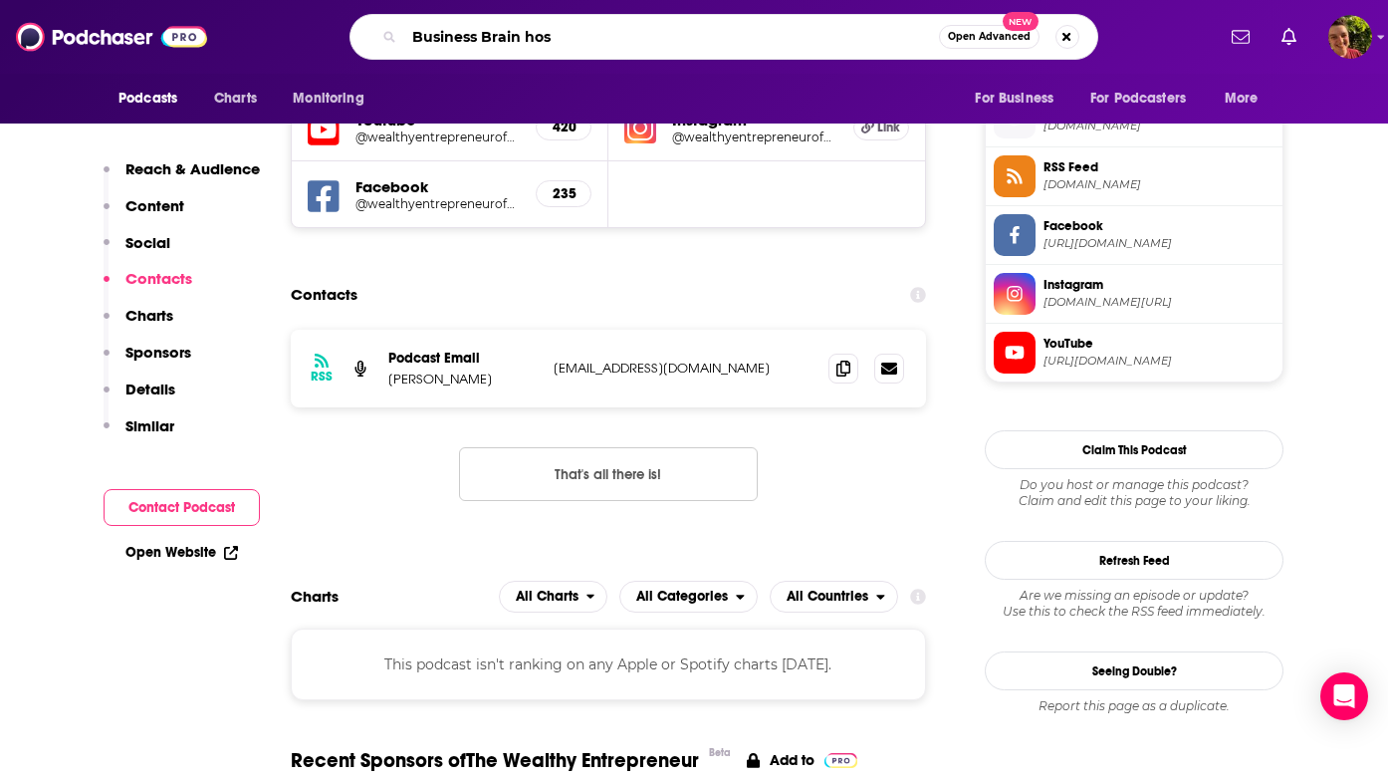
type input "Business Brain host"
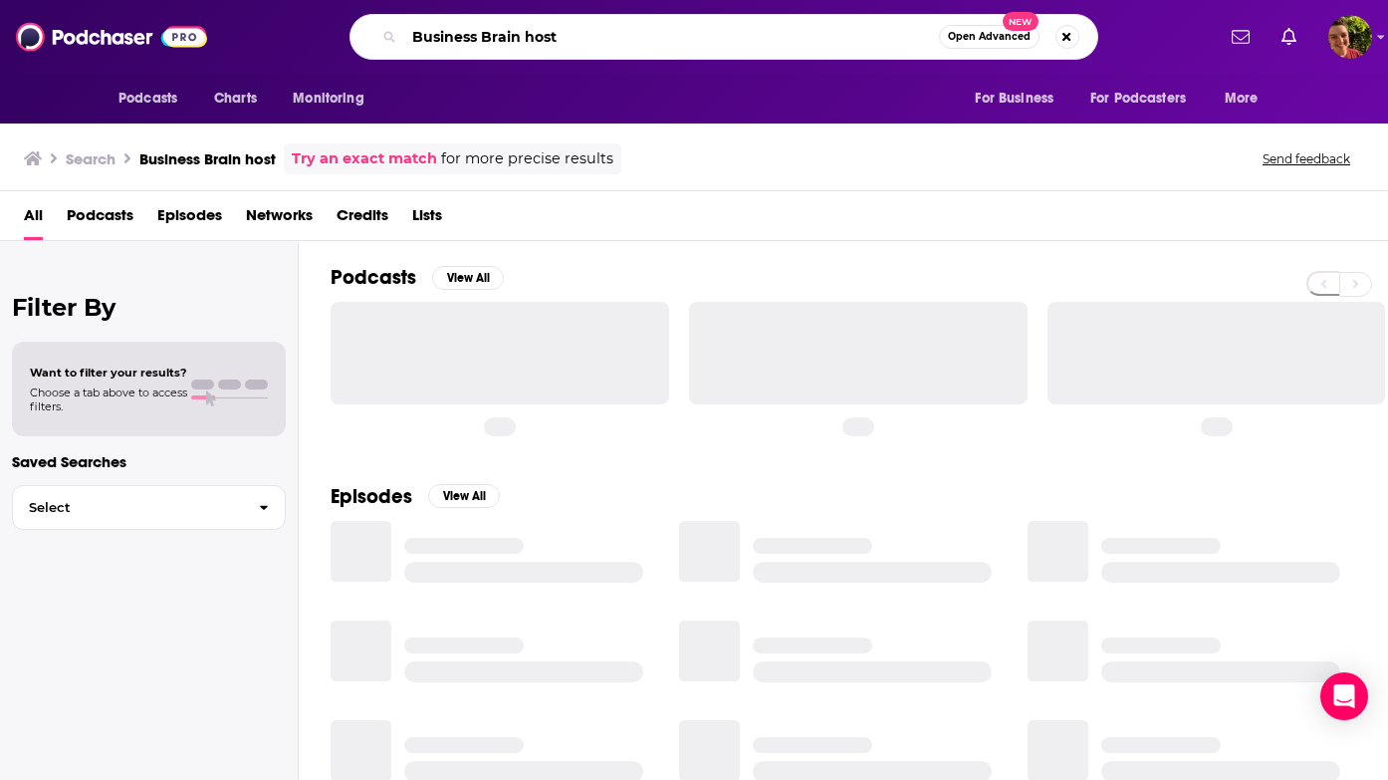
click at [554, 33] on input "Business Brain host" at bounding box center [671, 37] width 535 height 32
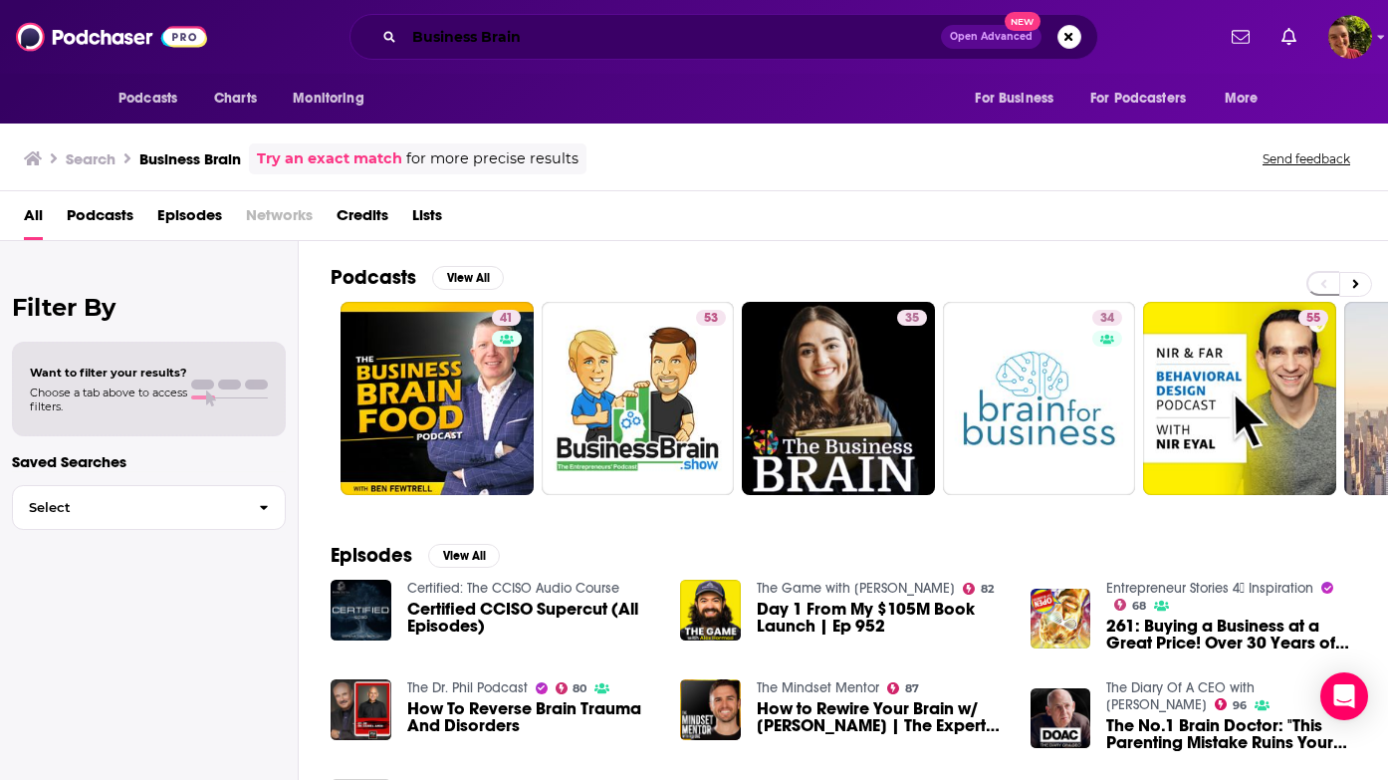
click at [642, 40] on input "Business Brain" at bounding box center [672, 37] width 537 height 32
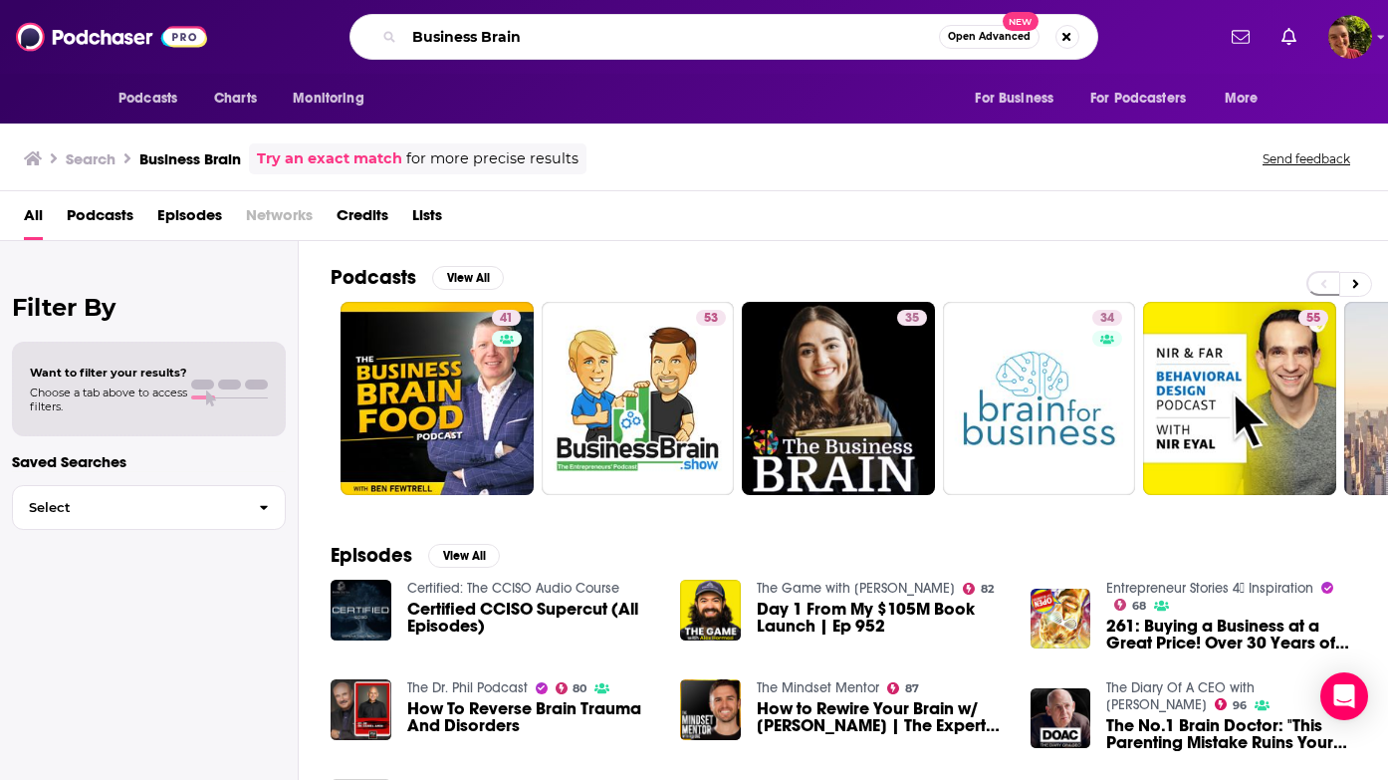
paste input "The Entrepreneur DNA"
paste input "Search podcasts, credits, & more..."
type input "The Entrepreneur DNA"
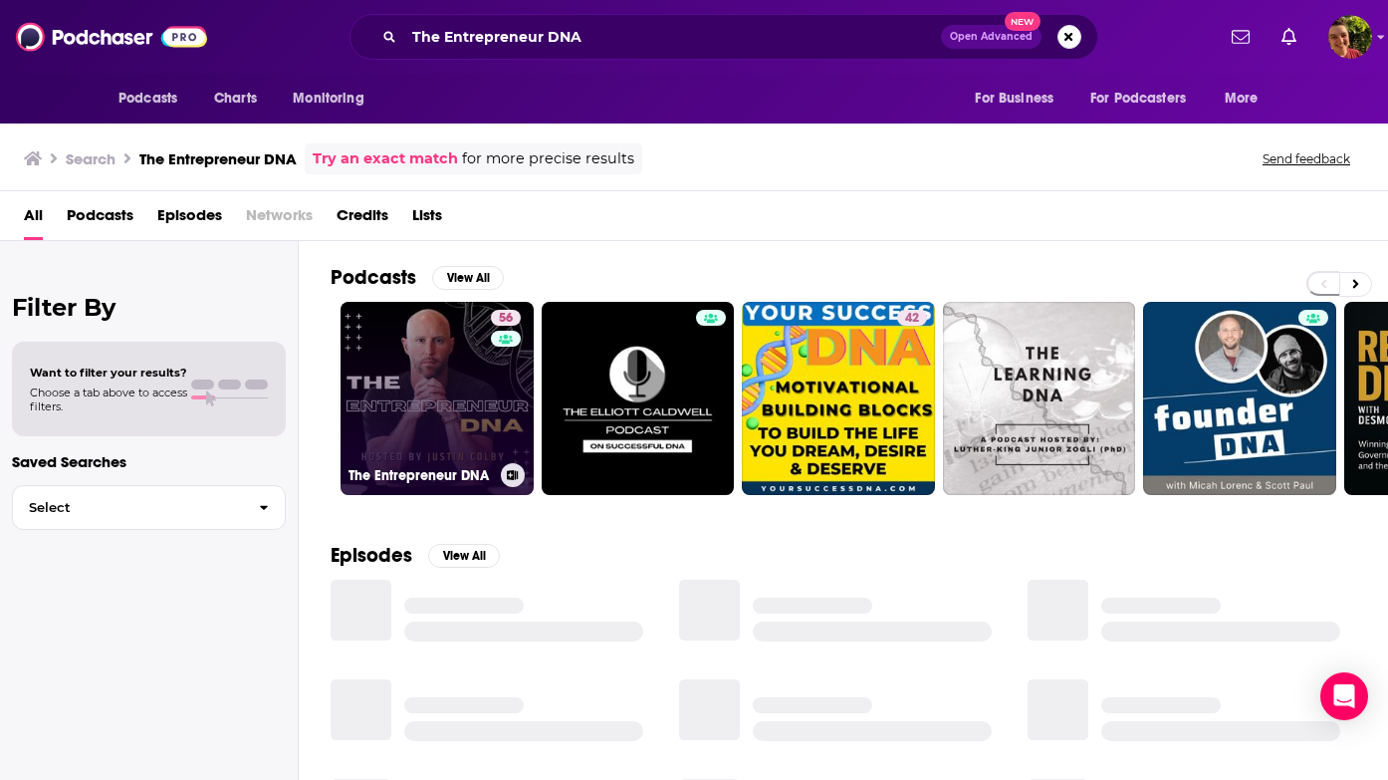
click at [461, 388] on link "56 The Entrepreneur DNA" at bounding box center [437, 398] width 193 height 193
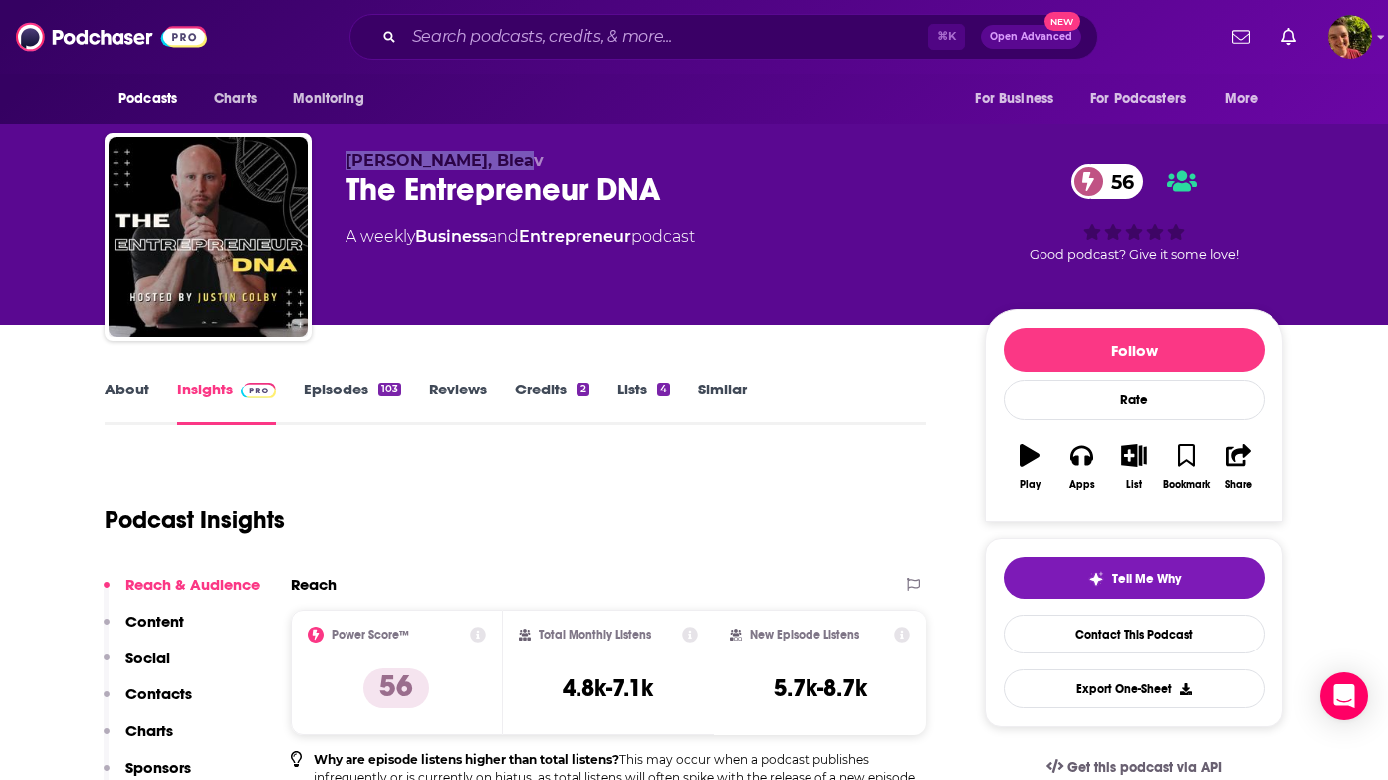
drag, startPoint x: 409, startPoint y: 136, endPoint x: 514, endPoint y: 155, distance: 106.3
click at [514, 155] on div "Justin Colby, Bleav The Entrepreneur DNA 56 A weekly Business and Entrepreneur …" at bounding box center [694, 240] width 1179 height 215
copy span "Justin Colby, Bleav"
click at [771, 41] on input "Search podcasts, credits, & more..." at bounding box center [666, 37] width 524 height 32
paste input "Real Leaders Podcast"
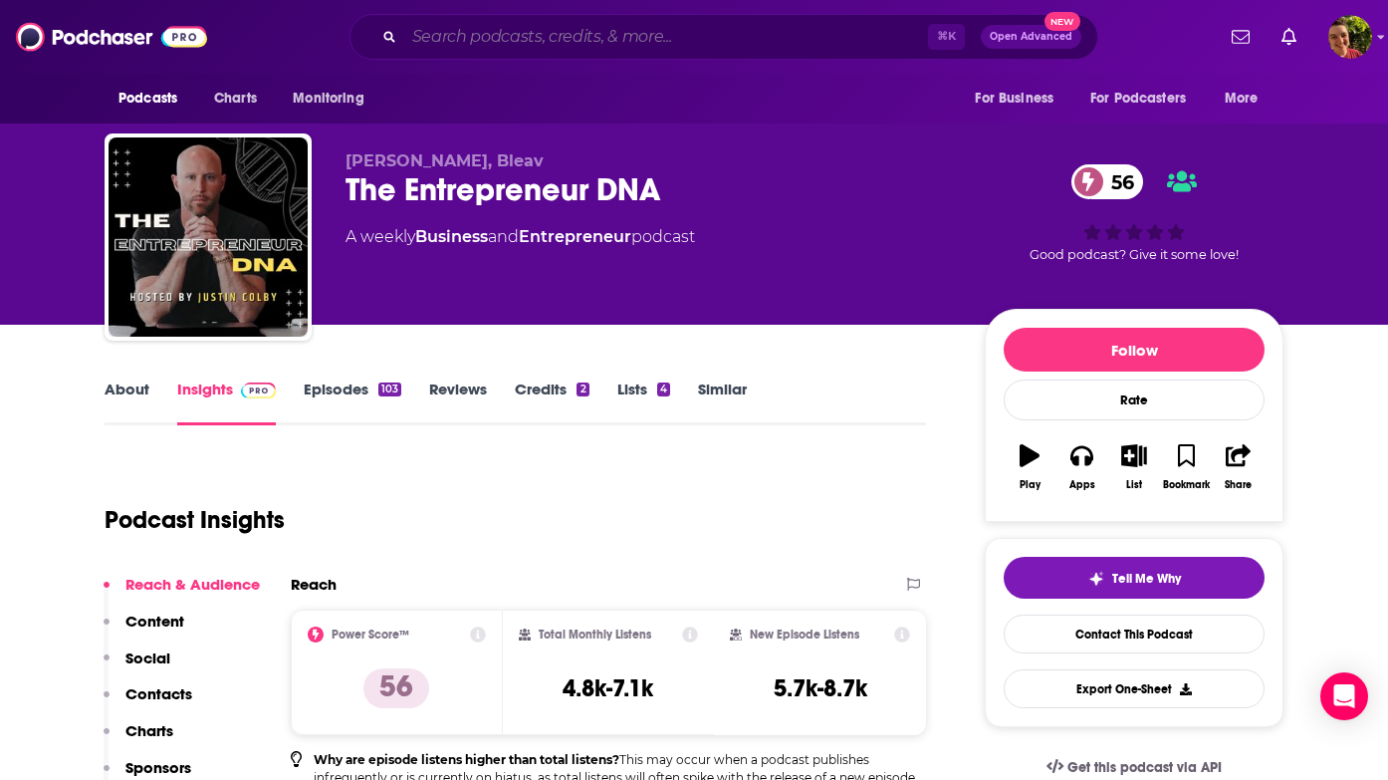
type input "Real Leaders Podcast"
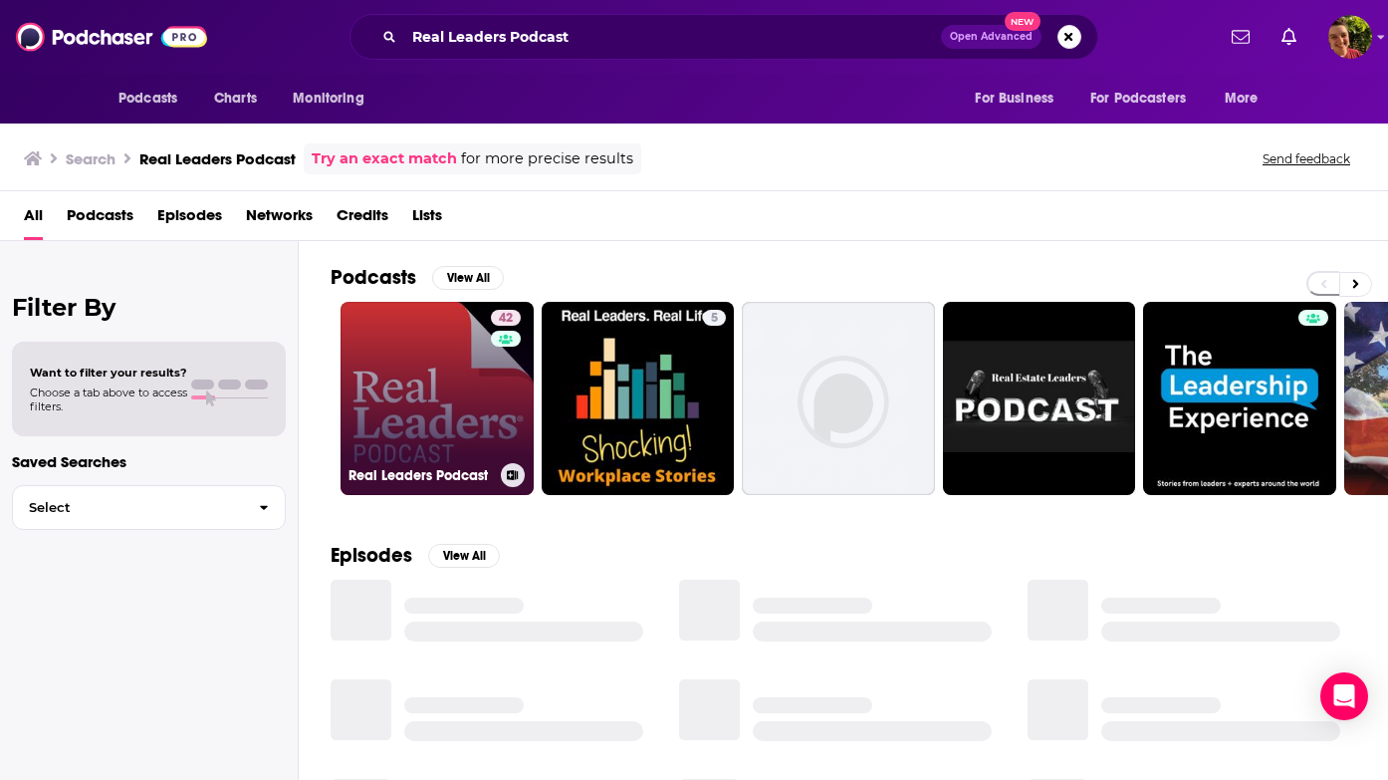
click at [412, 405] on link "42 Real Leaders Podcast" at bounding box center [437, 398] width 193 height 193
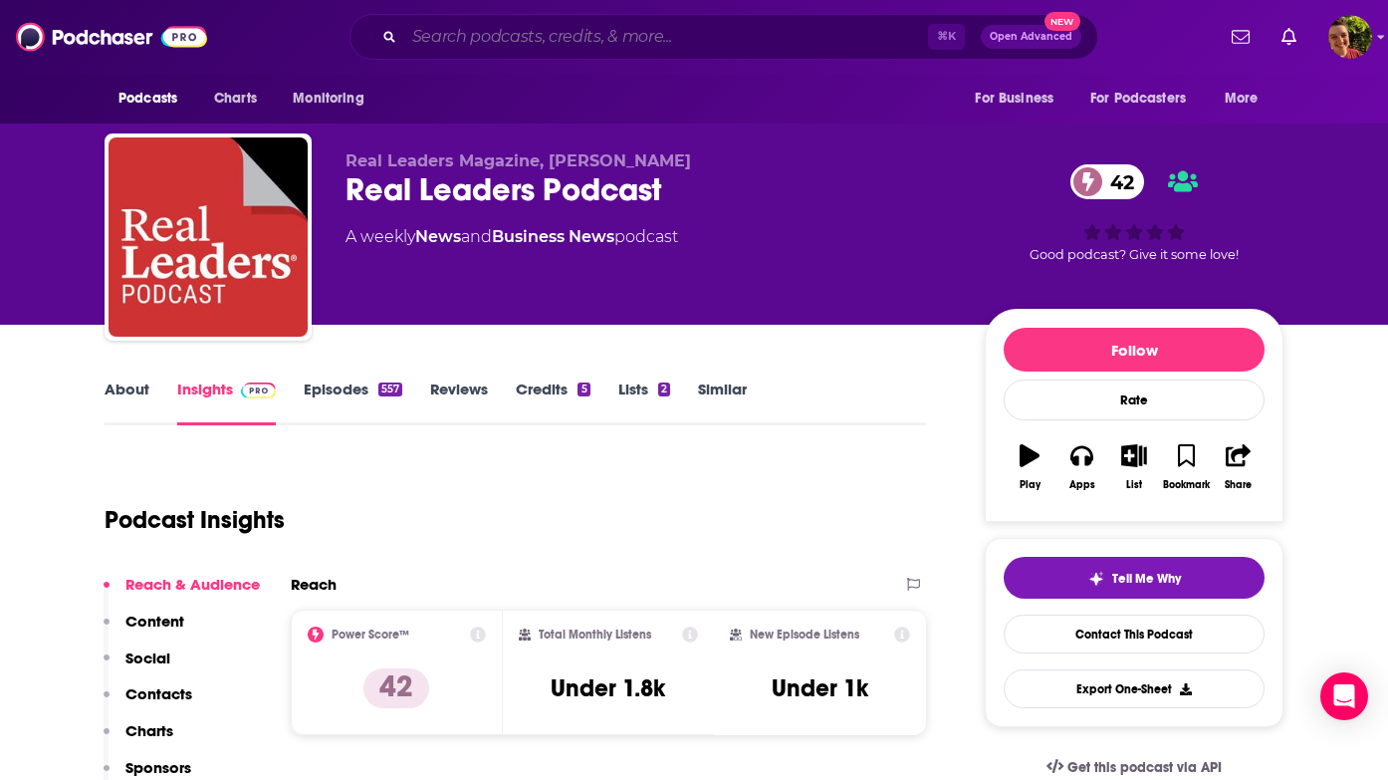
click at [689, 43] on input "Search podcasts, credits, & more..." at bounding box center [666, 37] width 524 height 32
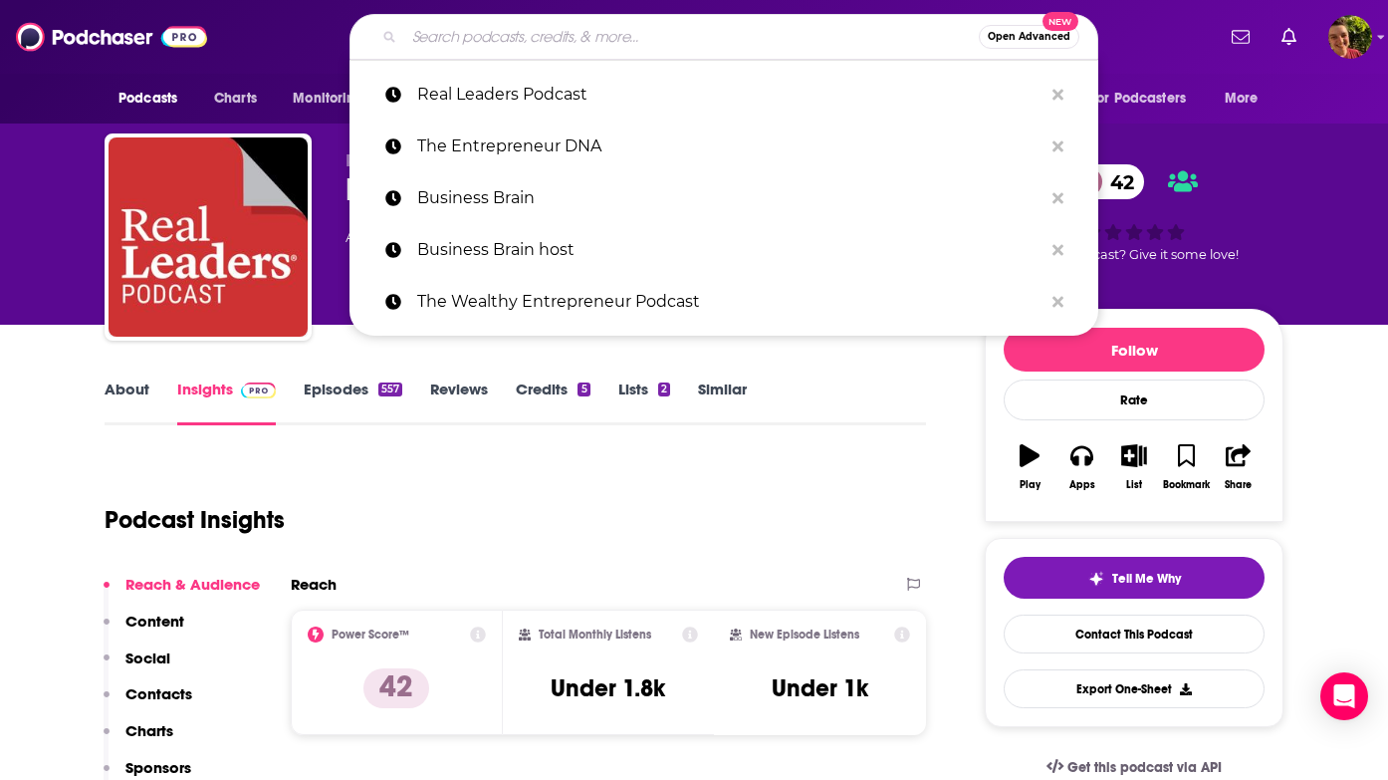
paste input "Think Media Interviews"
type input "Think Media Interviews"
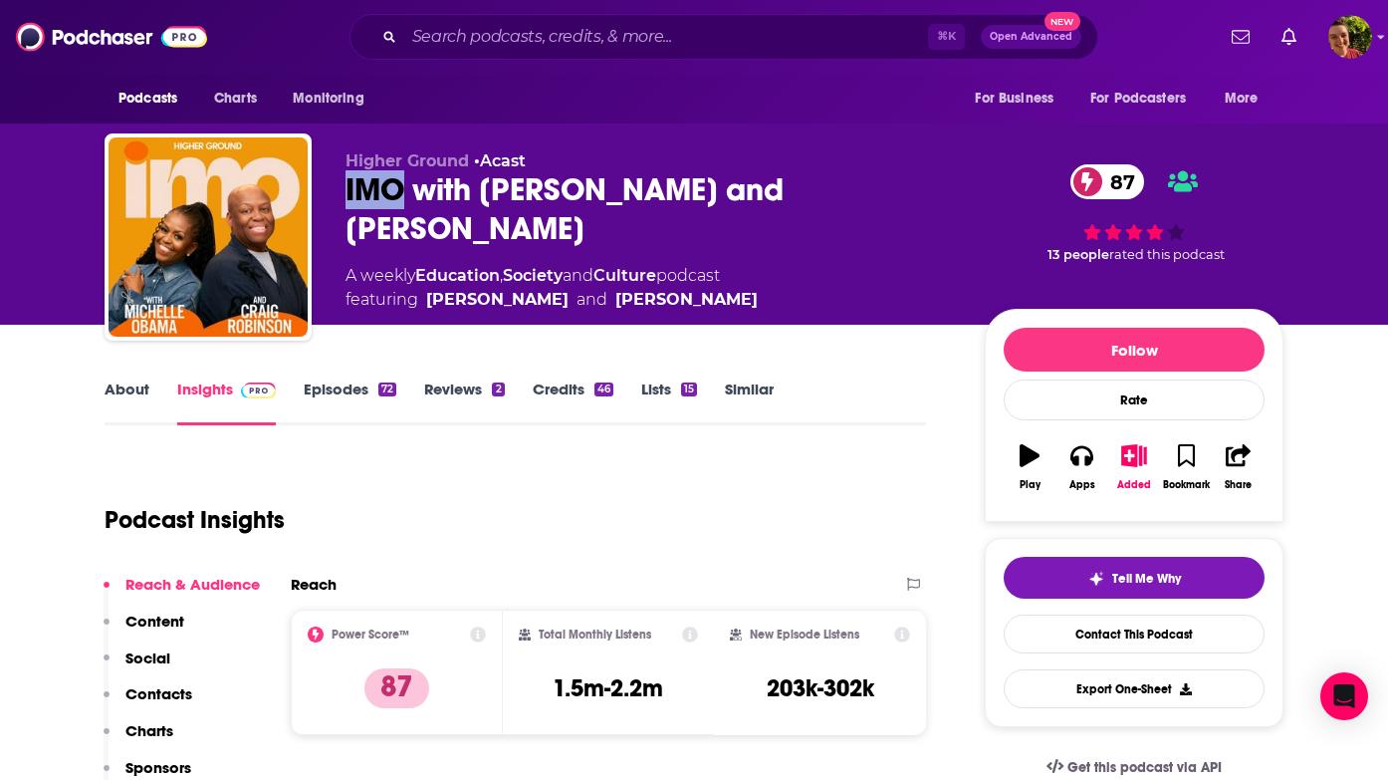
drag, startPoint x: 344, startPoint y: 196, endPoint x: 404, endPoint y: 199, distance: 60.8
click at [404, 199] on div "Higher Ground • Acast IMO with [PERSON_NAME] and [PERSON_NAME] 87 A weekly Educ…" at bounding box center [694, 240] width 1179 height 215
copy h2 "IMO"
click at [588, 190] on div "IMO with [PERSON_NAME] and [PERSON_NAME] 87" at bounding box center [649, 209] width 607 height 78
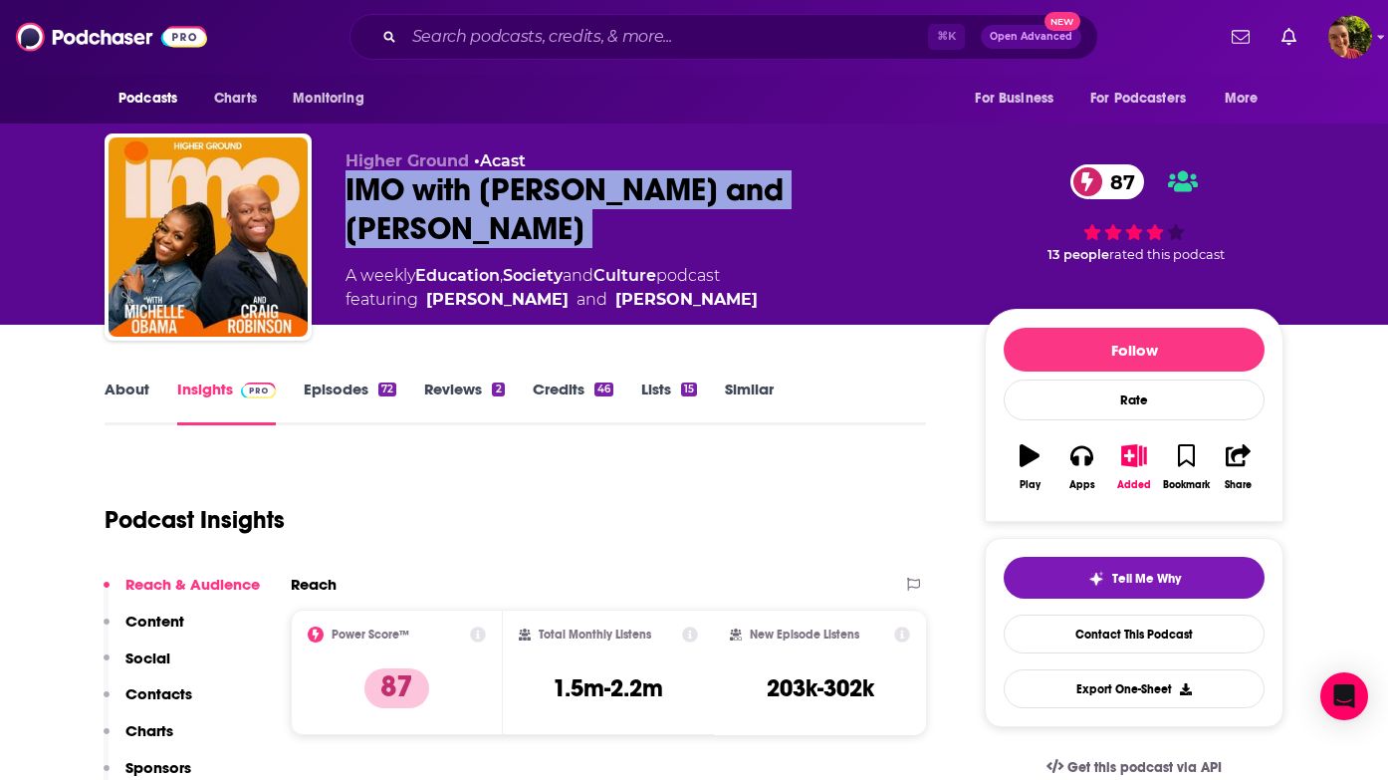
click at [588, 190] on div "IMO with [PERSON_NAME] and [PERSON_NAME] 87" at bounding box center [649, 209] width 607 height 78
copy div "IMO with [PERSON_NAME] and [PERSON_NAME] 87"
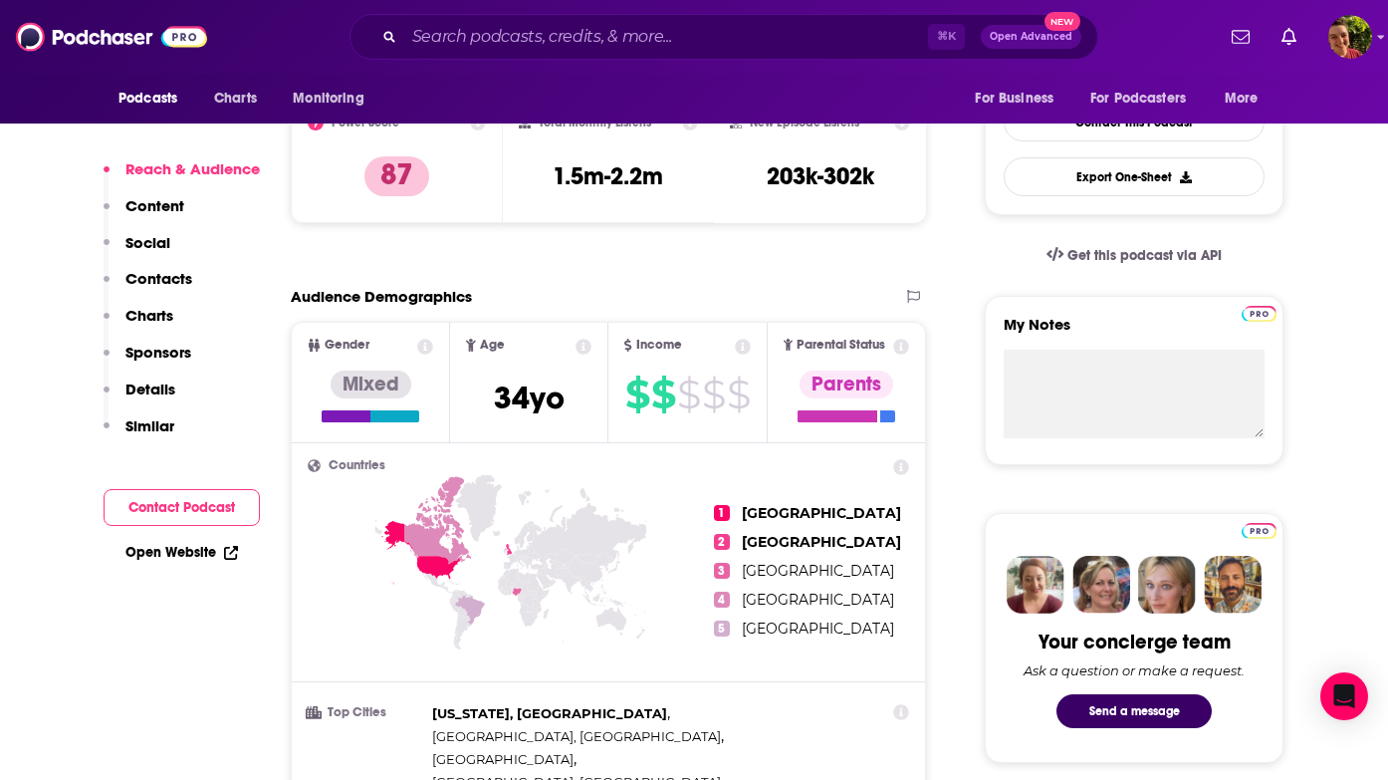
click at [186, 277] on p "Contacts" at bounding box center [158, 278] width 67 height 19
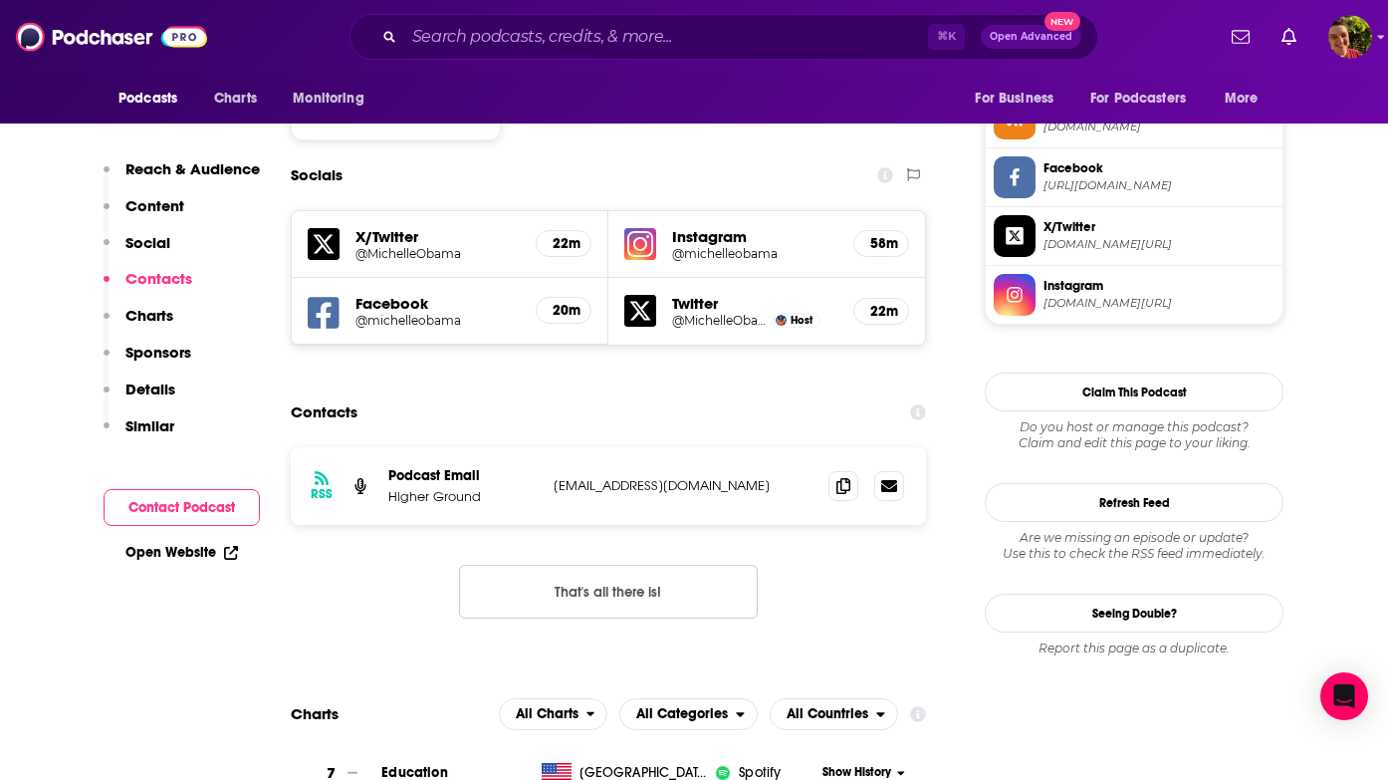
scroll to position [1665, 0]
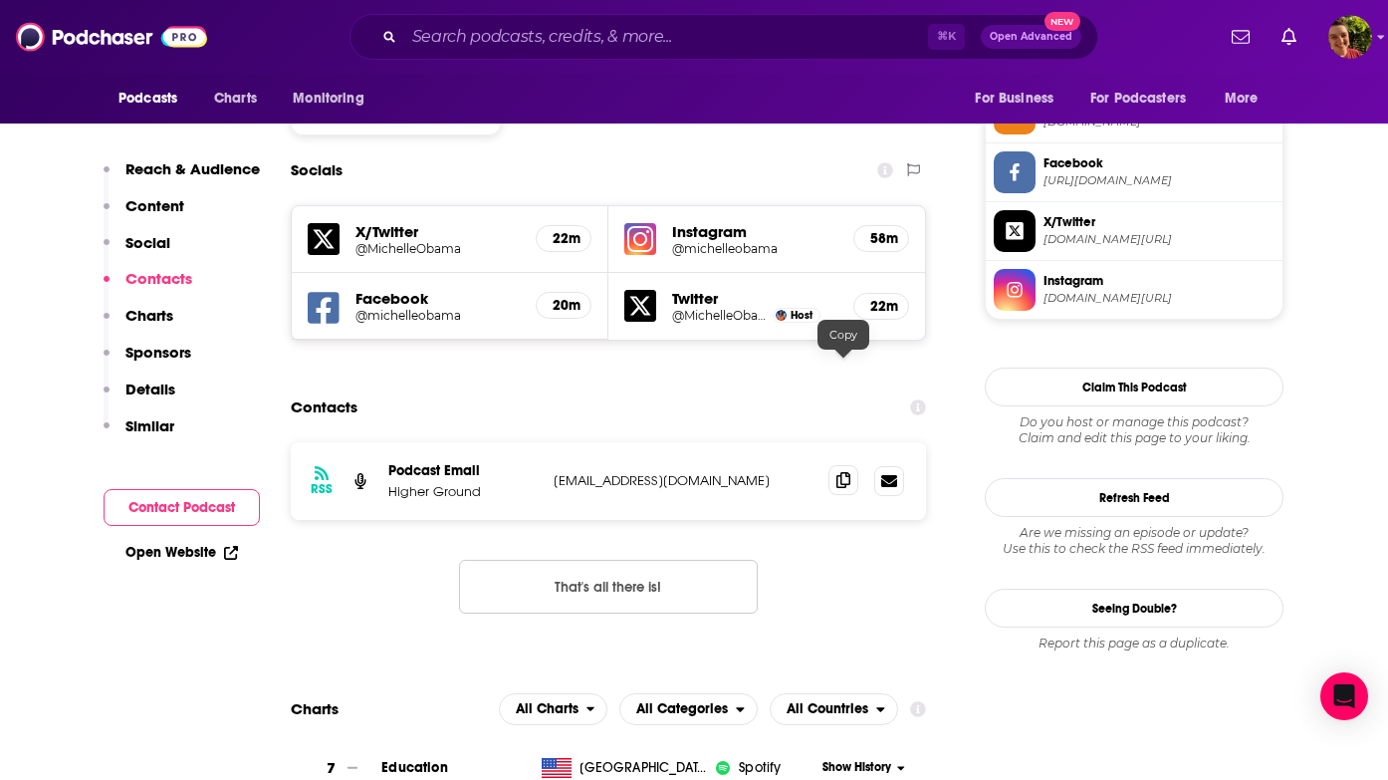
click at [841, 472] on icon at bounding box center [843, 480] width 14 height 16
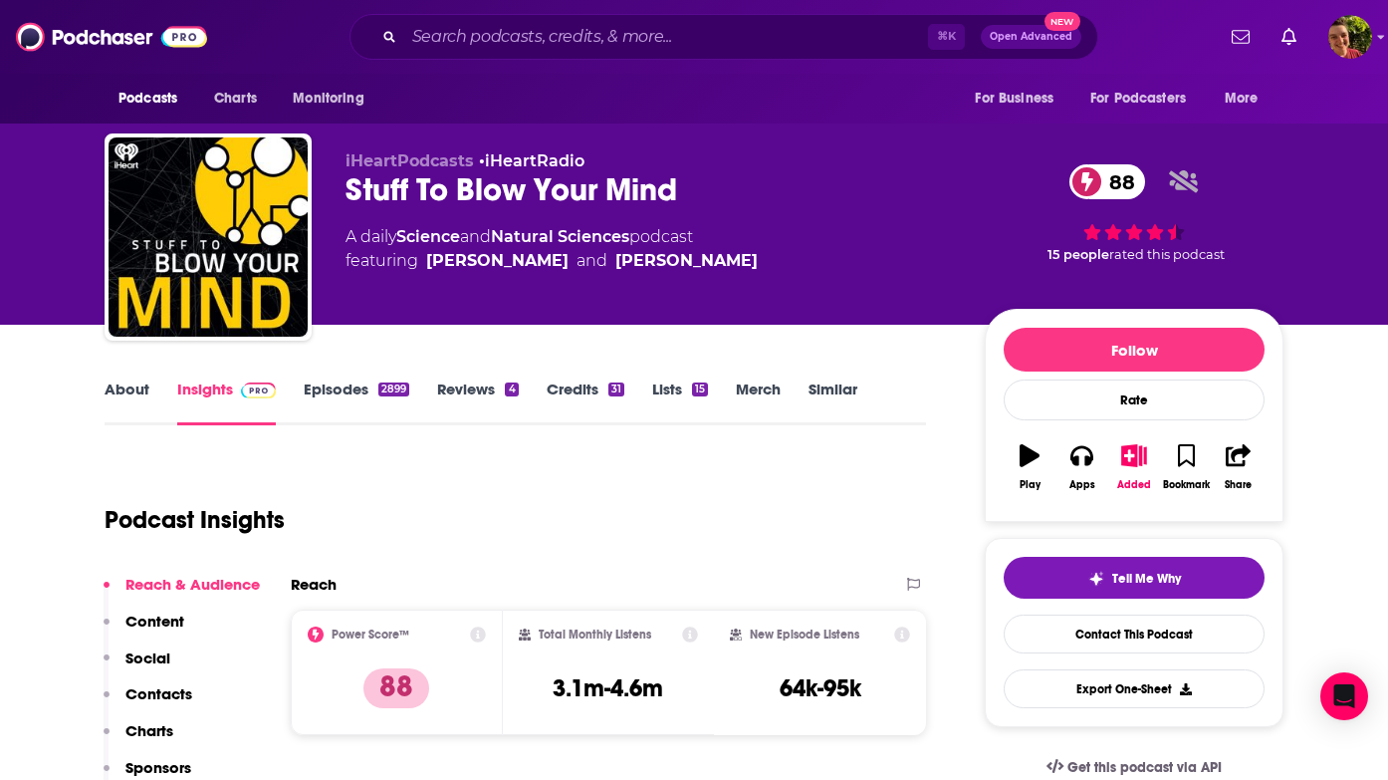
click at [482, 196] on div "Stuff To Blow Your Mind 88" at bounding box center [649, 189] width 607 height 39
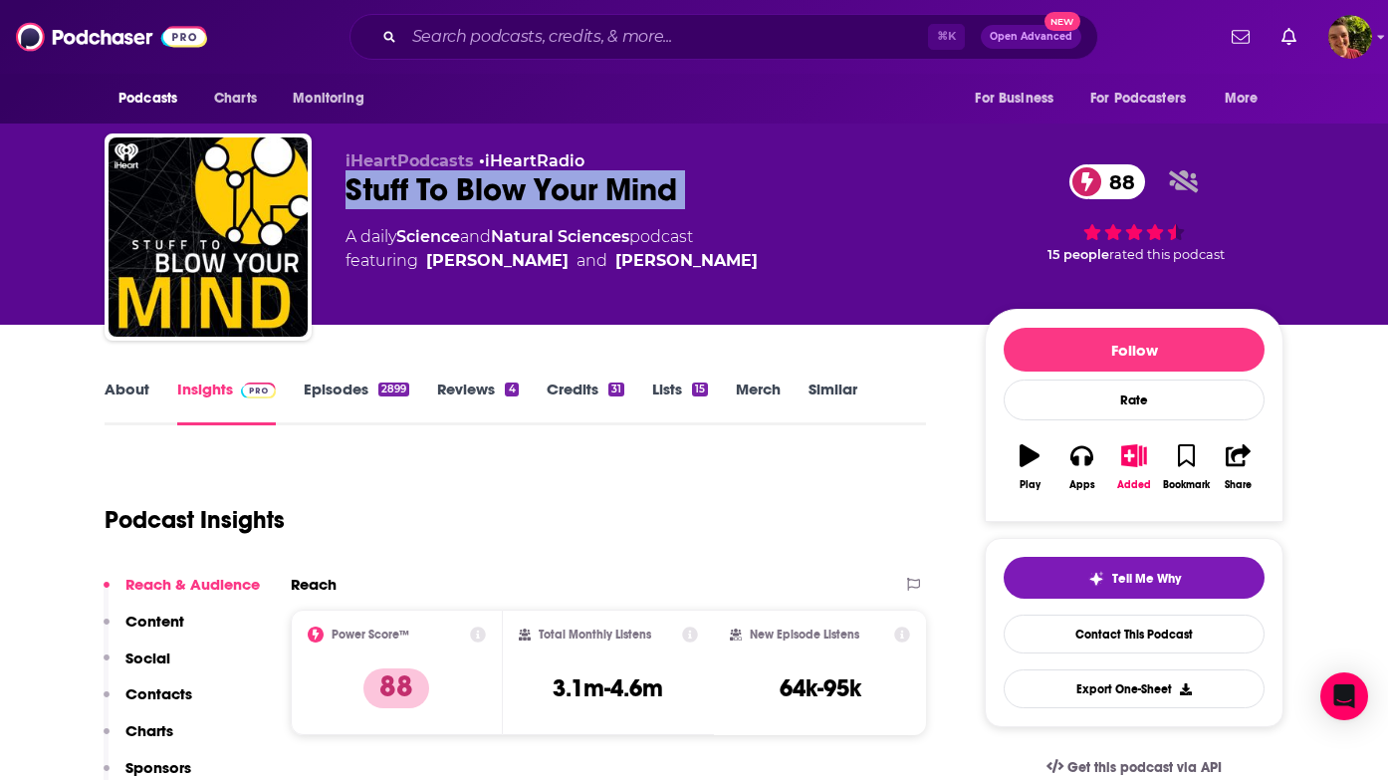
click at [482, 196] on div "Stuff To Blow Your Mind 88" at bounding box center [649, 189] width 607 height 39
copy div "Stuff To Blow Your Mind 88"
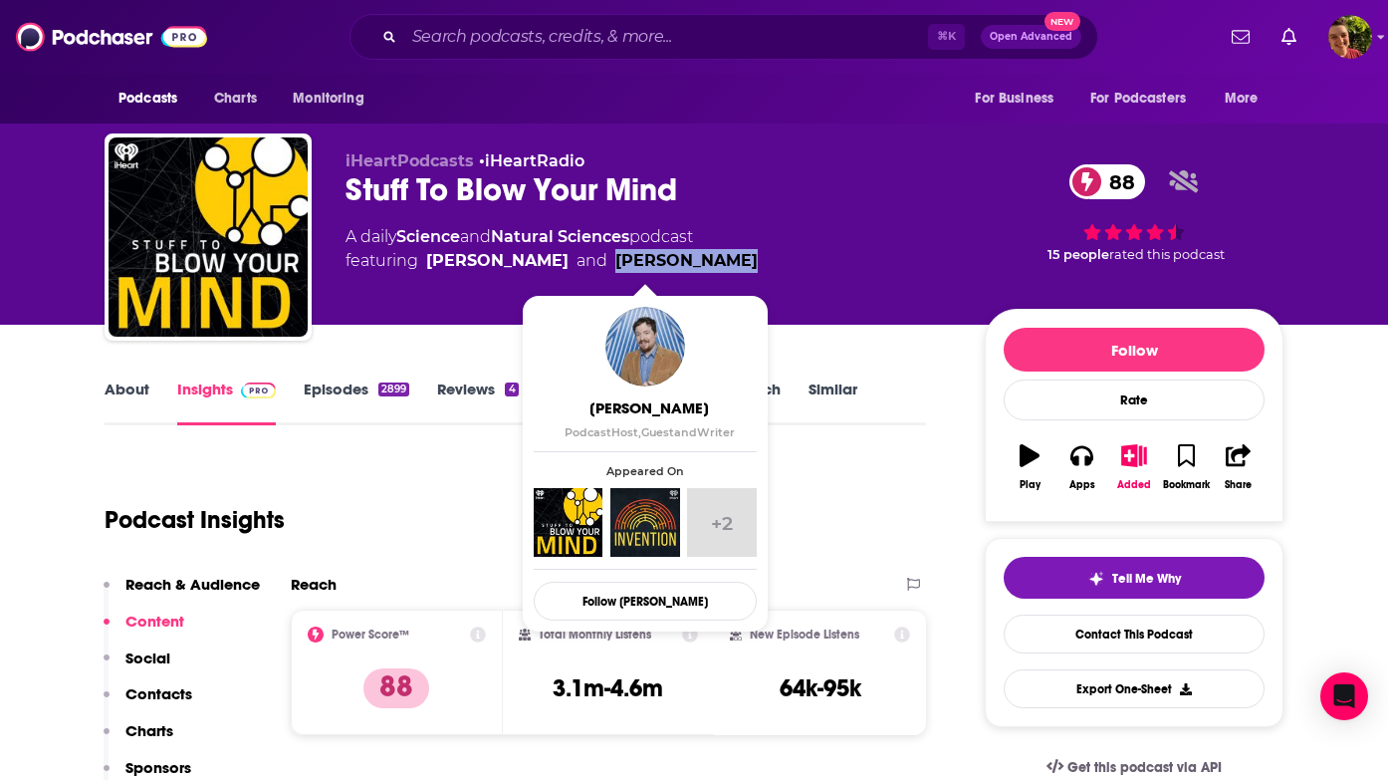
drag, startPoint x: 735, startPoint y: 272, endPoint x: 585, endPoint y: 260, distance: 150.8
click at [585, 260] on div "A daily Science and Natural Sciences podcast featuring Robert Lamb and Joe McCo…" at bounding box center [649, 249] width 607 height 48
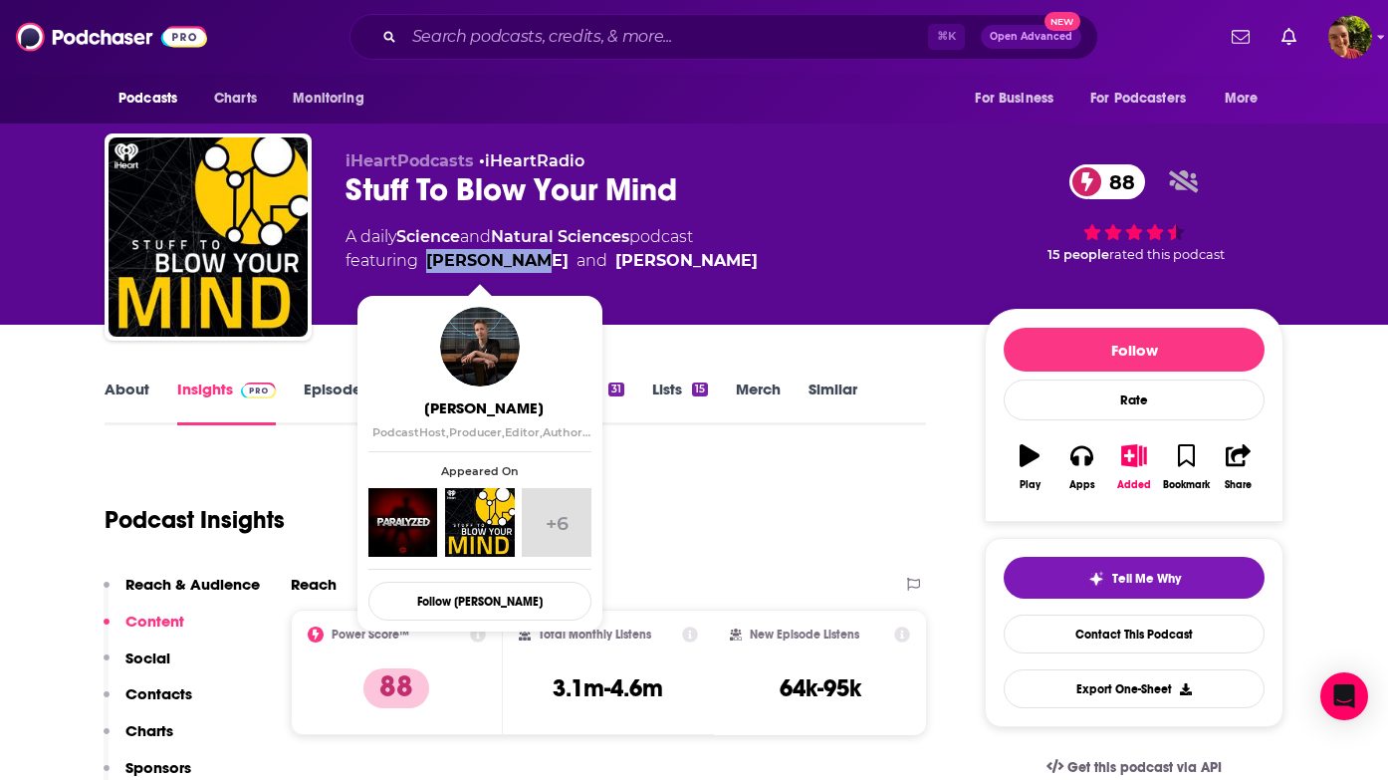
drag, startPoint x: 537, startPoint y: 261, endPoint x: 426, endPoint y: 271, distance: 111.0
click at [426, 271] on span "featuring Robert Lamb and Joe McCormick" at bounding box center [552, 261] width 412 height 24
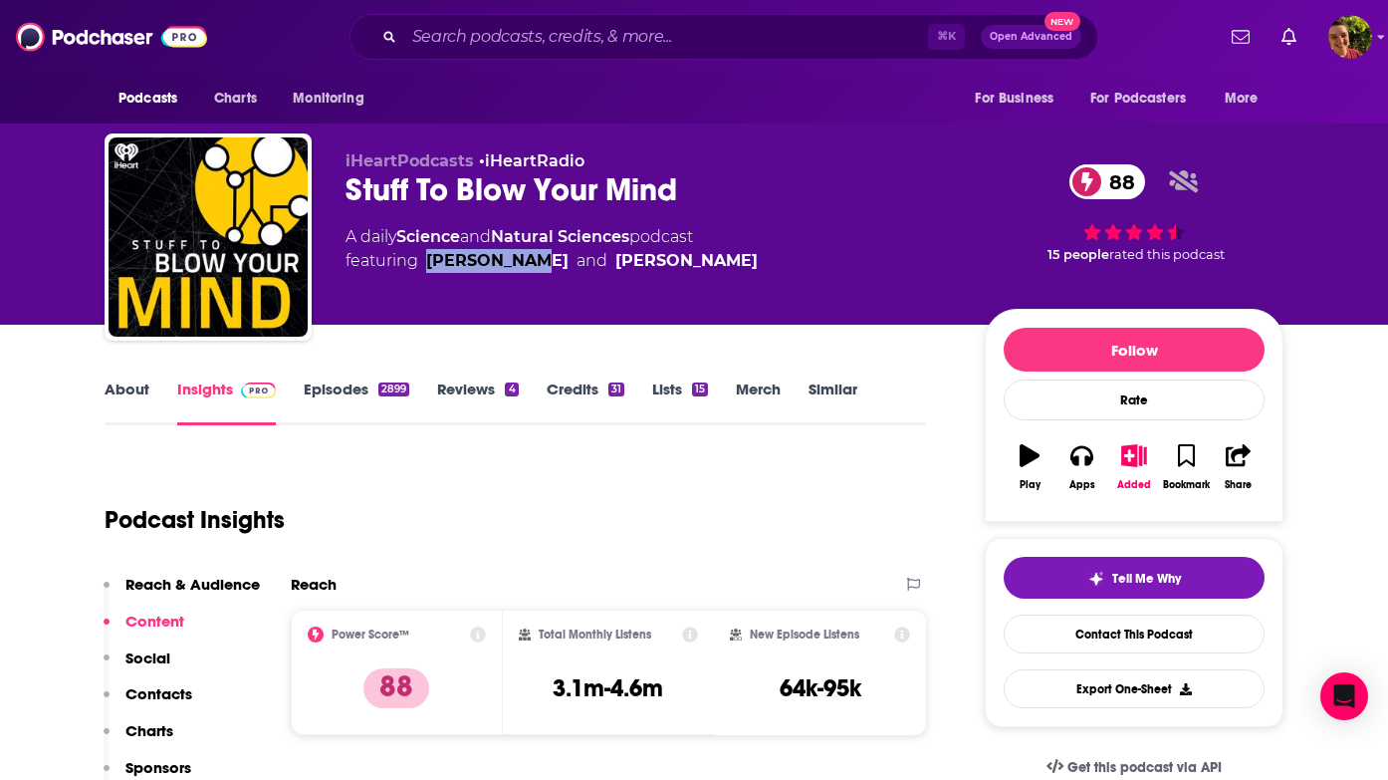
copy link "Robert Lamb"
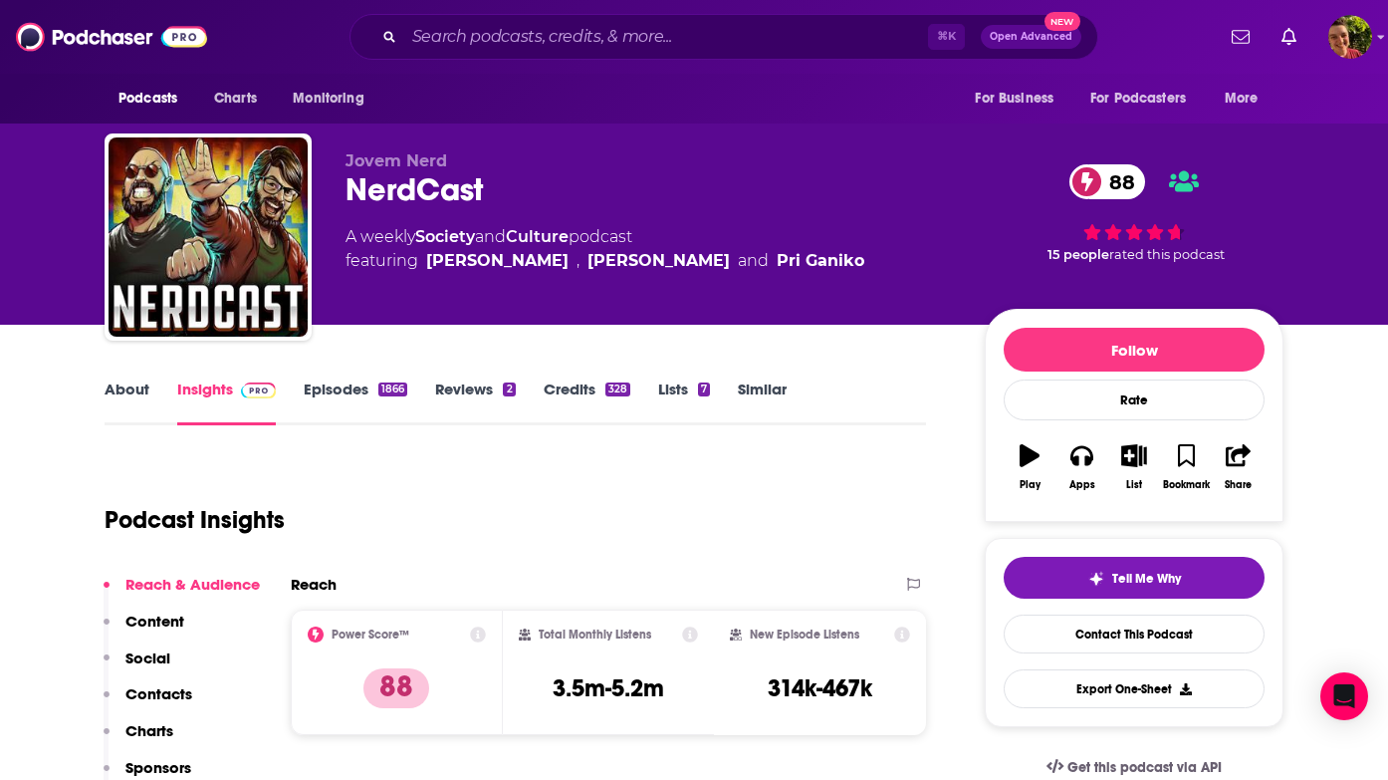
click at [471, 195] on div "NerdCast 88" at bounding box center [649, 189] width 607 height 39
copy div "NerdCast 88"
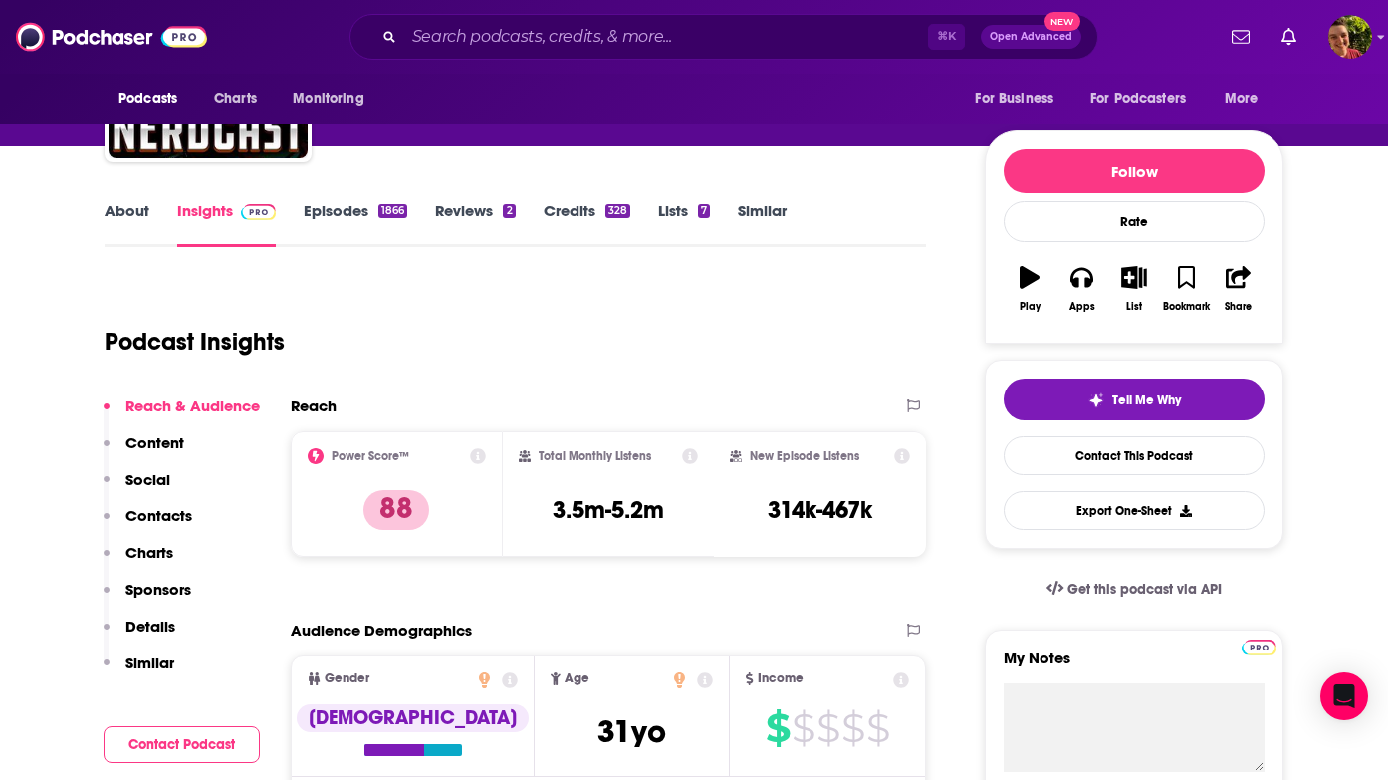
click at [180, 514] on p "Contacts" at bounding box center [158, 515] width 67 height 19
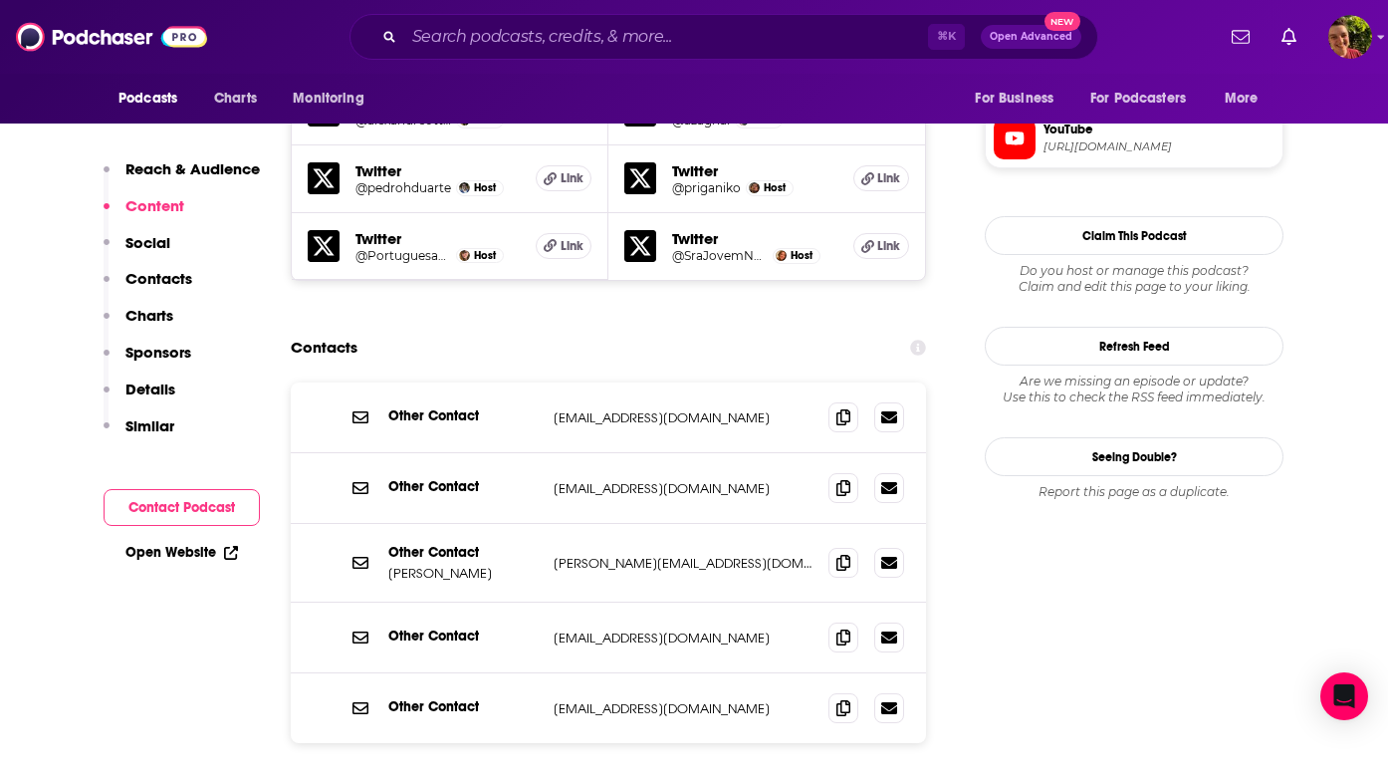
scroll to position [1916, 0]
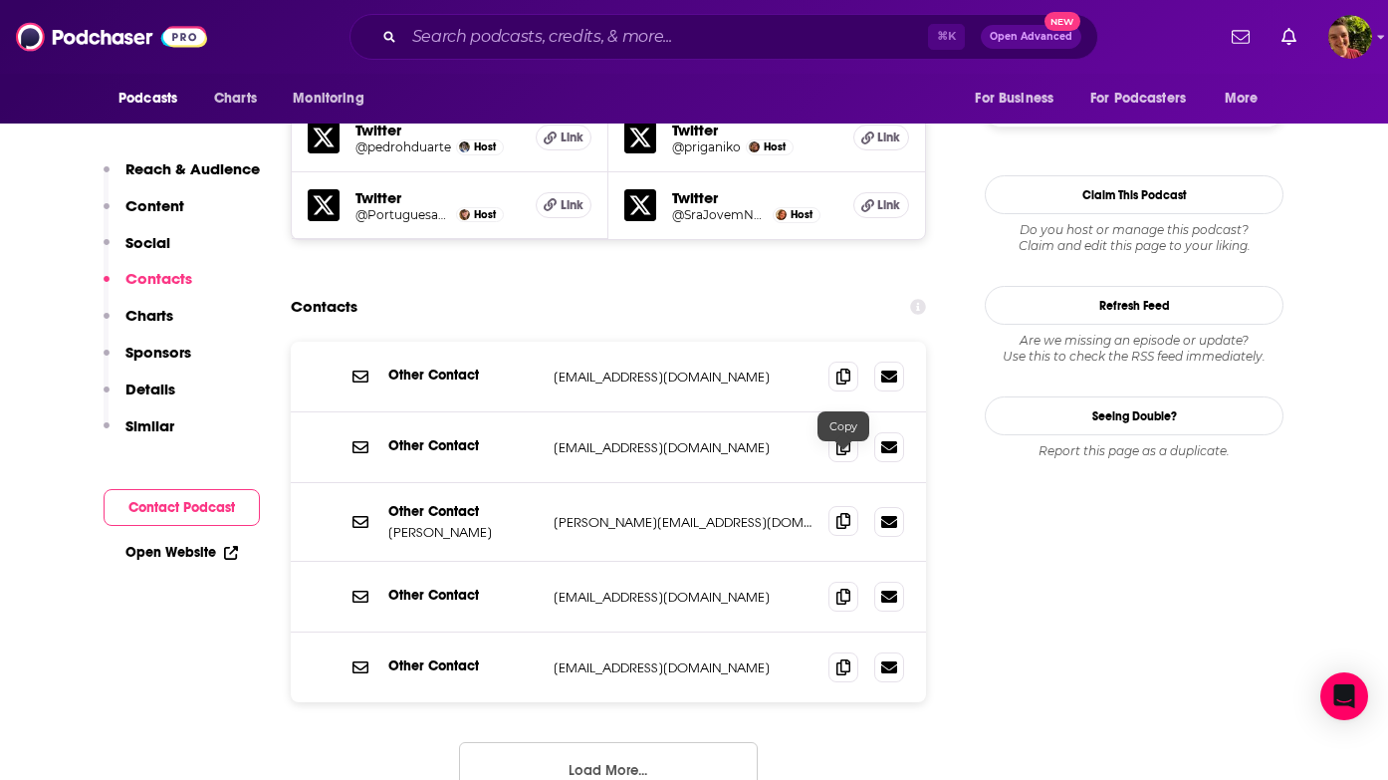
click at [841, 513] on icon at bounding box center [843, 521] width 14 height 16
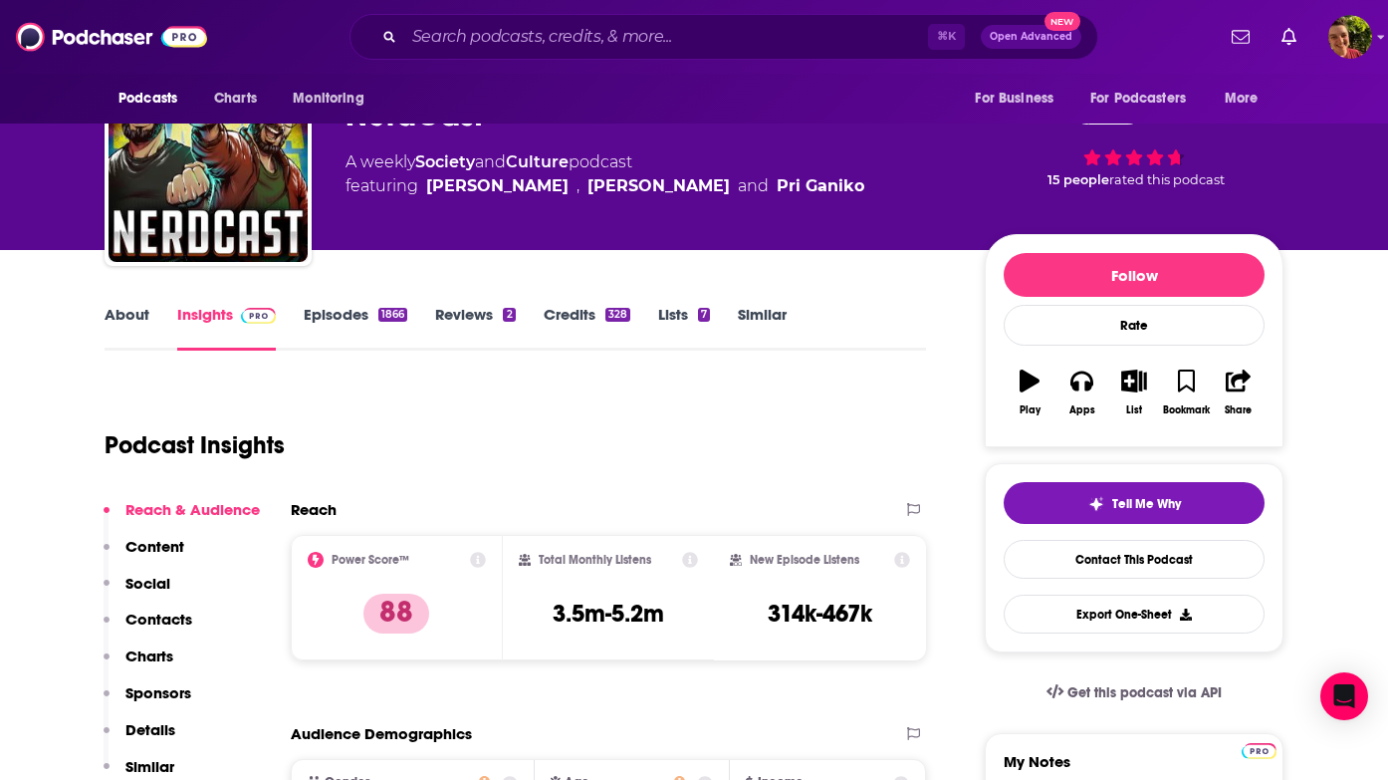
scroll to position [0, 0]
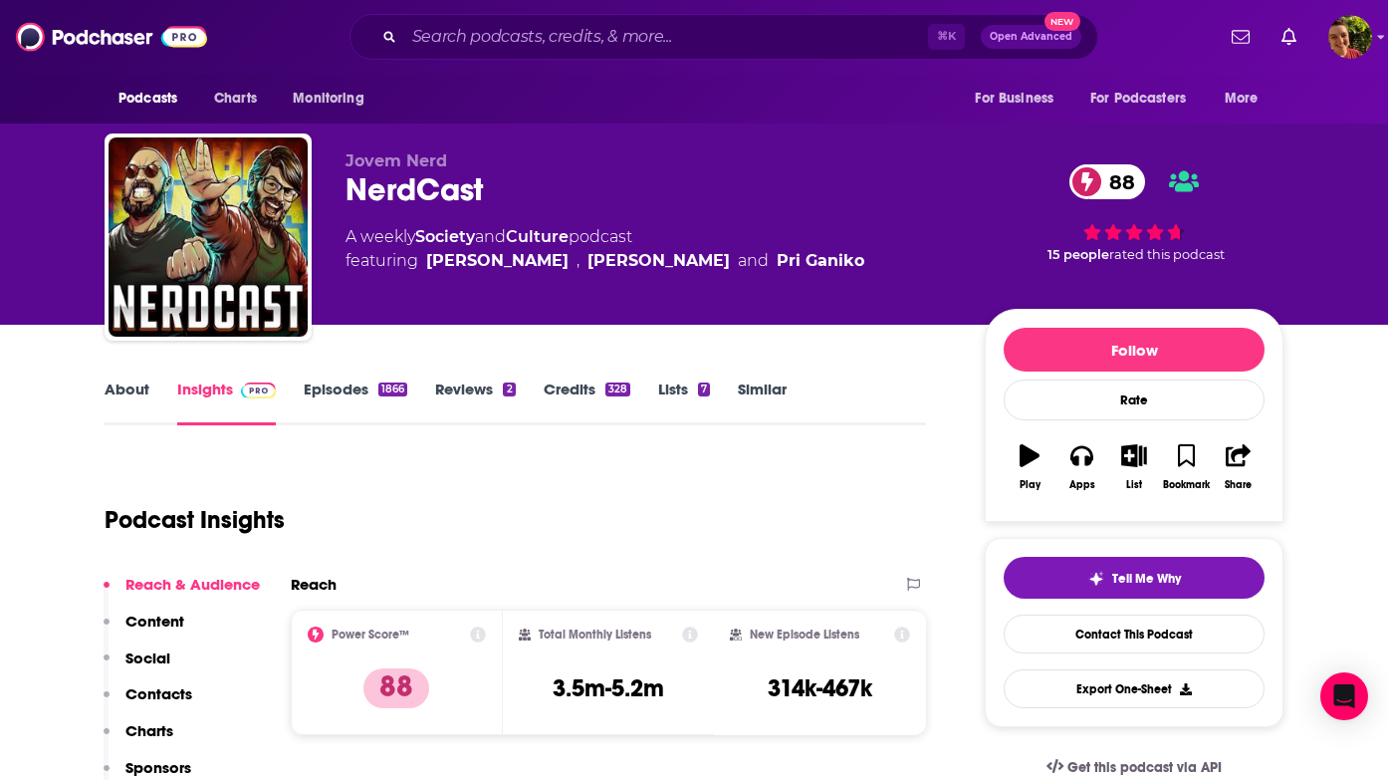
click at [457, 193] on div "NerdCast 88" at bounding box center [649, 189] width 607 height 39
copy div "NerdCast 88"
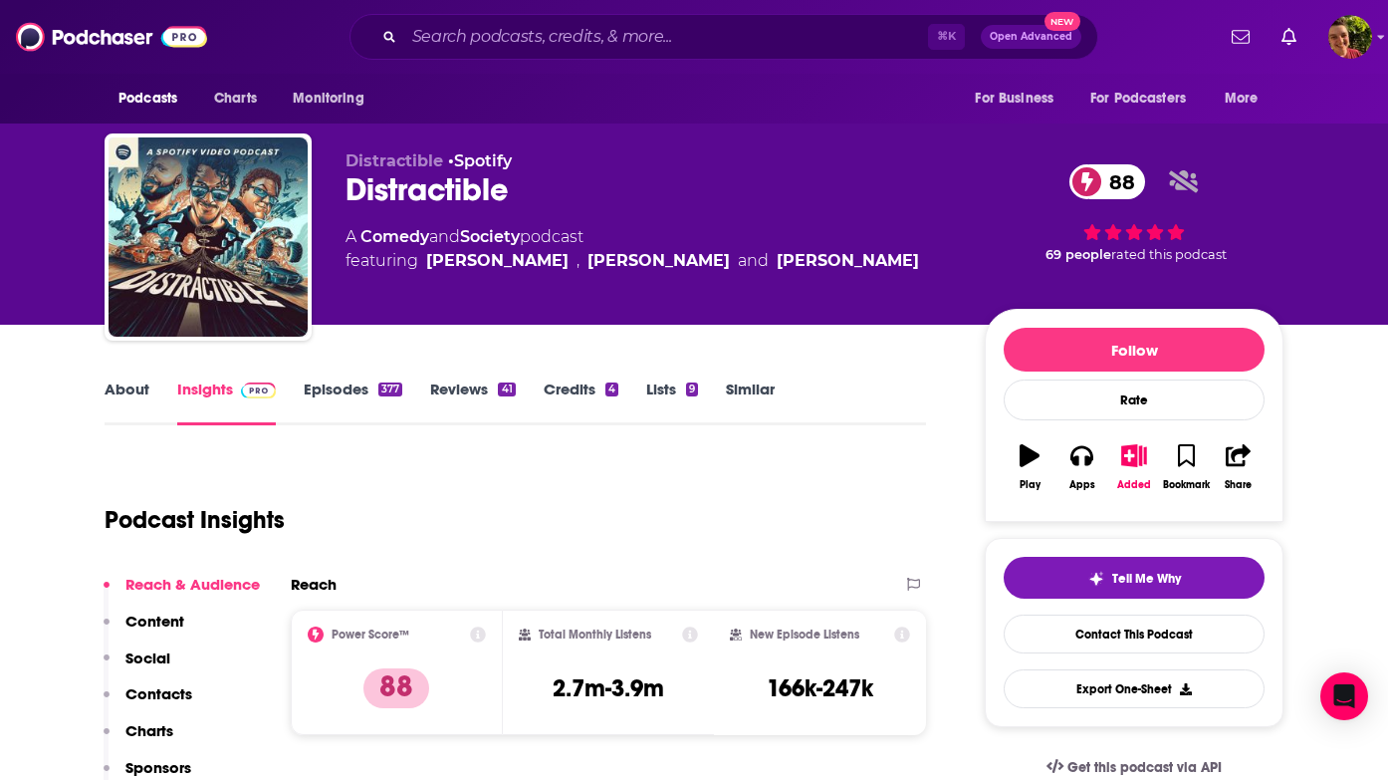
click at [447, 200] on div "Distractible 88" at bounding box center [649, 189] width 607 height 39
copy div "Distractible 88"
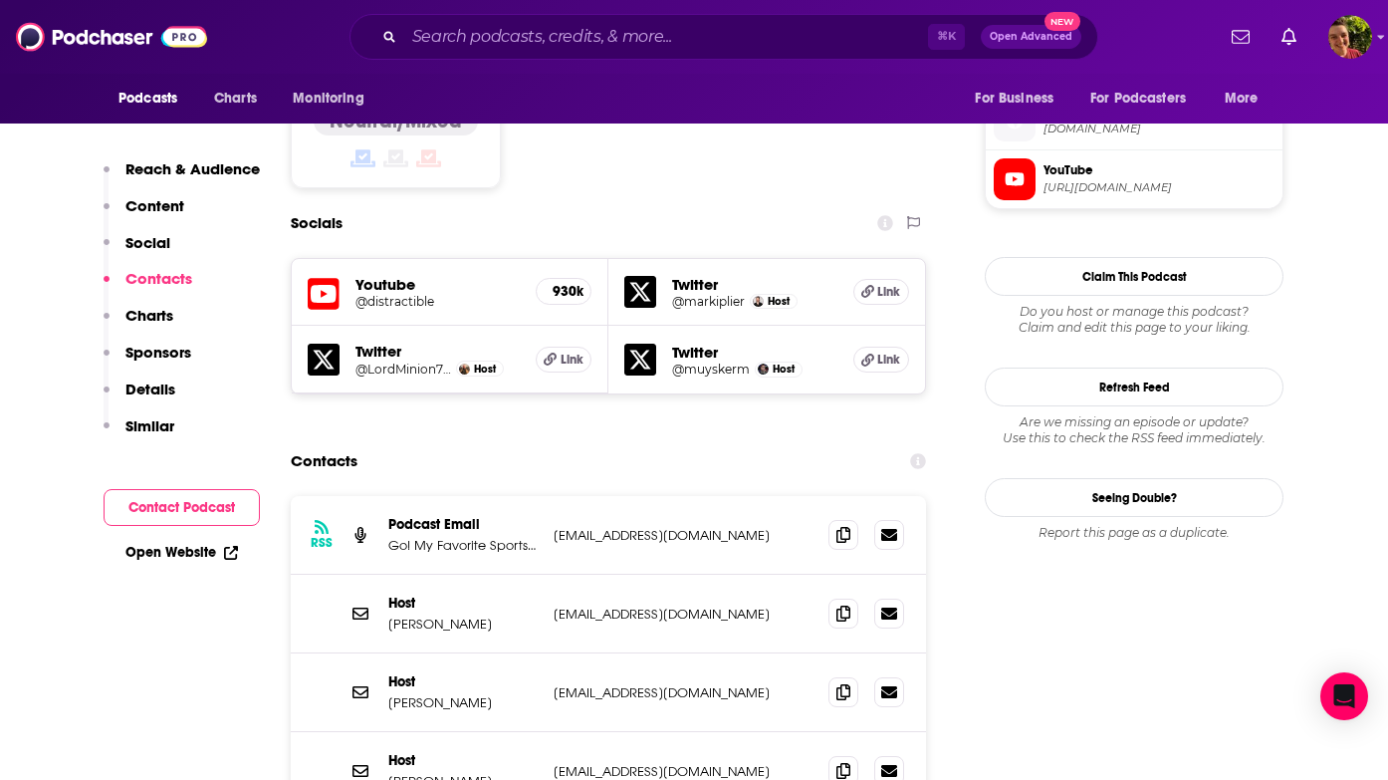
scroll to position [1585, 0]
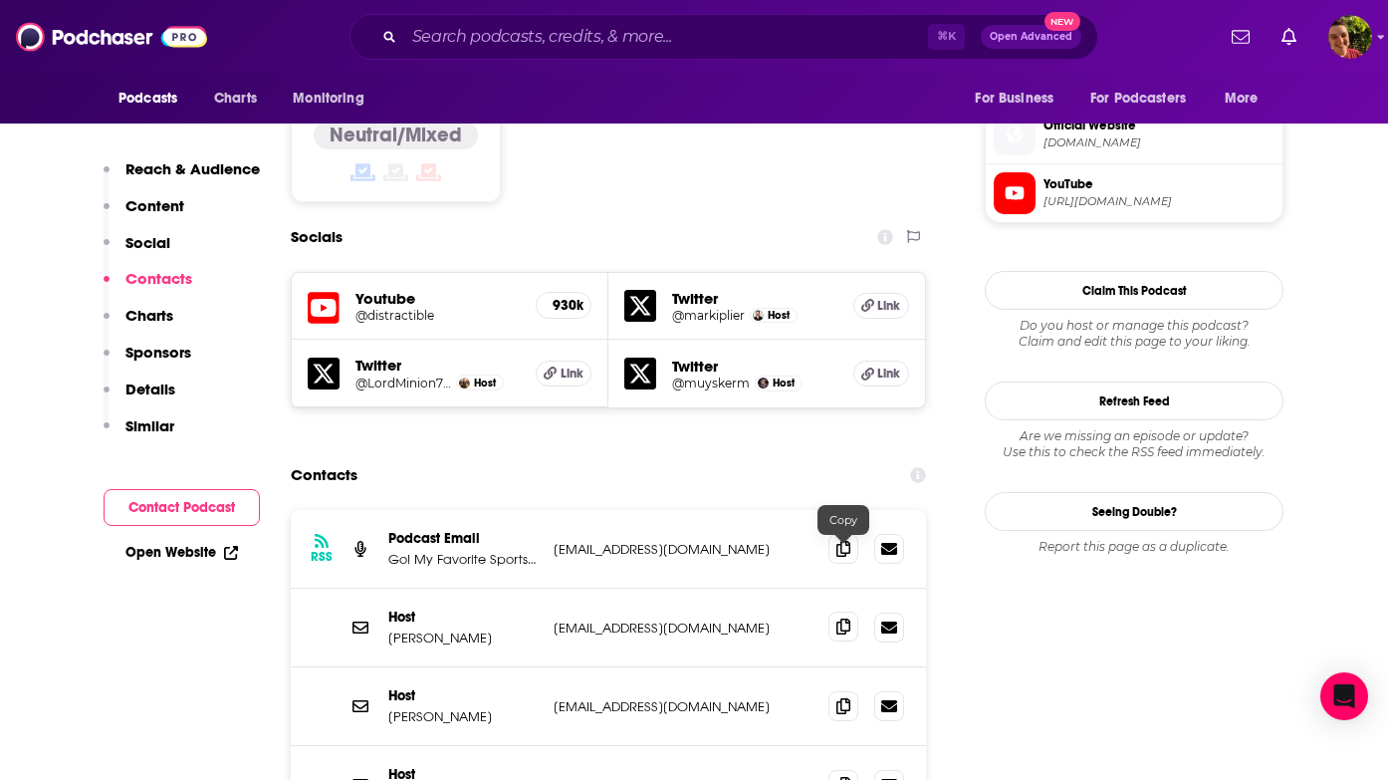
click at [843, 618] on icon at bounding box center [843, 626] width 14 height 16
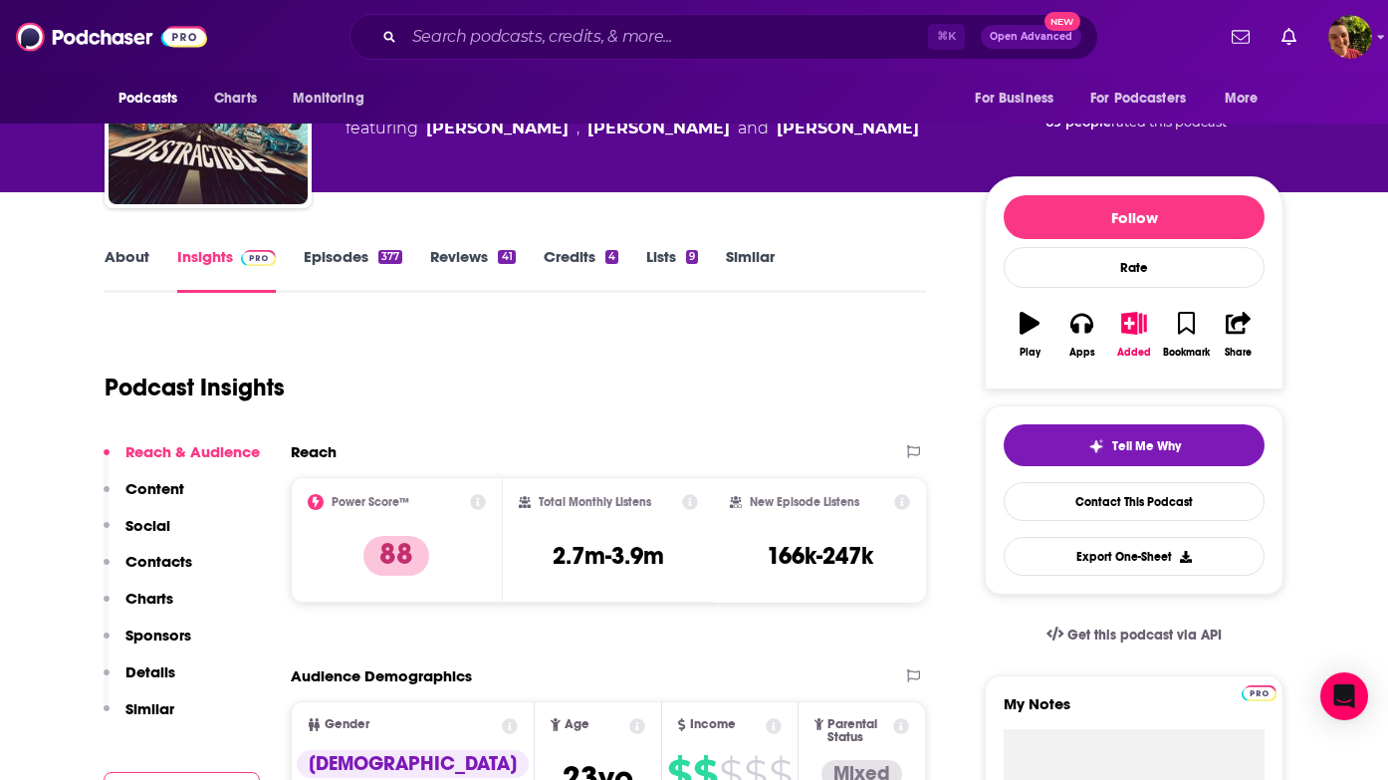
scroll to position [0, 0]
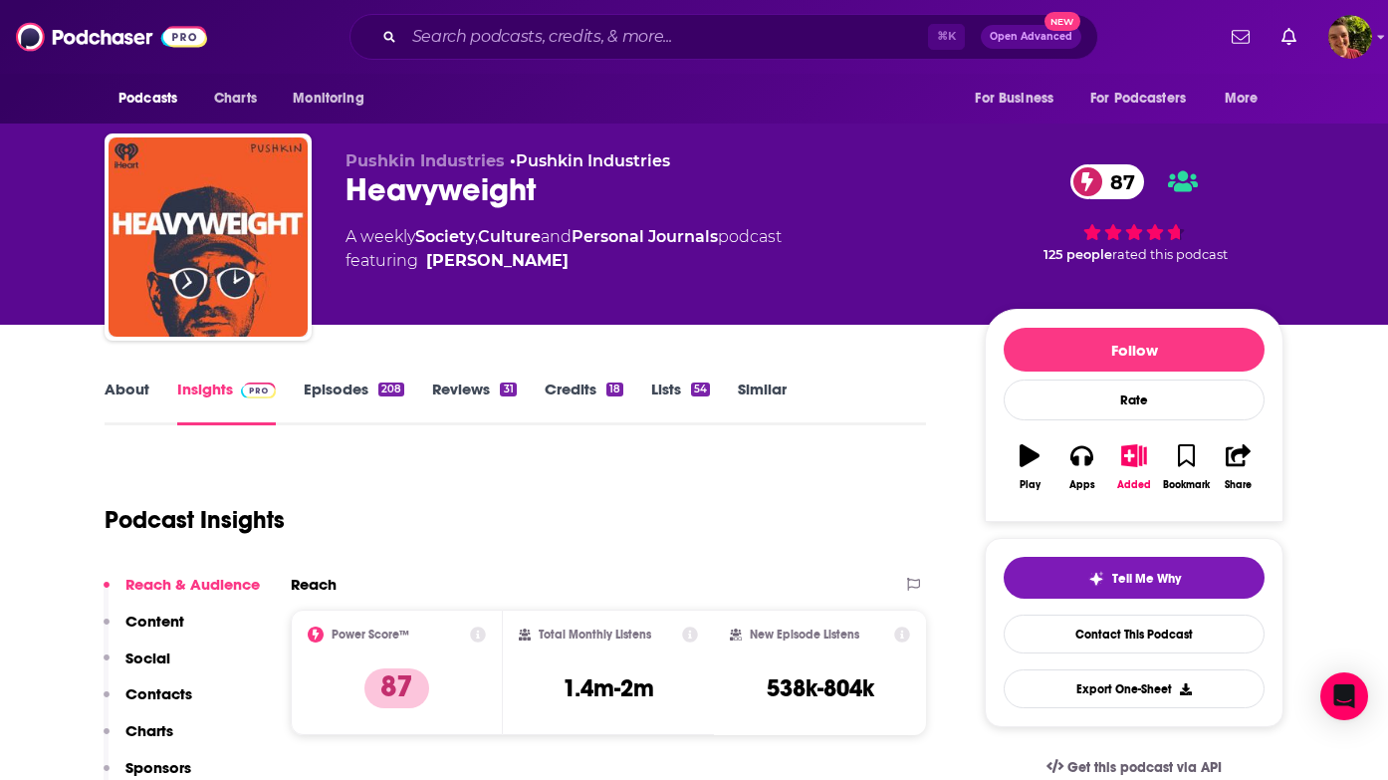
click at [474, 194] on div "Heavyweight 87" at bounding box center [649, 189] width 607 height 39
copy div "Heavyweight 87"
click at [369, 499] on div "Podcast Insights" at bounding box center [508, 508] width 806 height 102
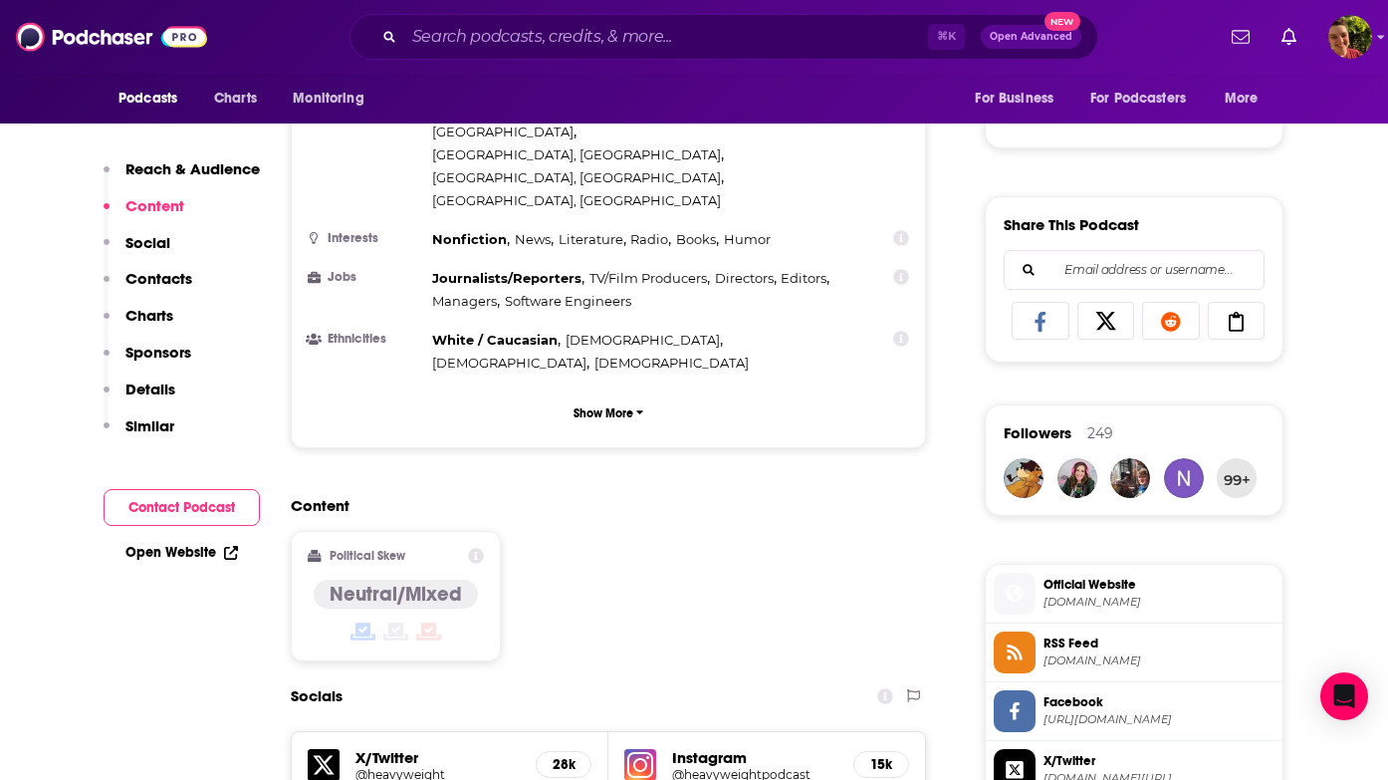
scroll to position [2108, 0]
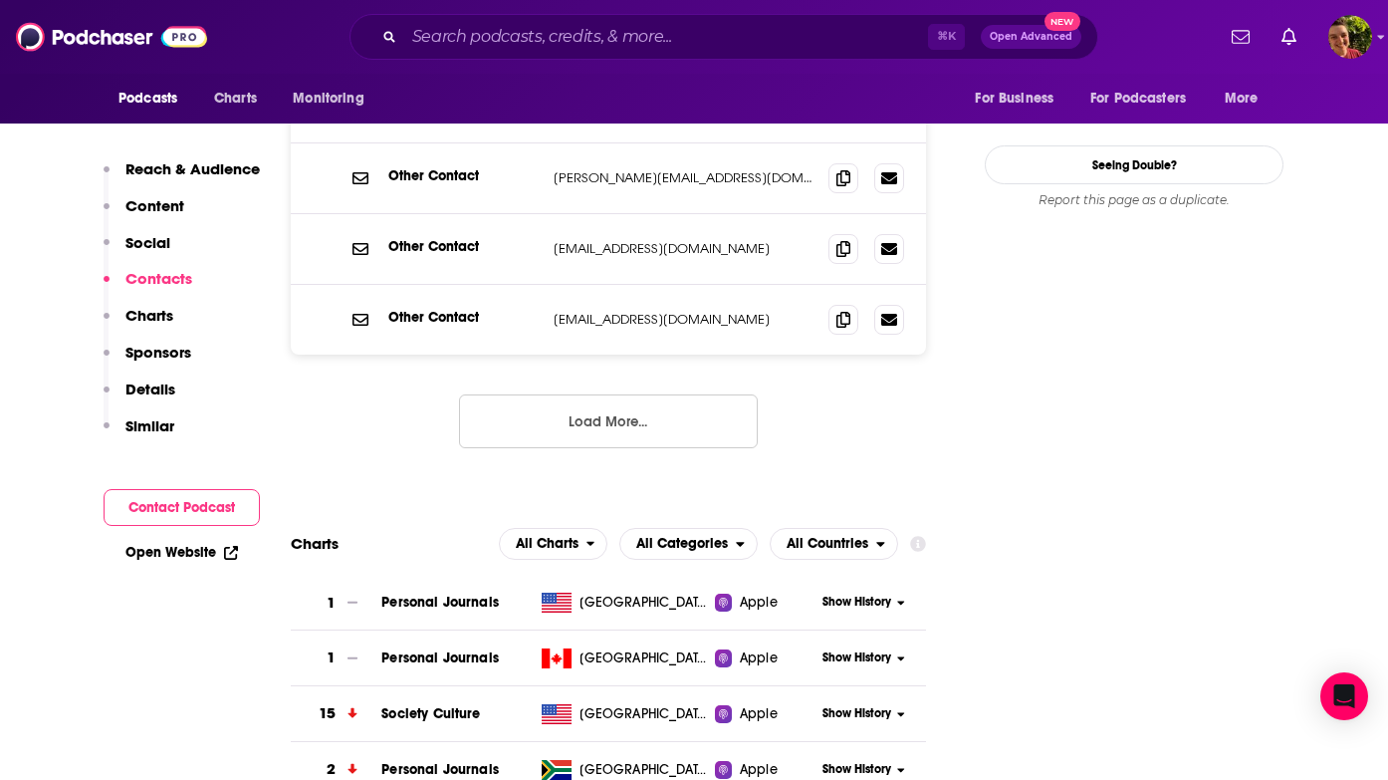
click at [549, 394] on button "Load More..." at bounding box center [608, 421] width 299 height 54
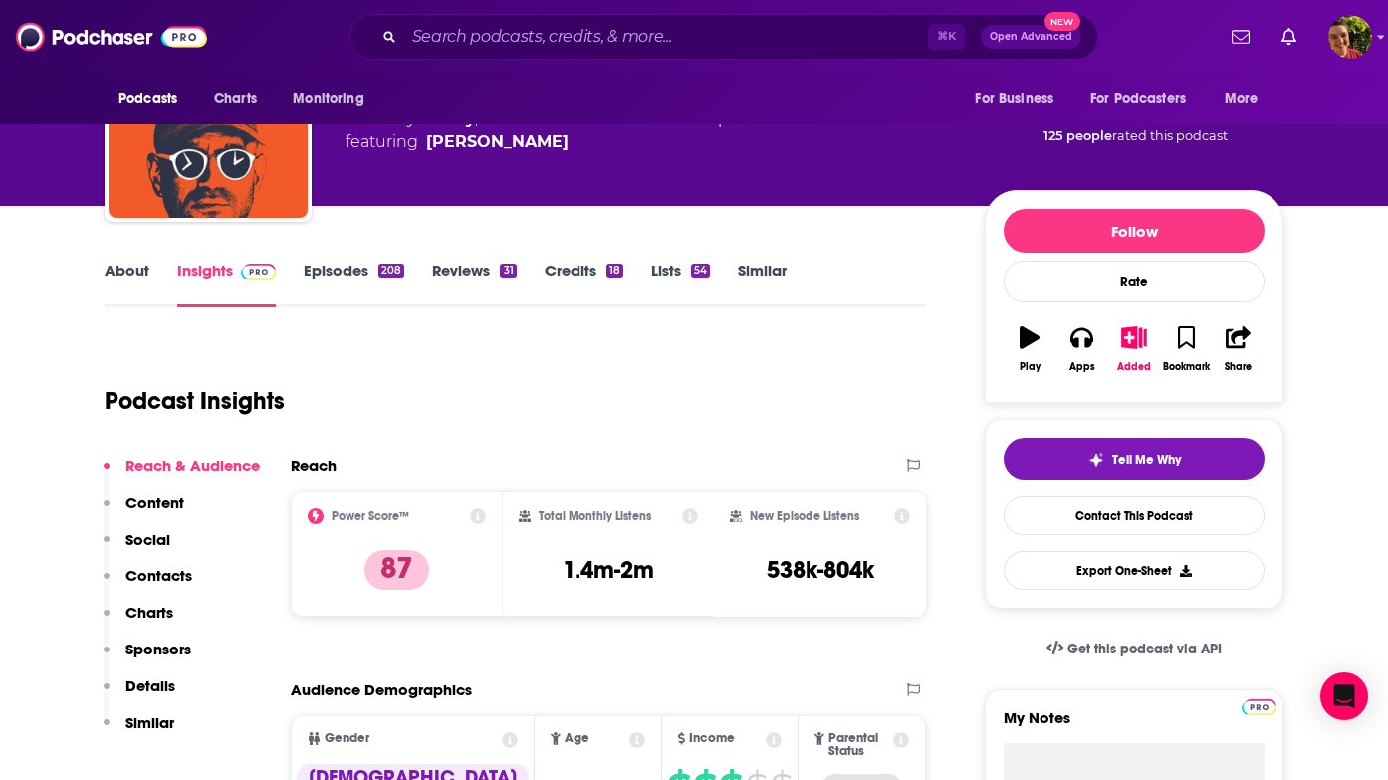
scroll to position [0, 0]
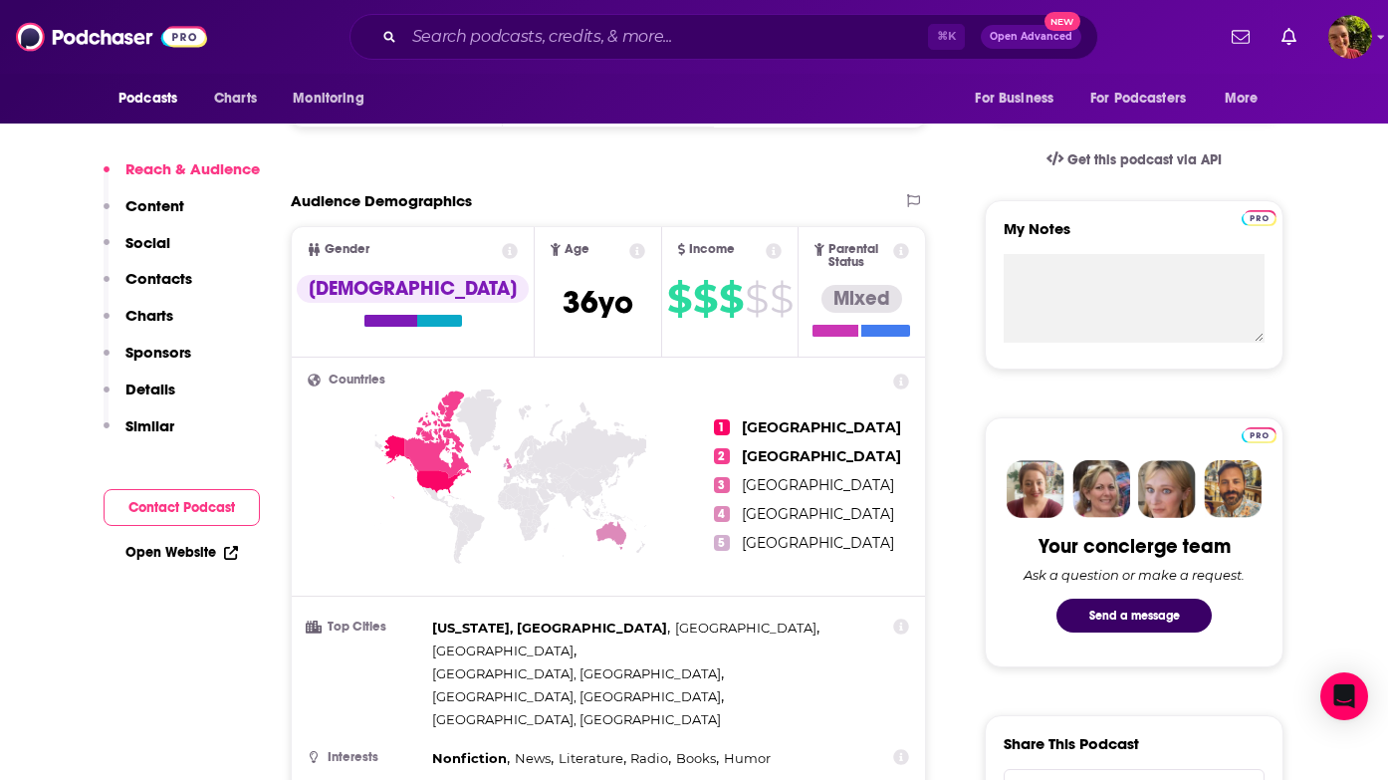
click at [190, 283] on p "Contacts" at bounding box center [158, 278] width 67 height 19
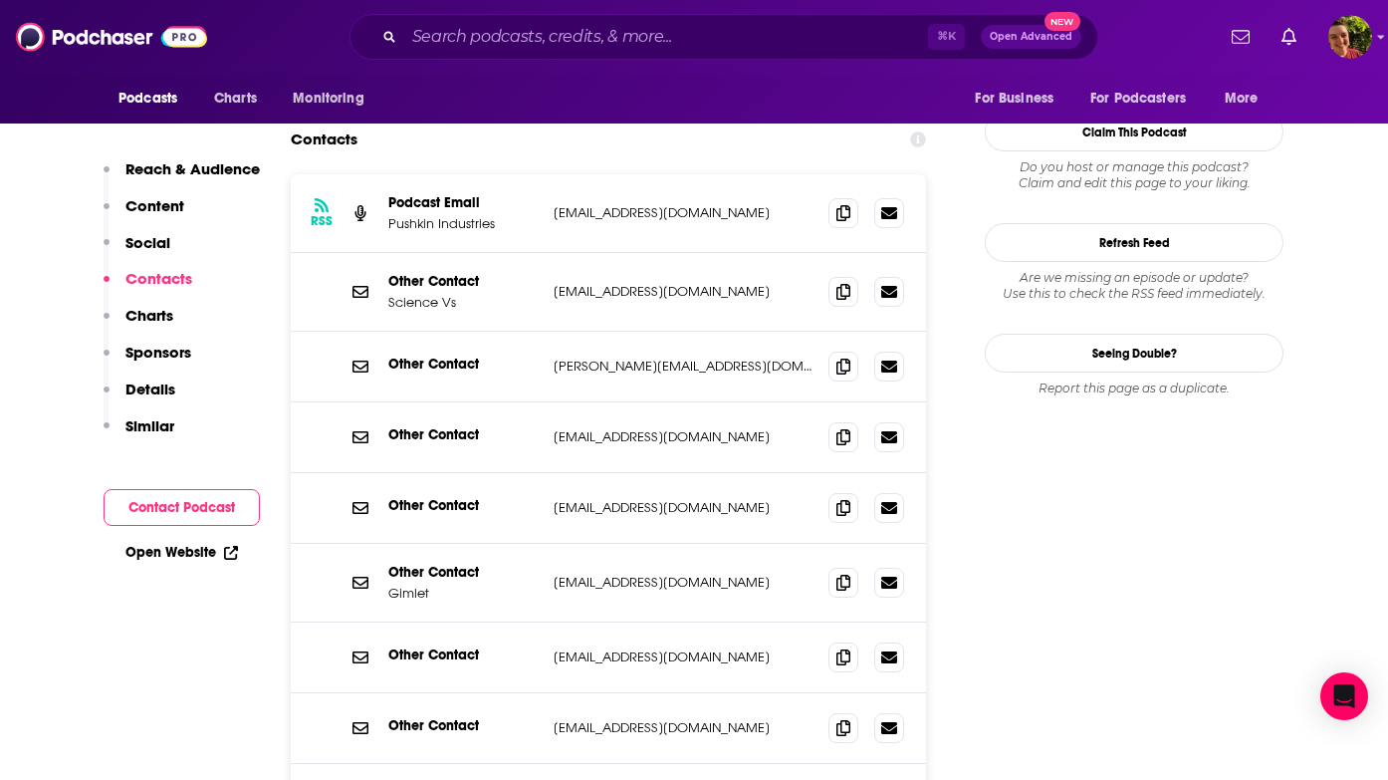
scroll to position [2077, 0]
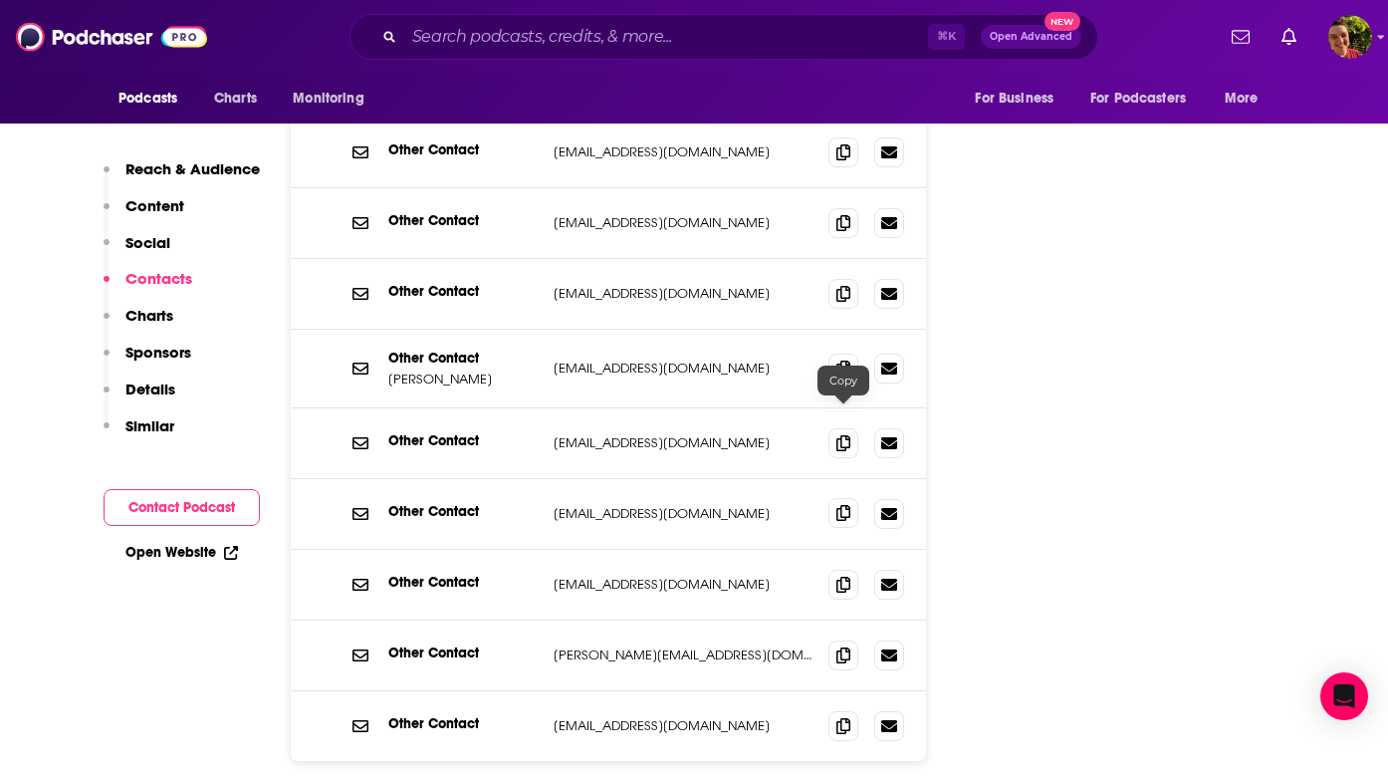
click at [838, 505] on icon at bounding box center [843, 513] width 14 height 16
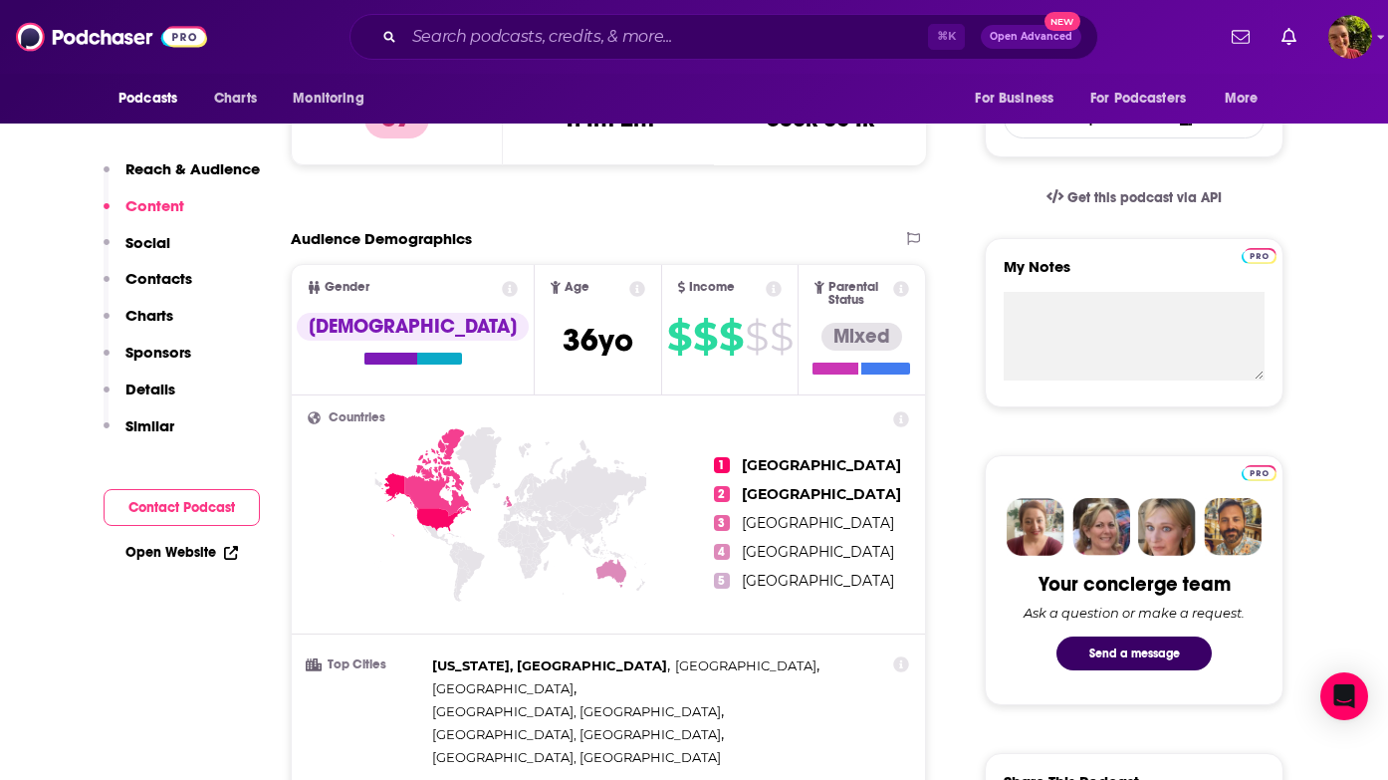
scroll to position [0, 0]
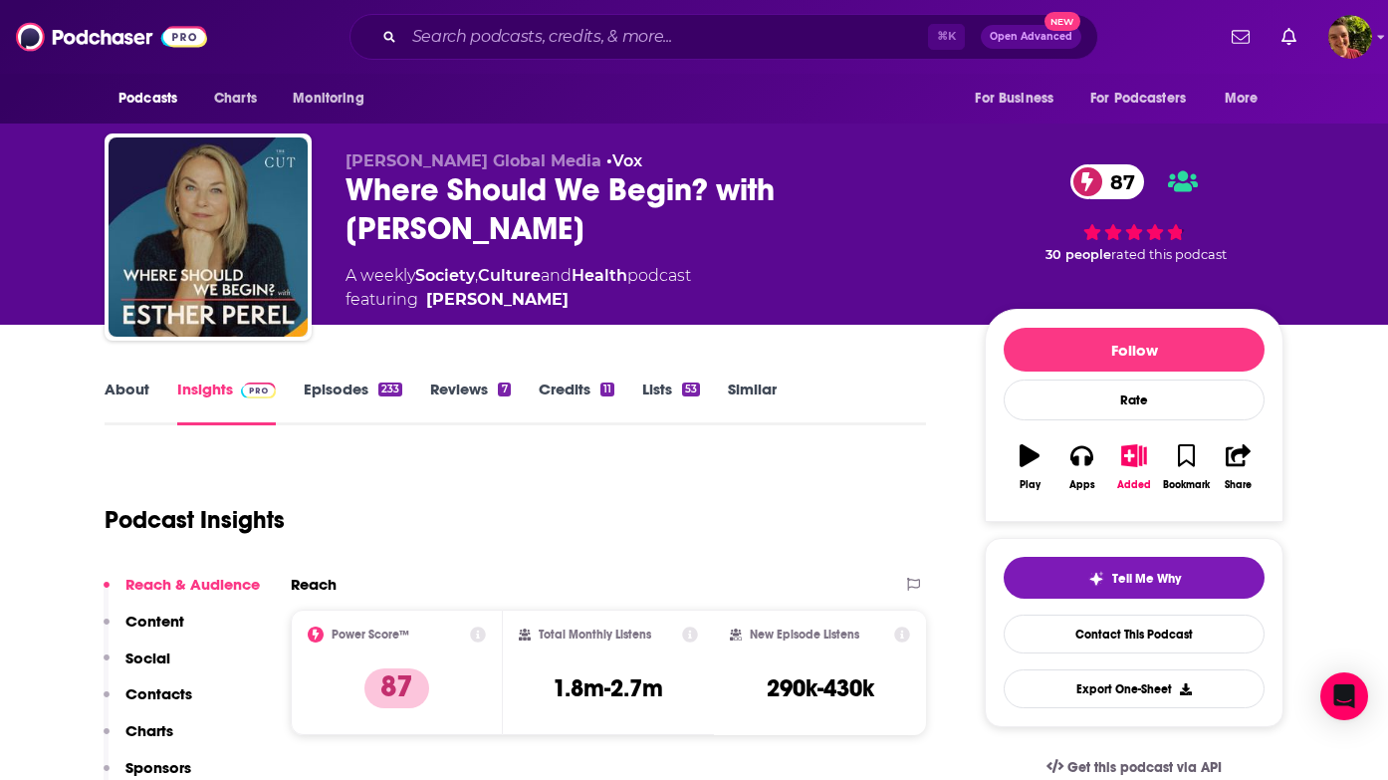
click at [698, 197] on div "Where Should We Begin? with Esther Perel 87" at bounding box center [649, 209] width 607 height 78
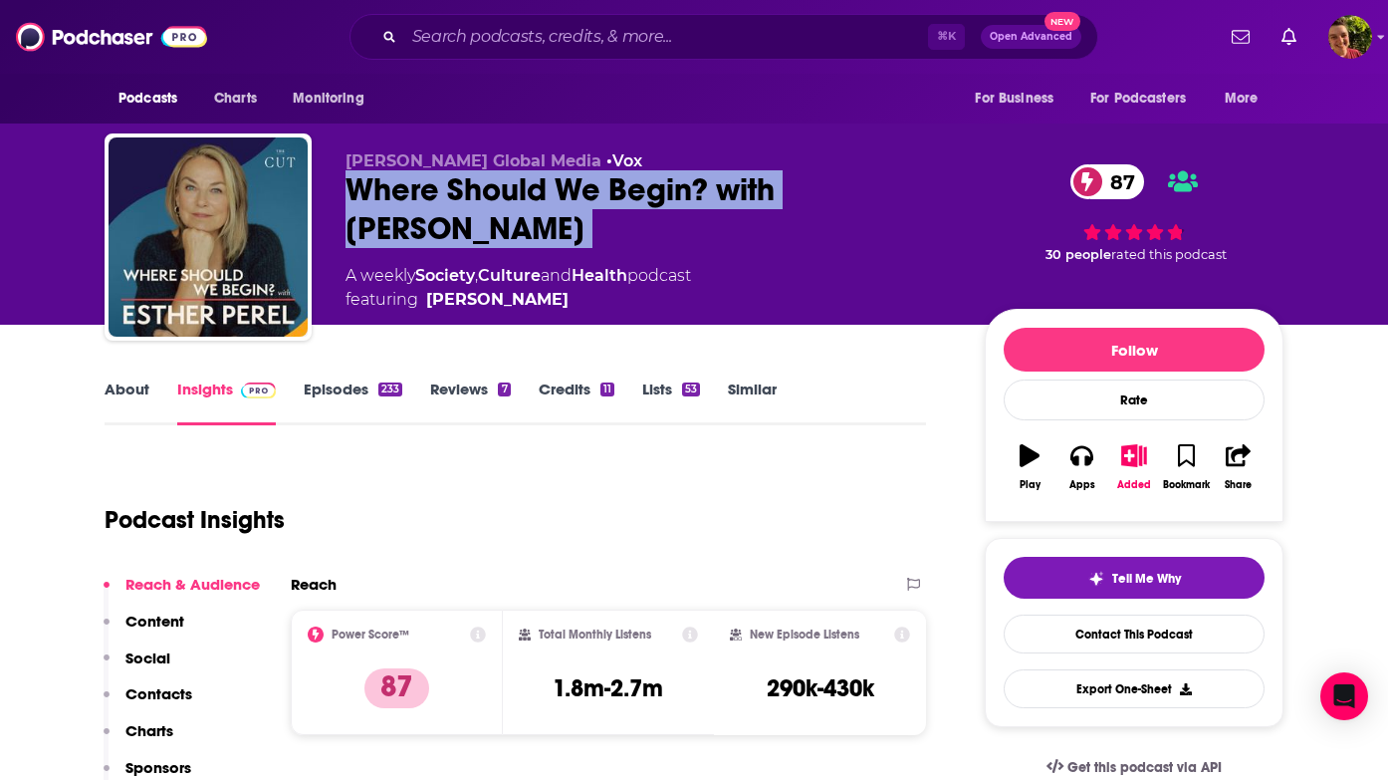
click at [698, 197] on div "Where Should We Begin? with Esther Perel 87" at bounding box center [649, 209] width 607 height 78
copy div "Where Should We Begin? with Esther Perel 87"
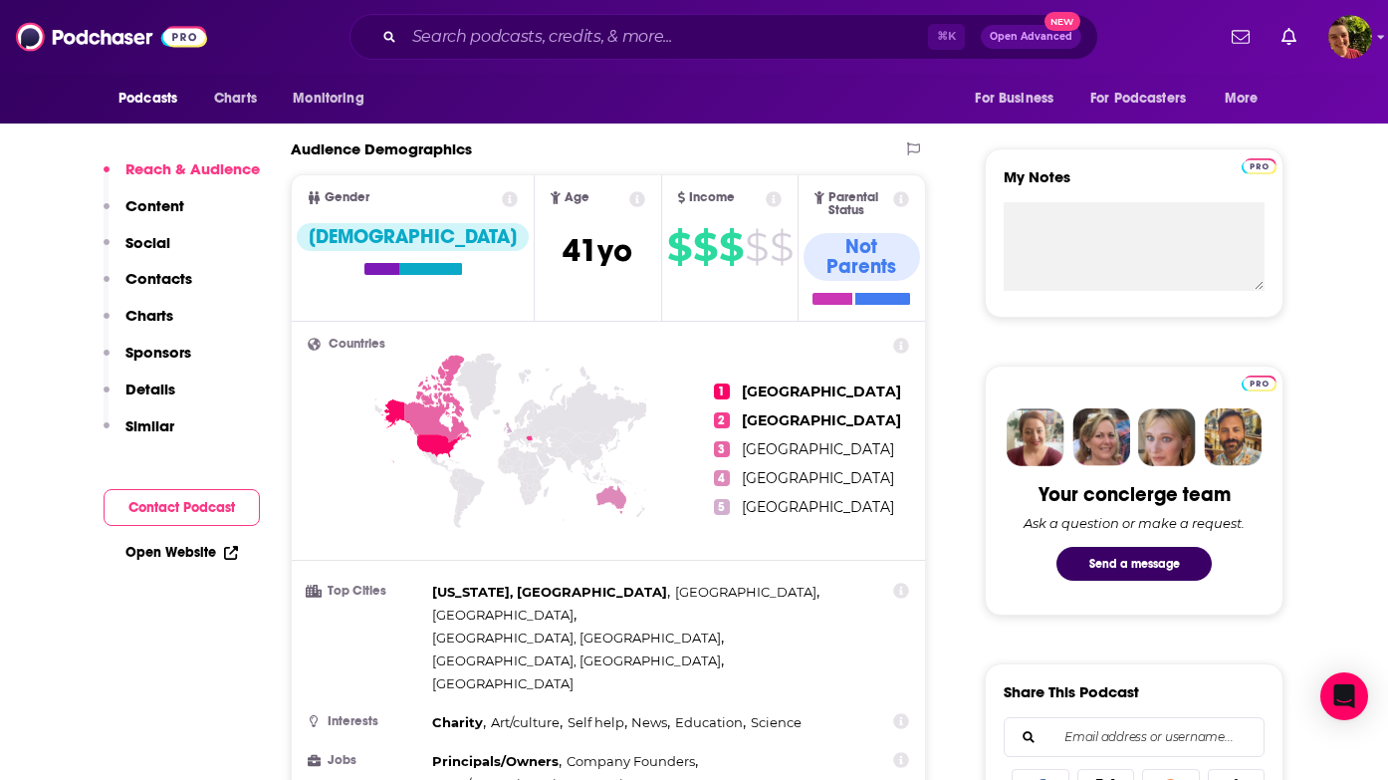
scroll to position [976, 0]
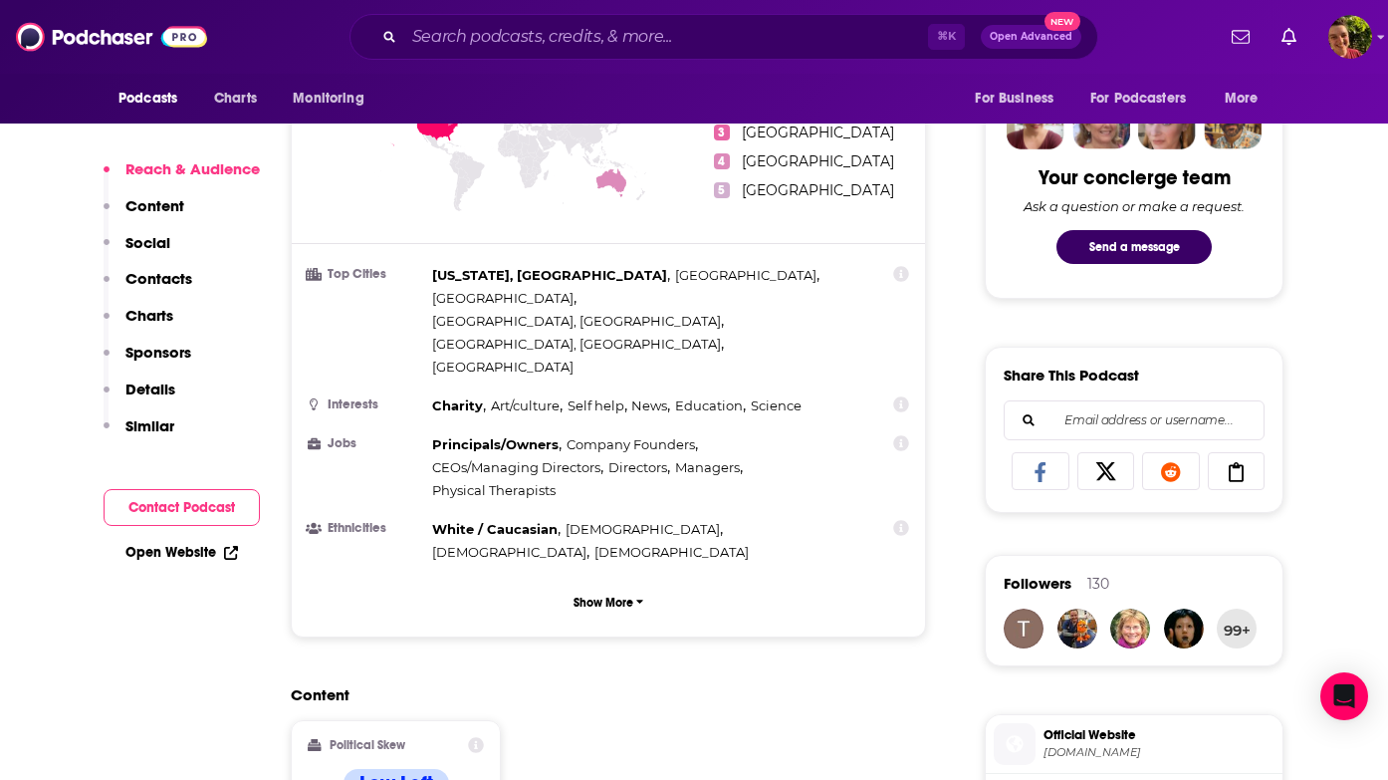
click at [169, 275] on p "Contacts" at bounding box center [158, 278] width 67 height 19
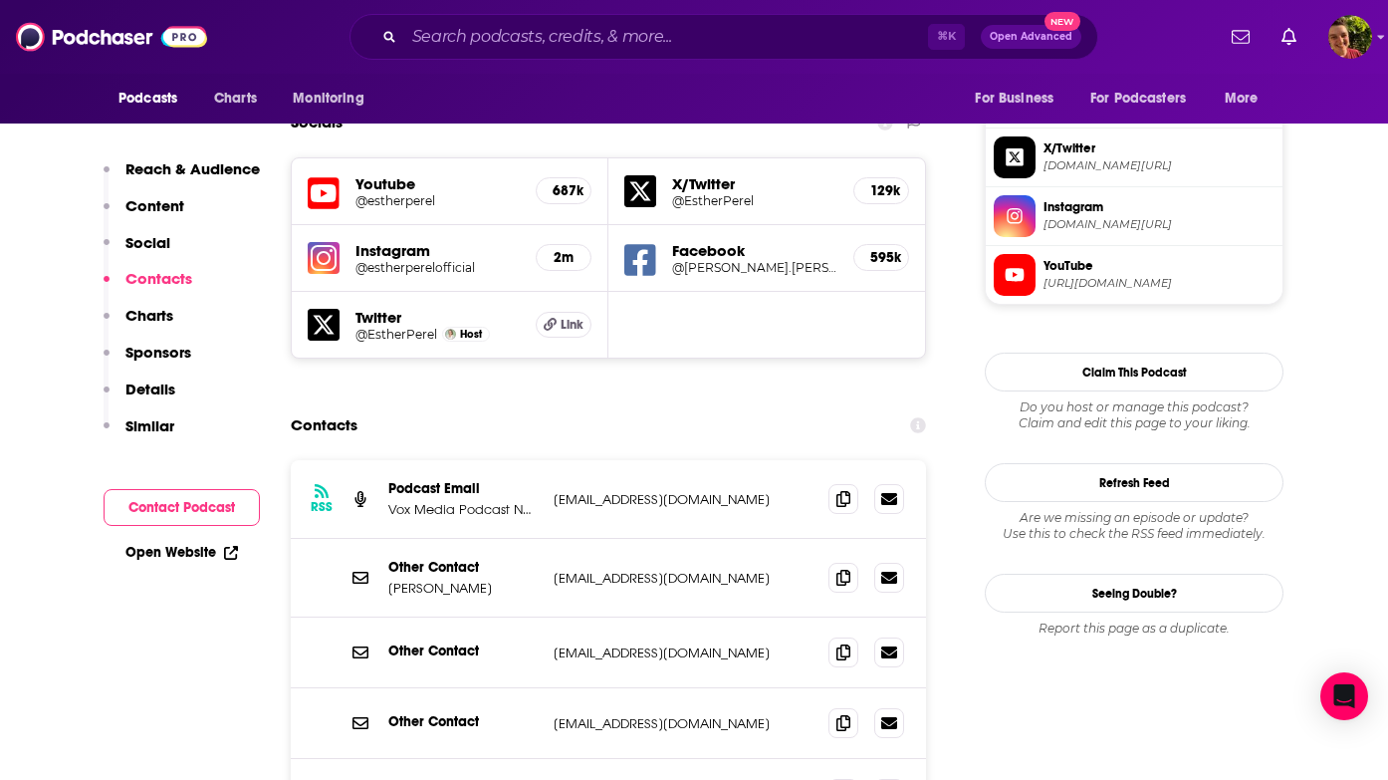
scroll to position [1755, 0]
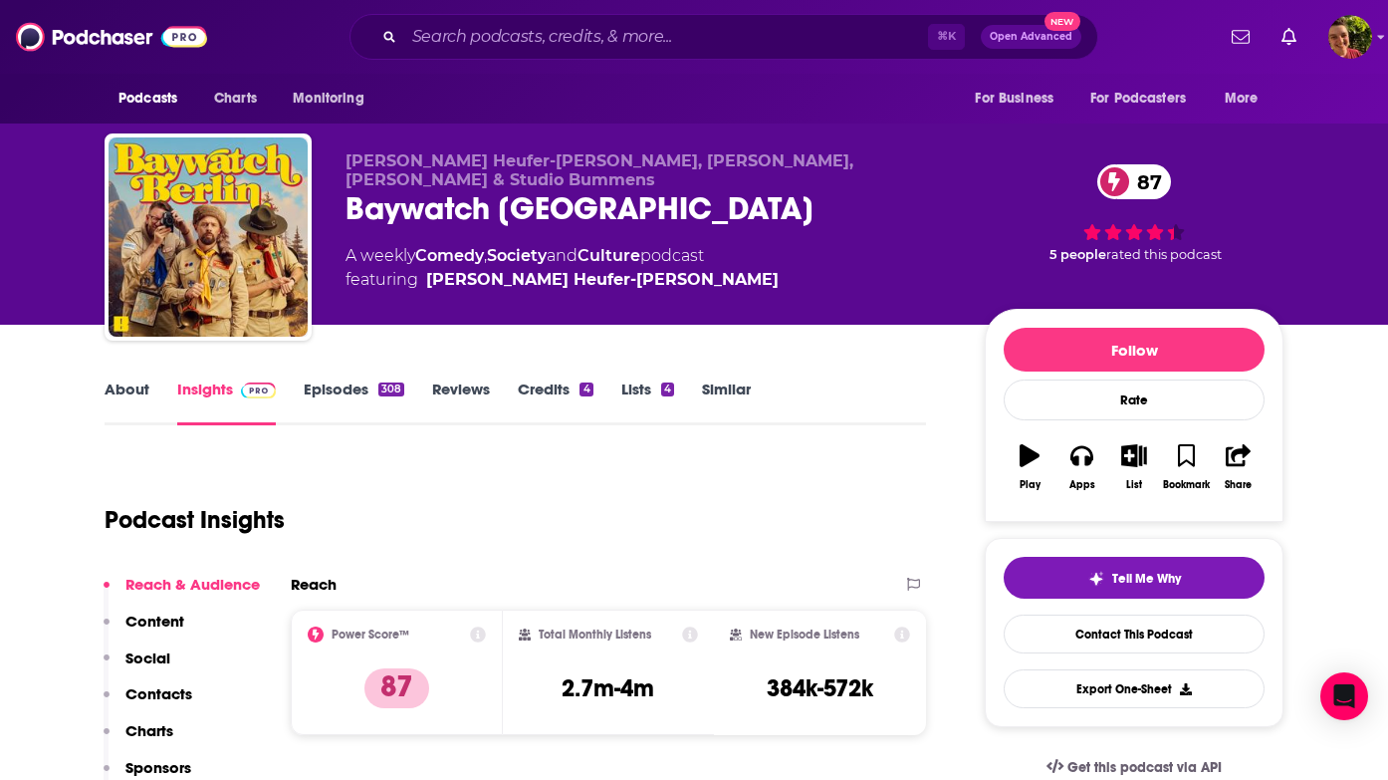
click at [591, 189] on div "Baywatch Berlin 87" at bounding box center [649, 208] width 607 height 39
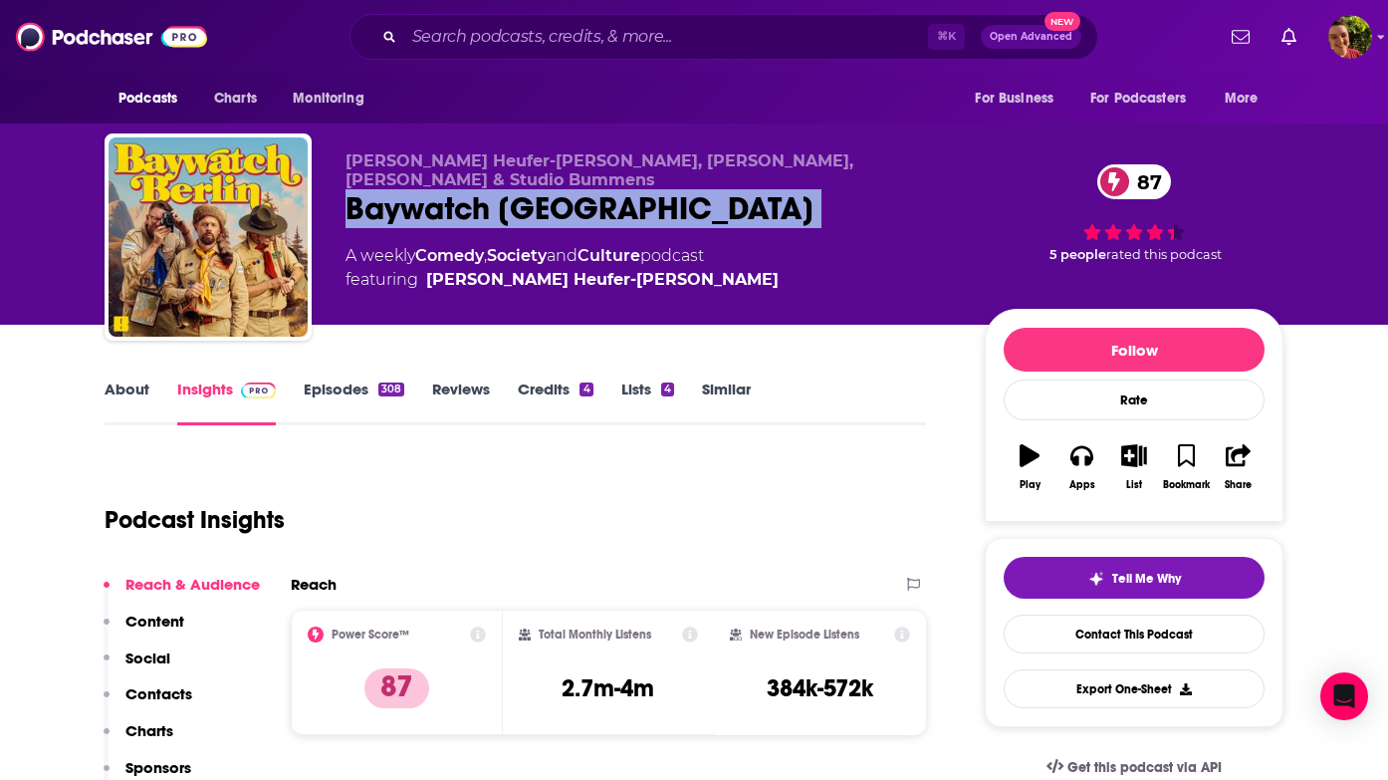
click at [591, 189] on div "Baywatch Berlin 87" at bounding box center [649, 208] width 607 height 39
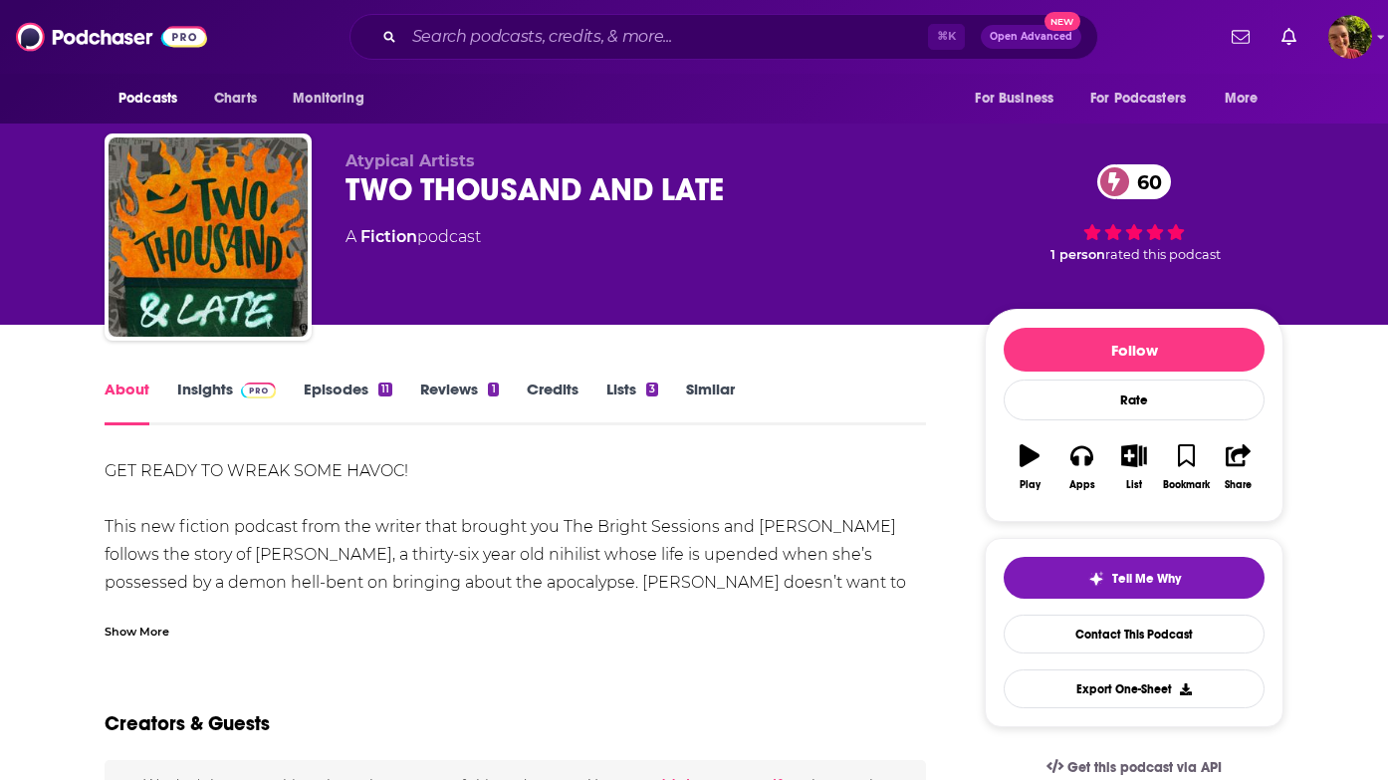
click at [218, 398] on link "Insights" at bounding box center [226, 402] width 99 height 46
